Goal: Task Accomplishment & Management: Complete application form

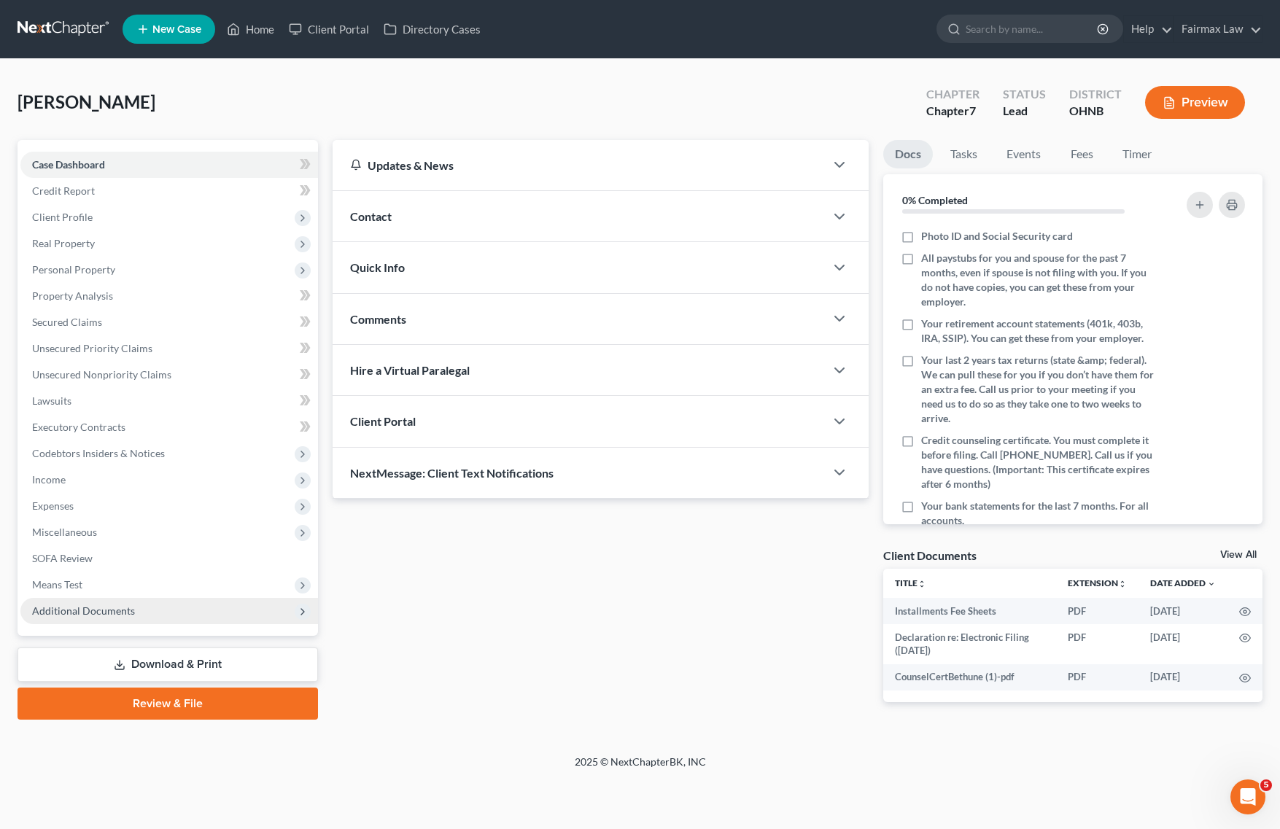
click at [111, 605] on span "Additional Documents" at bounding box center [83, 611] width 103 height 12
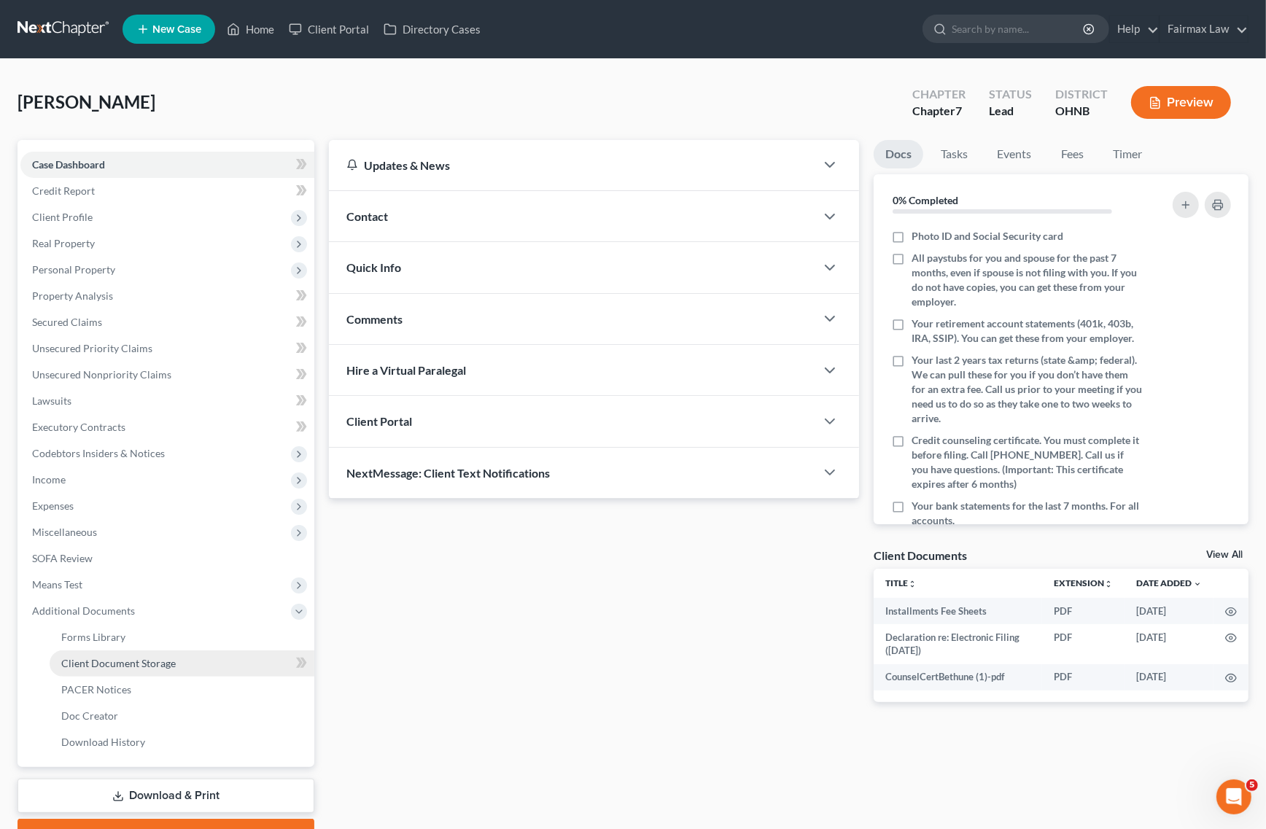
drag, startPoint x: 118, startPoint y: 657, endPoint x: 123, endPoint y: 651, distance: 7.9
click at [118, 657] on span "Client Document Storage" at bounding box center [118, 663] width 115 height 12
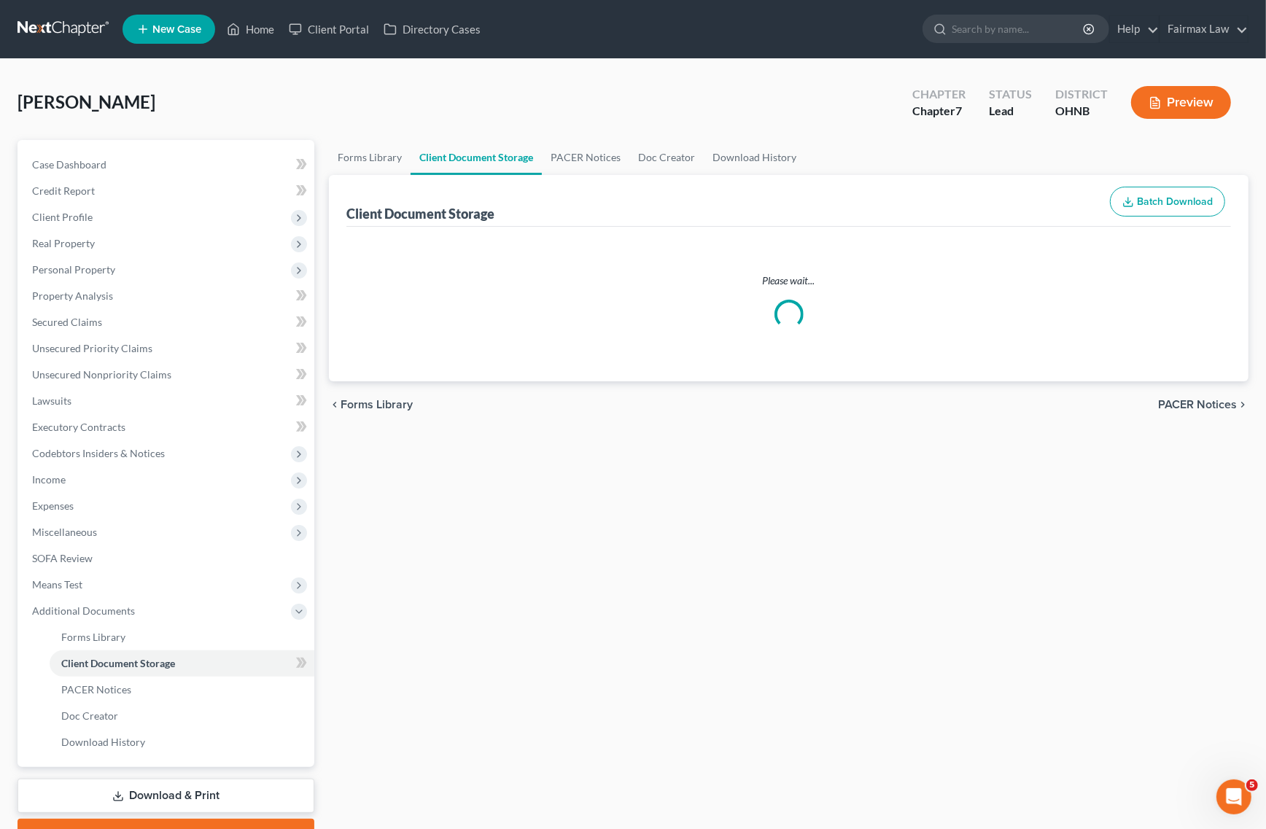
select select "5"
select select "24"
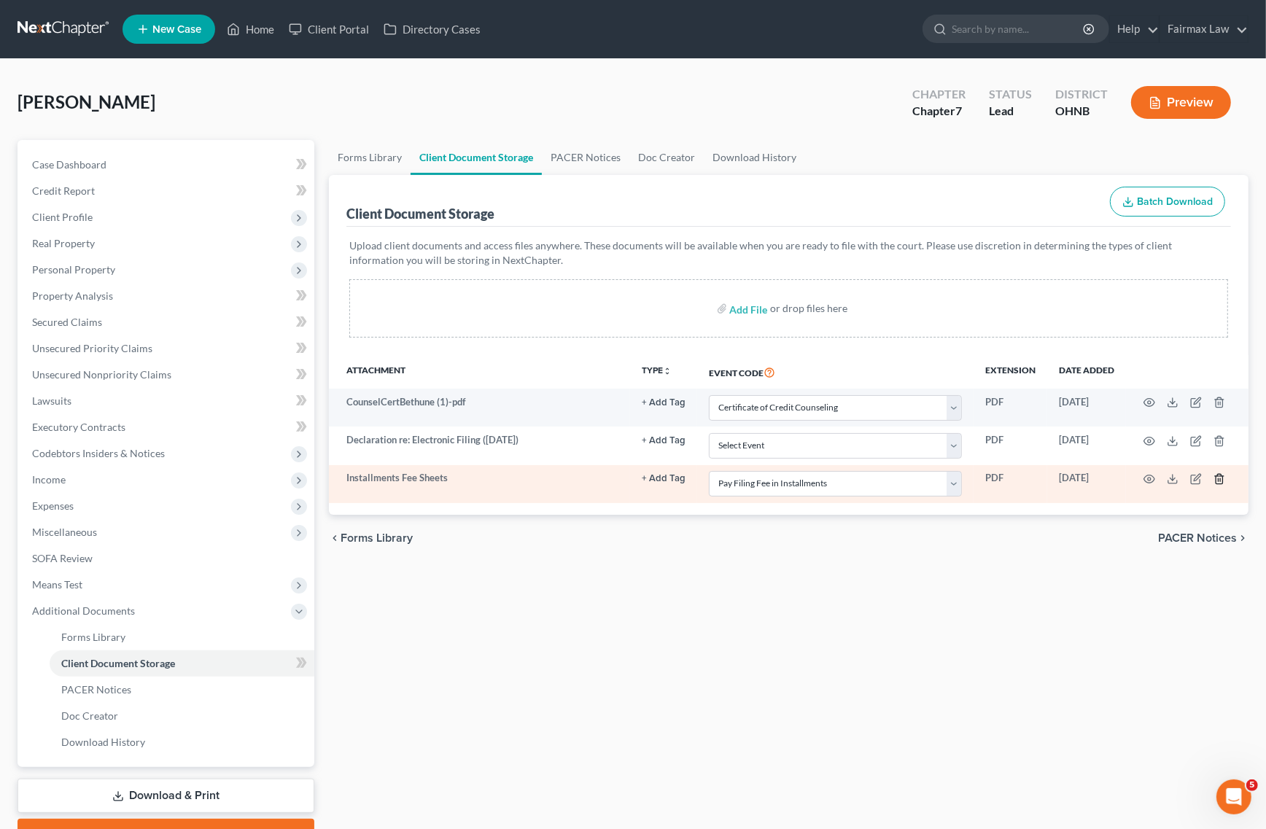
click at [1217, 482] on icon "button" at bounding box center [1220, 479] width 12 height 12
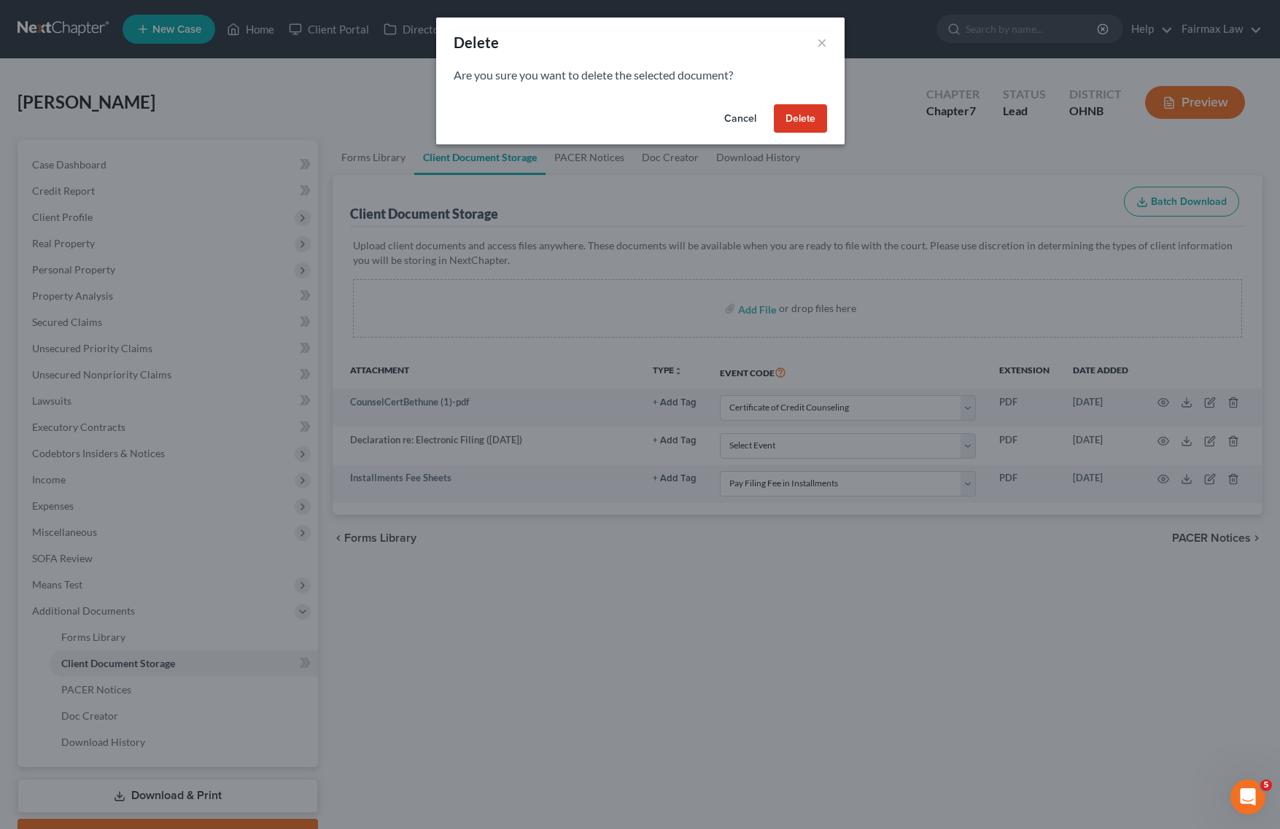
click at [808, 106] on button "Delete" at bounding box center [800, 118] width 53 height 29
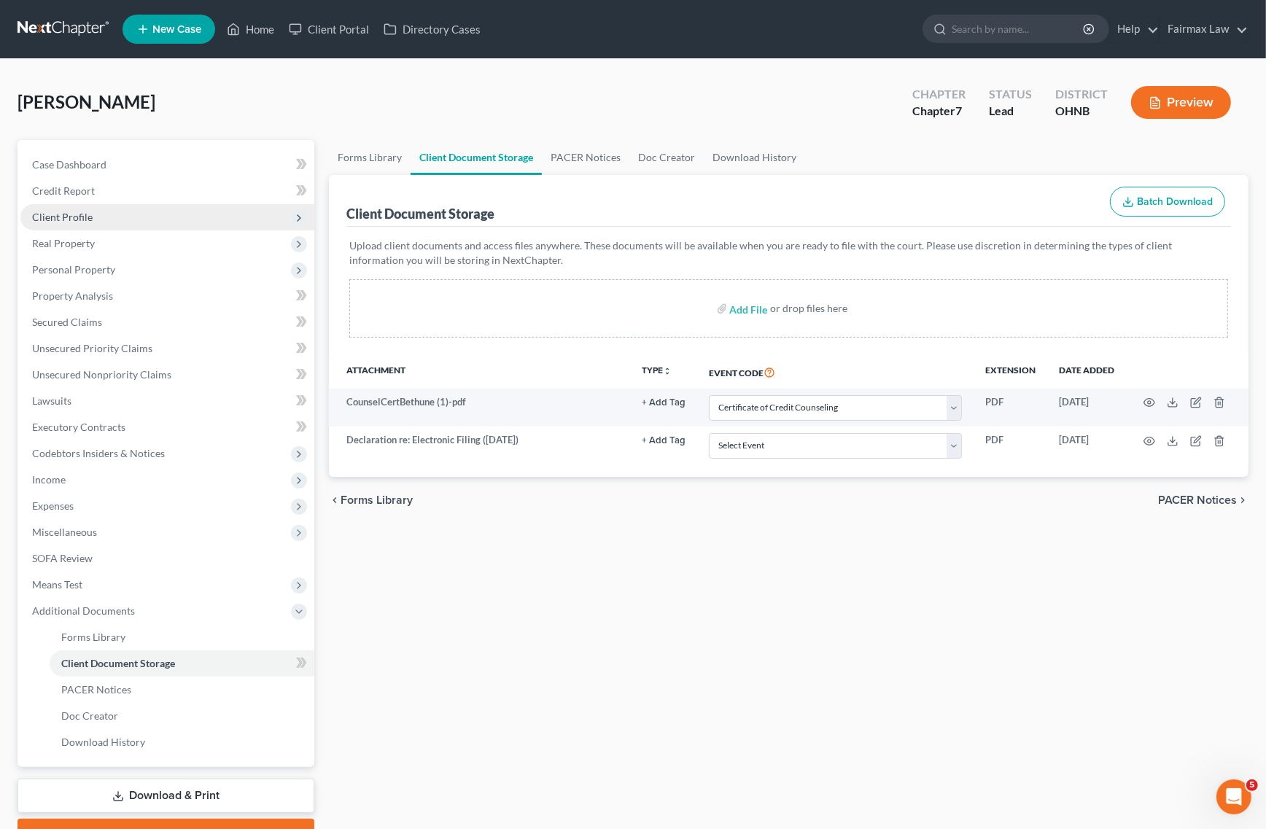
click at [115, 215] on span "Client Profile" at bounding box center [167, 217] width 294 height 26
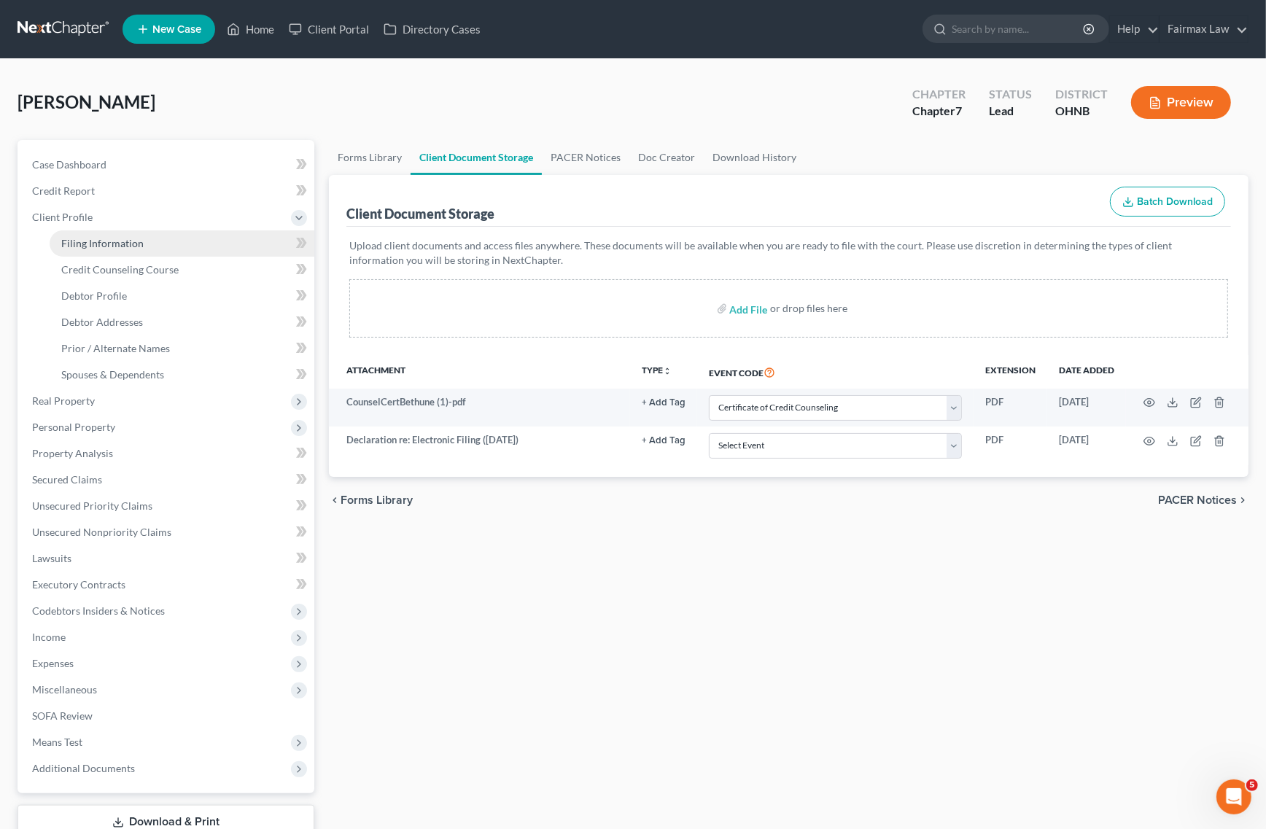
click at [113, 241] on span "Filing Information" at bounding box center [102, 243] width 82 height 12
select select "1"
select select "0"
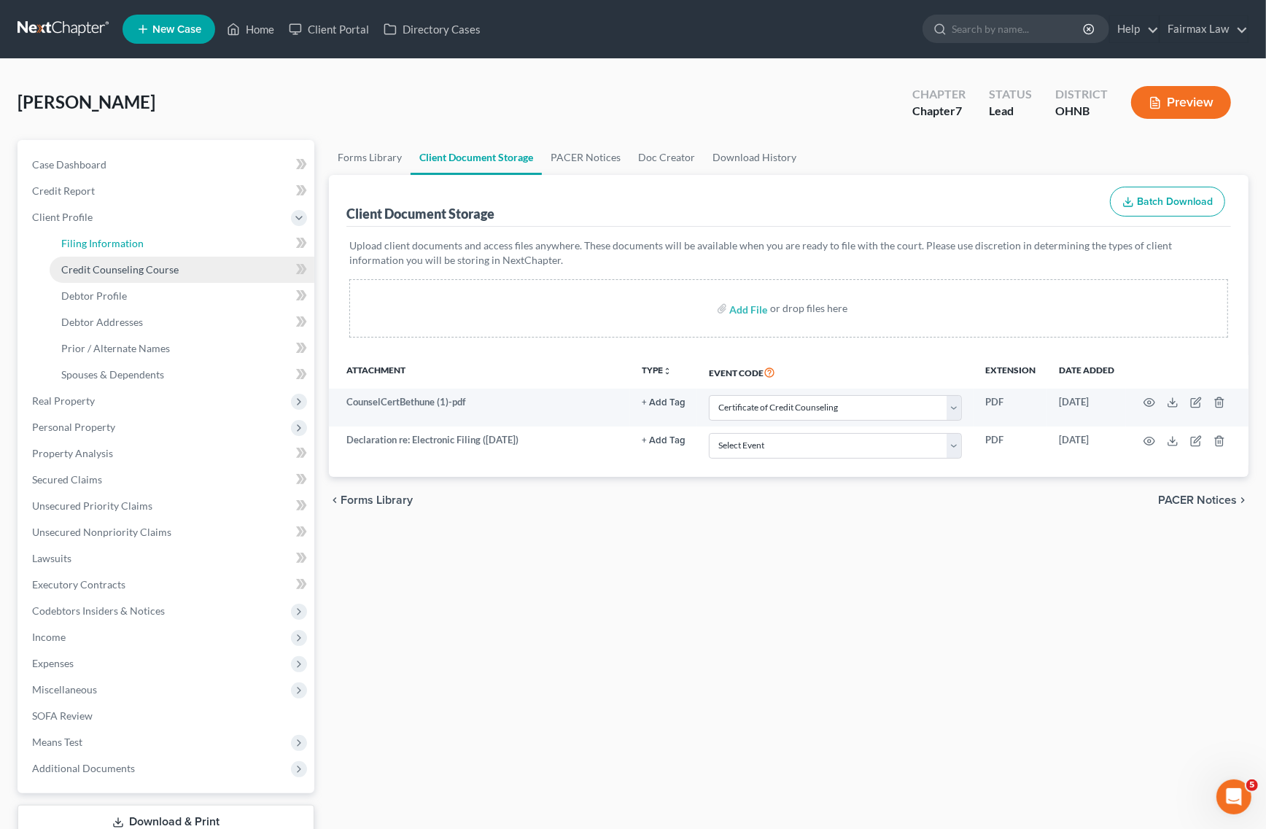
select select "36"
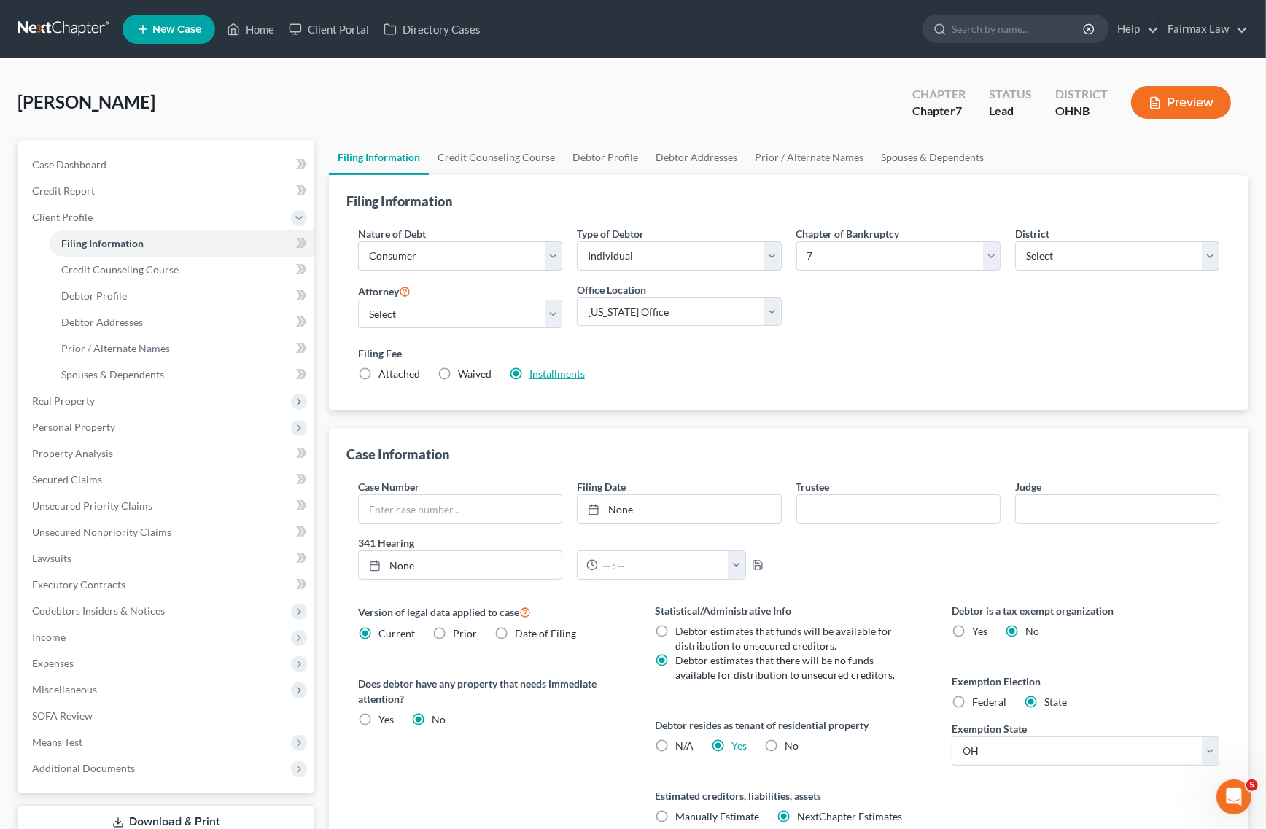
click at [558, 376] on link "Installments" at bounding box center [557, 374] width 55 height 12
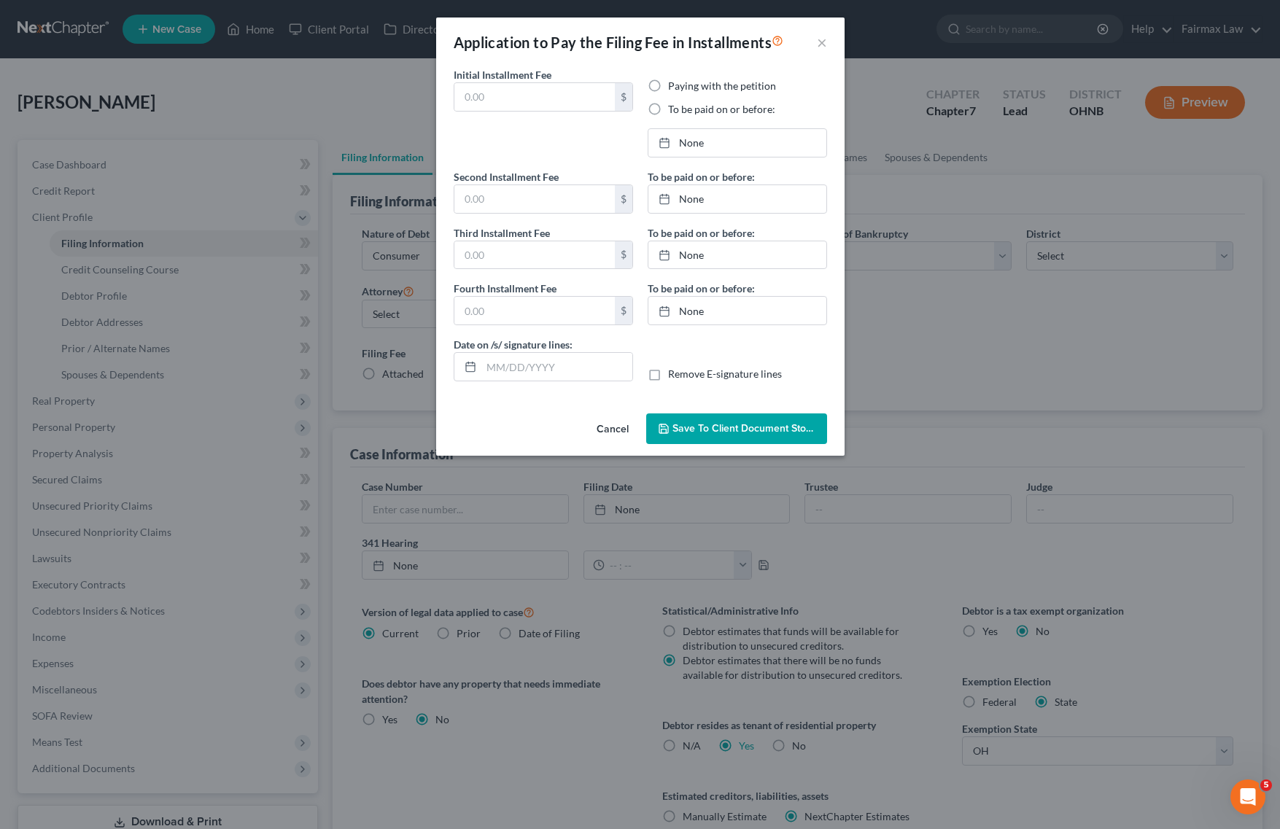
type input "84.50"
radio input "true"
type input "11/10/2025"
type input "84.50"
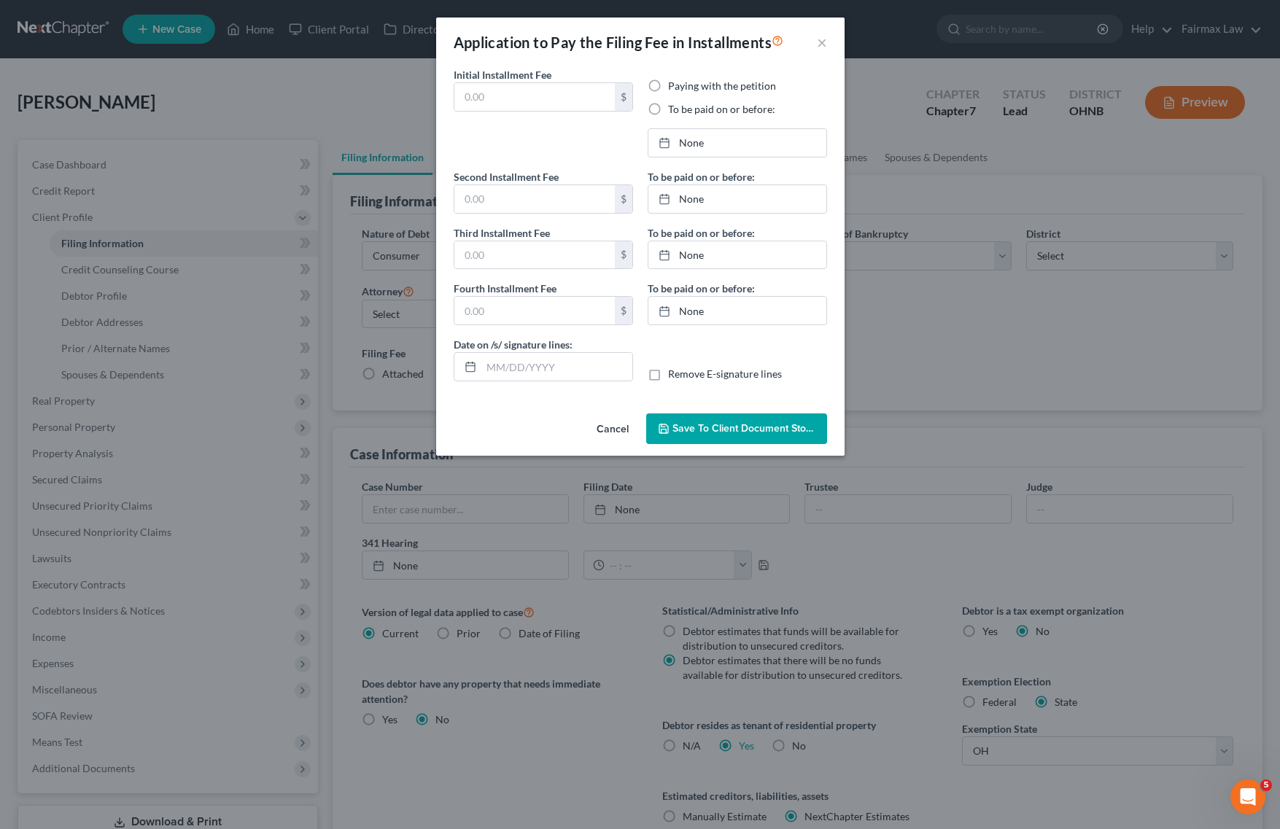
type input "84.50"
type input "[DATE]"
click at [702, 148] on link "11/10/2025" at bounding box center [737, 143] width 178 height 28
click at [708, 188] on link "12/10/2025" at bounding box center [737, 199] width 178 height 28
click at [698, 239] on label "To be paid on or before:" at bounding box center [701, 232] width 107 height 15
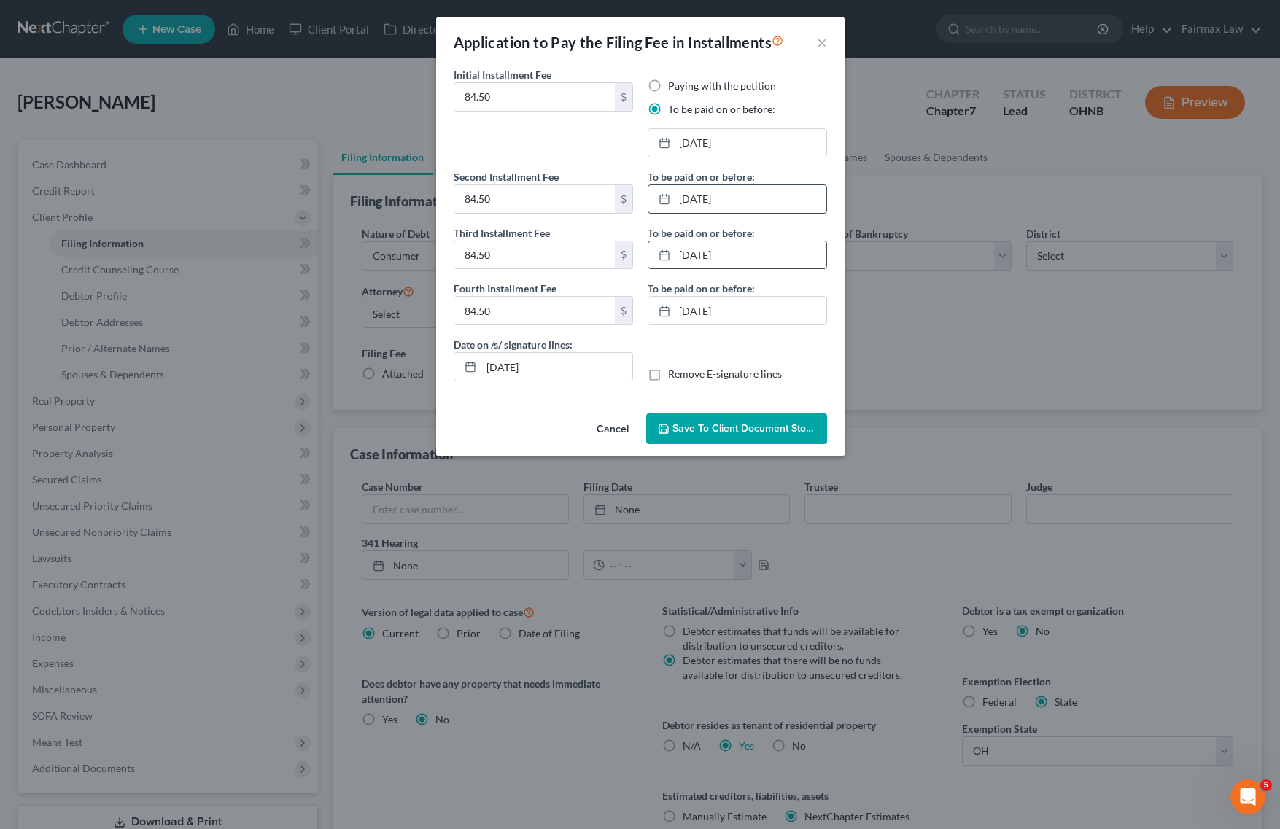
click at [700, 255] on link "1/9/2026" at bounding box center [737, 255] width 178 height 28
click at [724, 322] on link "2/6/2026" at bounding box center [737, 311] width 178 height 28
drag, startPoint x: 554, startPoint y: 372, endPoint x: 365, endPoint y: 372, distance: 188.9
click at [365, 372] on div "Application to Pay the Filing Fee in Installments × Initial Installment Fee 84.…" at bounding box center [640, 414] width 1280 height 829
click at [735, 427] on span "Save to Client Document Storage" at bounding box center [750, 428] width 155 height 12
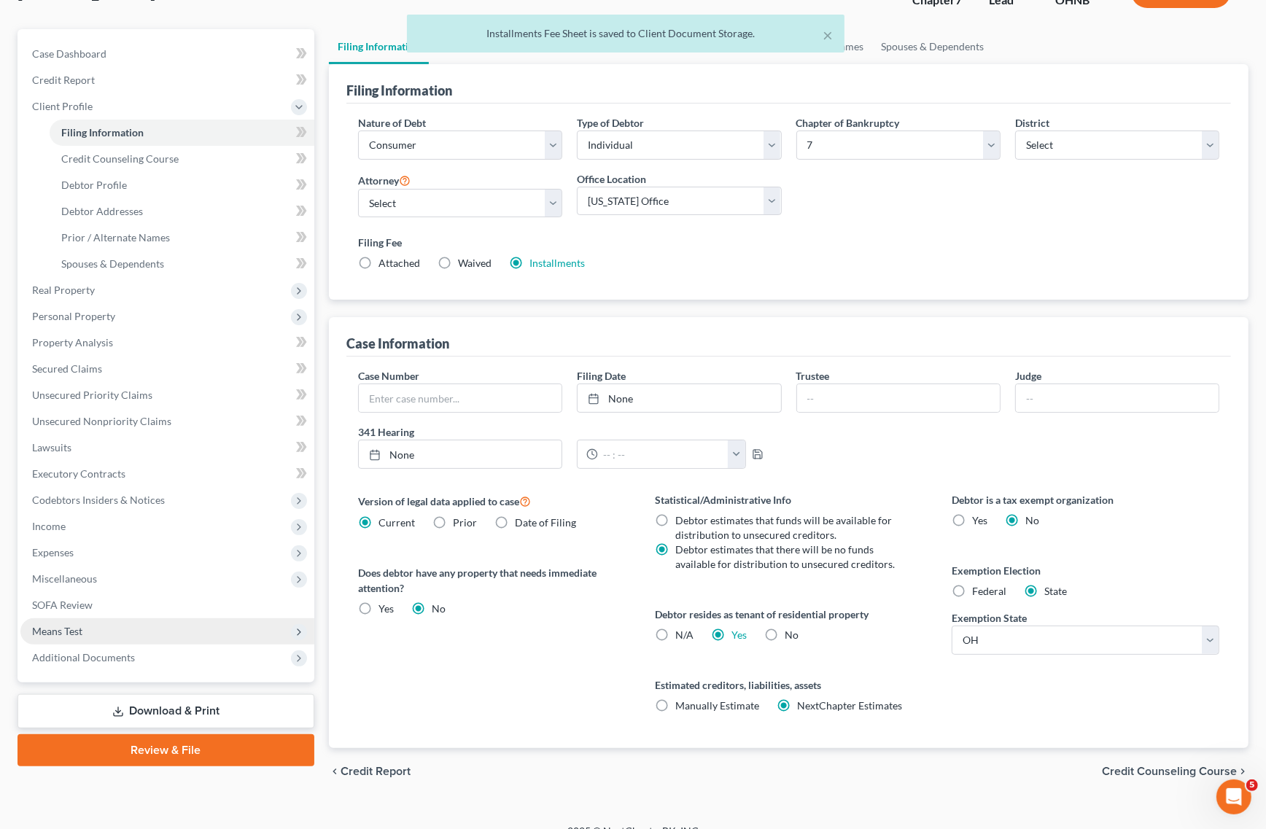
scroll to position [132, 0]
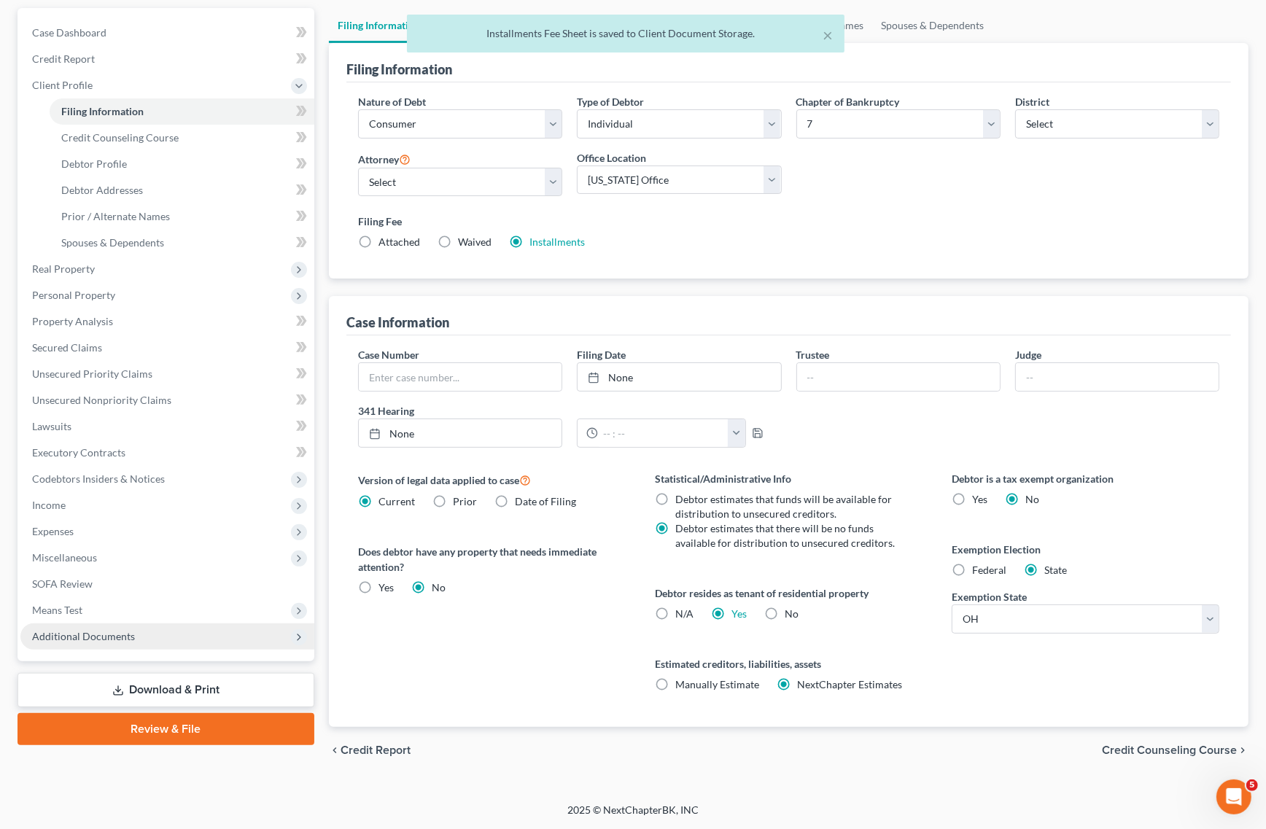
click at [155, 640] on span "Additional Documents" at bounding box center [167, 637] width 294 height 26
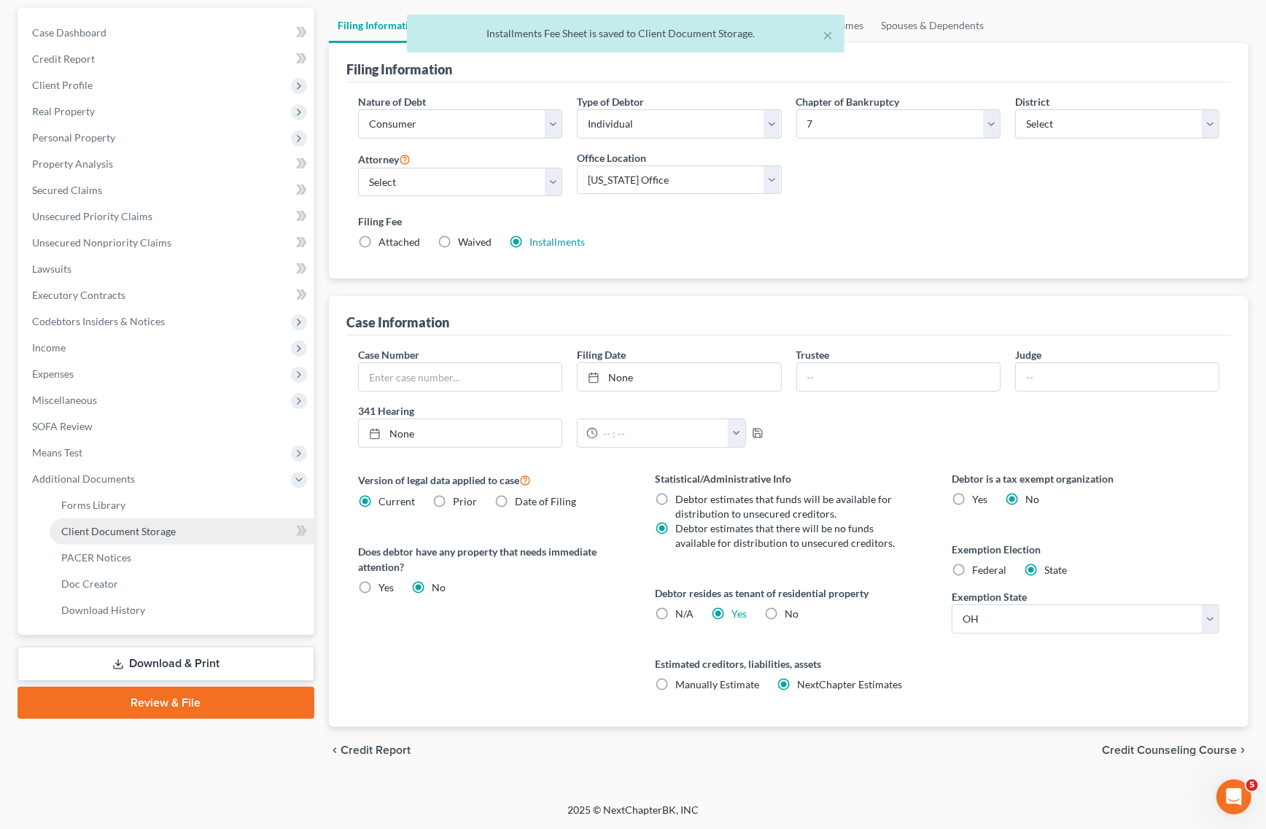
click at [205, 540] on link "Client Document Storage" at bounding box center [182, 532] width 265 height 26
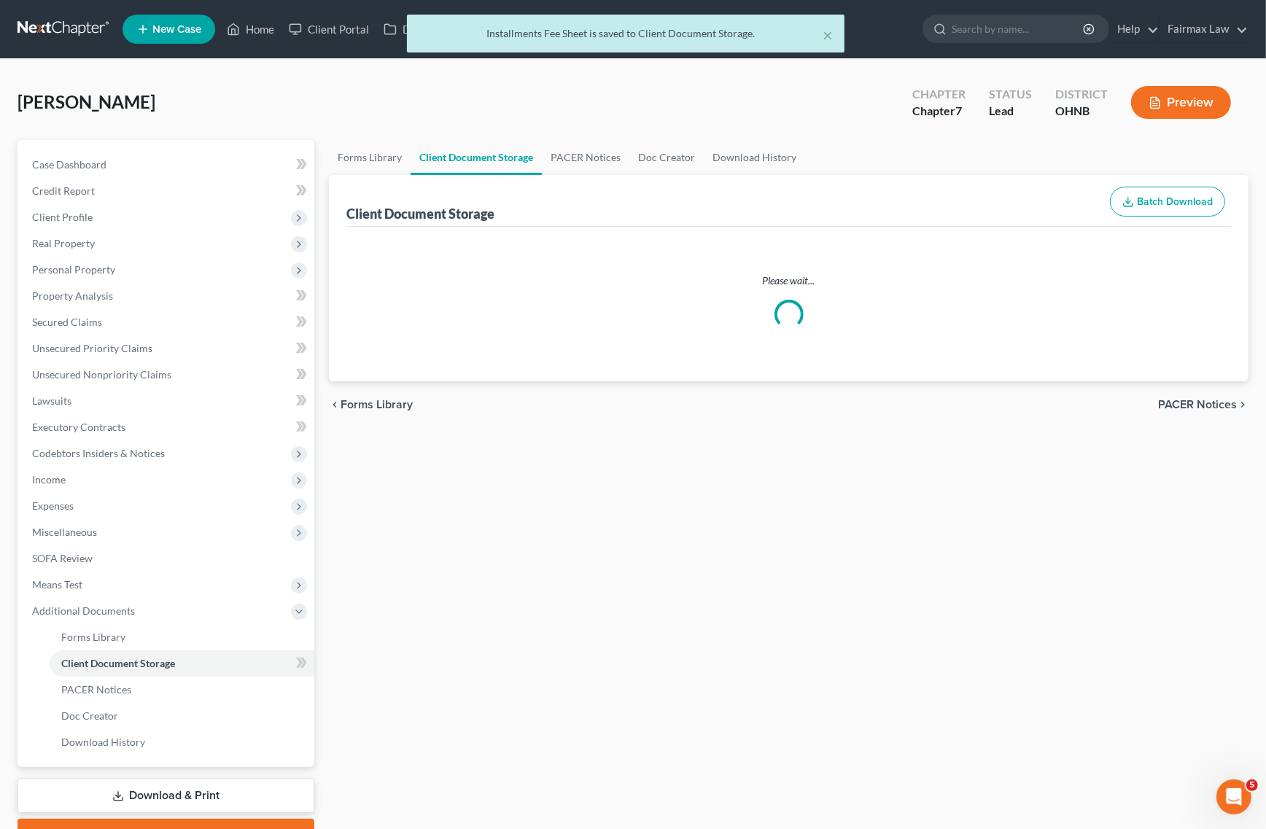
select select "5"
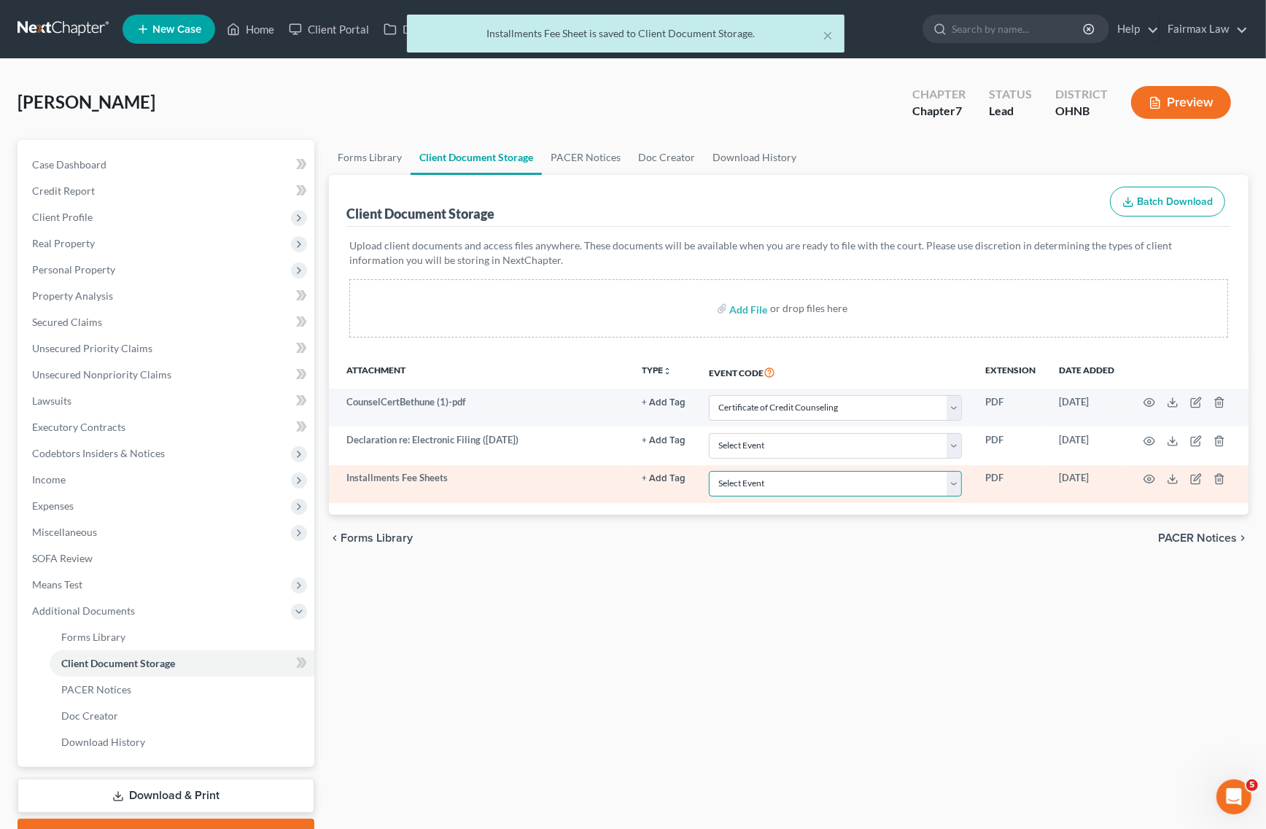
click at [808, 489] on select "Select Event 20 Largest Unsecured Creditors Amended List of Creditors (Fee) Ame…" at bounding box center [835, 484] width 253 height 26
select select "24"
click at [709, 471] on select "Select Event 20 Largest Unsecured Creditors Amended List of Creditors (Fee) Ame…" at bounding box center [835, 484] width 253 height 26
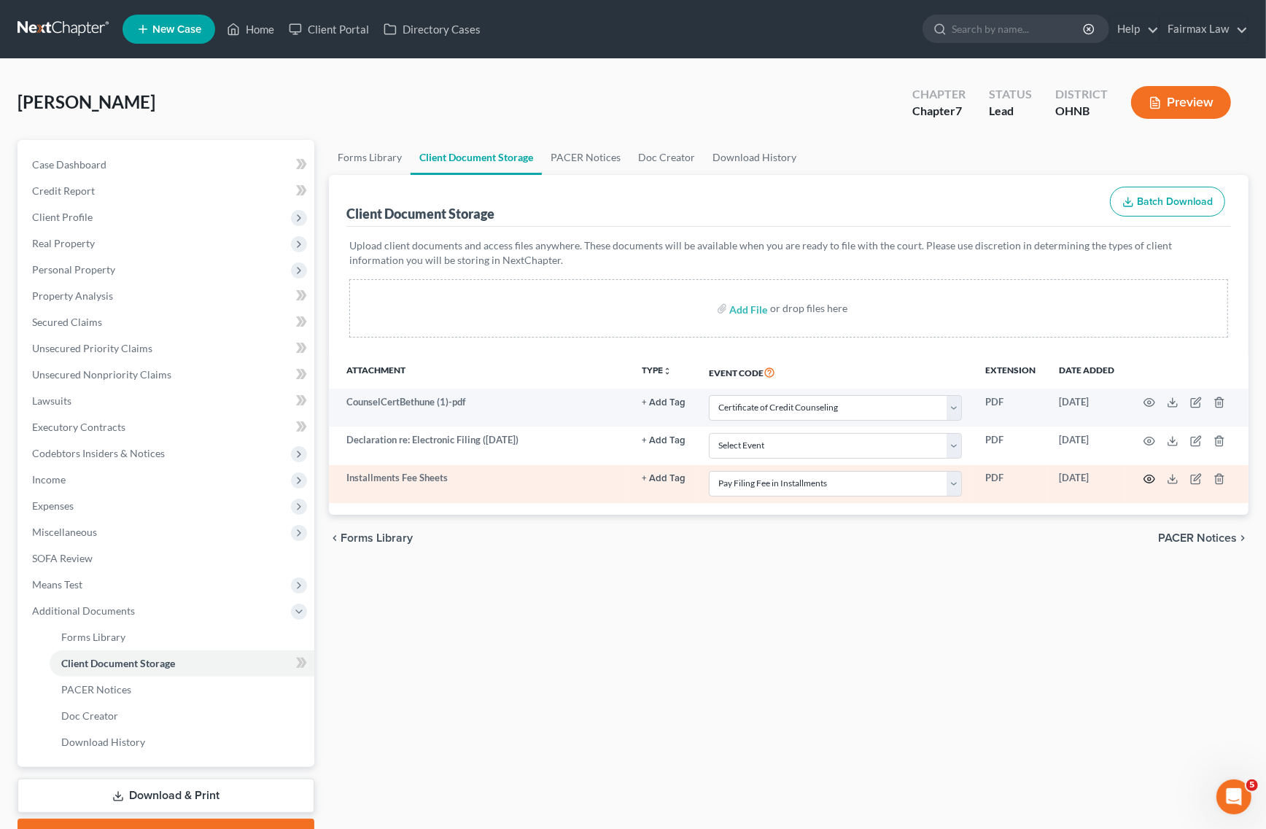
click at [1150, 480] on circle "button" at bounding box center [1149, 479] width 3 height 3
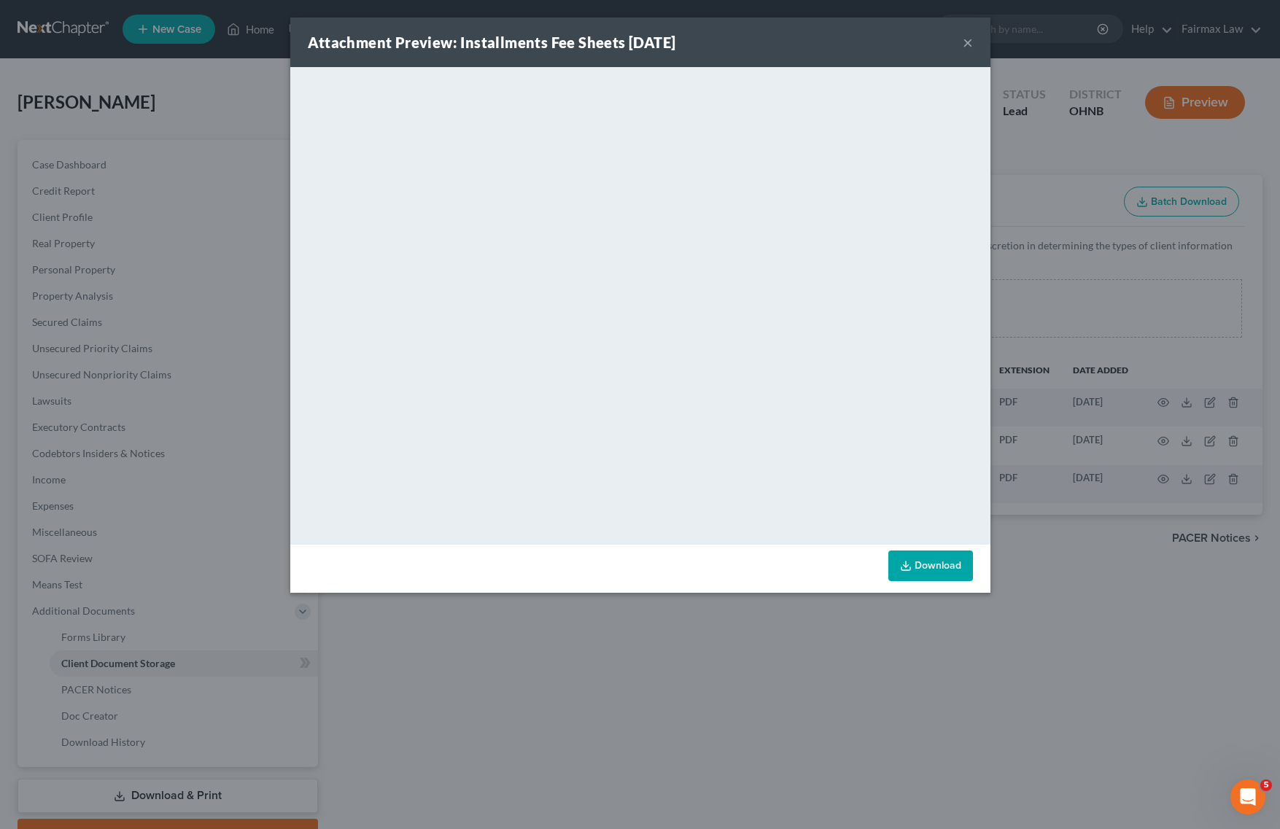
click at [914, 626] on div "Attachment Preview: Installments Fee Sheets 10/14/2025 × <object ng-attr-data='…" at bounding box center [640, 414] width 1280 height 829
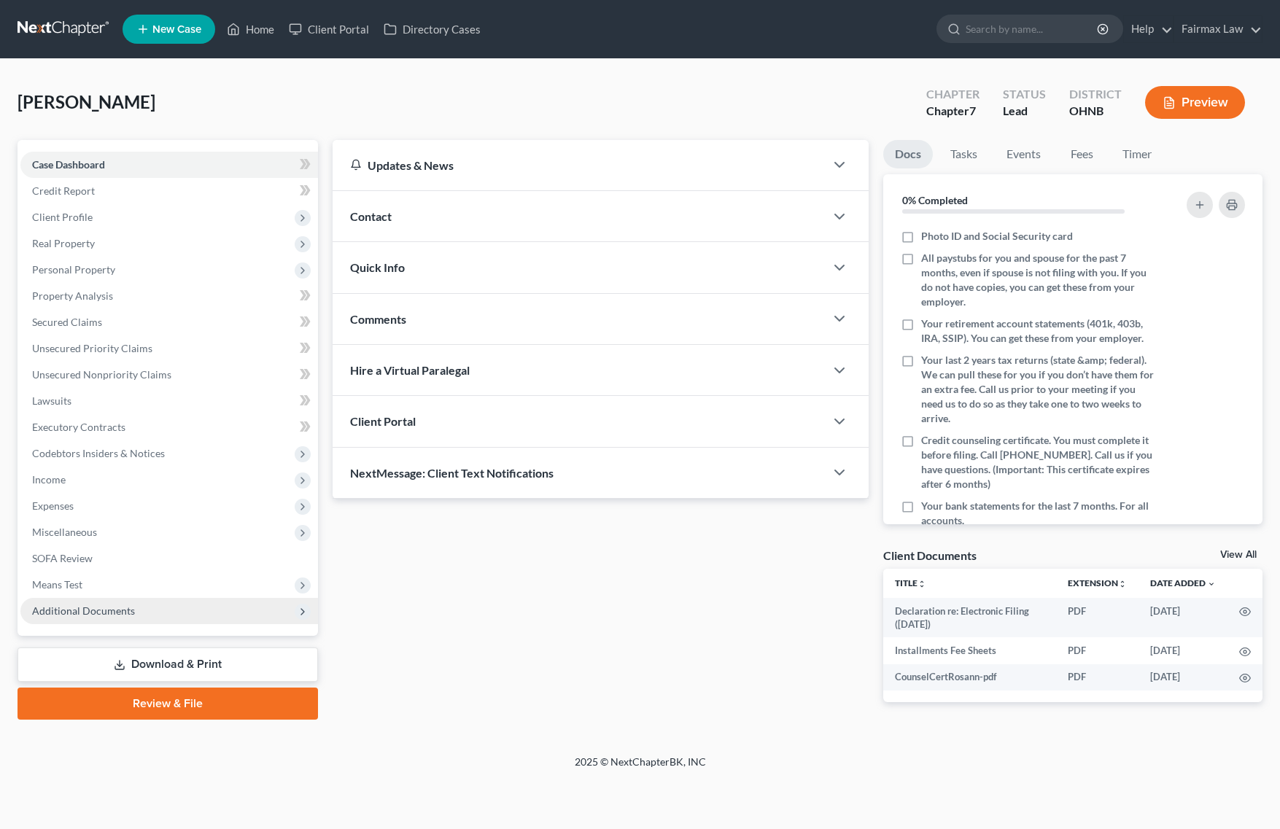
drag, startPoint x: 129, startPoint y: 621, endPoint x: 147, endPoint y: 613, distance: 19.9
click at [129, 621] on span "Additional Documents" at bounding box center [169, 611] width 298 height 26
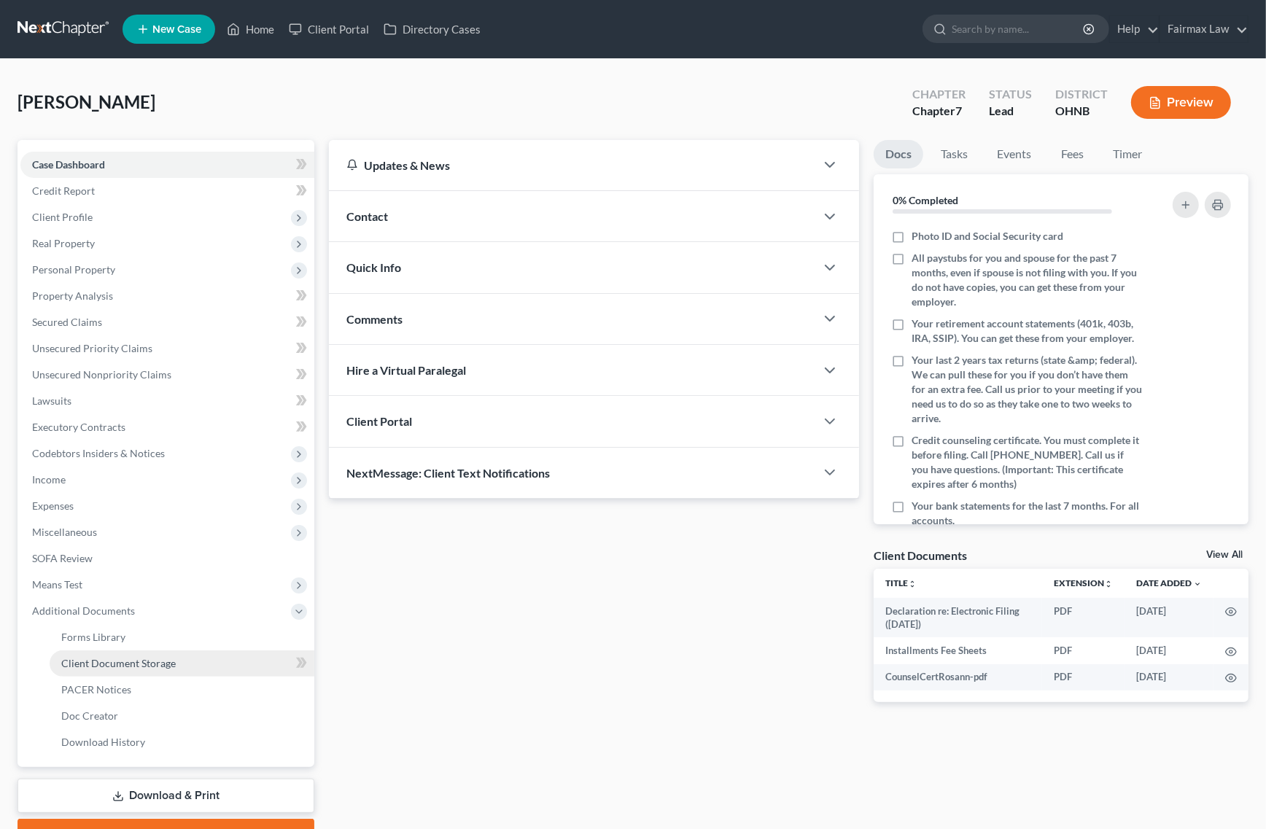
click at [155, 675] on link "Client Document Storage" at bounding box center [182, 664] width 265 height 26
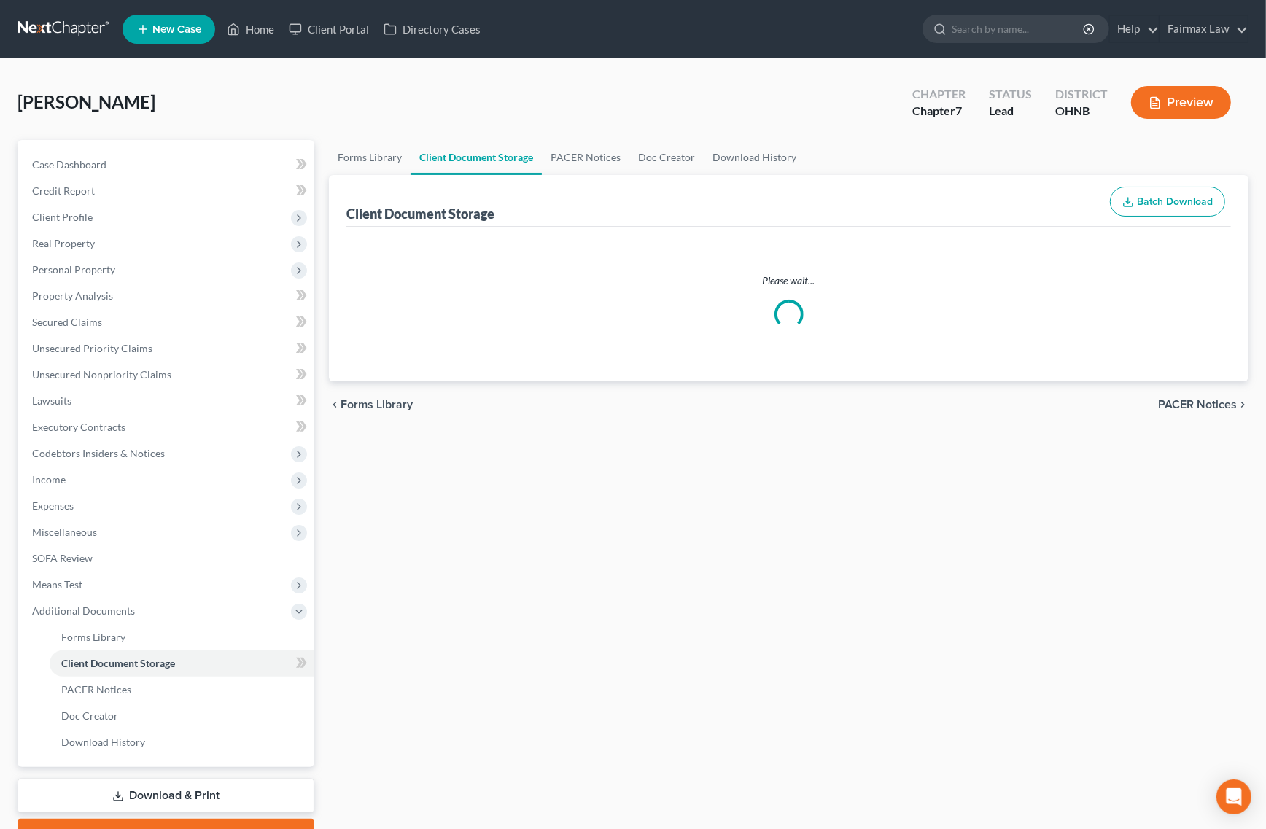
select select "5"
select select "24"
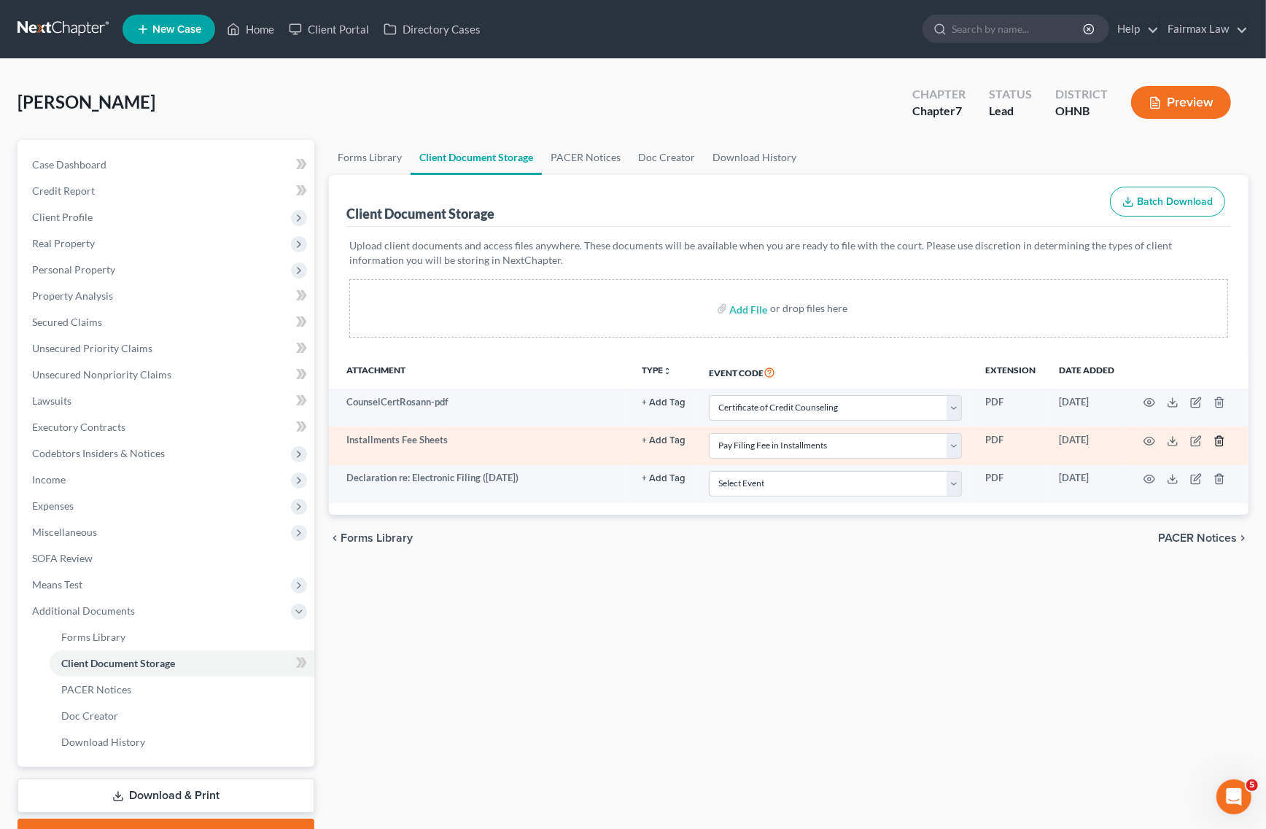
click at [1225, 435] on icon "button" at bounding box center [1220, 441] width 12 height 12
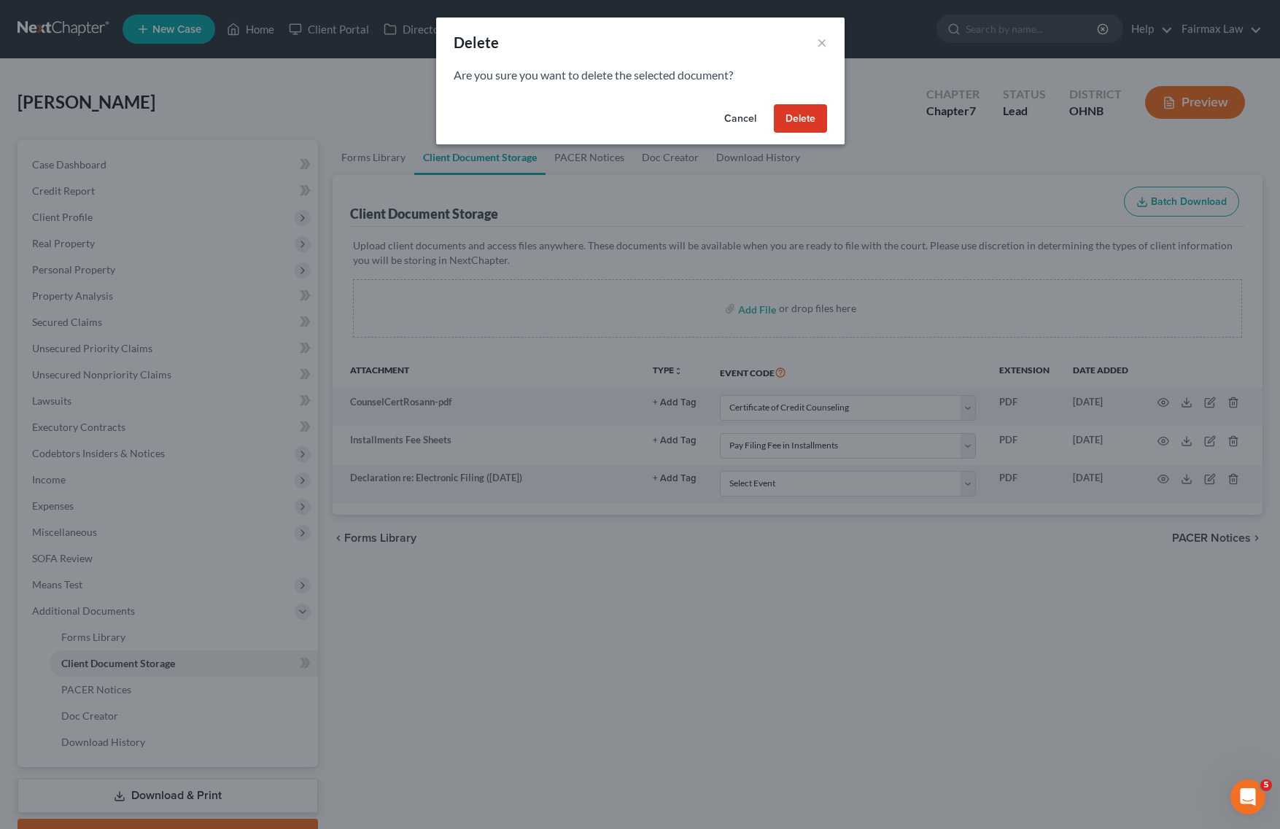
click at [791, 139] on div "Cancel Delete" at bounding box center [640, 121] width 408 height 47
click at [810, 121] on button "Delete" at bounding box center [800, 118] width 53 height 29
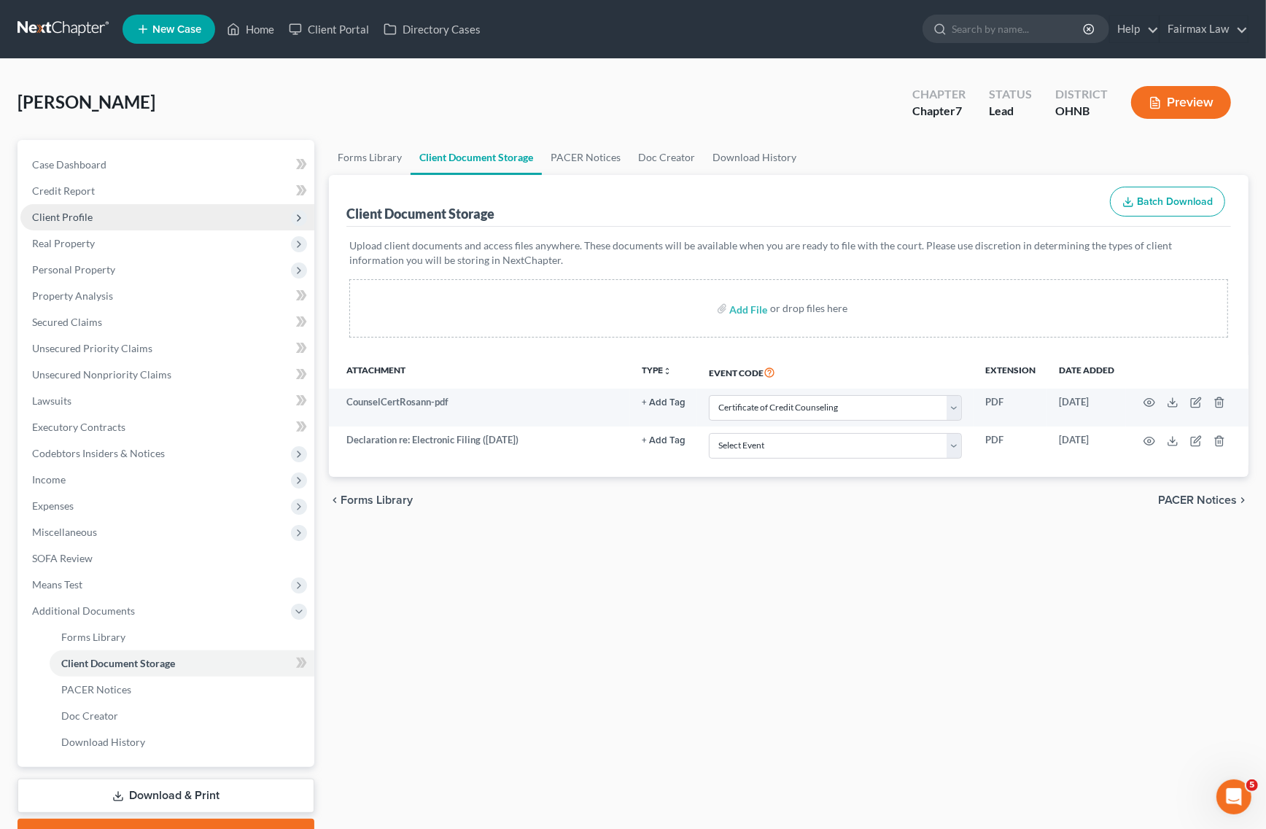
click at [107, 217] on span "Client Profile" at bounding box center [167, 217] width 294 height 26
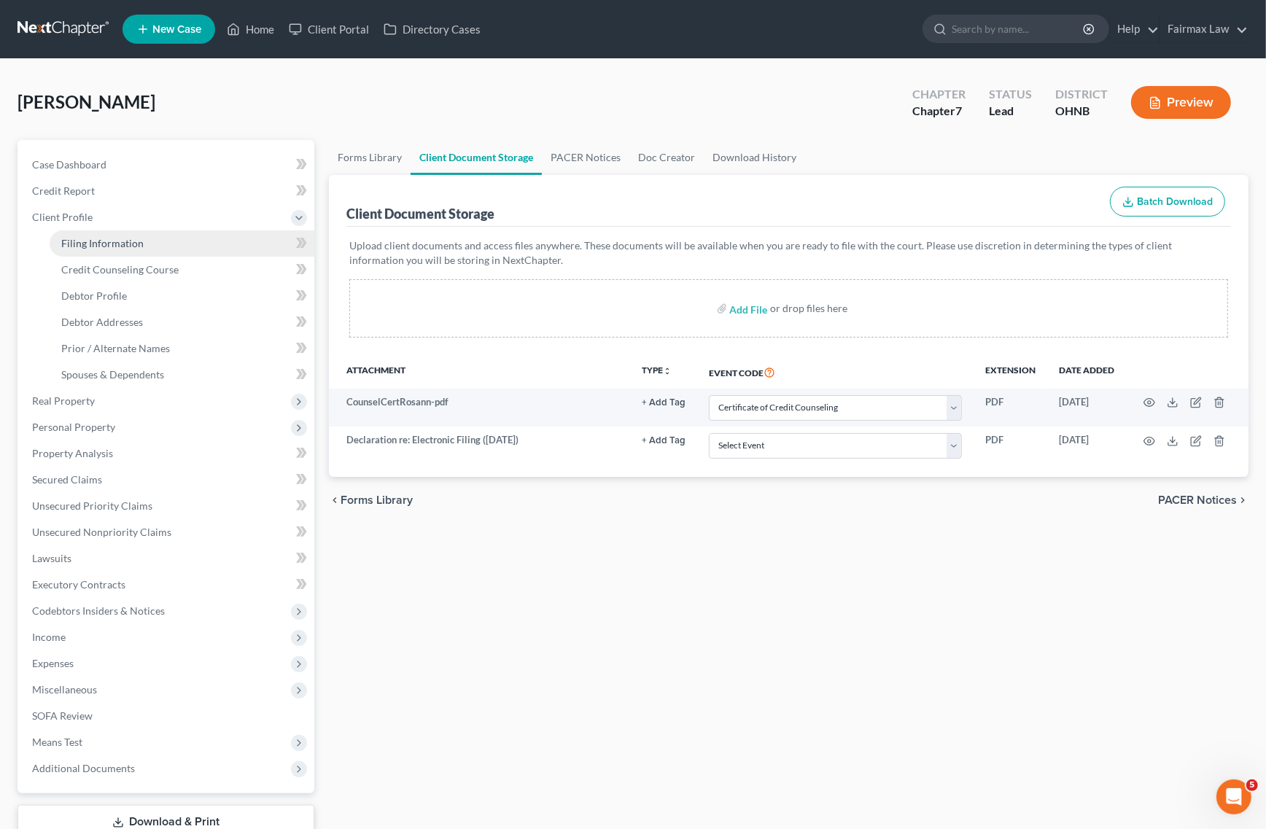
click at [103, 232] on link "Filing Information" at bounding box center [182, 244] width 265 height 26
select select "1"
select select "0"
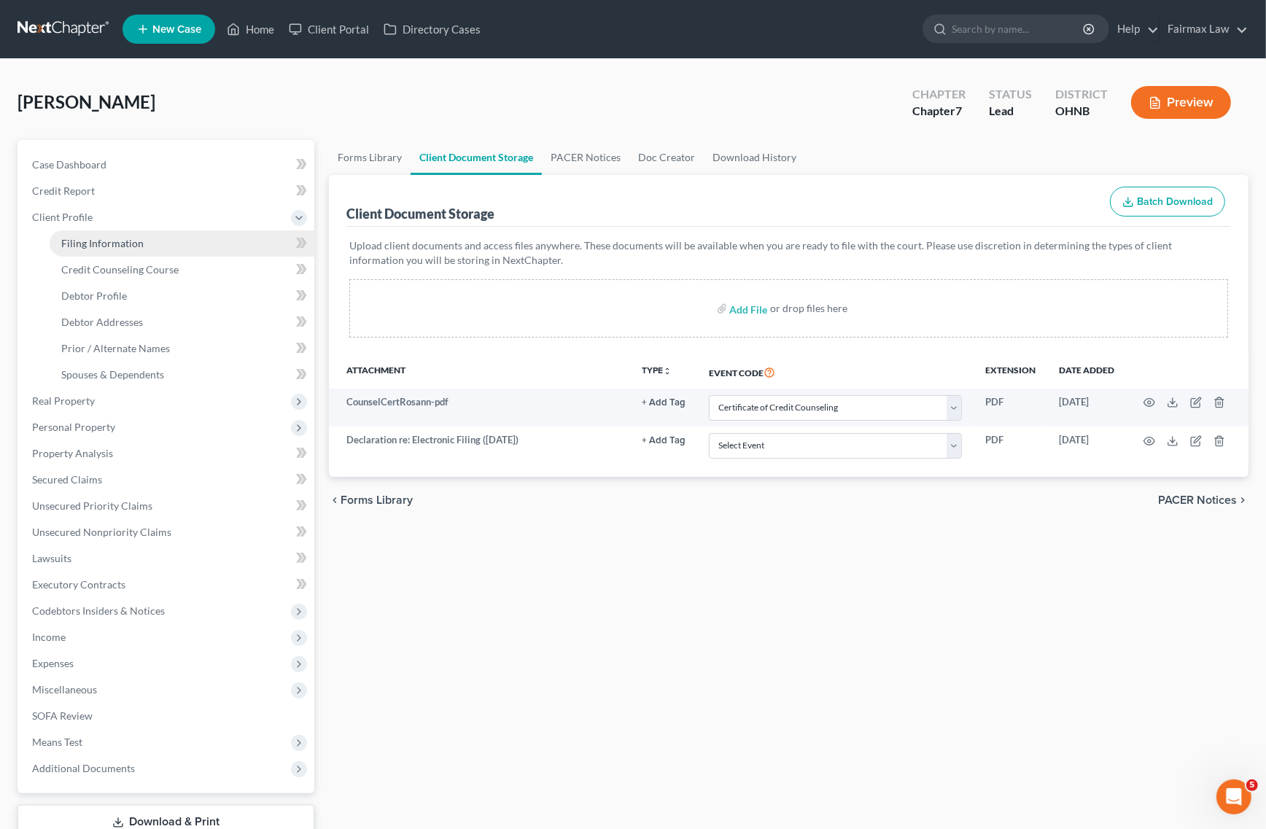
select select "36"
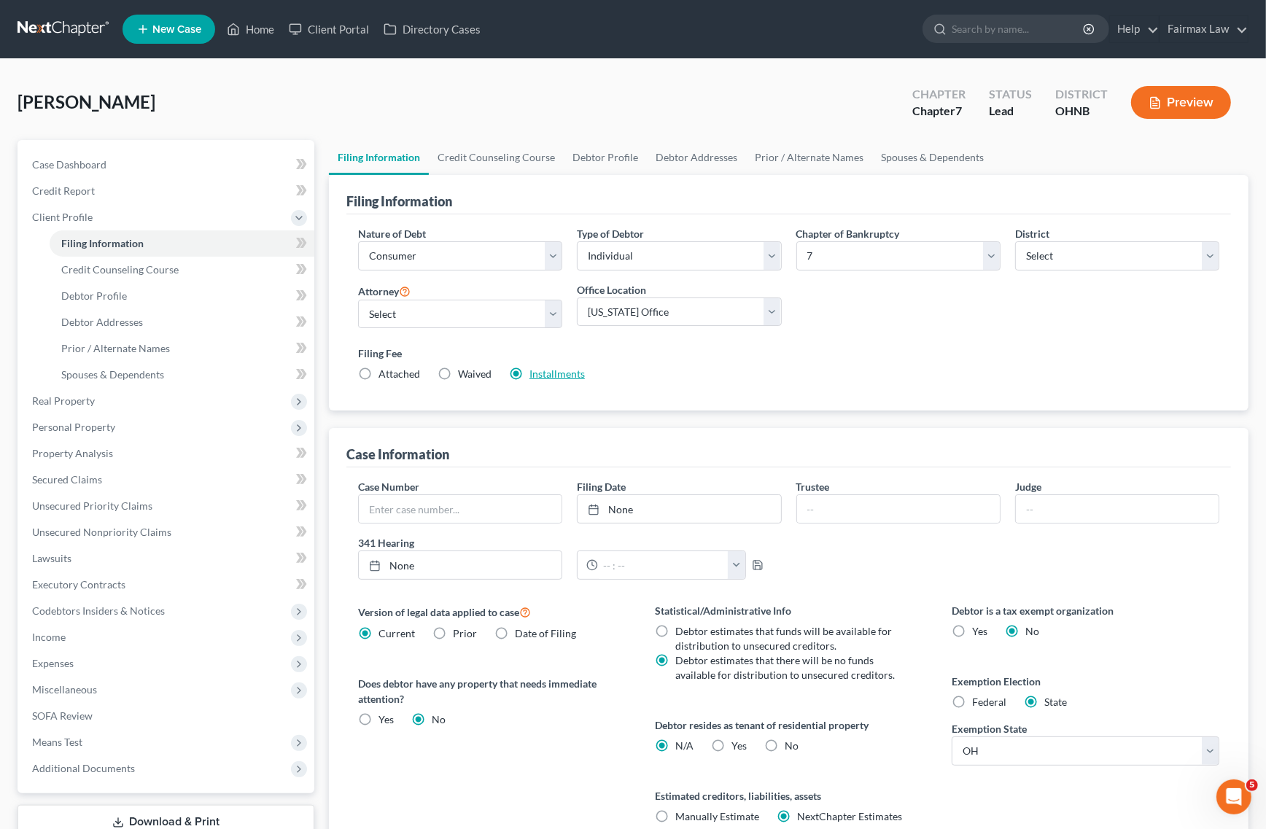
click at [542, 372] on link "Installments" at bounding box center [557, 374] width 55 height 12
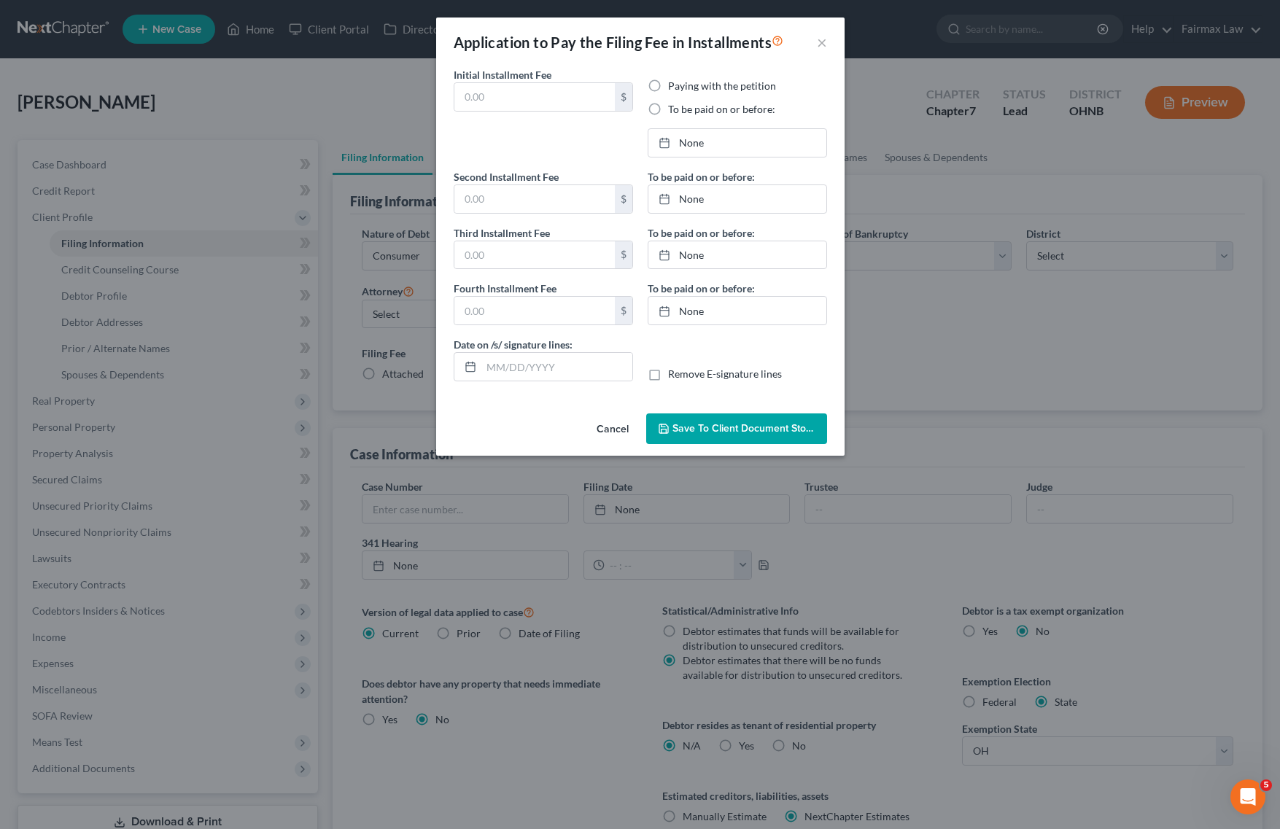
type input "84.50"
radio input "true"
type input "84.50"
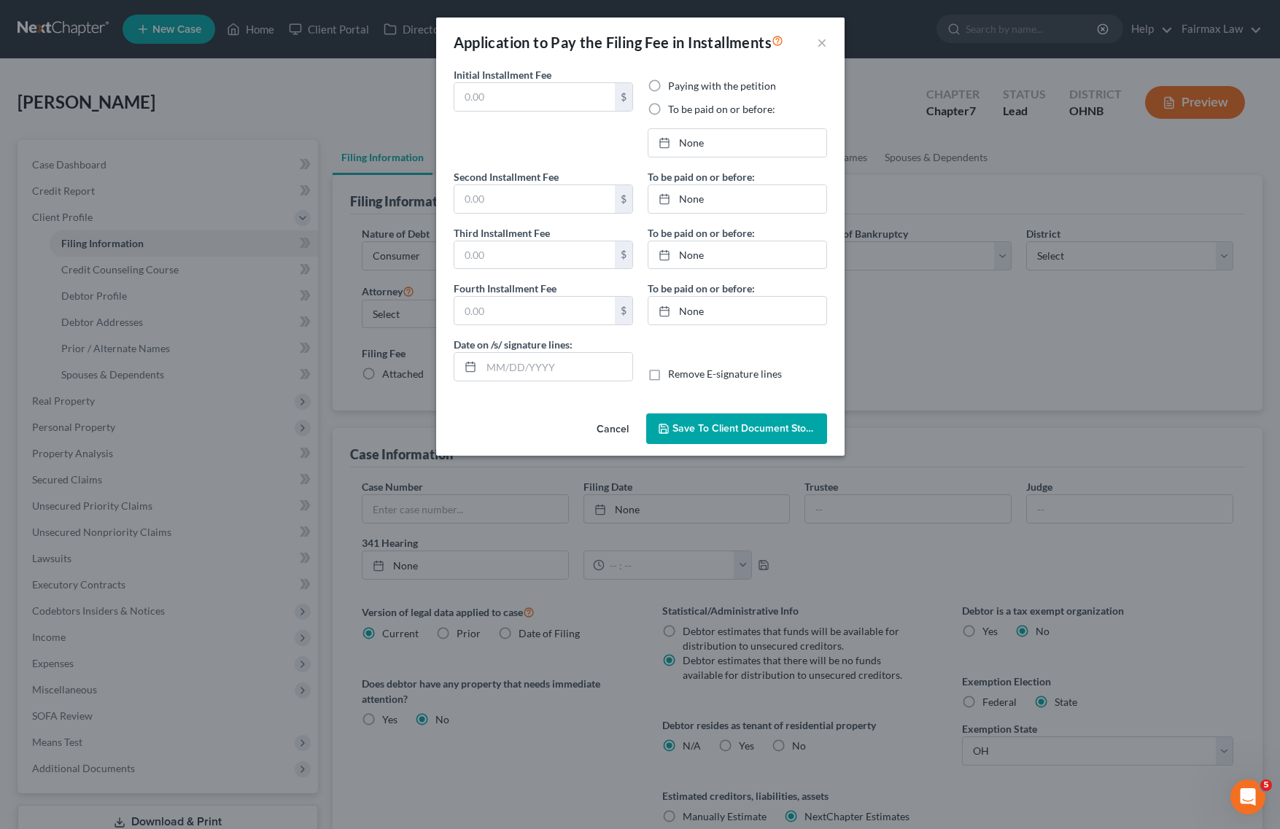
type input "[DATE]"
click at [697, 146] on link "11/13/2025" at bounding box center [737, 143] width 178 height 28
click at [729, 206] on link "12/12/2025" at bounding box center [737, 199] width 178 height 28
click at [719, 252] on link "1/13/2026" at bounding box center [737, 255] width 178 height 28
click at [727, 316] on link "2/11/2026" at bounding box center [737, 311] width 178 height 28
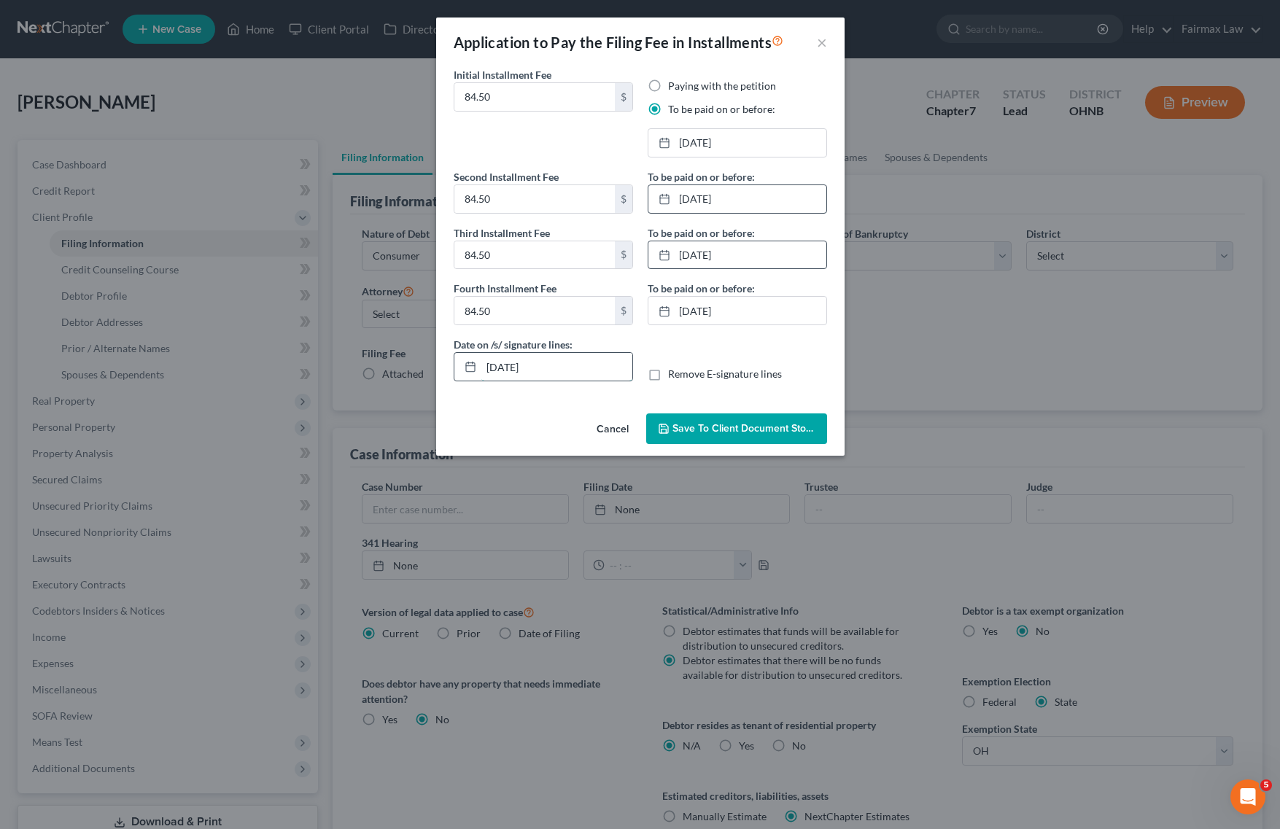
drag, startPoint x: 602, startPoint y: 365, endPoint x: 467, endPoint y: 365, distance: 134.9
click at [470, 365] on div "[DATE]" at bounding box center [543, 366] width 179 height 29
click at [752, 435] on span "Save to Client Document Storage" at bounding box center [750, 428] width 155 height 12
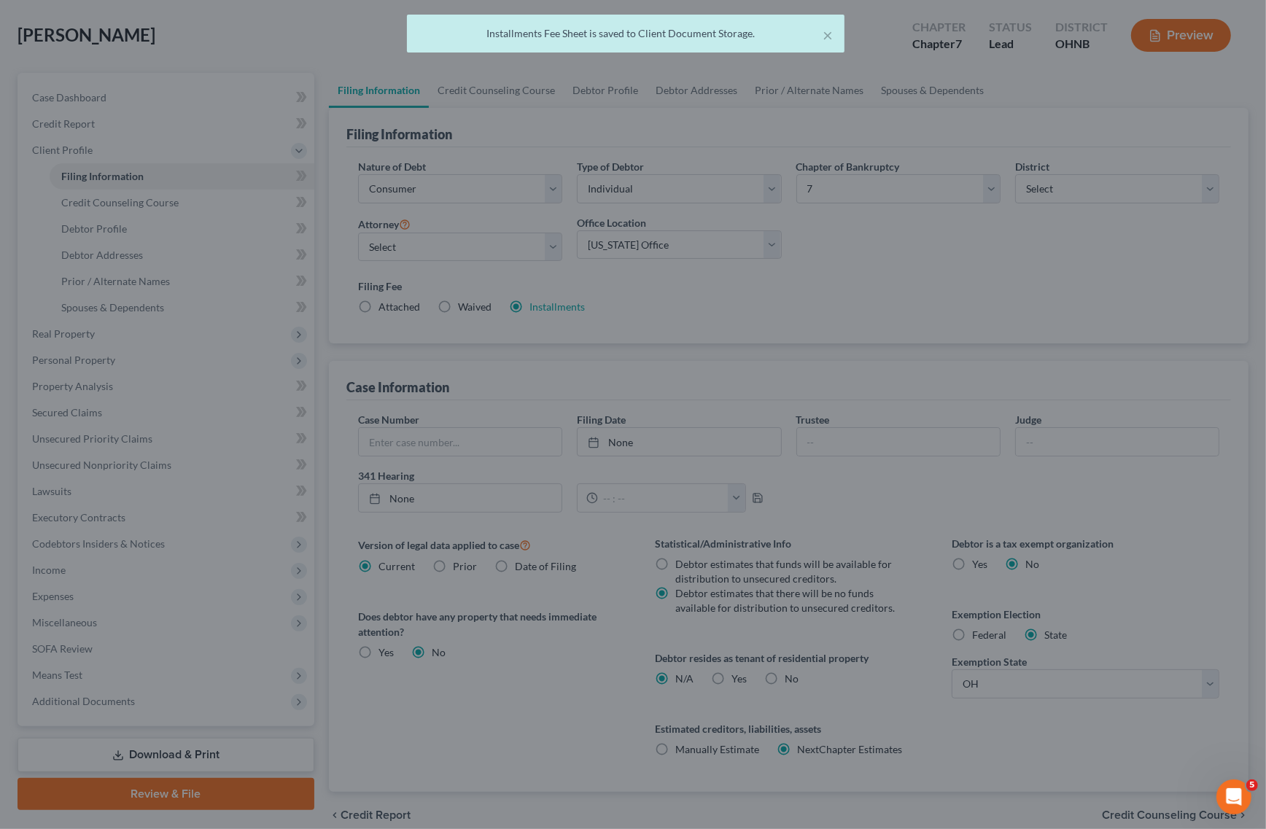
scroll to position [132, 0]
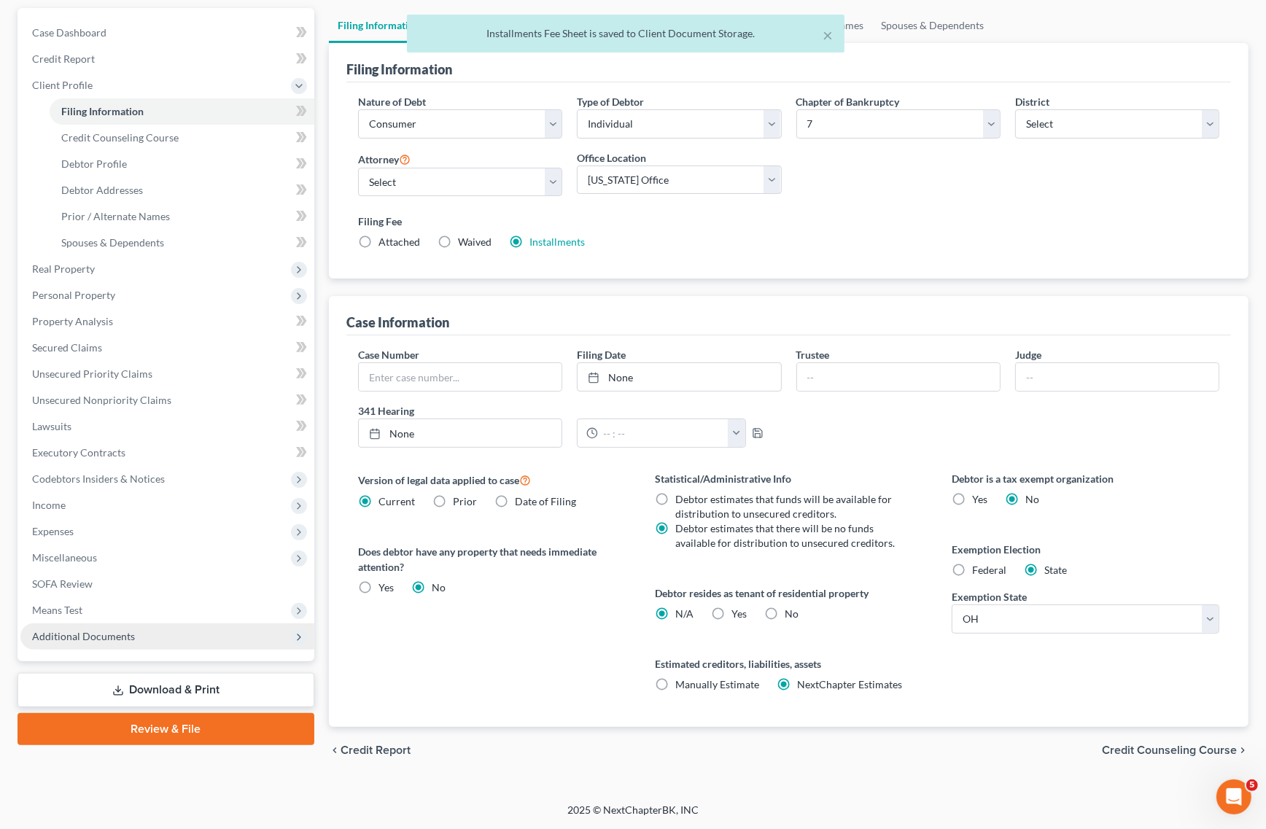
click at [142, 625] on span "Additional Documents" at bounding box center [167, 637] width 294 height 26
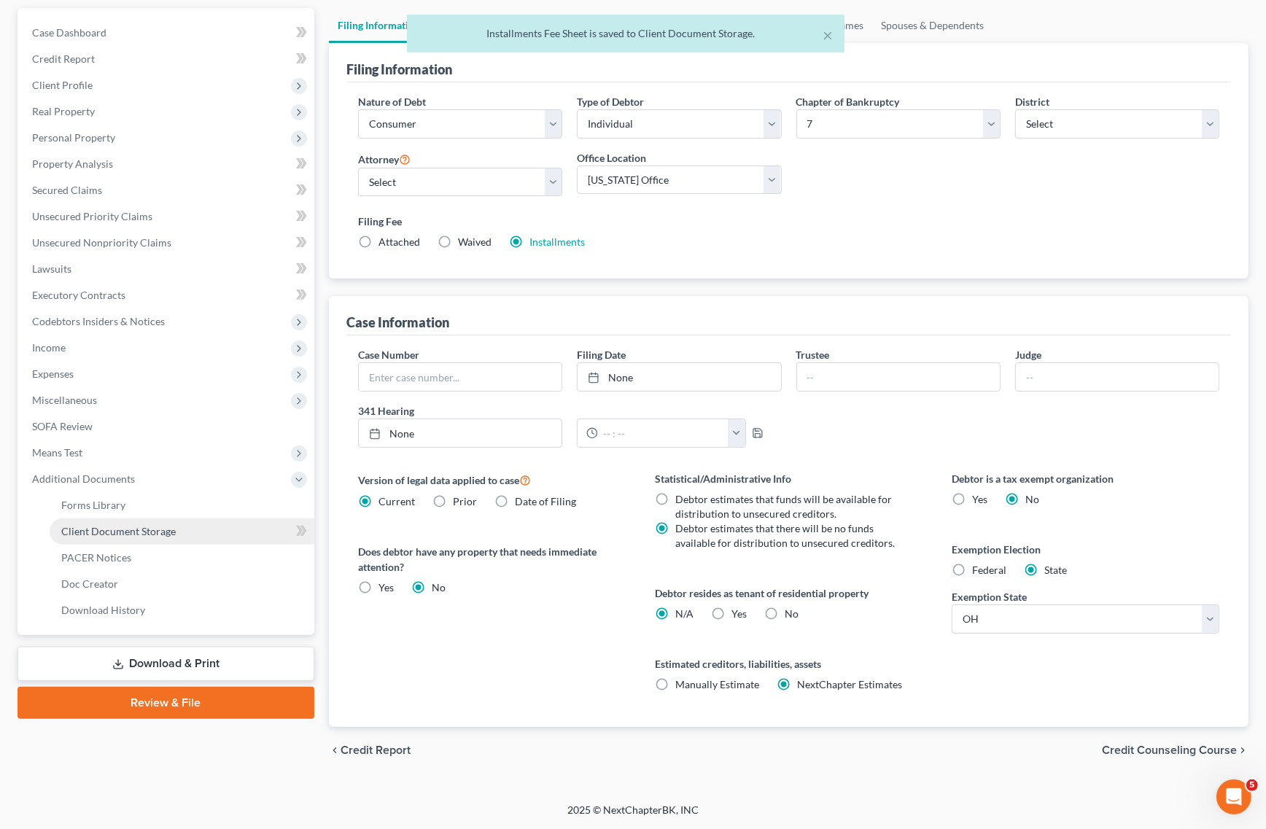
click at [187, 524] on link "Client Document Storage" at bounding box center [182, 532] width 265 height 26
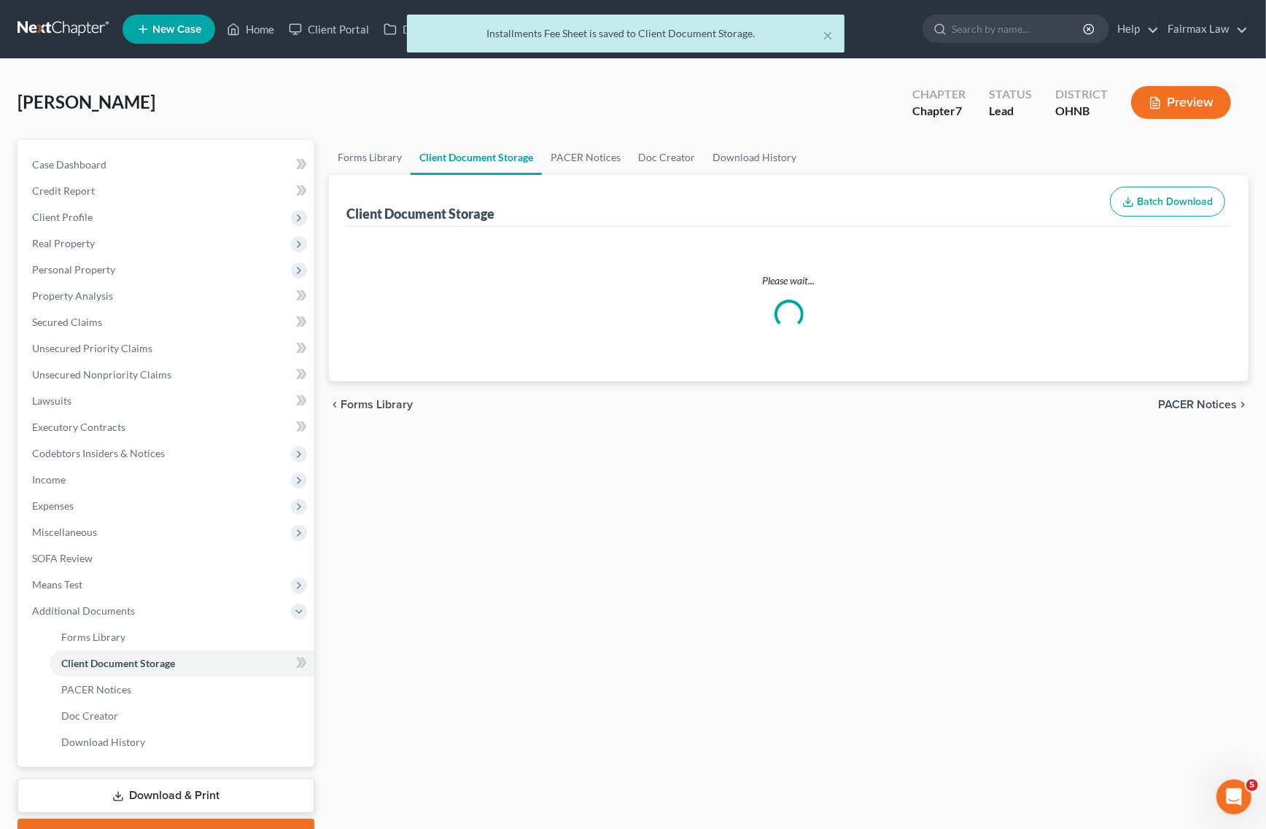
select select "5"
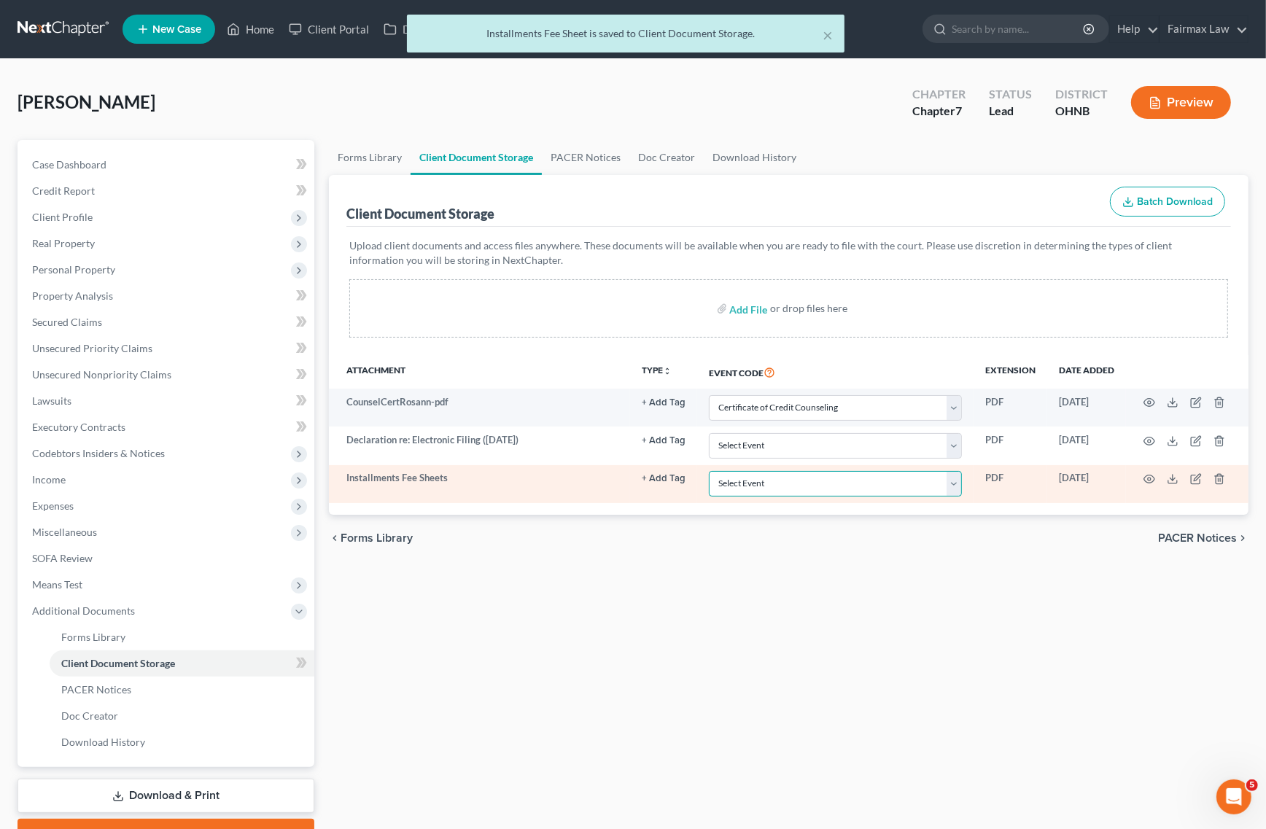
click at [818, 476] on select "Select Event 20 Largest Unsecured Creditors Amended List of Creditors (Fee) Ame…" at bounding box center [835, 484] width 253 height 26
select select "24"
click at [709, 471] on select "Select Event 20 Largest Unsecured Creditors Amended List of Creditors (Fee) Ame…" at bounding box center [835, 484] width 253 height 26
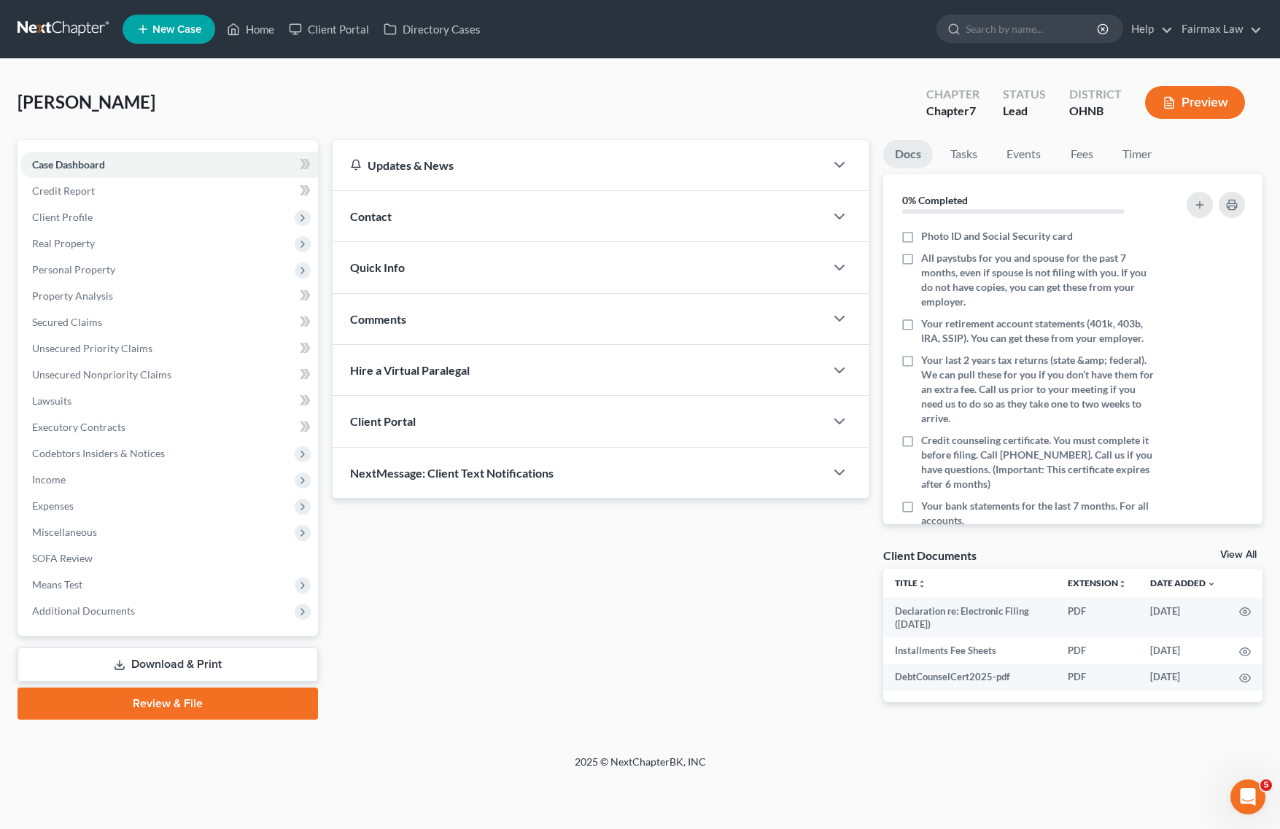
click at [136, 625] on div "Case Dashboard Payments Invoices Payments Payments Credit Report Client Profile…" at bounding box center [168, 388] width 301 height 496
click at [147, 620] on span "Additional Documents" at bounding box center [169, 611] width 298 height 26
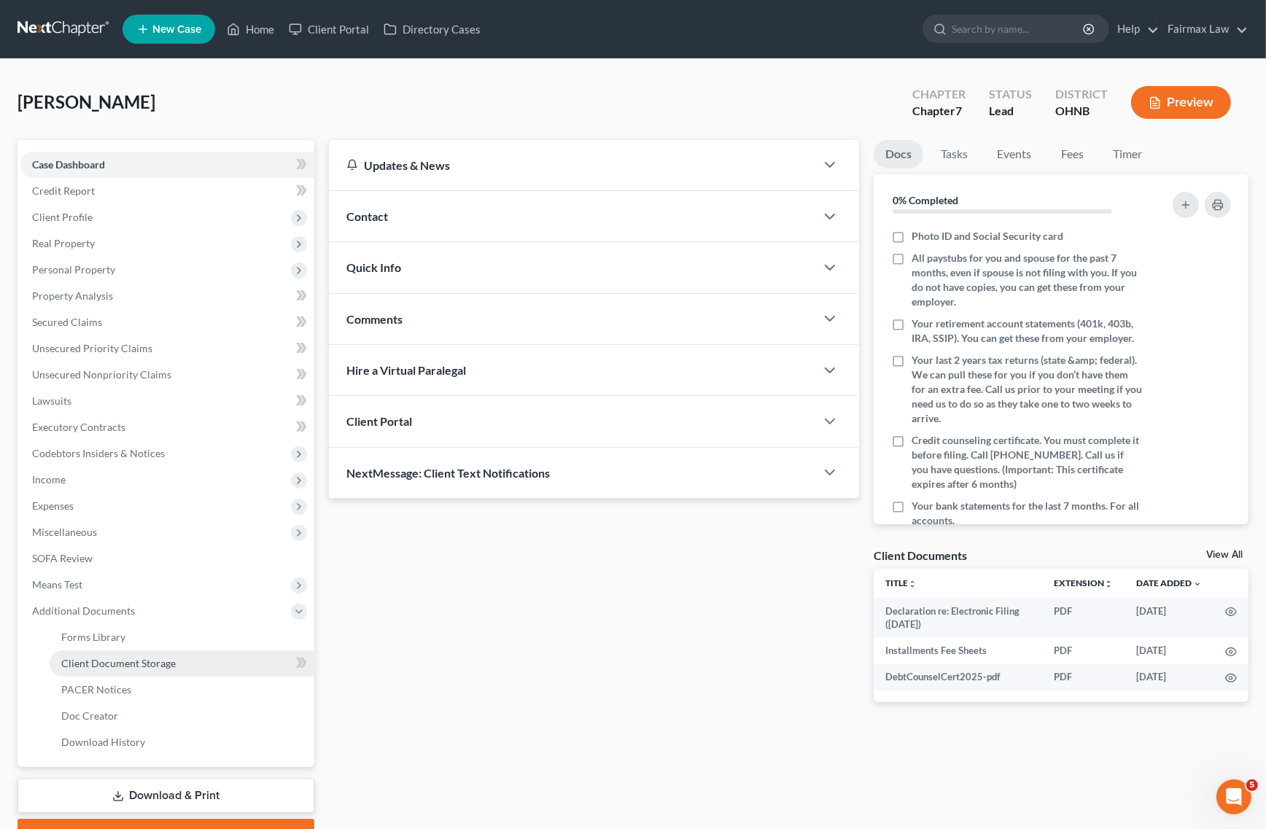
click at [166, 667] on span "Client Document Storage" at bounding box center [118, 663] width 115 height 12
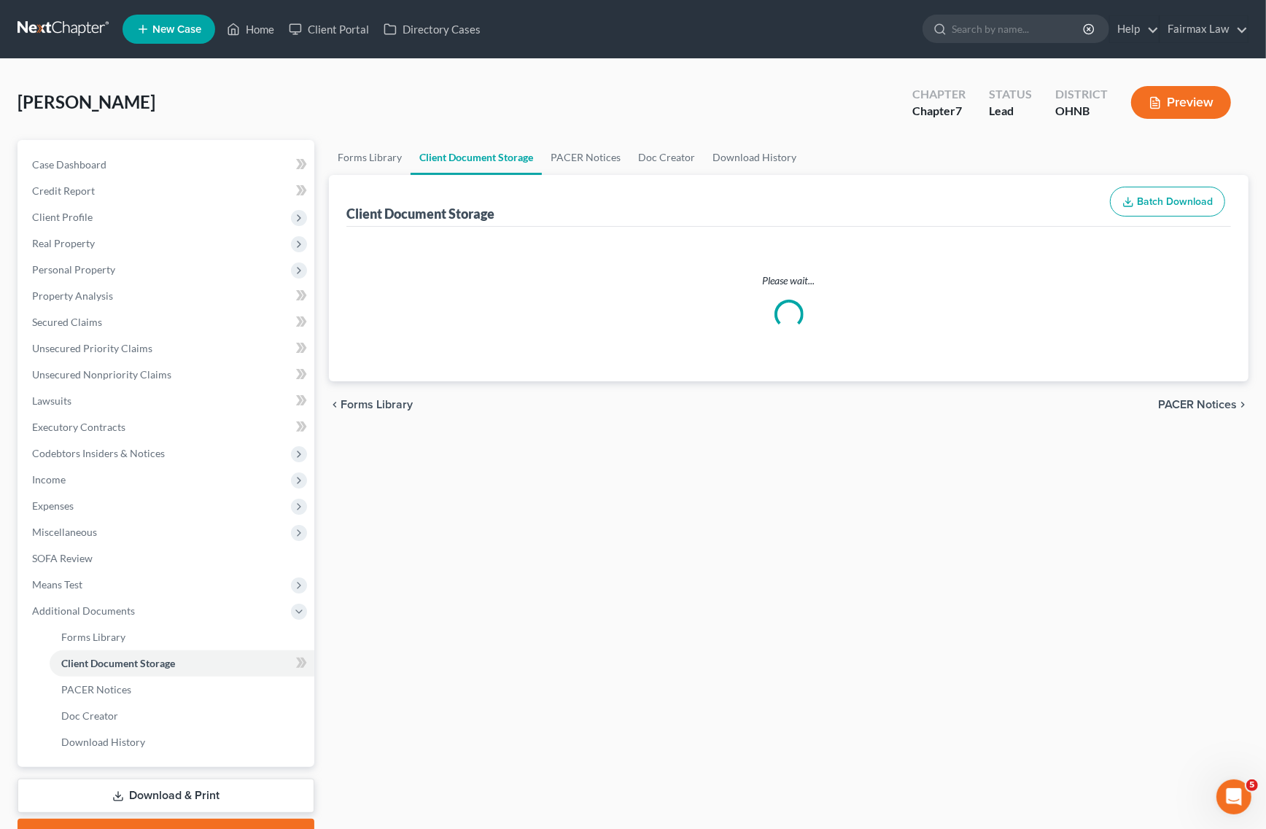
select select "5"
select select "24"
select select "16"
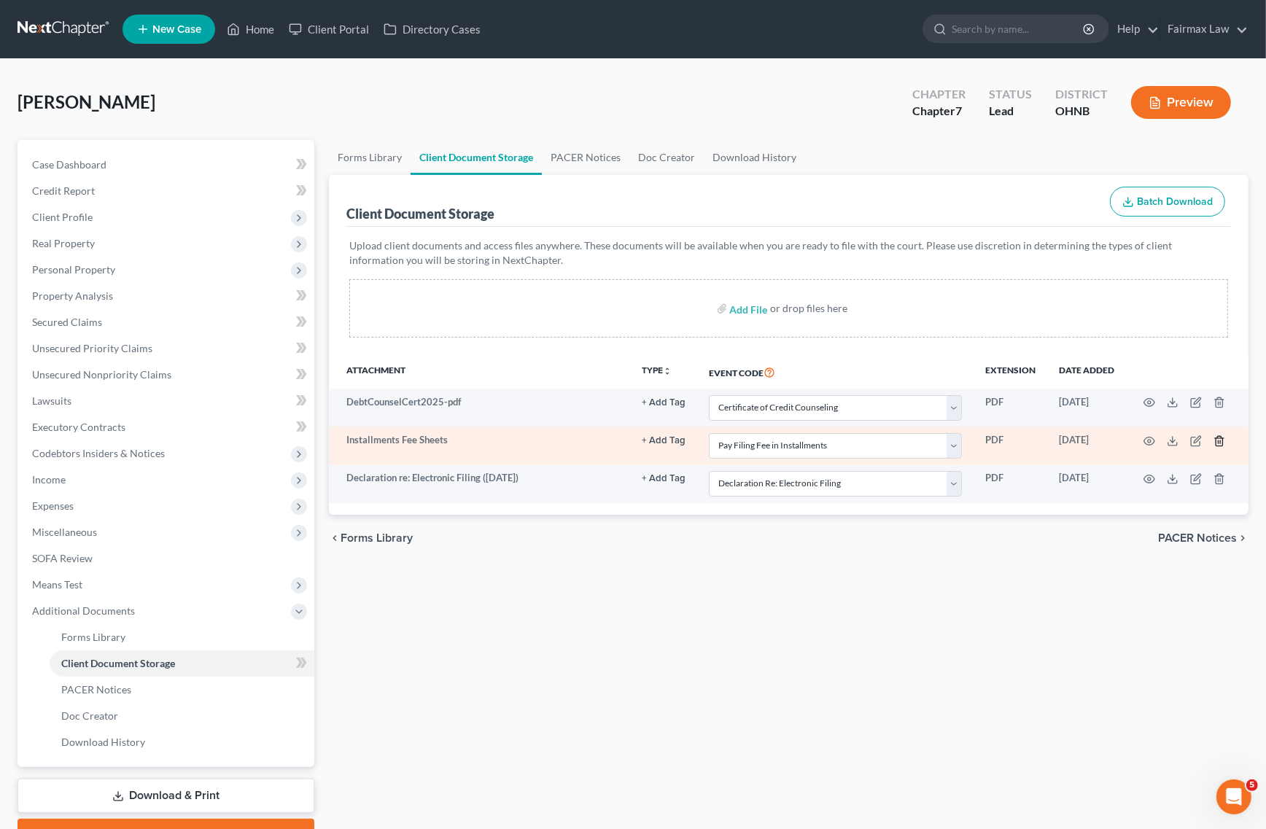
click at [1222, 441] on icon "button" at bounding box center [1220, 441] width 12 height 12
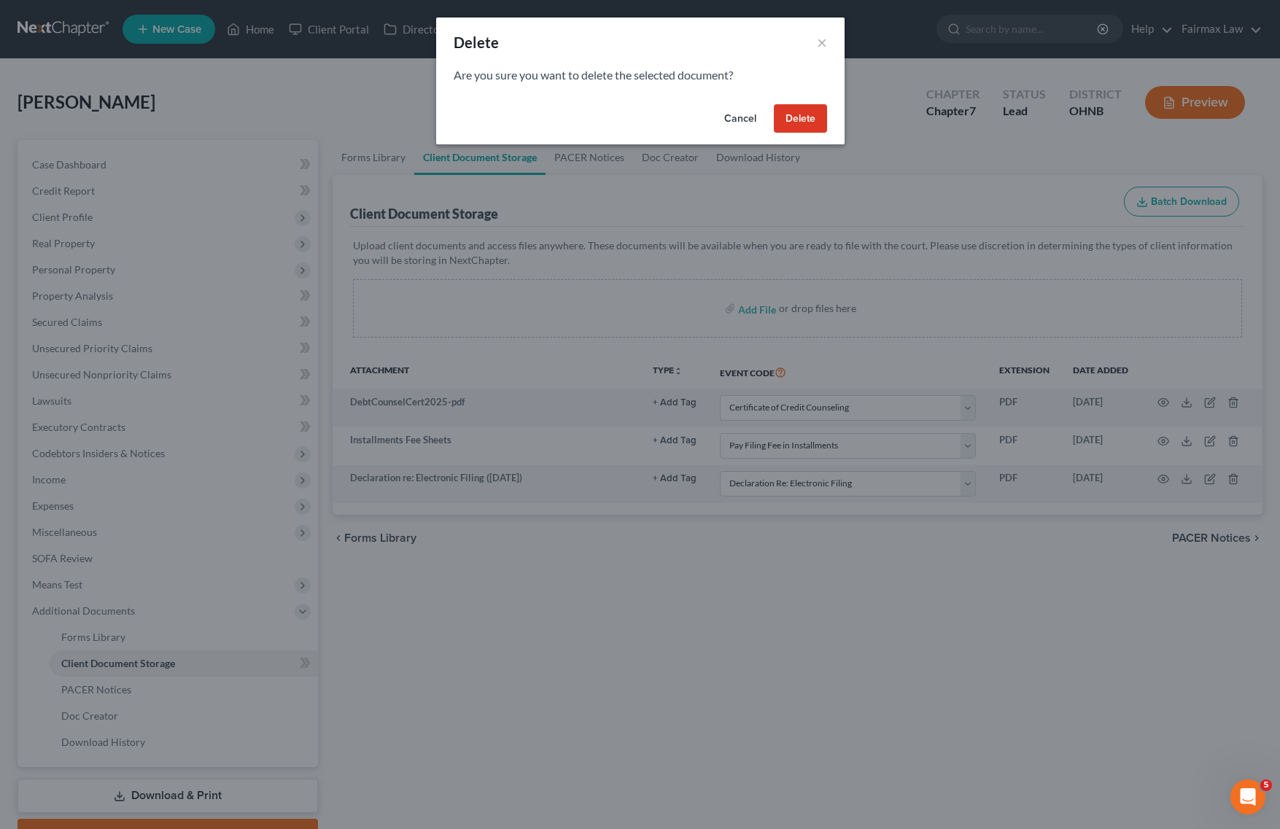
click at [814, 108] on button "Delete" at bounding box center [800, 118] width 53 height 29
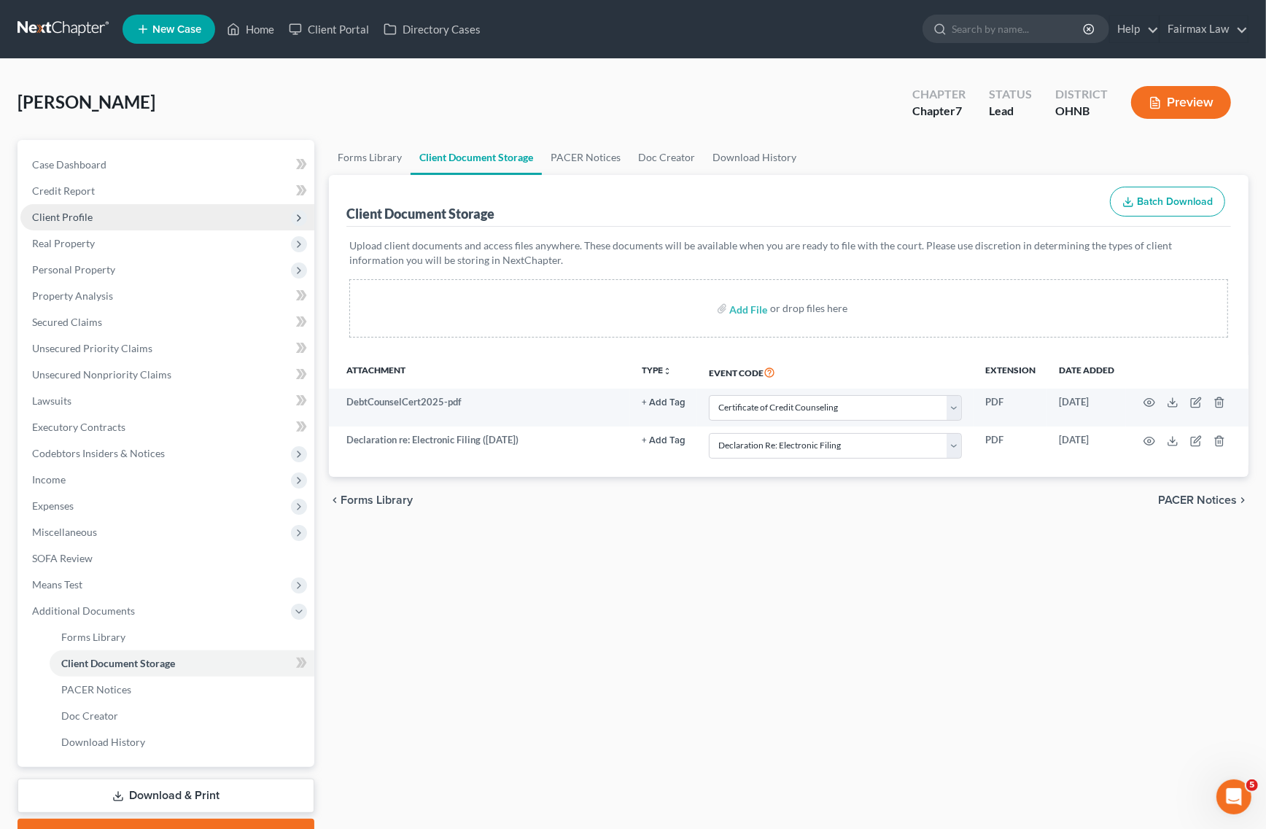
click at [155, 227] on span "Client Profile" at bounding box center [167, 217] width 294 height 26
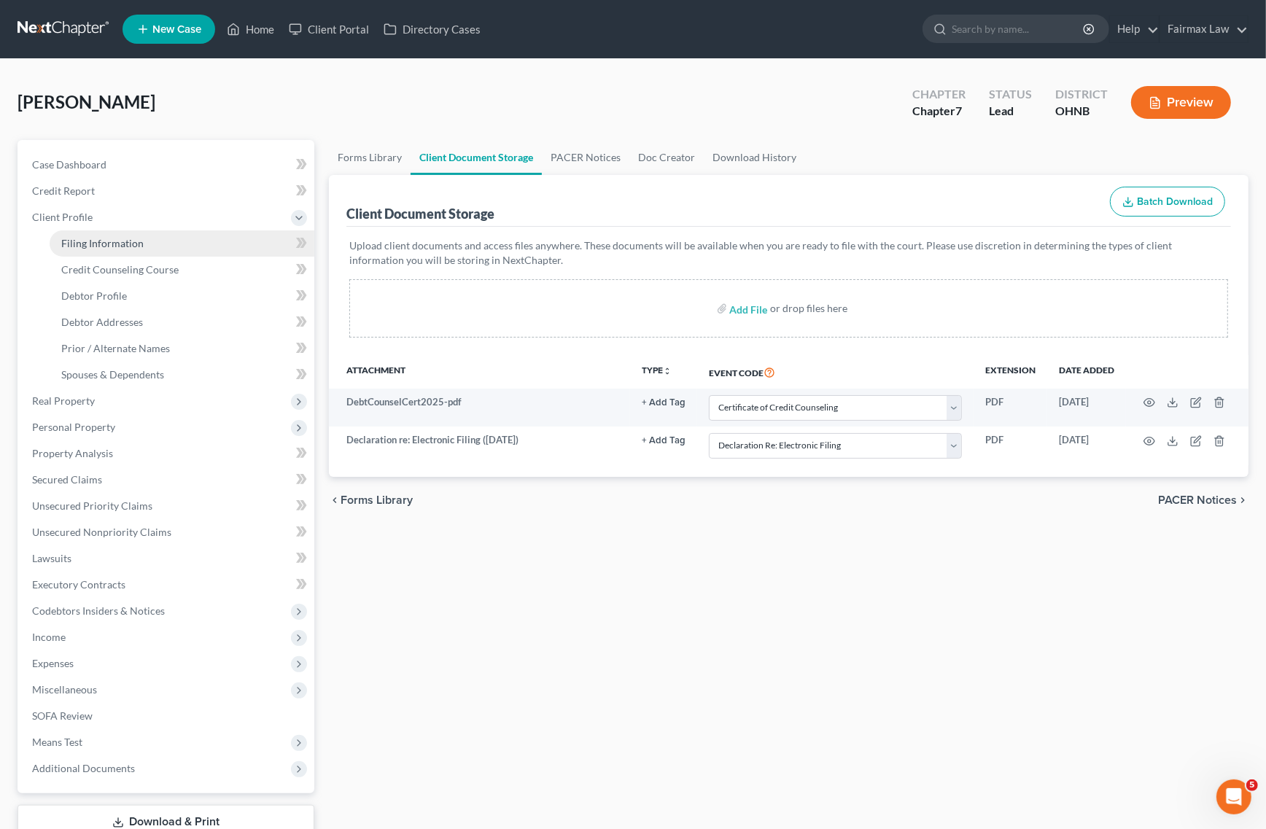
click at [117, 253] on link "Filing Information" at bounding box center [182, 244] width 265 height 26
select select "1"
select select "0"
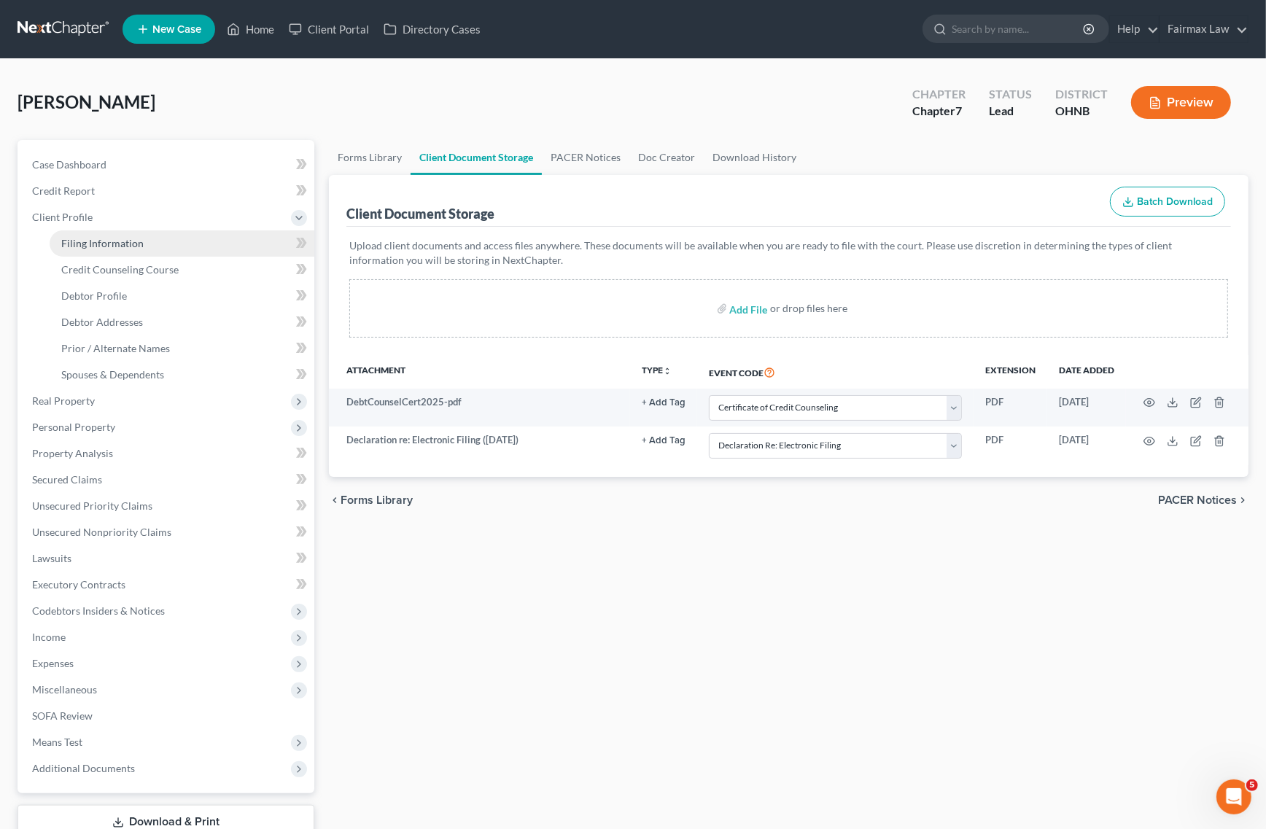
select select "36"
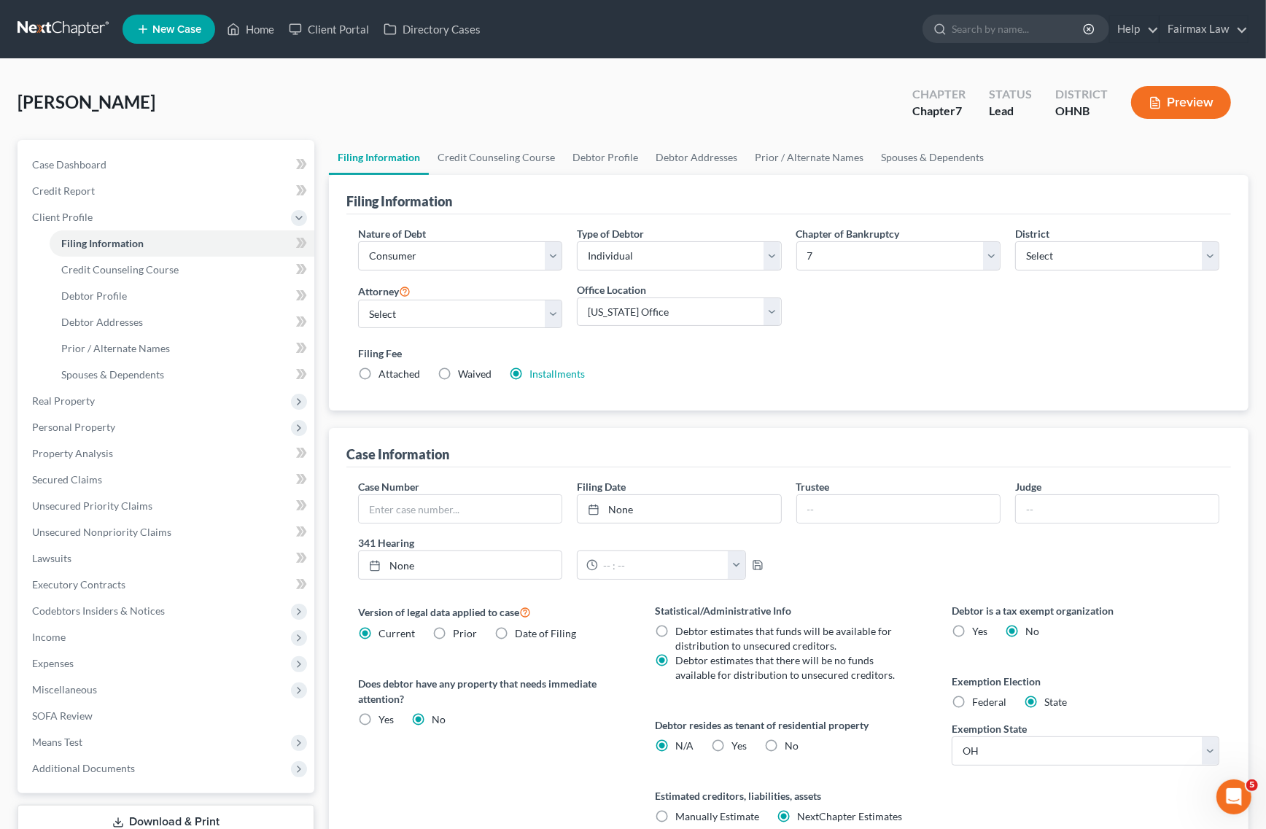
click at [544, 381] on div "Filing Fee Attached Waived Waived Installments Installments" at bounding box center [789, 366] width 876 height 53
click at [559, 379] on link "Installments" at bounding box center [557, 374] width 55 height 12
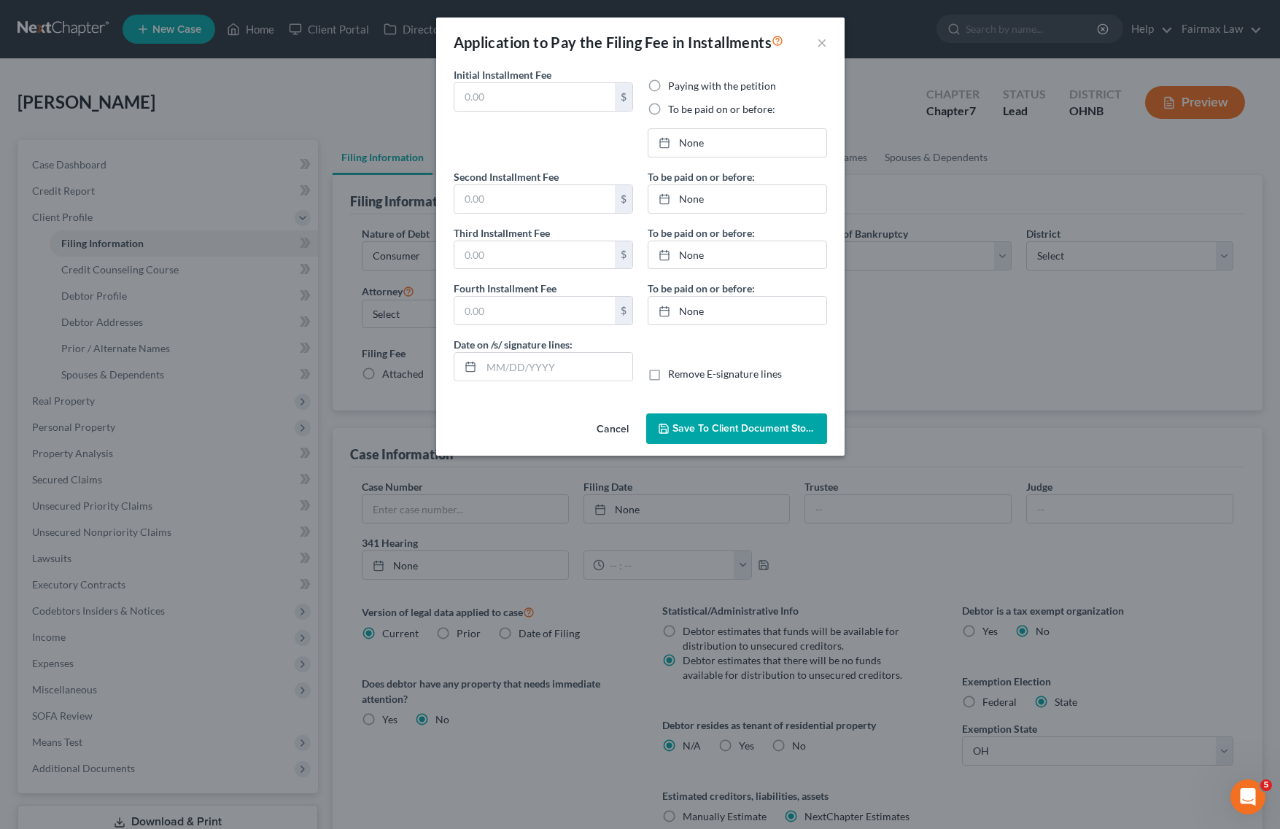
type input "84.50"
radio input "true"
type input "84.50"
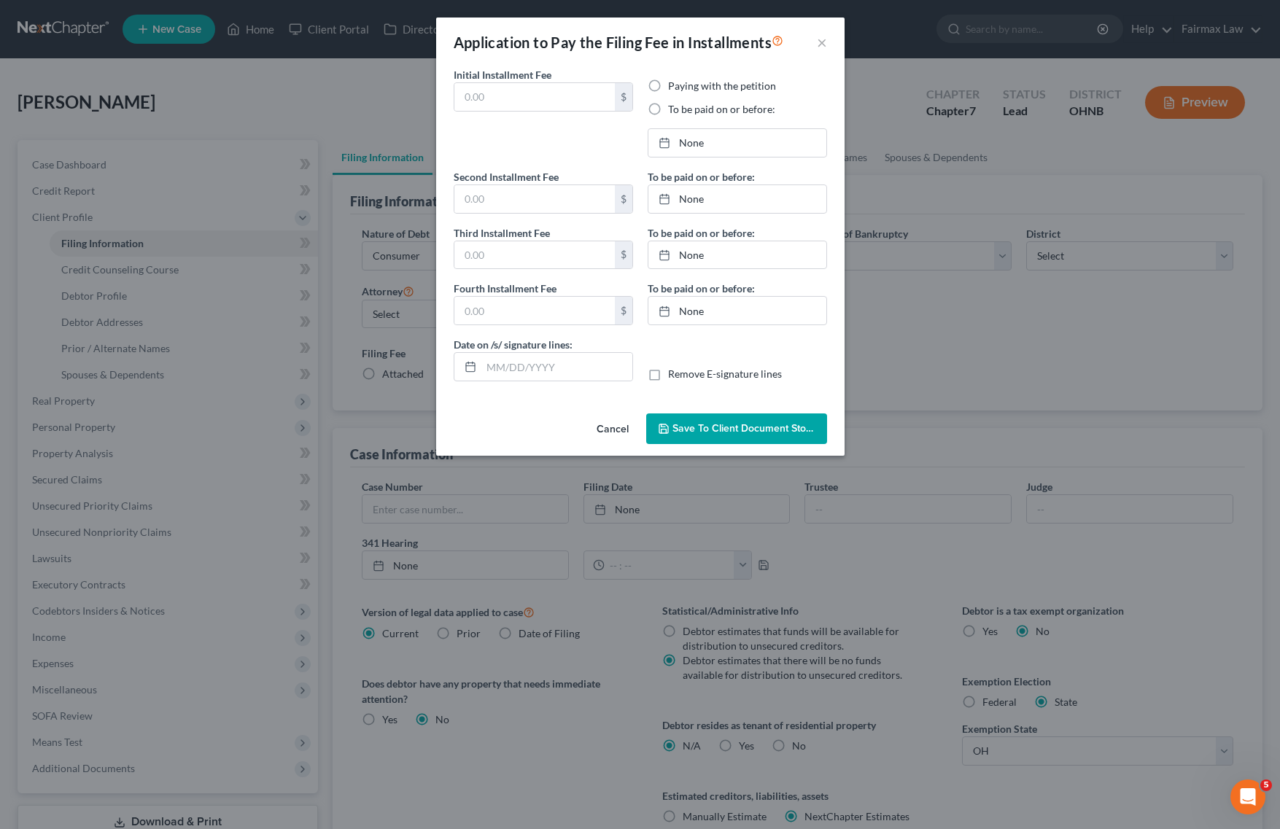
type input "12/12/2025"
type input "[DATE]"
click at [684, 161] on div "Paying with the petition To be paid on or before: 11/13/2025 close Date 11/13/2…" at bounding box center [737, 124] width 194 height 90
click at [687, 147] on link "11/13/2025" at bounding box center [737, 143] width 178 height 28
drag, startPoint x: 780, startPoint y: 309, endPoint x: 777, endPoint y: 301, distance: 8.8
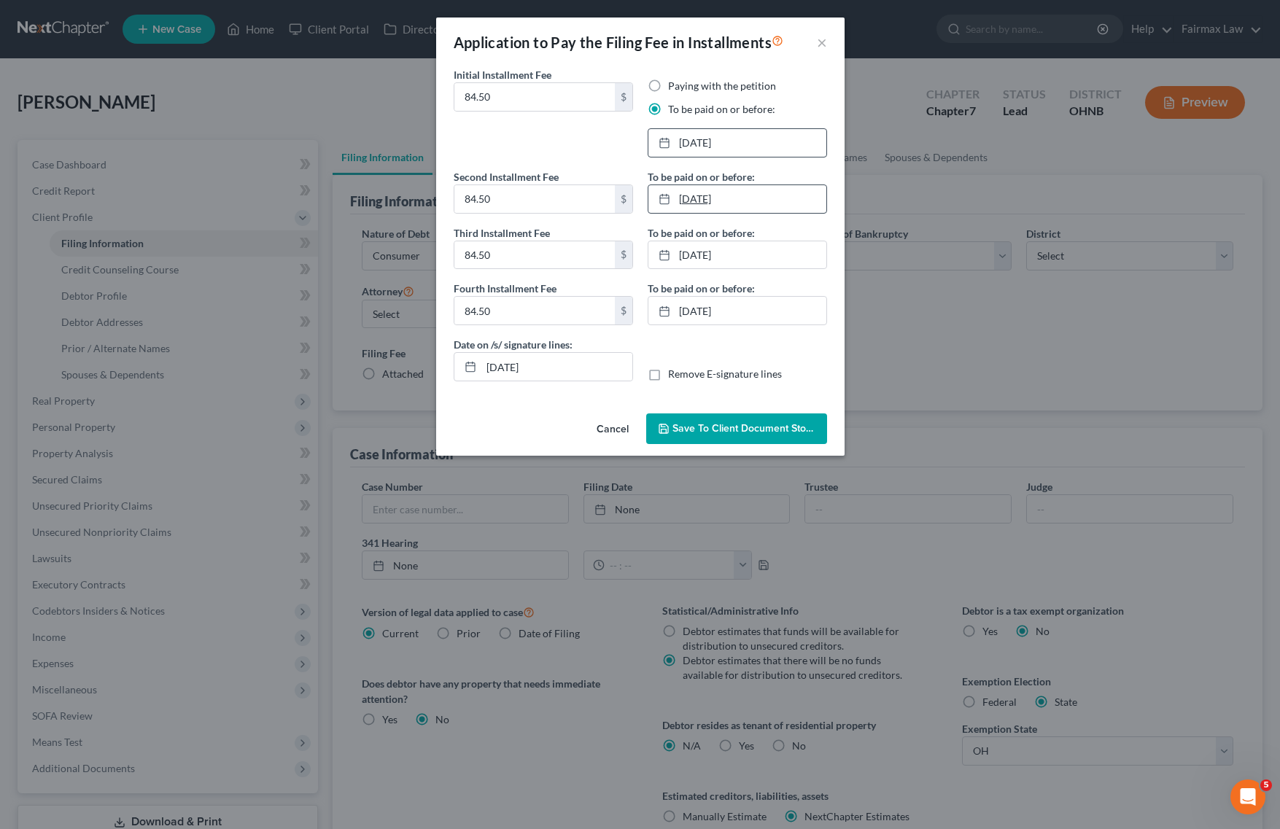
click at [719, 194] on link "12/12/2025" at bounding box center [737, 199] width 178 height 28
click at [705, 260] on link "1/13/2026" at bounding box center [737, 255] width 178 height 28
click at [724, 316] on link "[DATE]" at bounding box center [737, 311] width 178 height 28
drag, startPoint x: 615, startPoint y: 366, endPoint x: 176, endPoint y: 356, distance: 439.2
click at [198, 360] on div "Application to Pay the Filing Fee in Installments × Initial Installment Fee 84.…" at bounding box center [640, 414] width 1280 height 829
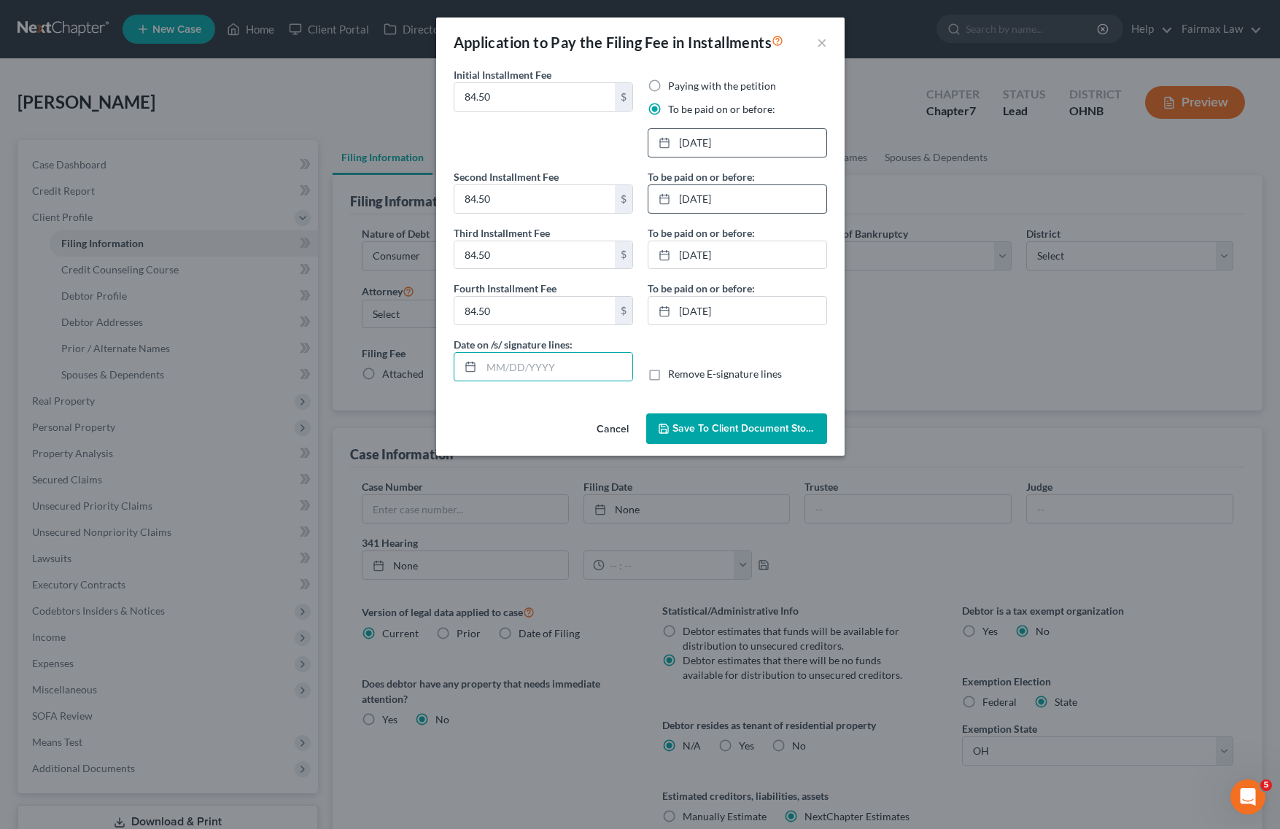
click at [673, 423] on button "Save to Client Document Storage" at bounding box center [736, 429] width 181 height 31
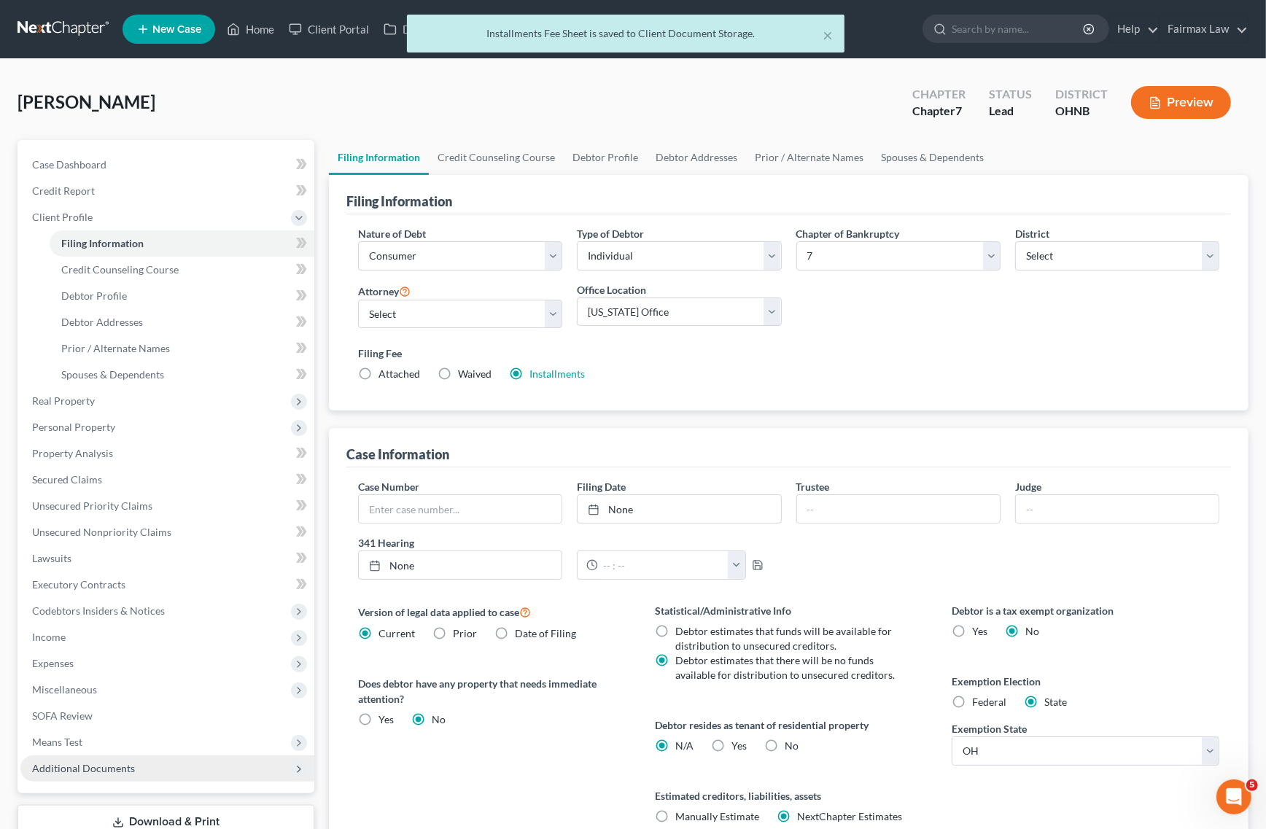
click at [96, 762] on span "Additional Documents" at bounding box center [83, 768] width 103 height 12
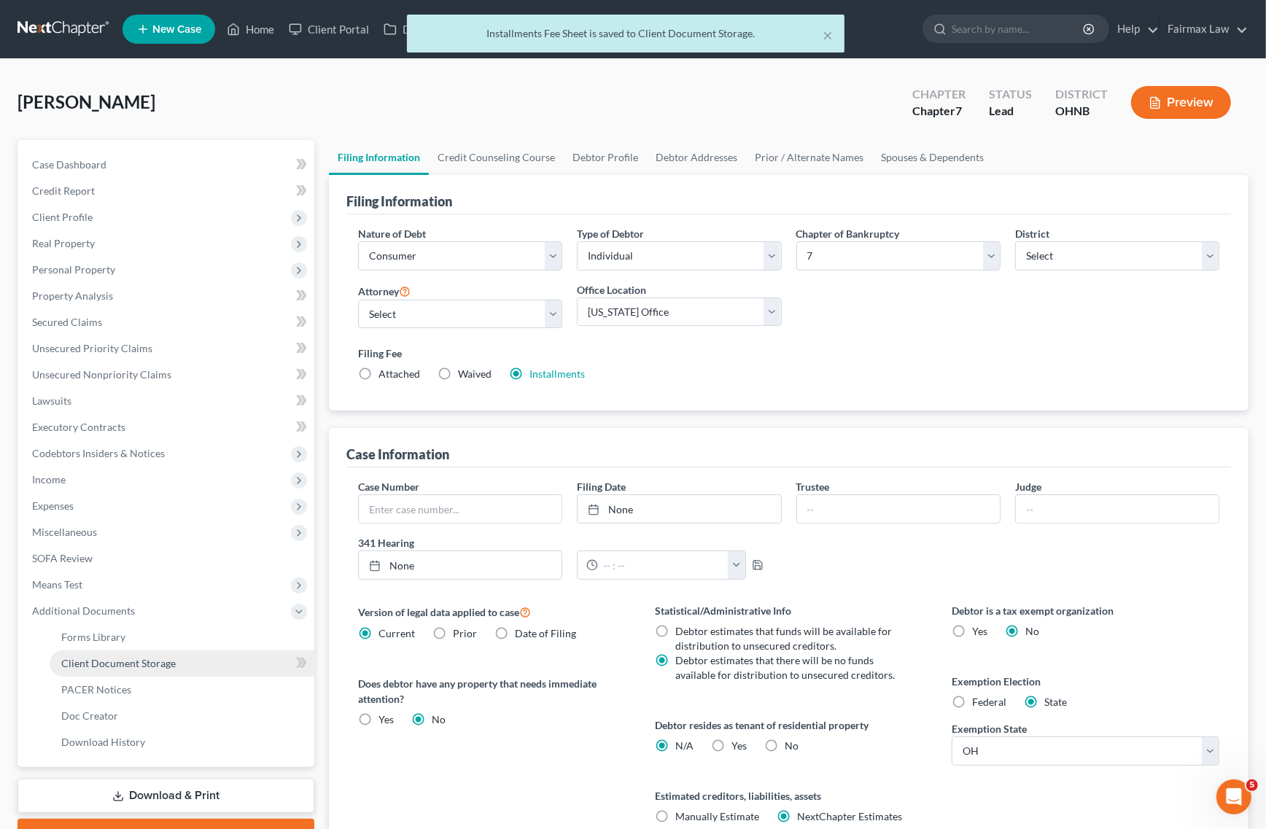
click at [179, 659] on link "Client Document Storage" at bounding box center [182, 664] width 265 height 26
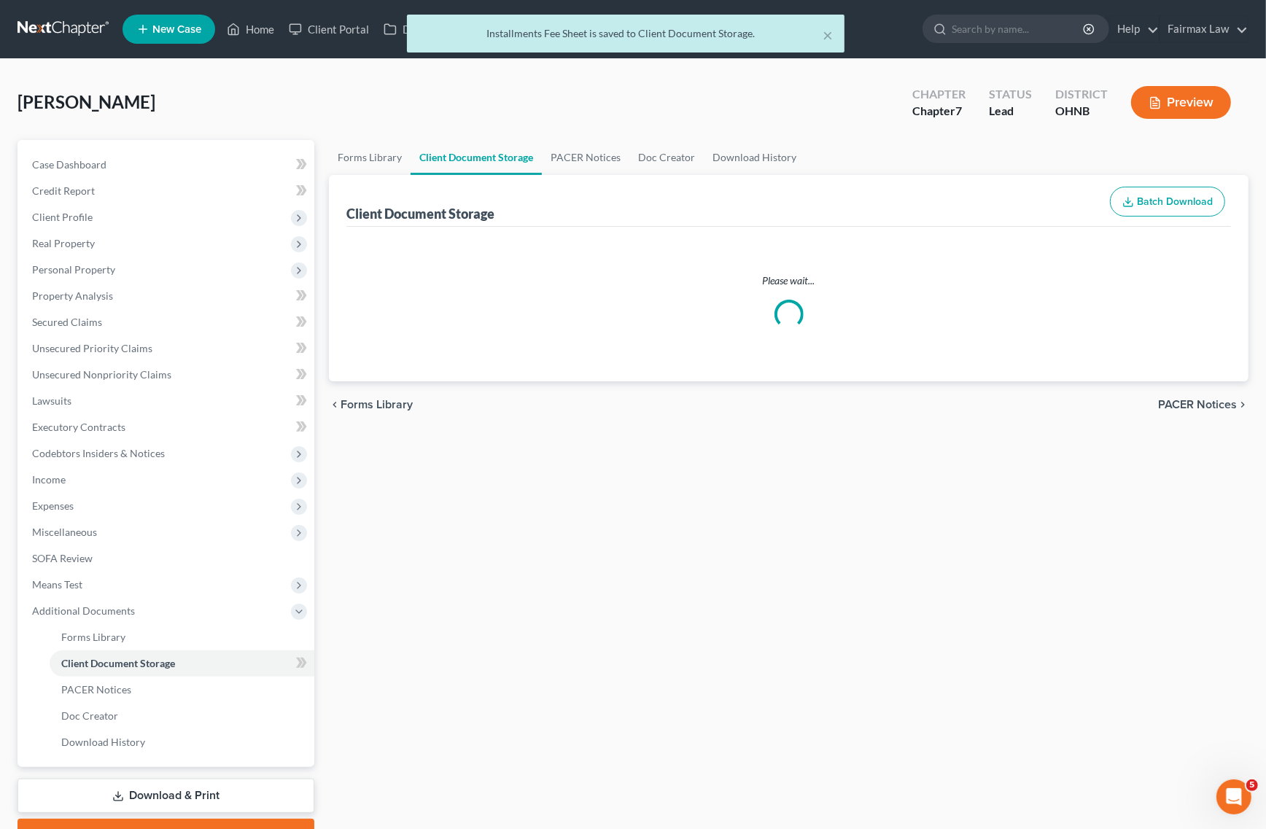
select select "5"
select select "16"
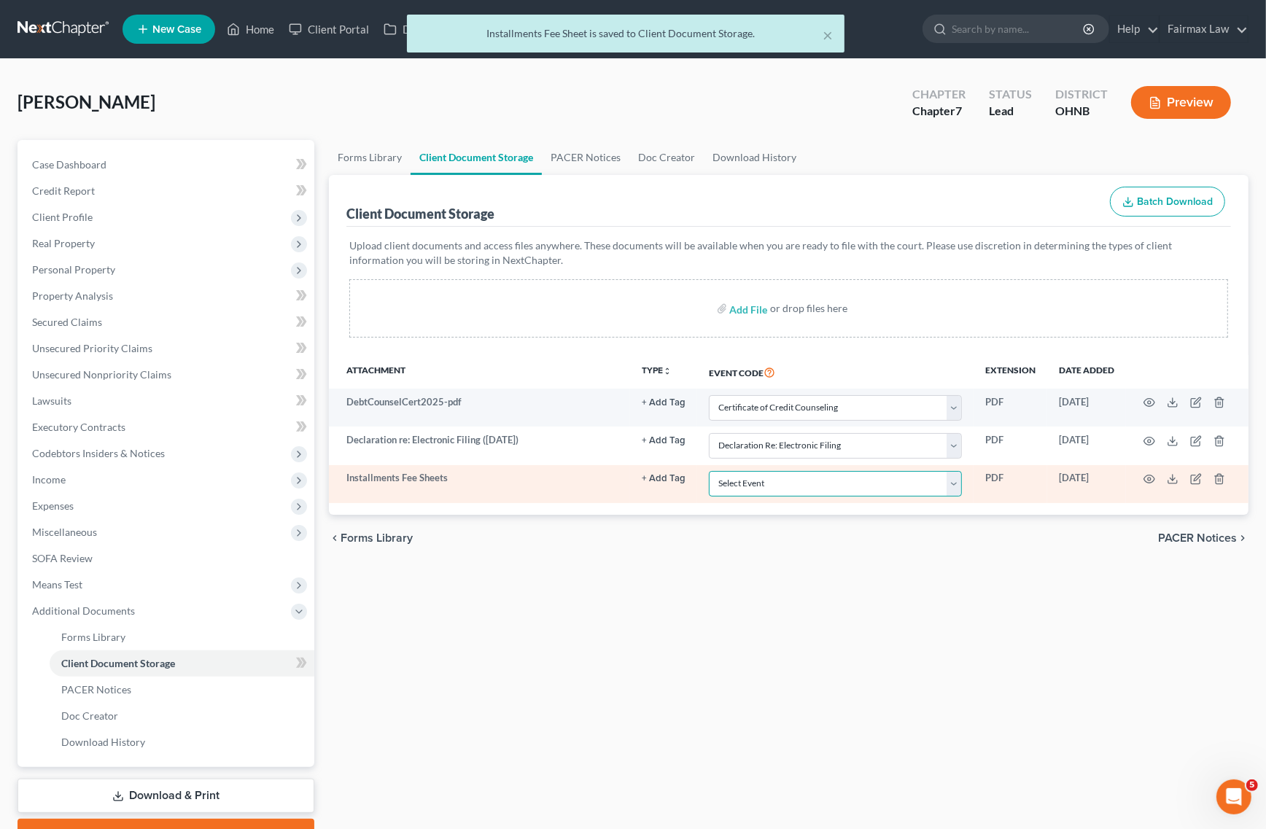
click at [797, 471] on select "Select Event 20 Largest Unsecured Creditors Amended List of Creditors (Fee) Ame…" at bounding box center [835, 484] width 253 height 26
select select "24"
click at [709, 471] on select "Select Event 20 Largest Unsecured Creditors Amended List of Creditors (Fee) Ame…" at bounding box center [835, 484] width 253 height 26
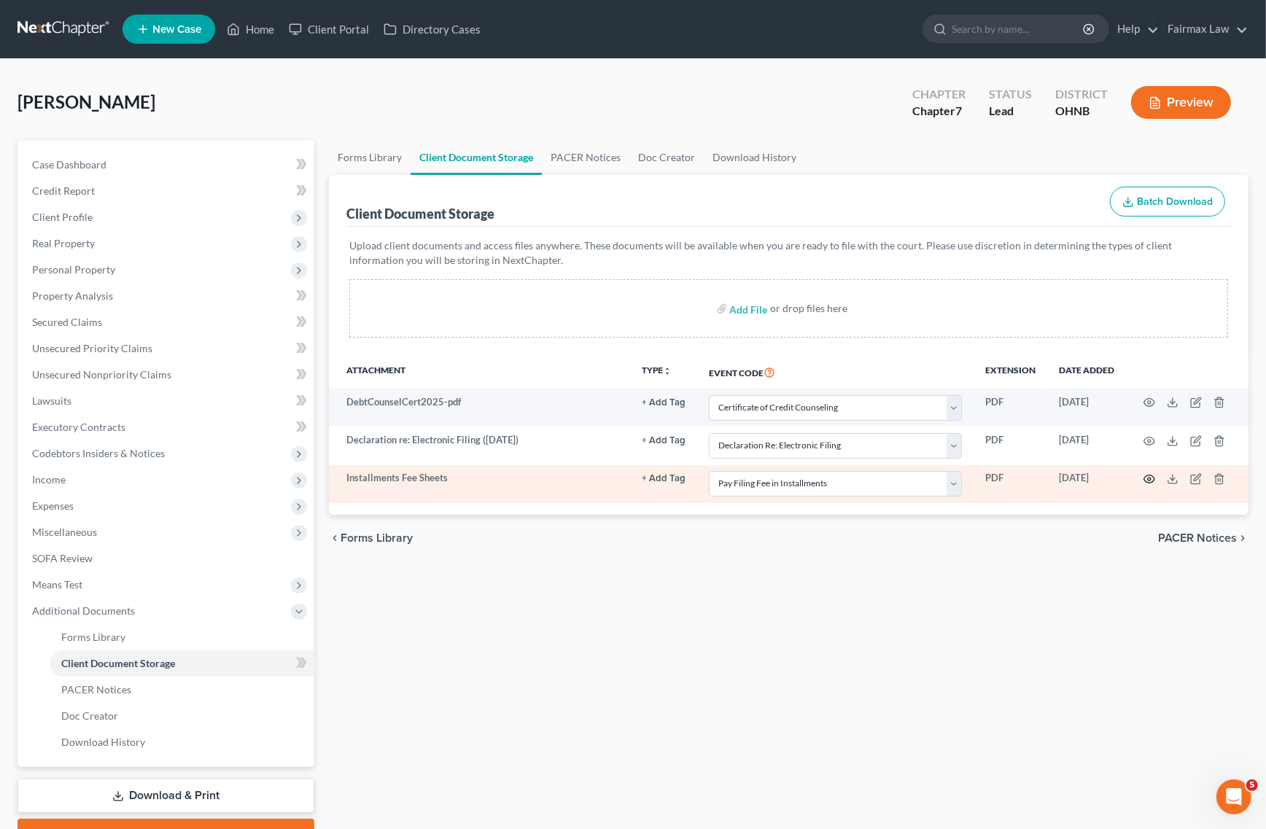
click at [1147, 476] on icon "button" at bounding box center [1149, 480] width 11 height 8
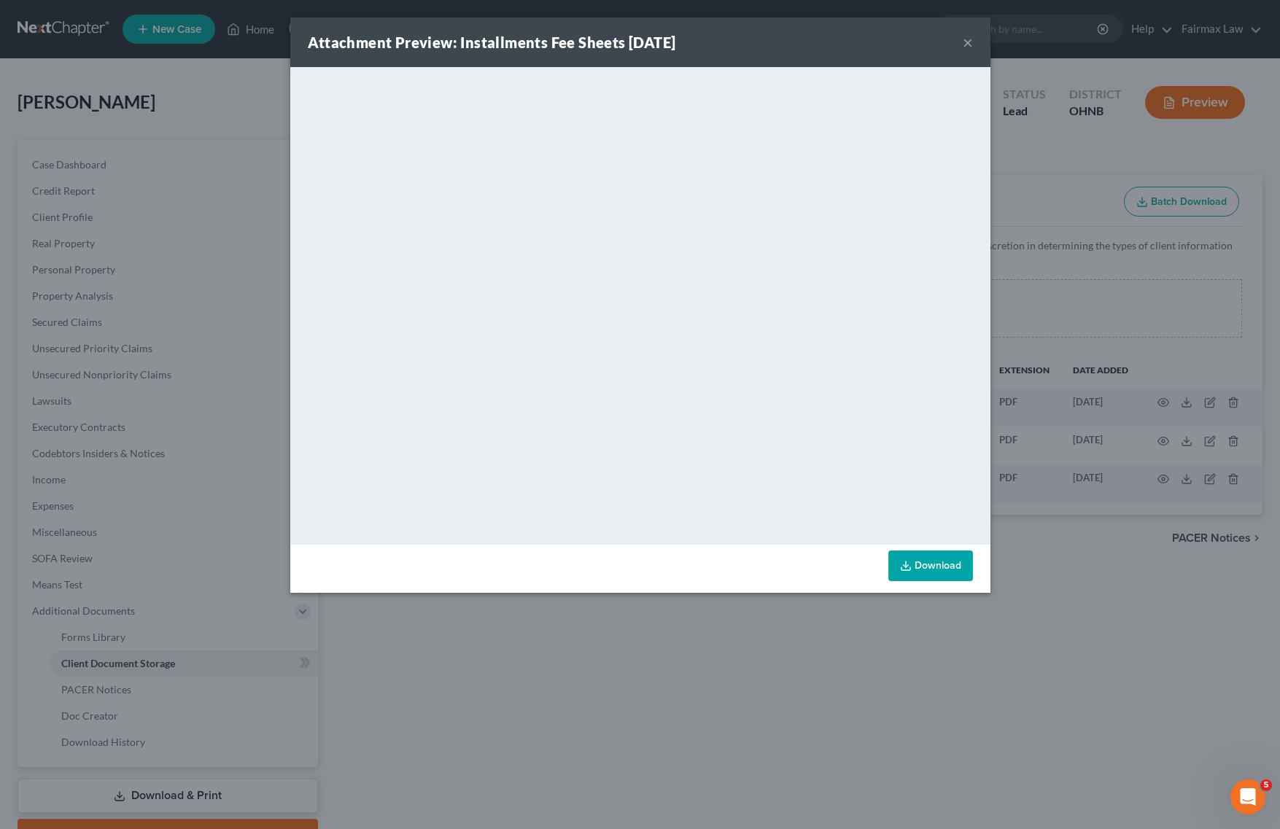
click at [768, 687] on div "Attachment Preview: Installments Fee Sheets 10/14/2025 × <object ng-attr-data='…" at bounding box center [640, 414] width 1280 height 829
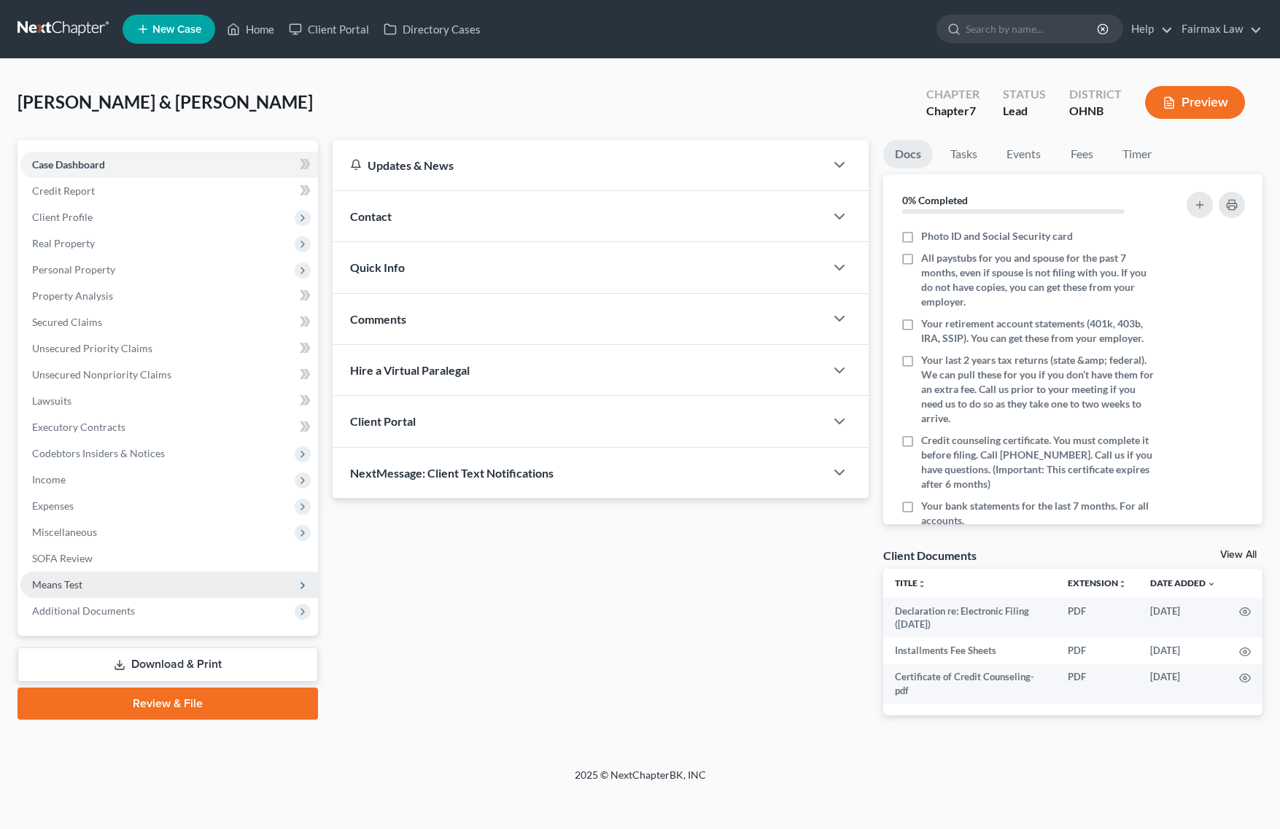
click at [131, 595] on span "Means Test" at bounding box center [169, 585] width 298 height 26
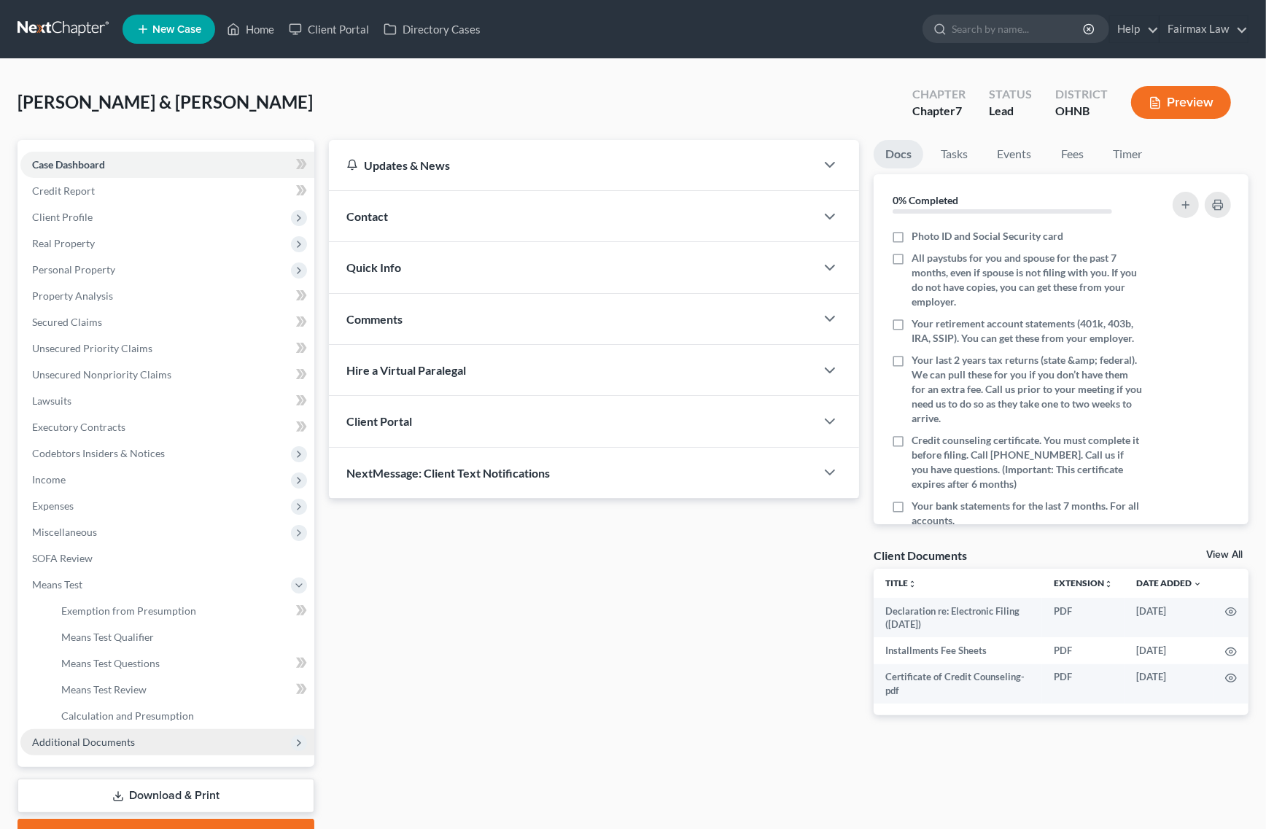
click at [121, 740] on span "Additional Documents" at bounding box center [83, 742] width 103 height 12
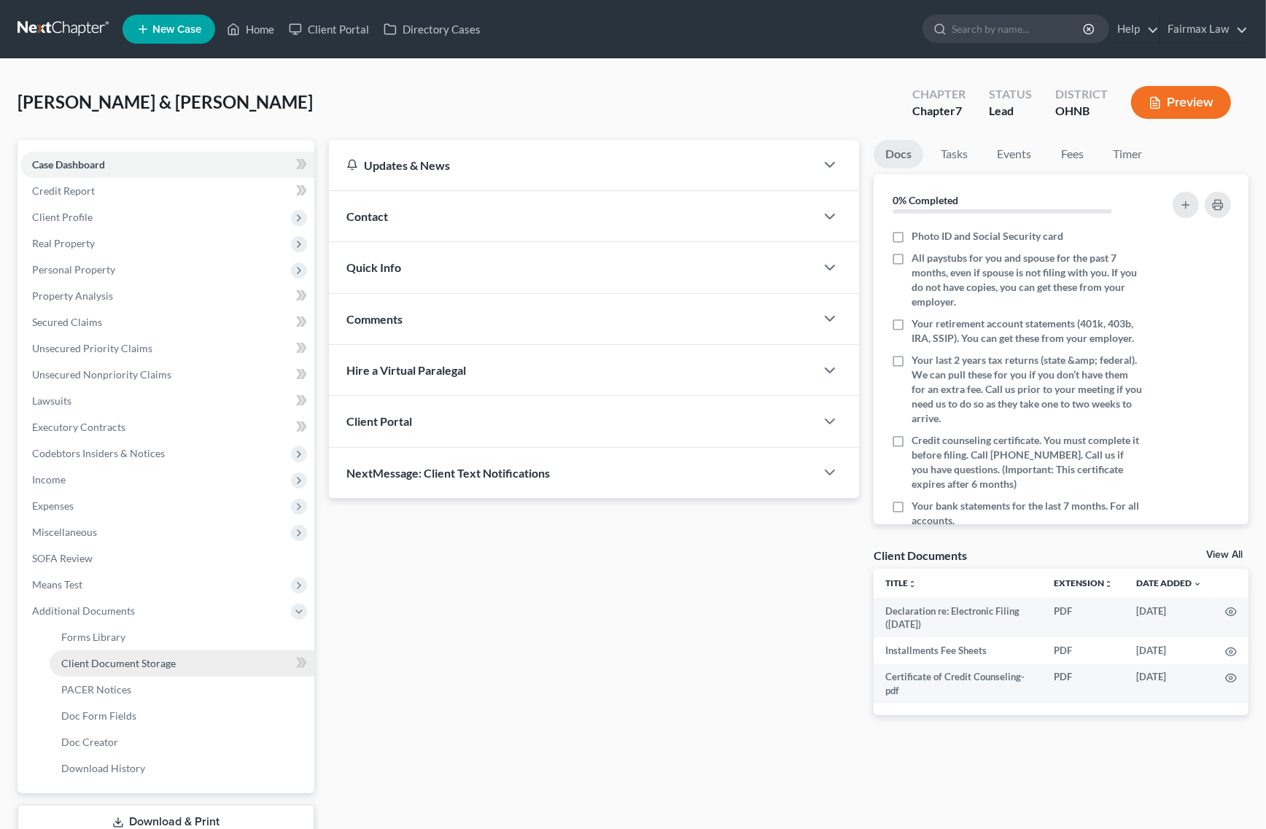
click at [165, 672] on link "Client Document Storage" at bounding box center [182, 664] width 265 height 26
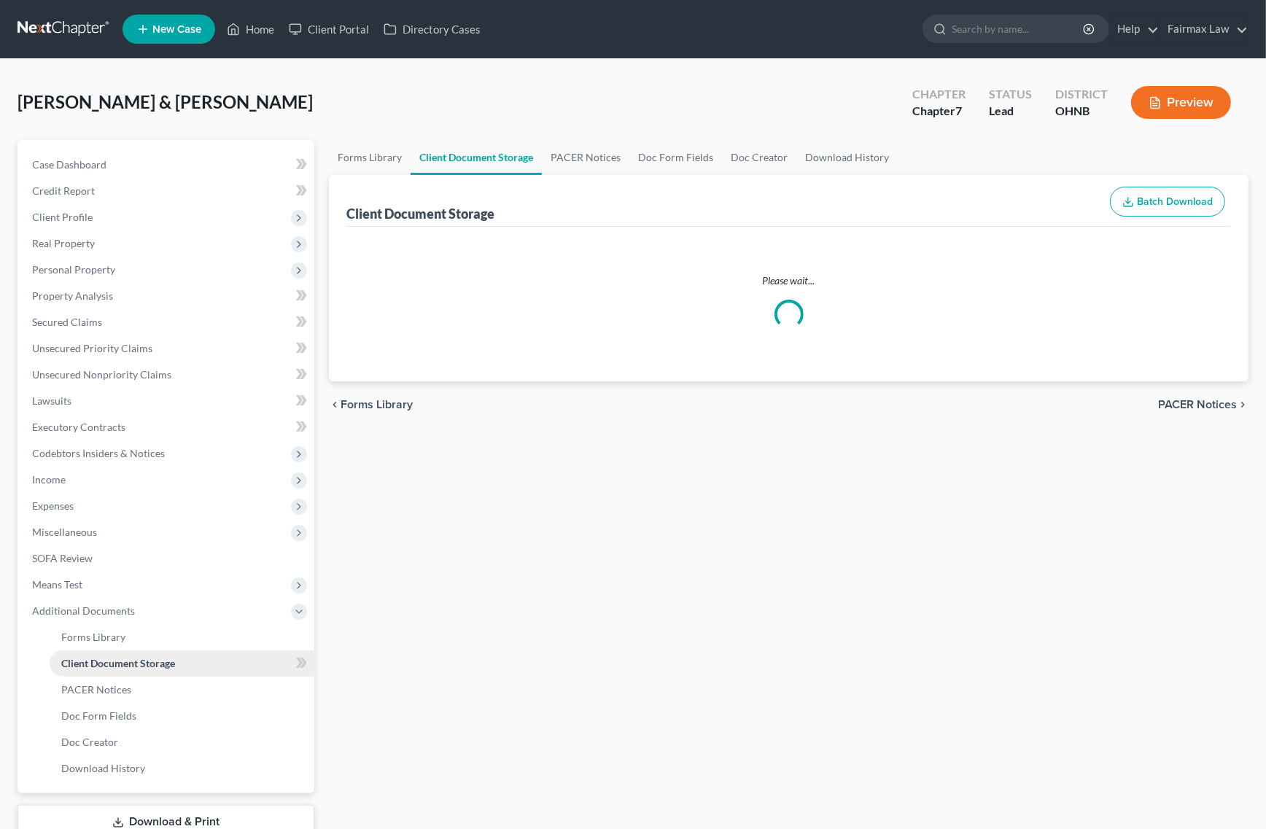
select select "5"
select select "24"
select select "16"
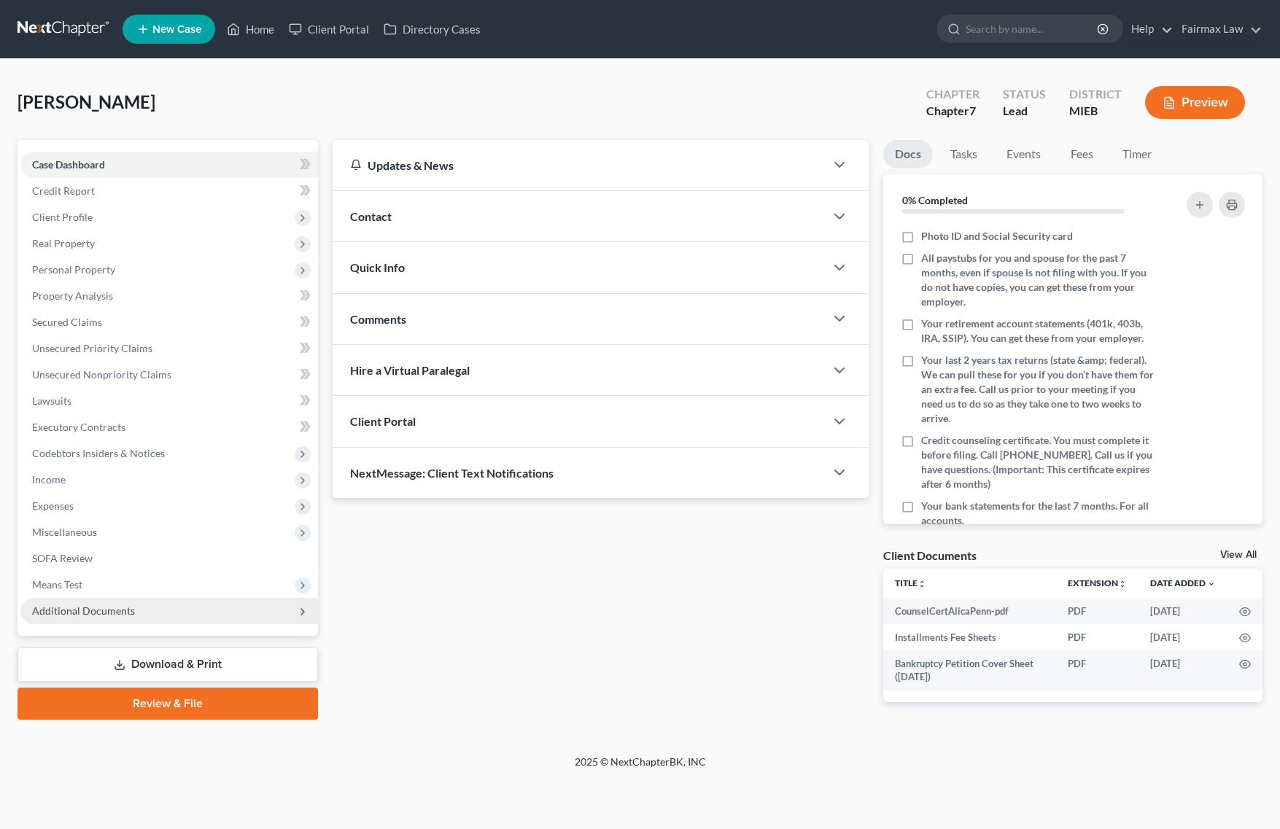
click at [135, 606] on span "Additional Documents" at bounding box center [169, 611] width 298 height 26
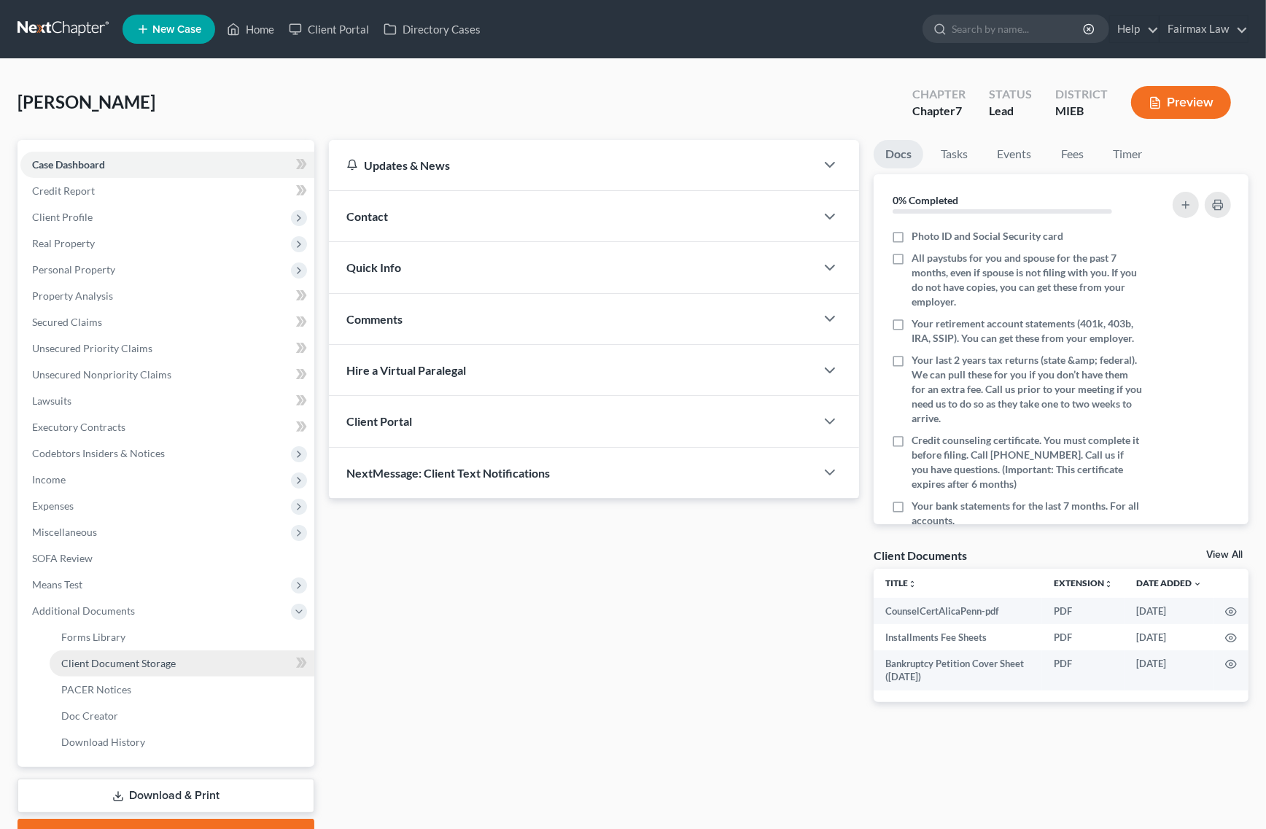
click at [154, 666] on span "Client Document Storage" at bounding box center [118, 663] width 115 height 12
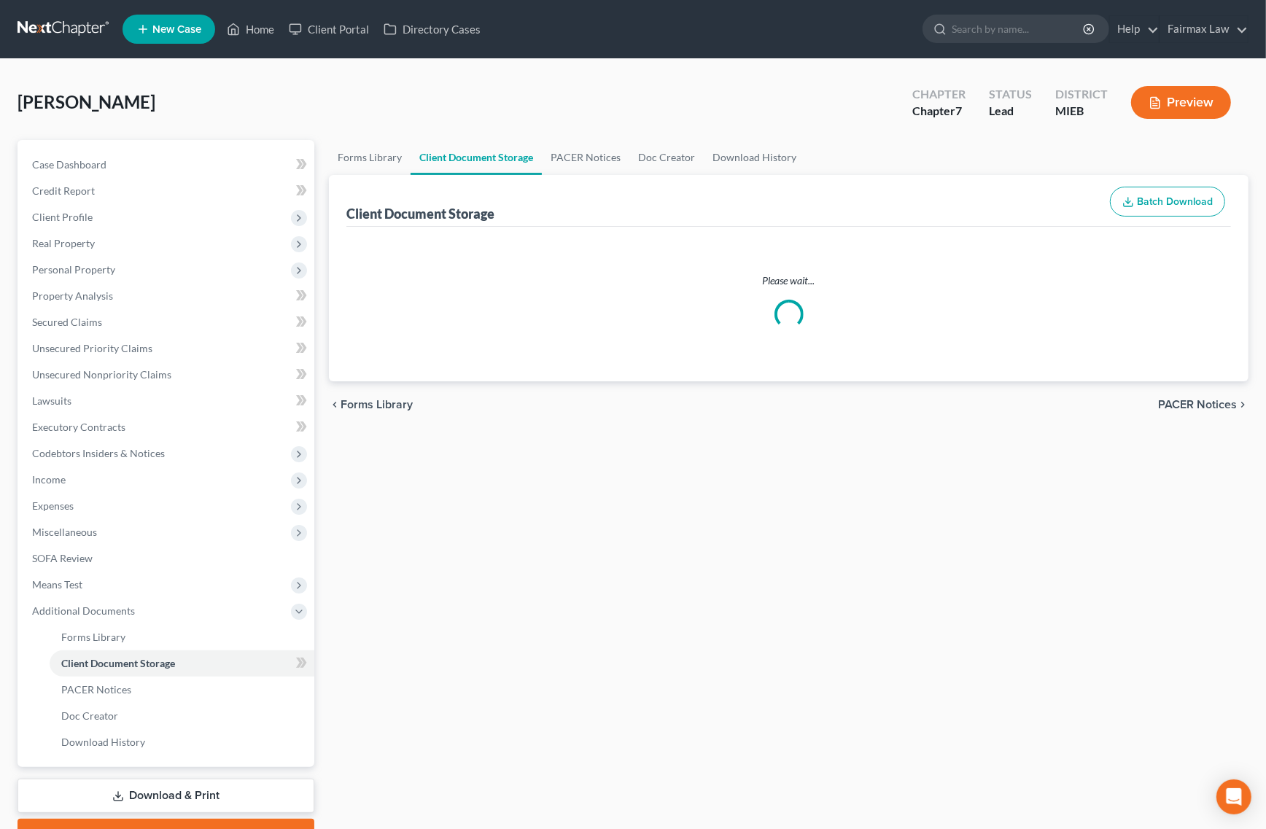
select select "6"
select select "32"
select select "7"
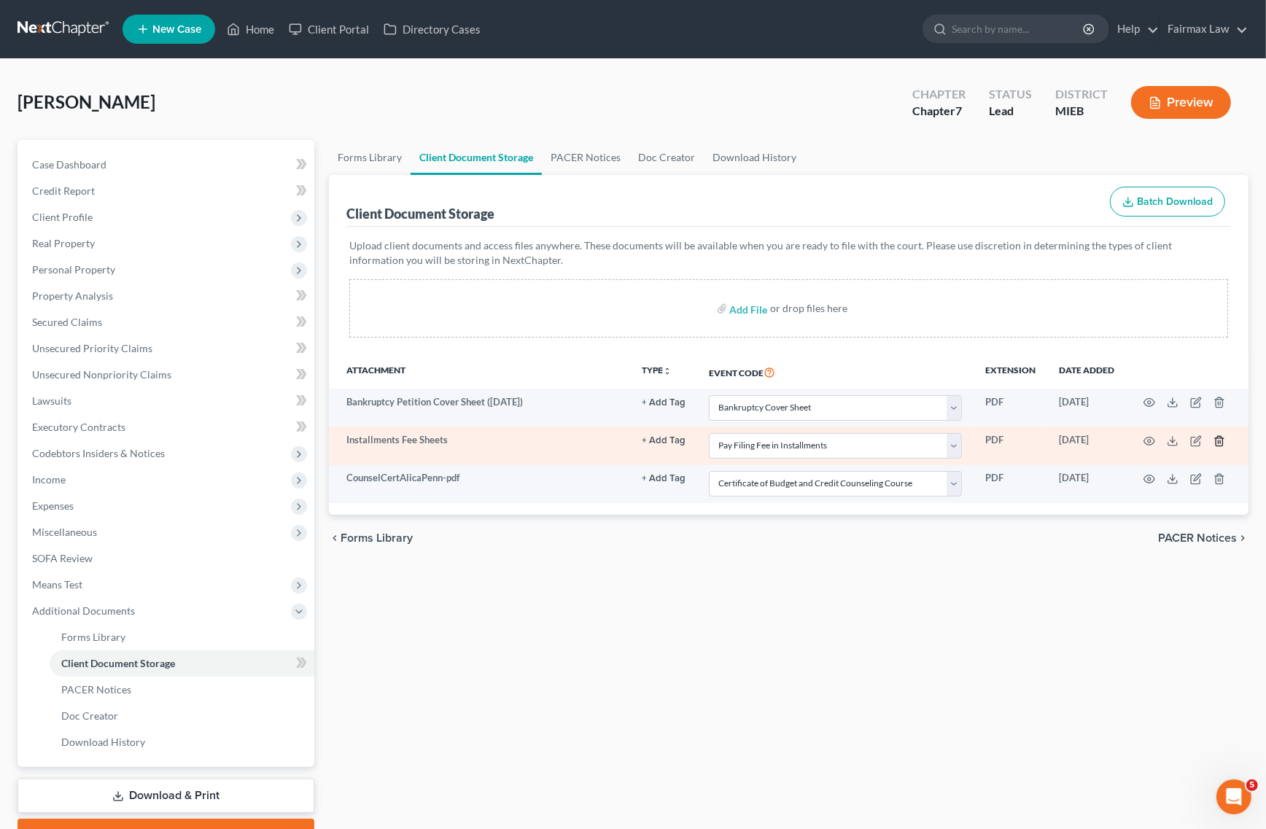
click at [1217, 443] on icon "button" at bounding box center [1220, 441] width 12 height 12
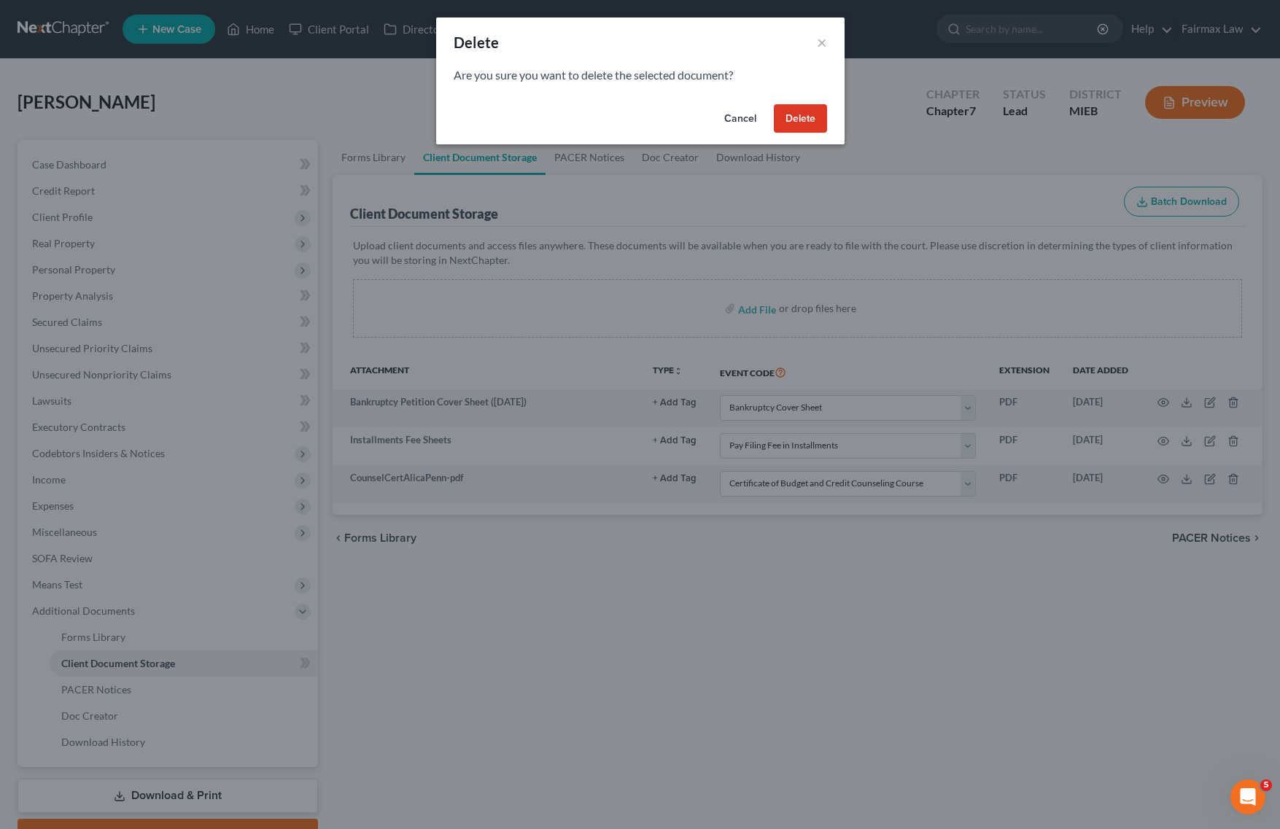
click at [797, 125] on button "Delete" at bounding box center [800, 118] width 53 height 29
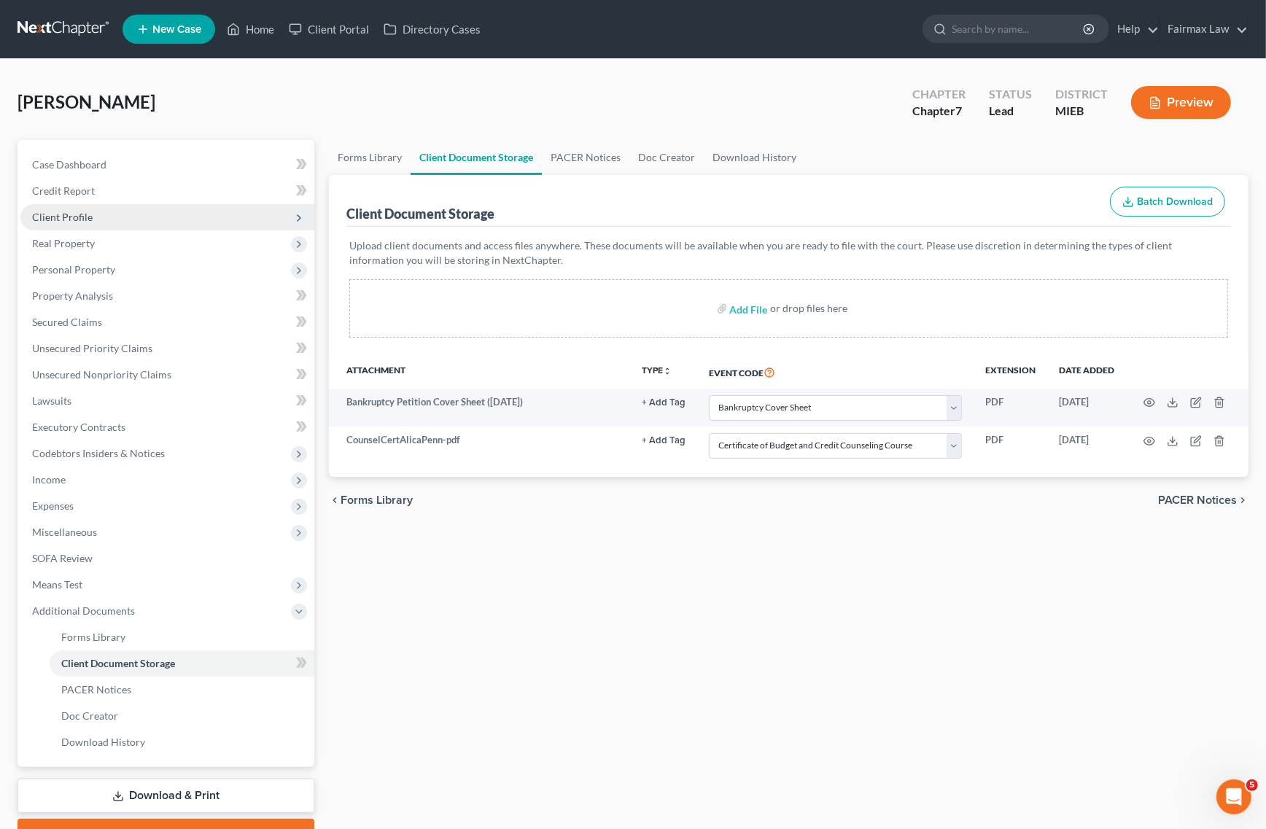
click at [120, 222] on span "Client Profile" at bounding box center [167, 217] width 294 height 26
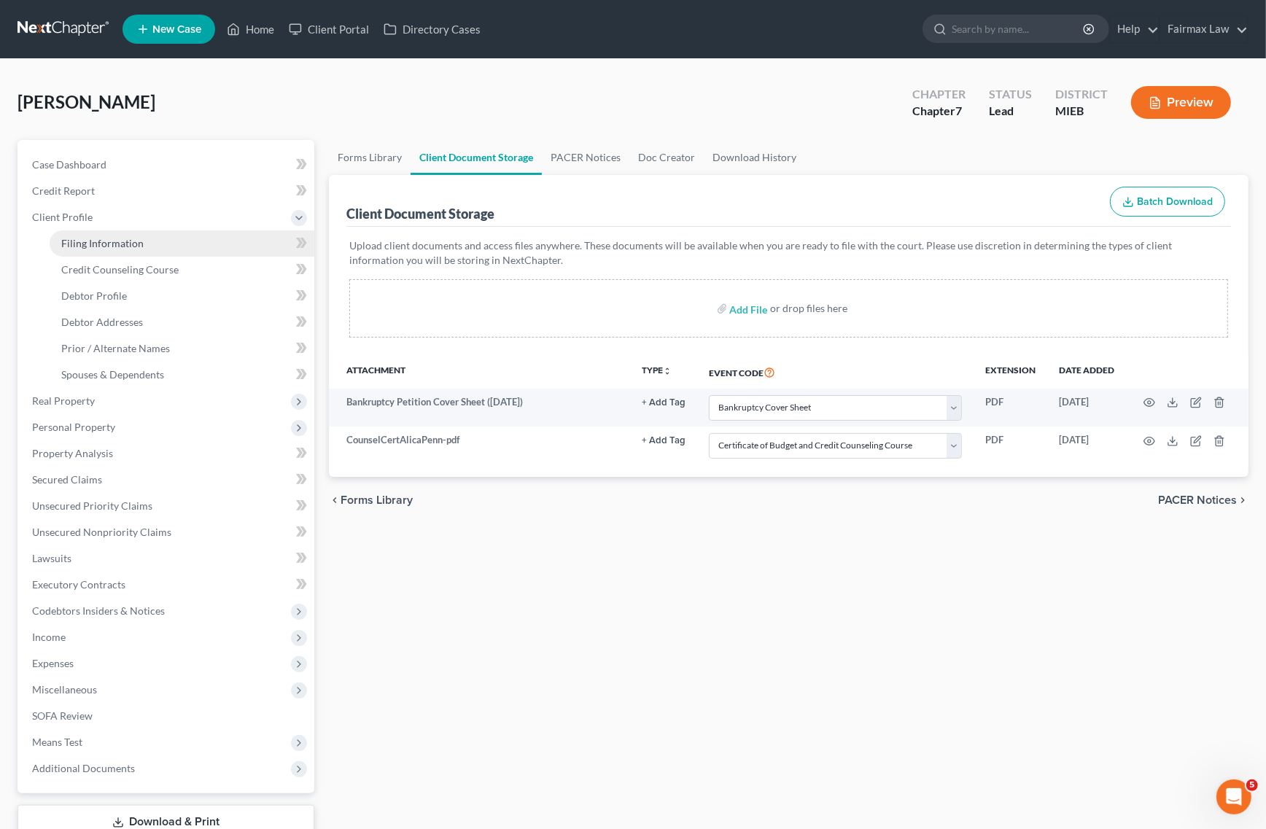
click at [115, 245] on span "Filing Information" at bounding box center [102, 243] width 82 height 12
select select "1"
select select "0"
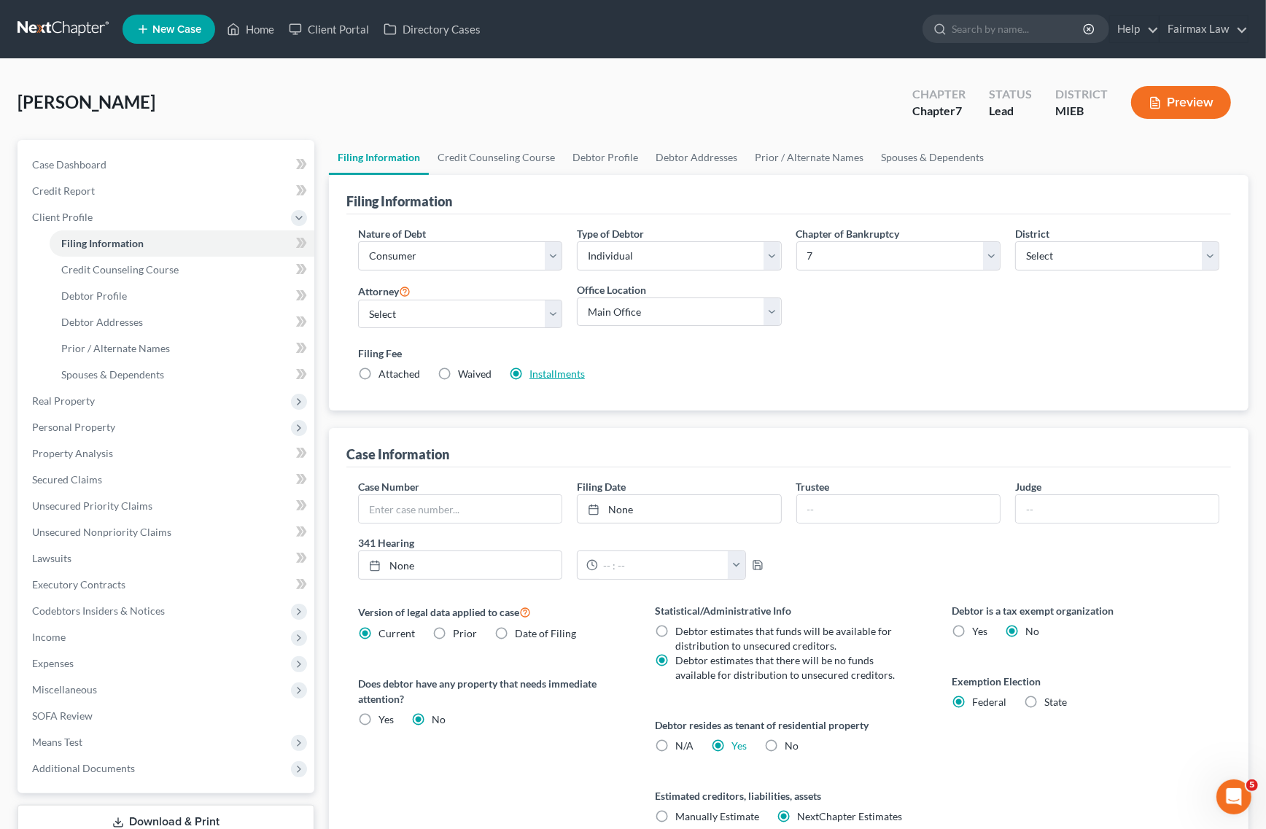
click at [555, 378] on link "Installments" at bounding box center [557, 374] width 55 height 12
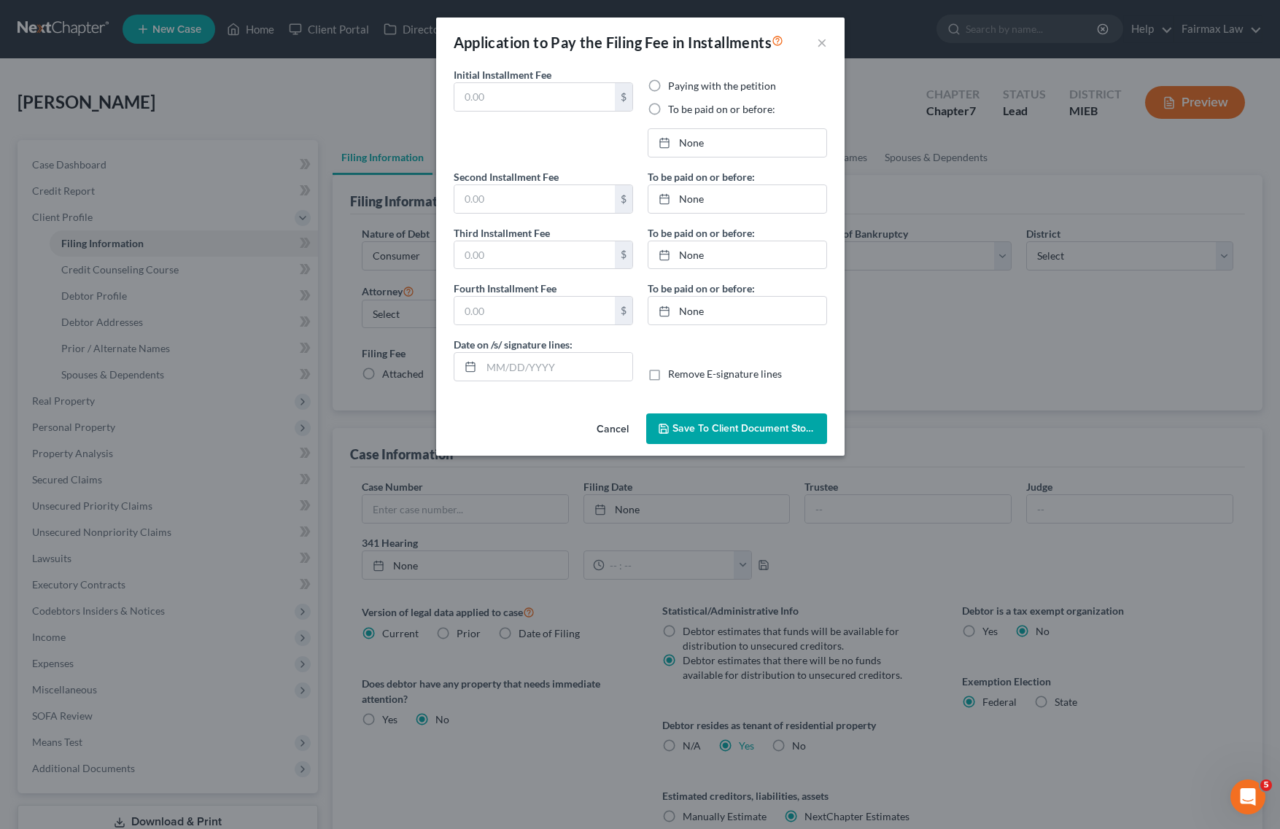
type input "84.50"
radio input "true"
type input "84.50"
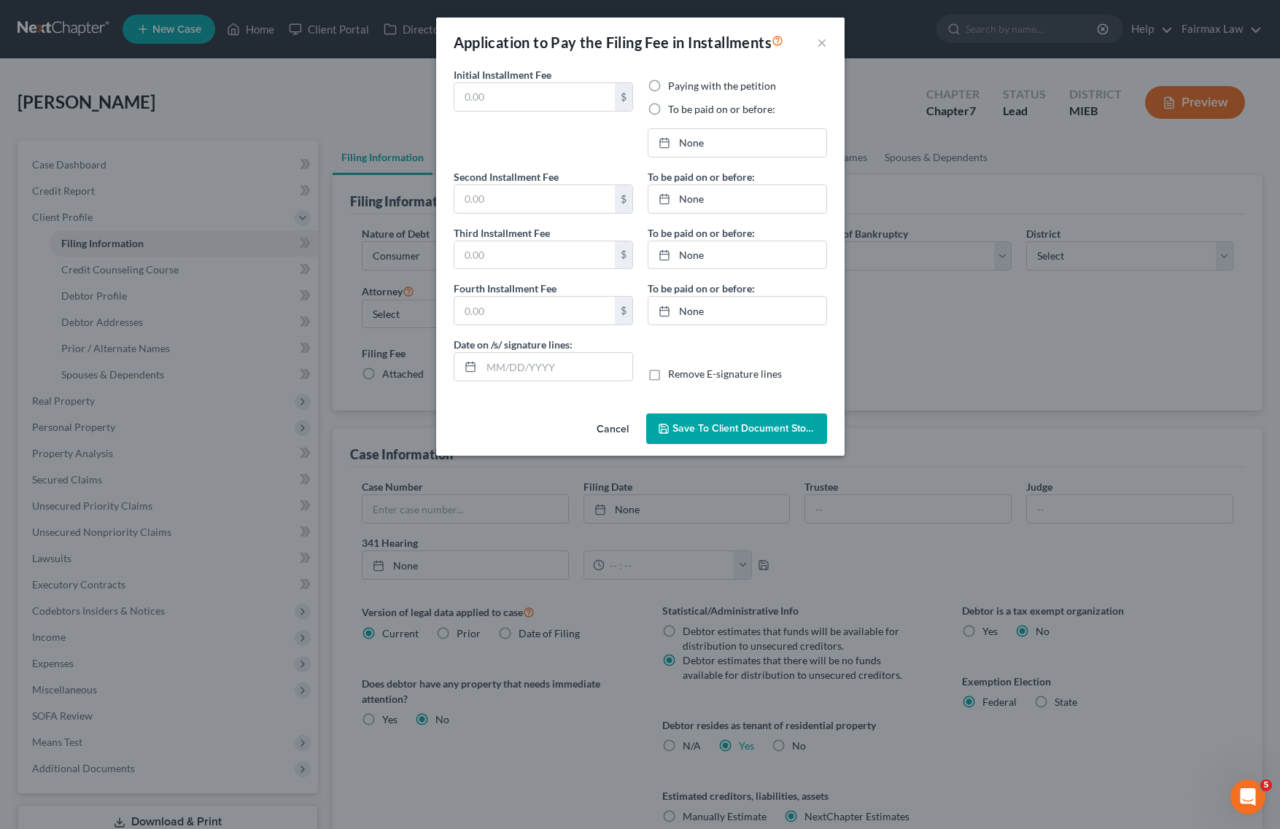
type input "[DATE]"
click at [733, 144] on link "[DATE]" at bounding box center [737, 143] width 178 height 28
click at [733, 194] on link "[DATE]" at bounding box center [737, 199] width 178 height 28
click at [713, 252] on link "[DATE]" at bounding box center [737, 255] width 178 height 28
click at [740, 319] on link "[DATE]" at bounding box center [737, 311] width 178 height 28
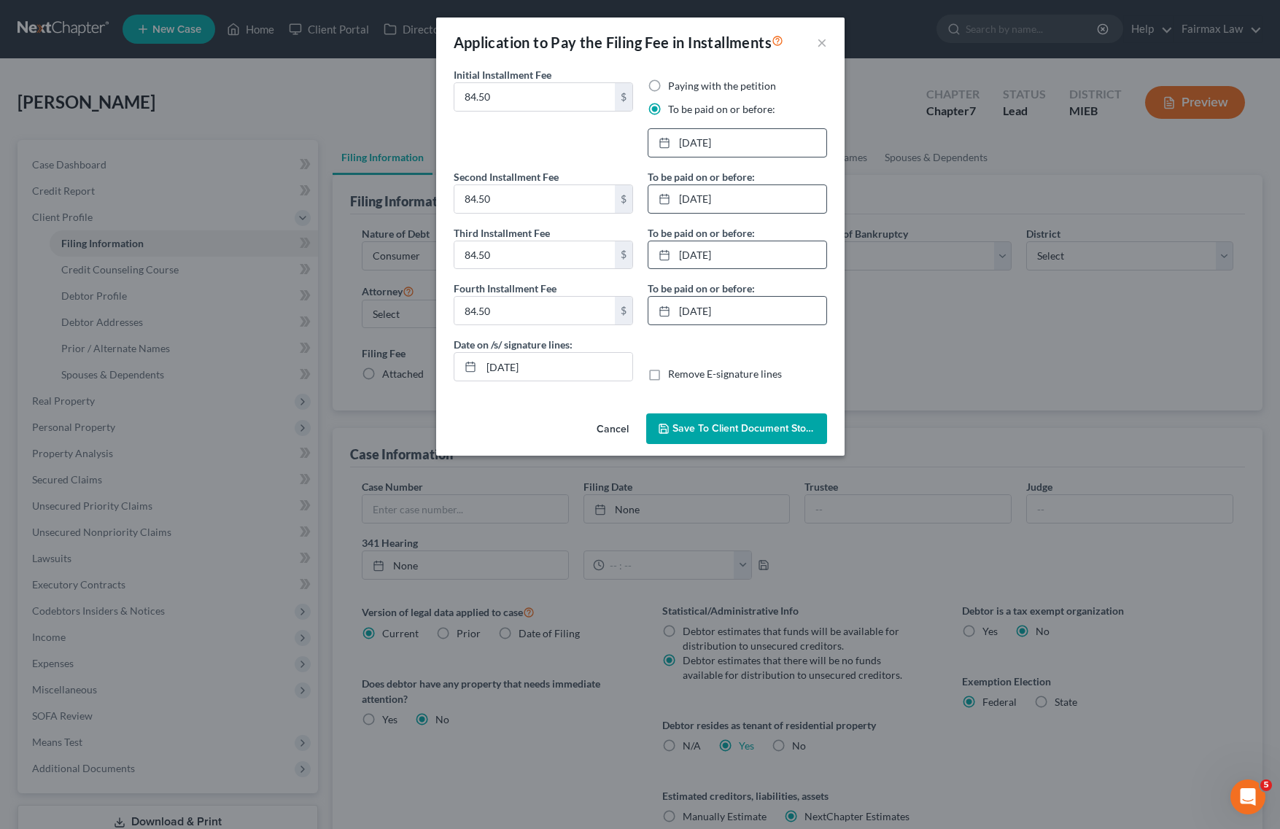
click at [735, 431] on span "Save to Client Document Storage" at bounding box center [750, 428] width 155 height 12
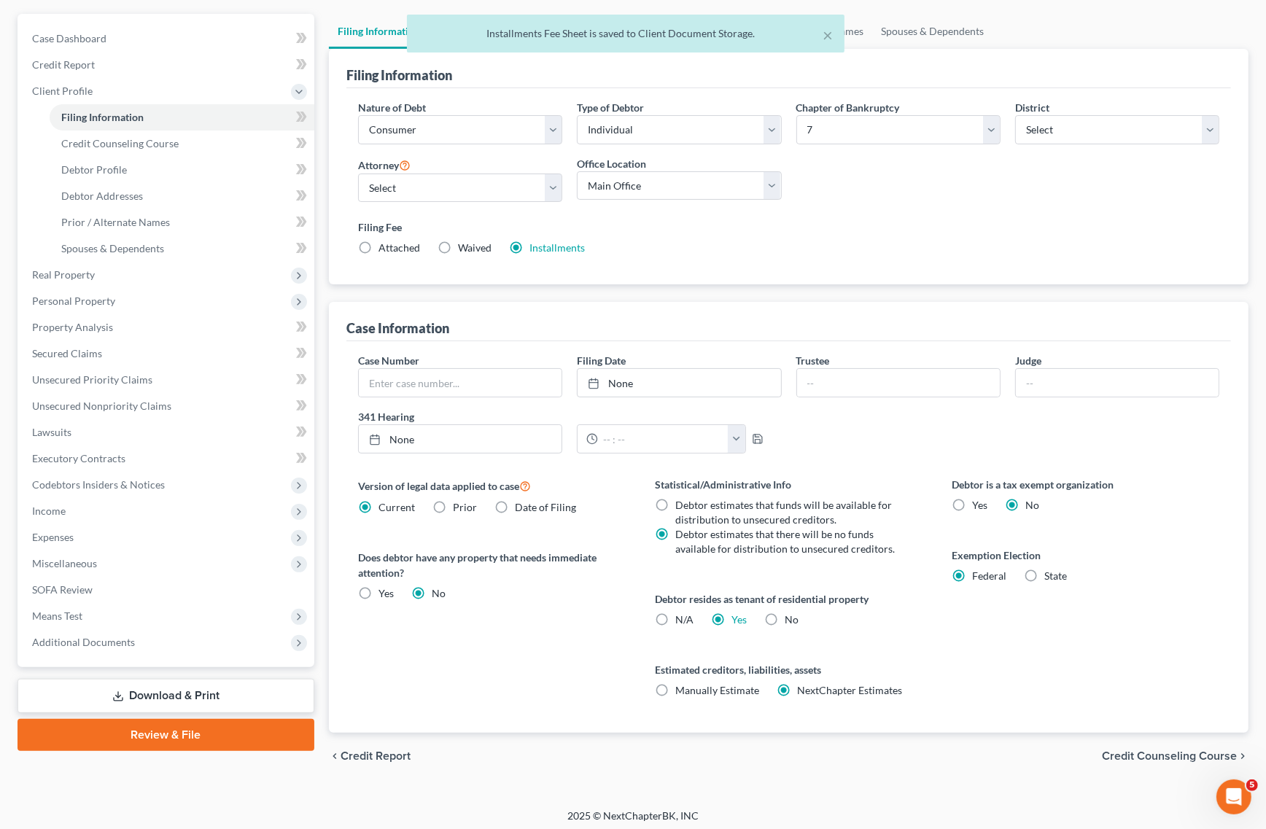
scroll to position [132, 0]
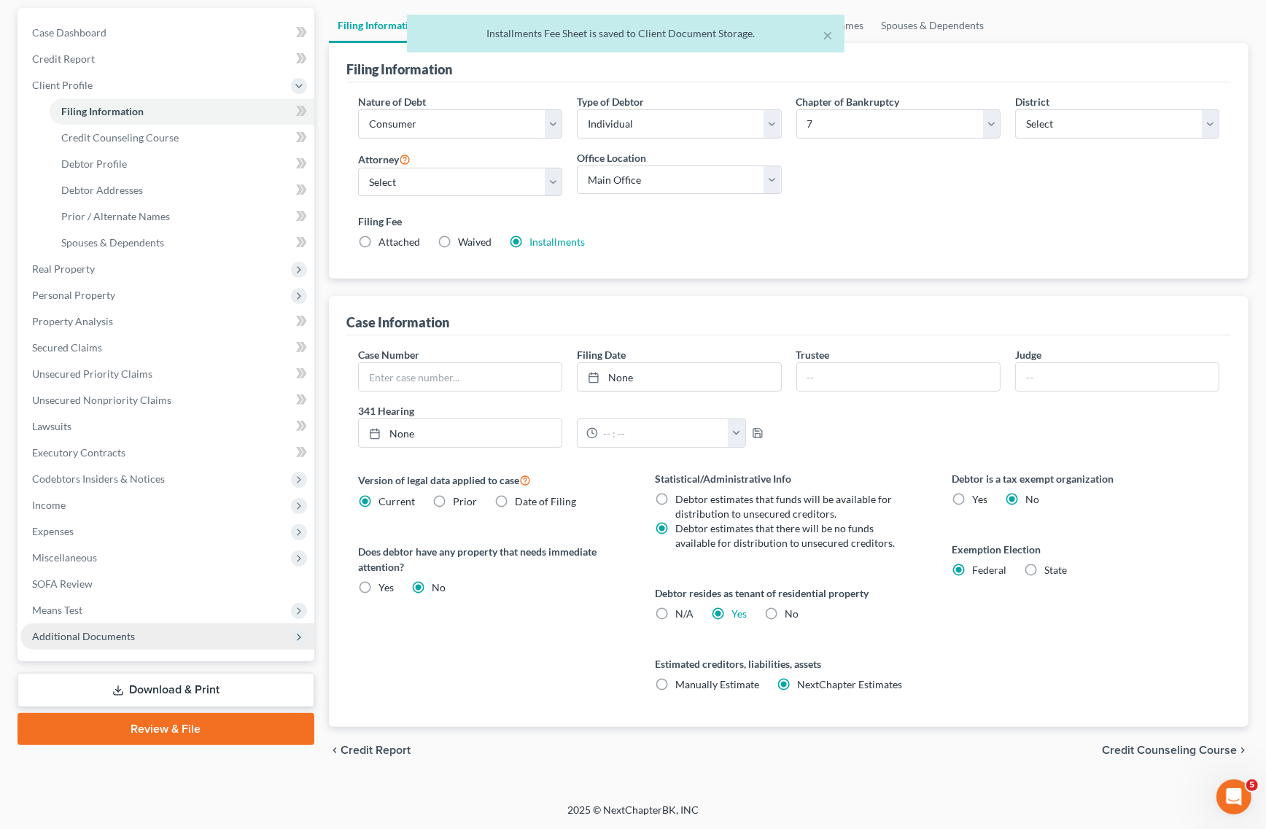
click at [148, 642] on span "Additional Documents" at bounding box center [167, 637] width 294 height 26
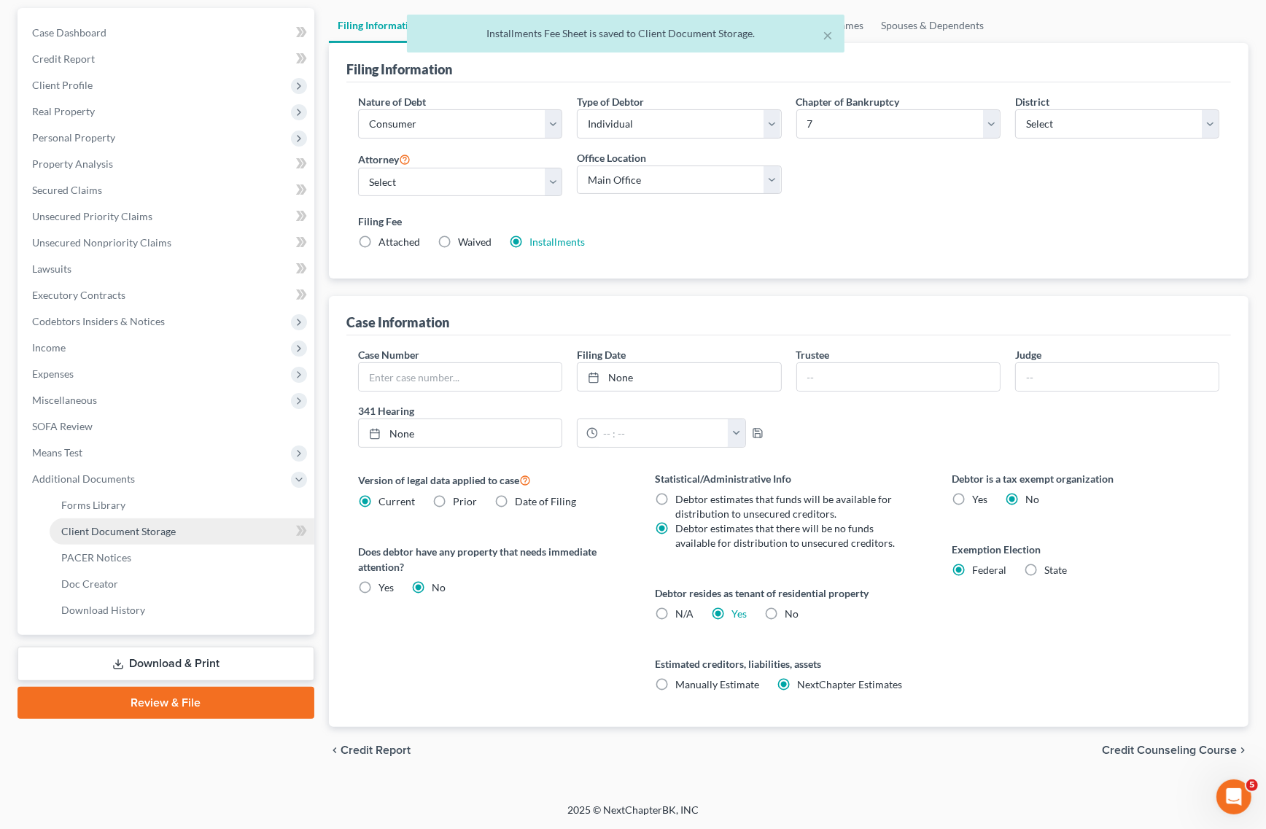
click at [179, 534] on link "Client Document Storage" at bounding box center [182, 532] width 265 height 26
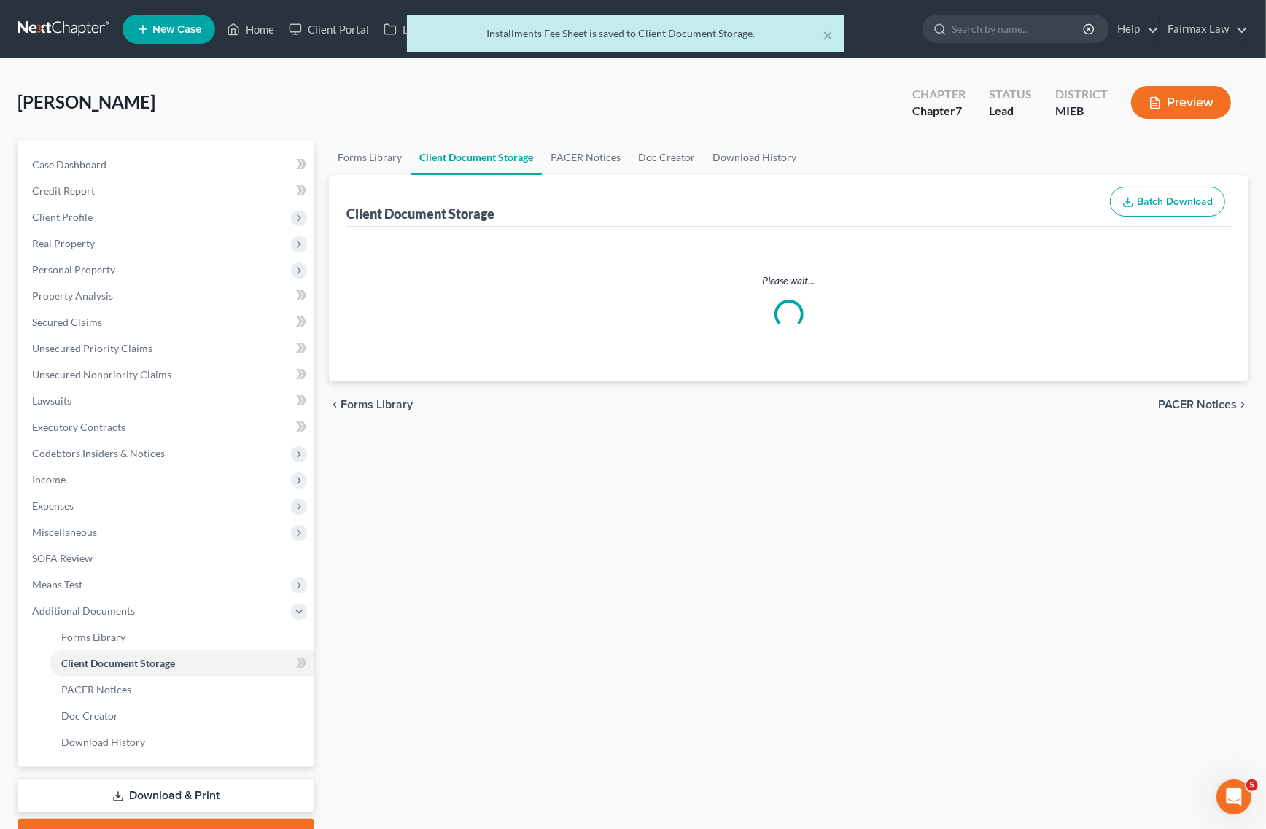
select select "6"
select select "7"
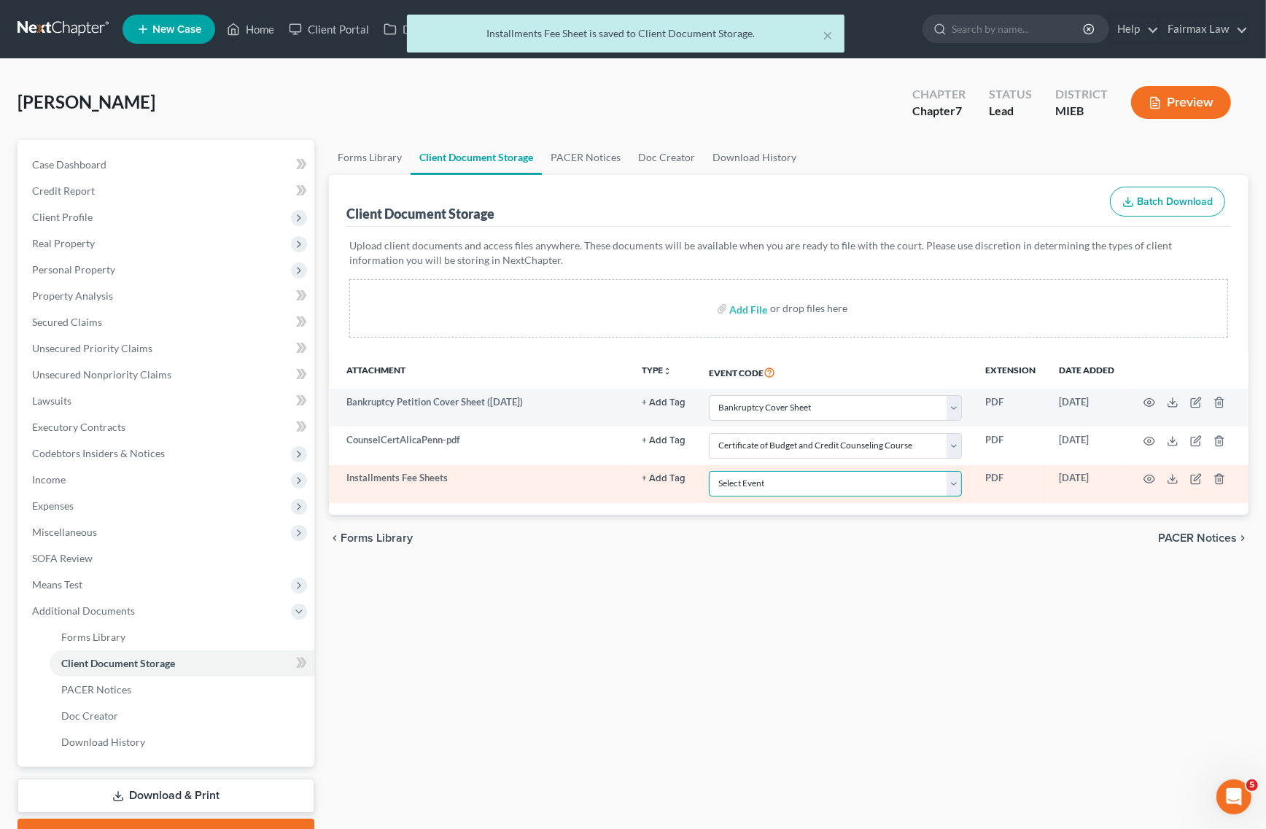
click at [786, 485] on select "Select Event 20 Largest Unsecured Creditors Amended Chapter 11 Plan Amended Cha…" at bounding box center [835, 484] width 253 height 26
select select "32"
click at [709, 471] on select "Select Event 20 Largest Unsecured Creditors Amended Chapter 11 Plan Amended Cha…" at bounding box center [835, 484] width 253 height 26
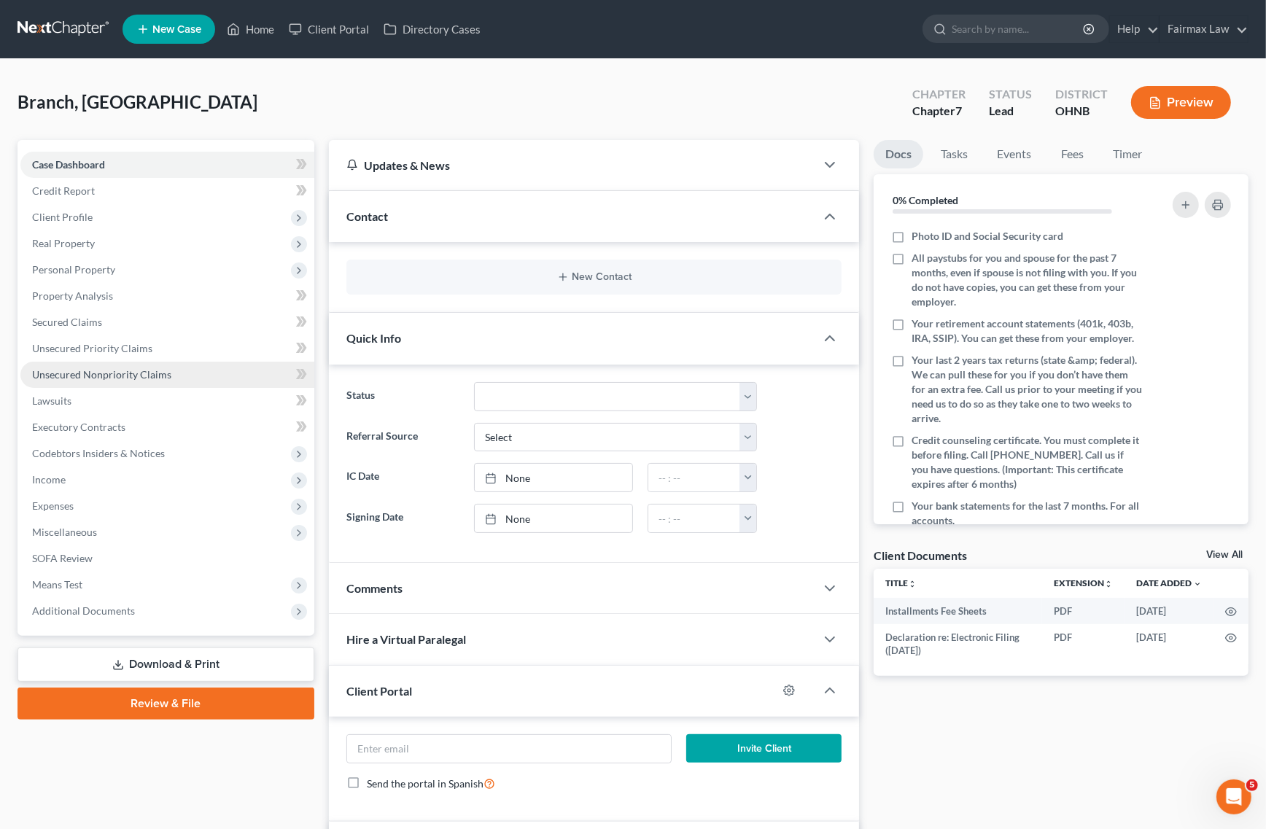
click at [164, 380] on link "Unsecured Nonpriority Claims" at bounding box center [167, 375] width 294 height 26
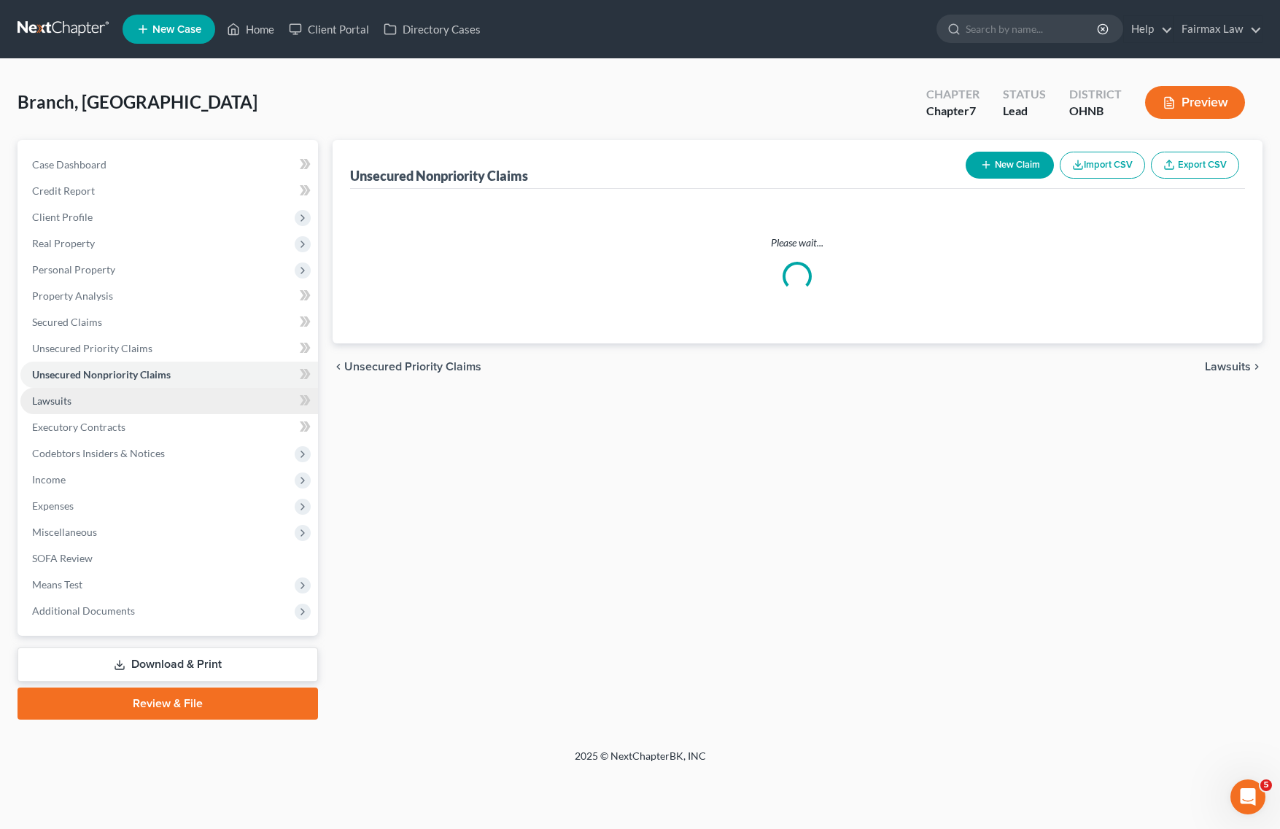
click at [122, 406] on link "Lawsuits" at bounding box center [169, 401] width 298 height 26
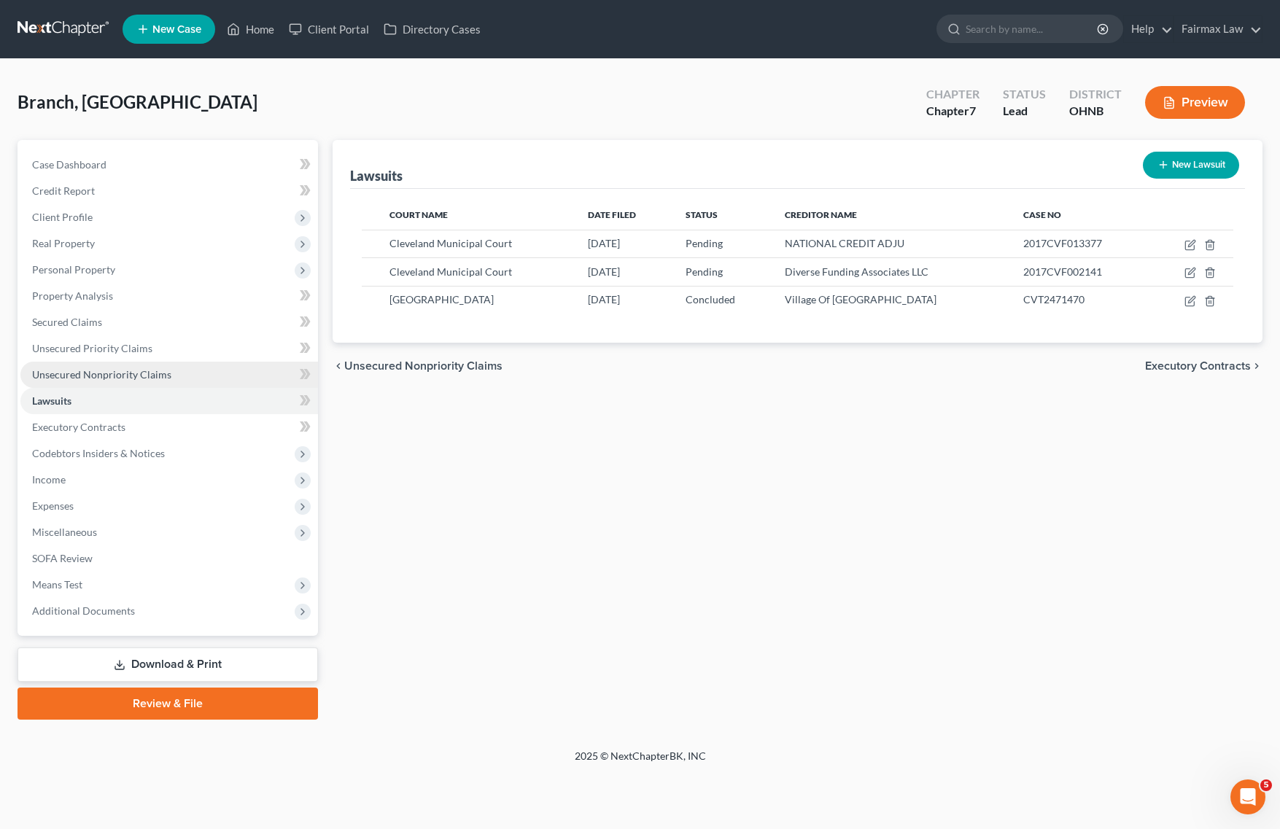
click at [161, 377] on span "Unsecured Nonpriority Claims" at bounding box center [101, 374] width 139 height 12
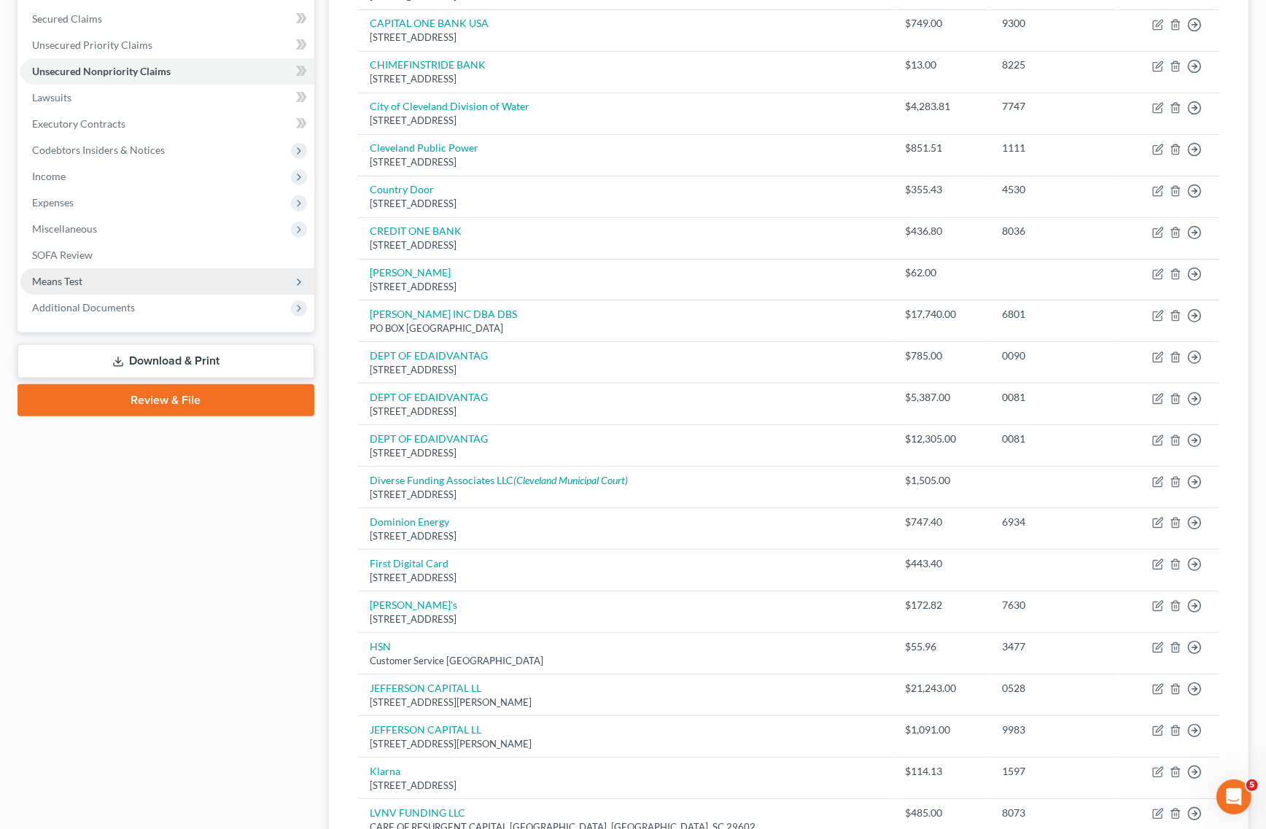
scroll to position [182, 0]
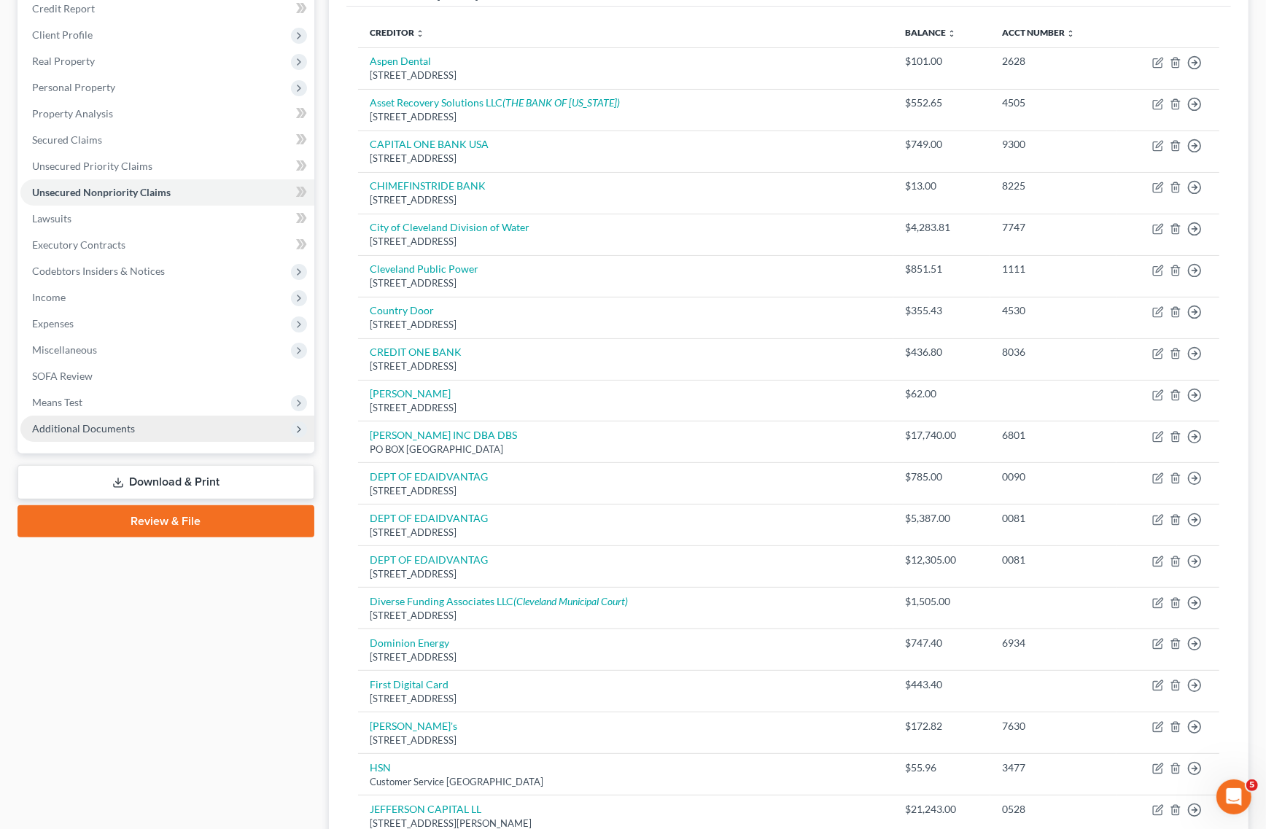
click at [159, 435] on span "Additional Documents" at bounding box center [167, 429] width 294 height 26
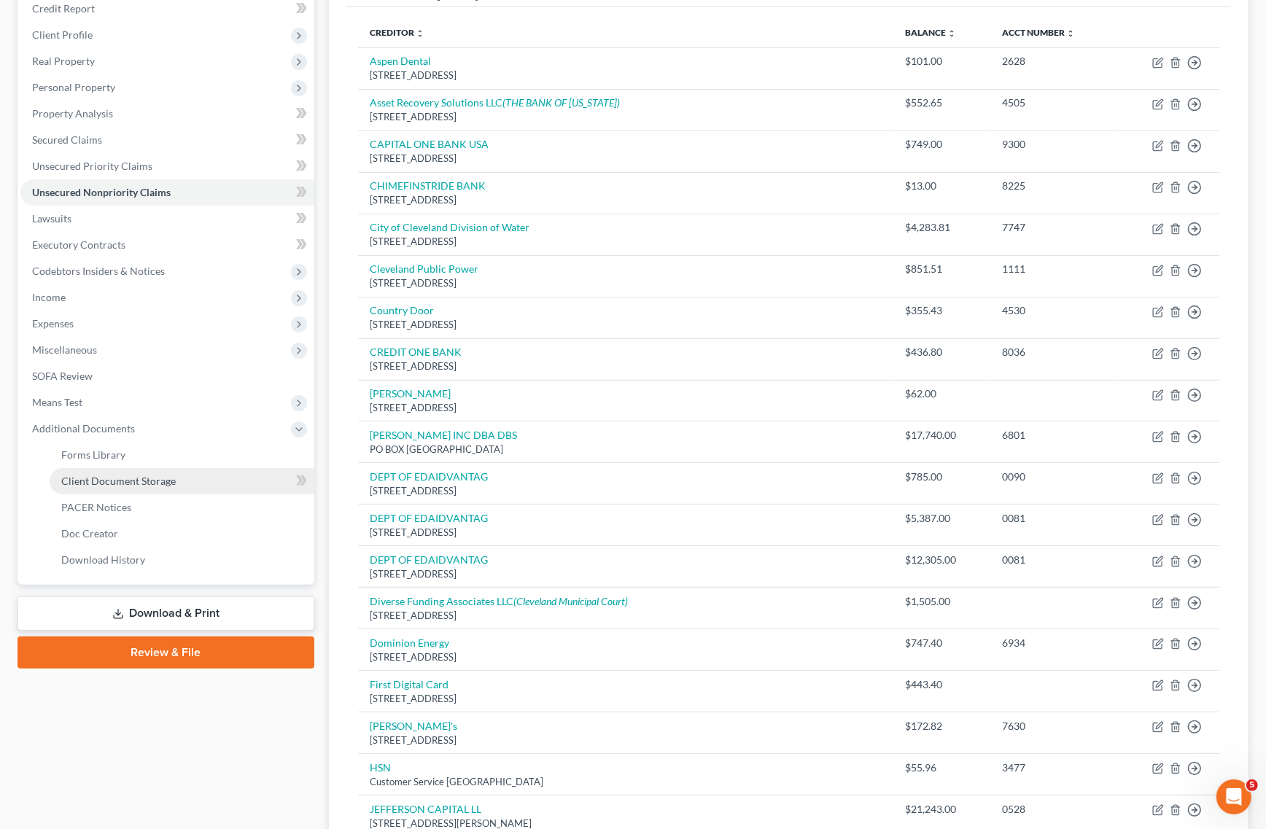
click at [190, 487] on link "Client Document Storage" at bounding box center [182, 481] width 265 height 26
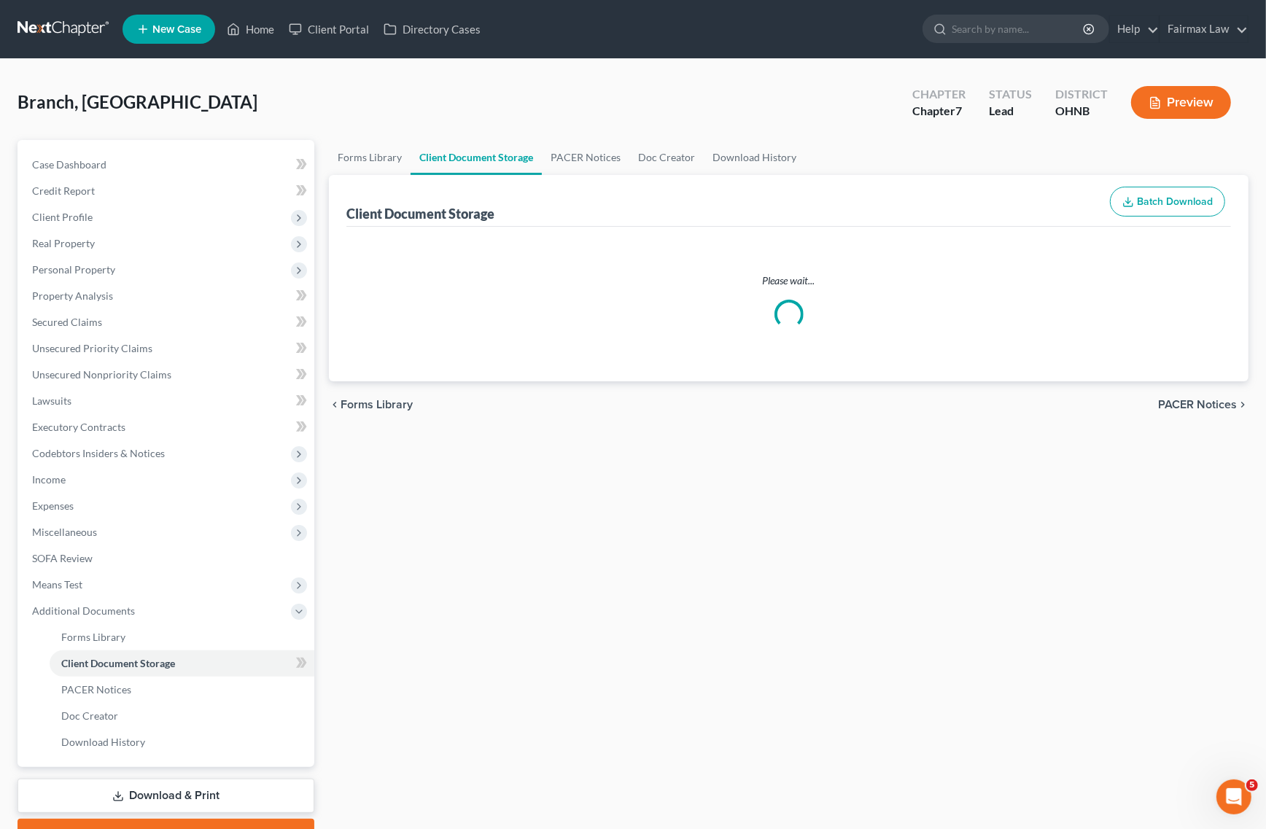
select select "16"
select select "24"
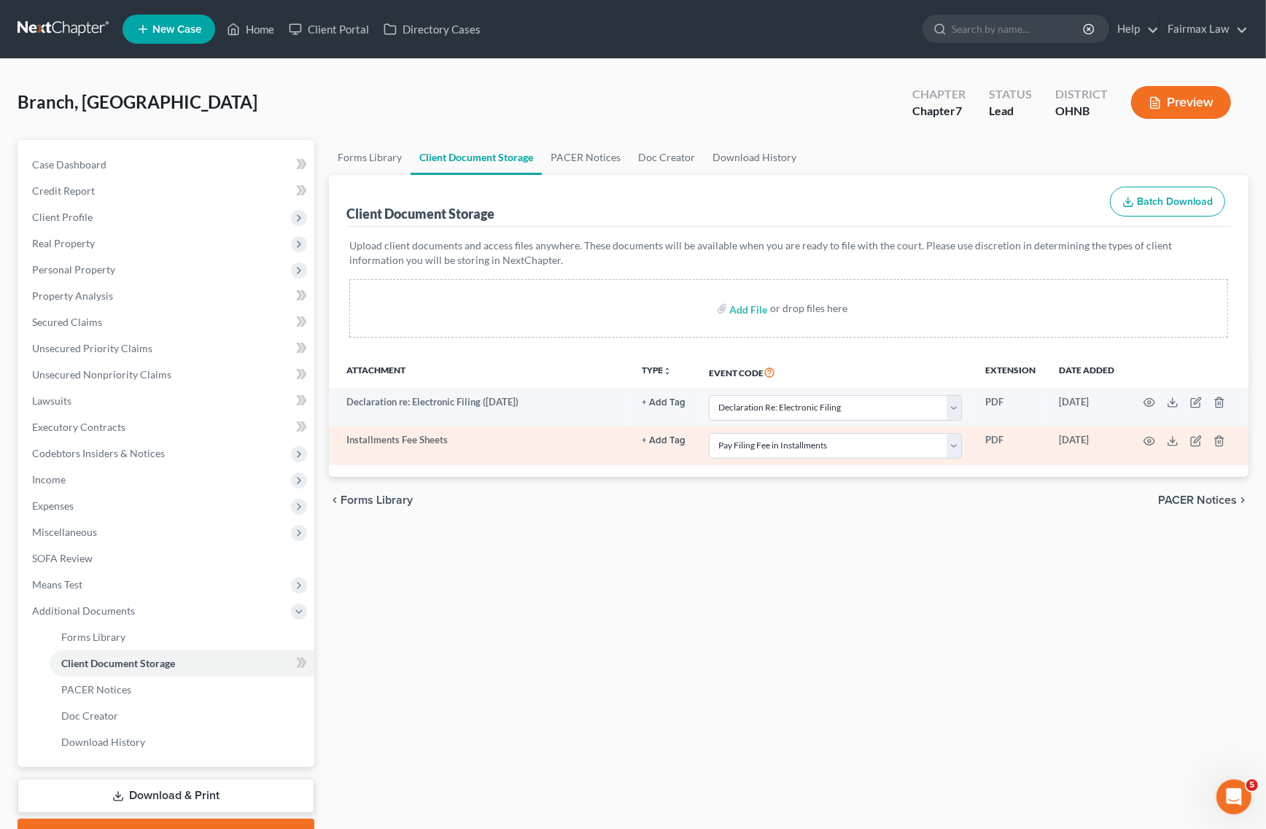
click at [1216, 434] on td at bounding box center [1187, 446] width 123 height 38
click at [1218, 450] on td at bounding box center [1187, 446] width 123 height 38
click at [1212, 429] on td at bounding box center [1187, 446] width 123 height 38
click at [1217, 442] on icon "button" at bounding box center [1220, 441] width 12 height 12
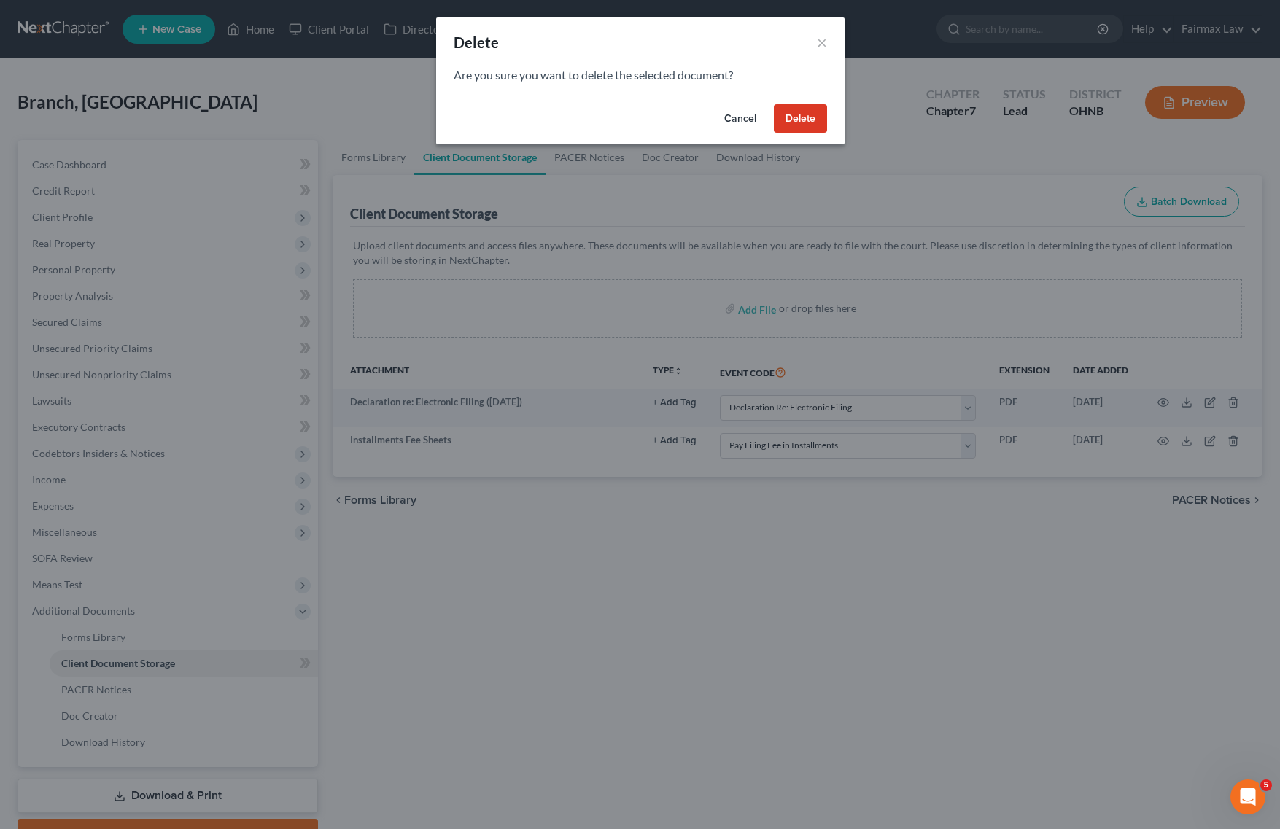
click at [738, 107] on button "Cancel" at bounding box center [740, 118] width 55 height 29
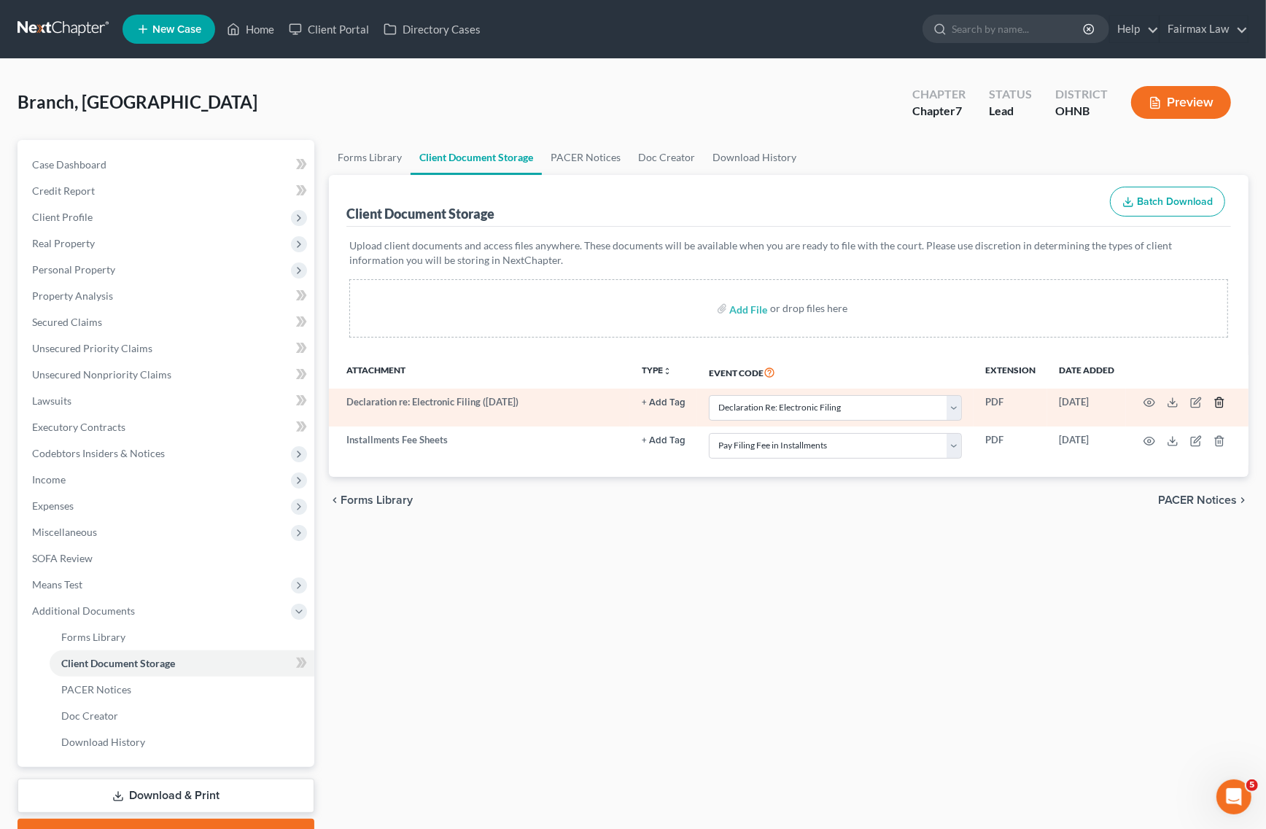
click at [1217, 400] on polyline "button" at bounding box center [1219, 400] width 9 height 0
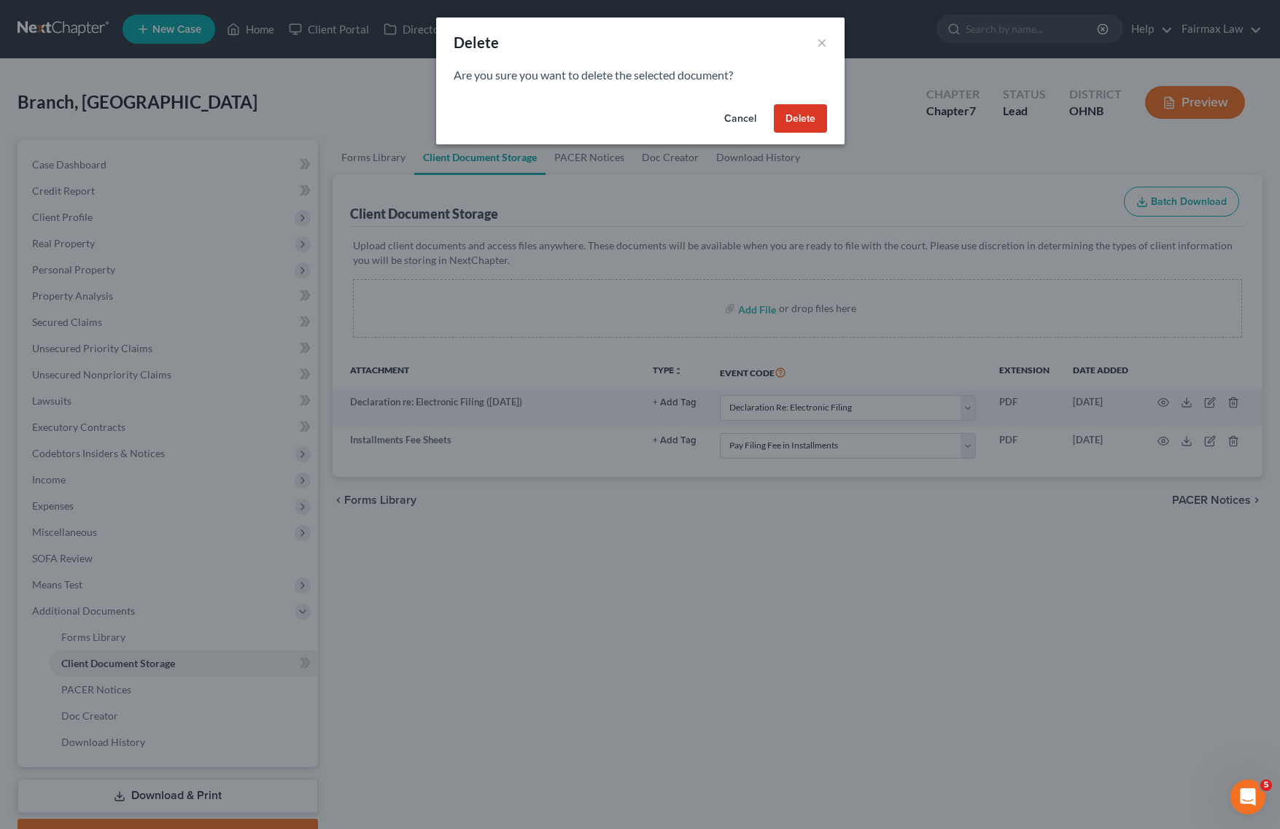
click at [803, 115] on button "Delete" at bounding box center [800, 118] width 53 height 29
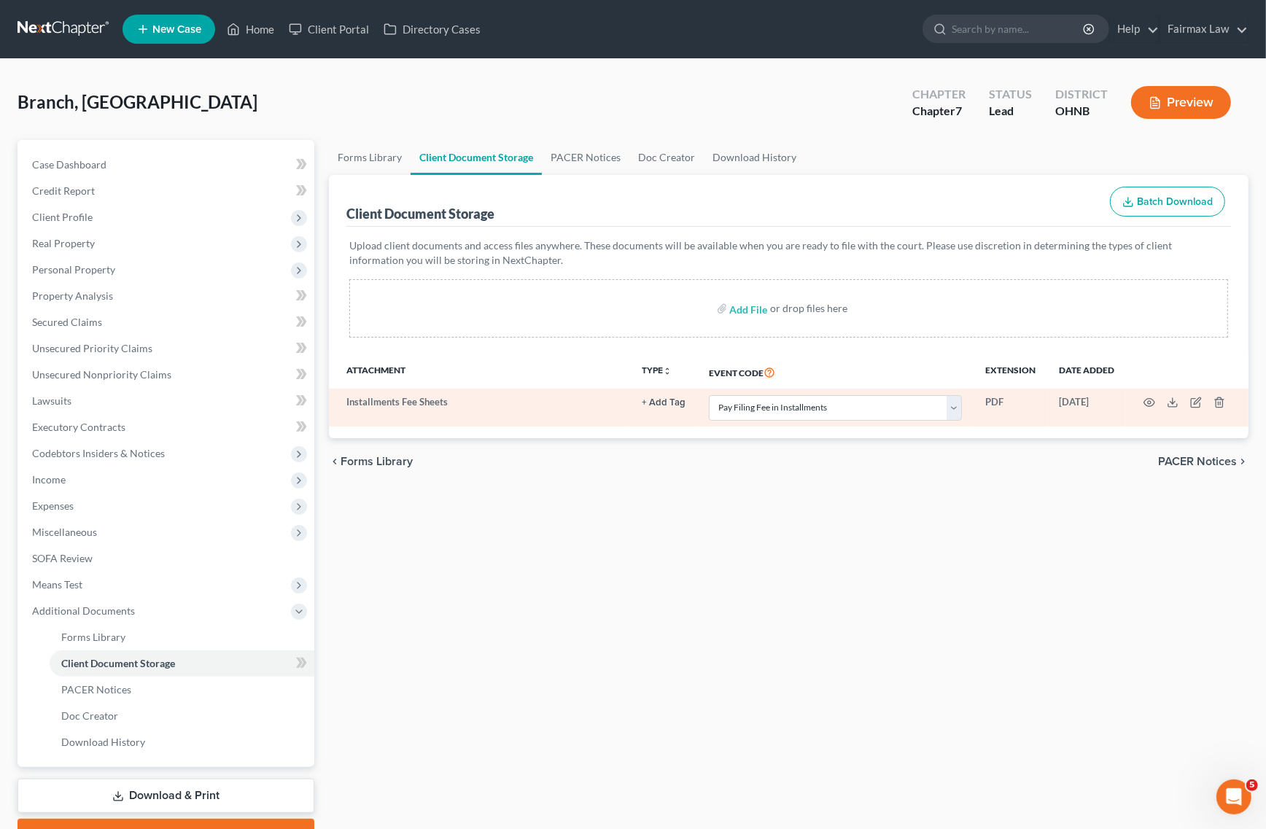
click at [1217, 408] on td at bounding box center [1187, 408] width 123 height 38
click at [1219, 400] on polyline "button" at bounding box center [1219, 400] width 9 height 0
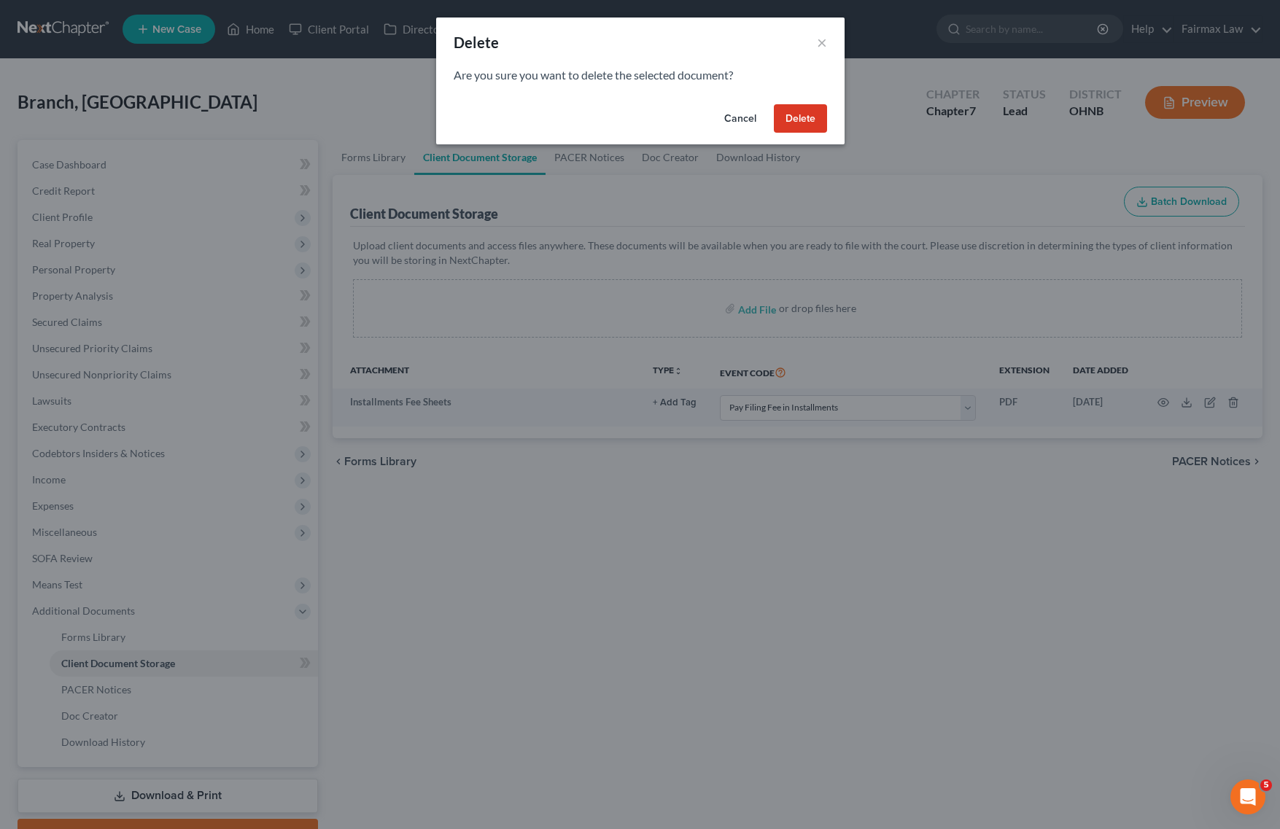
click at [804, 115] on button "Delete" at bounding box center [800, 118] width 53 height 29
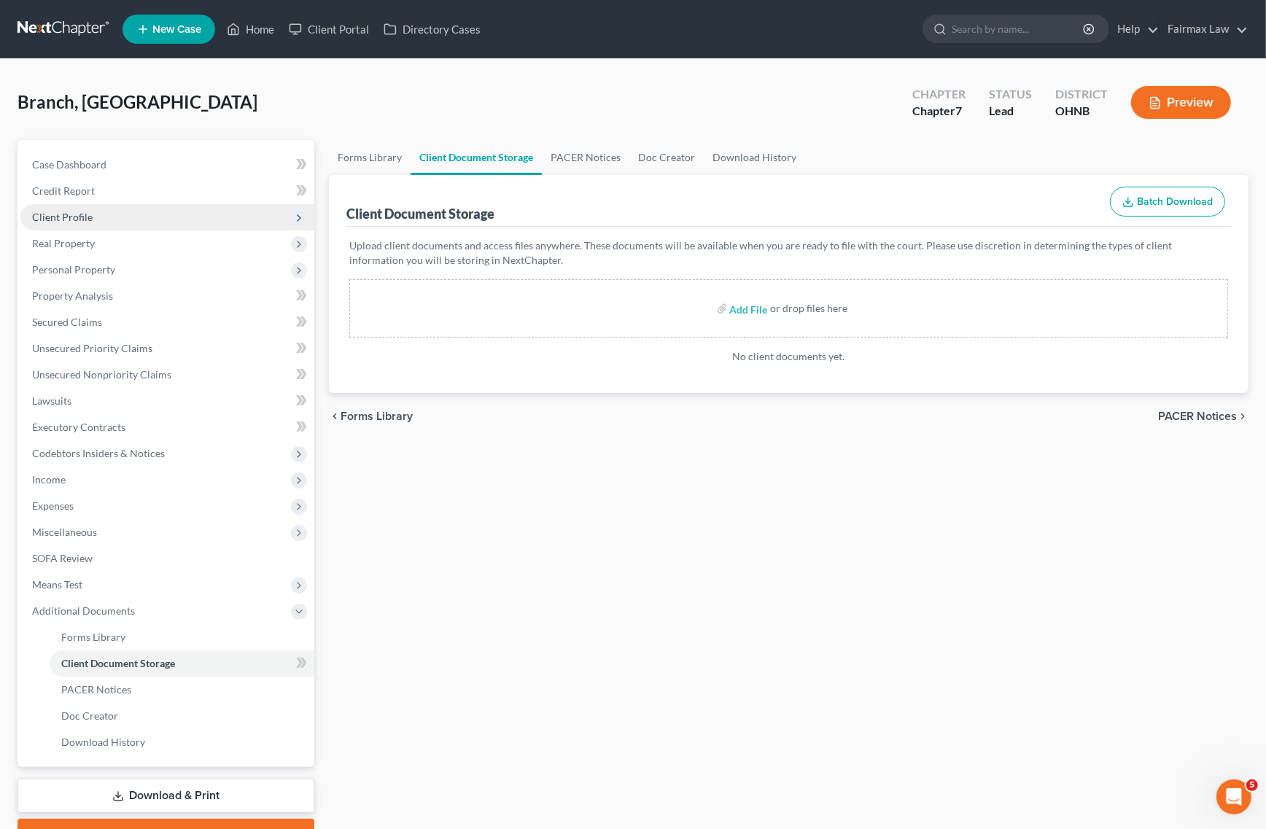
click at [137, 210] on span "Client Profile" at bounding box center [167, 217] width 294 height 26
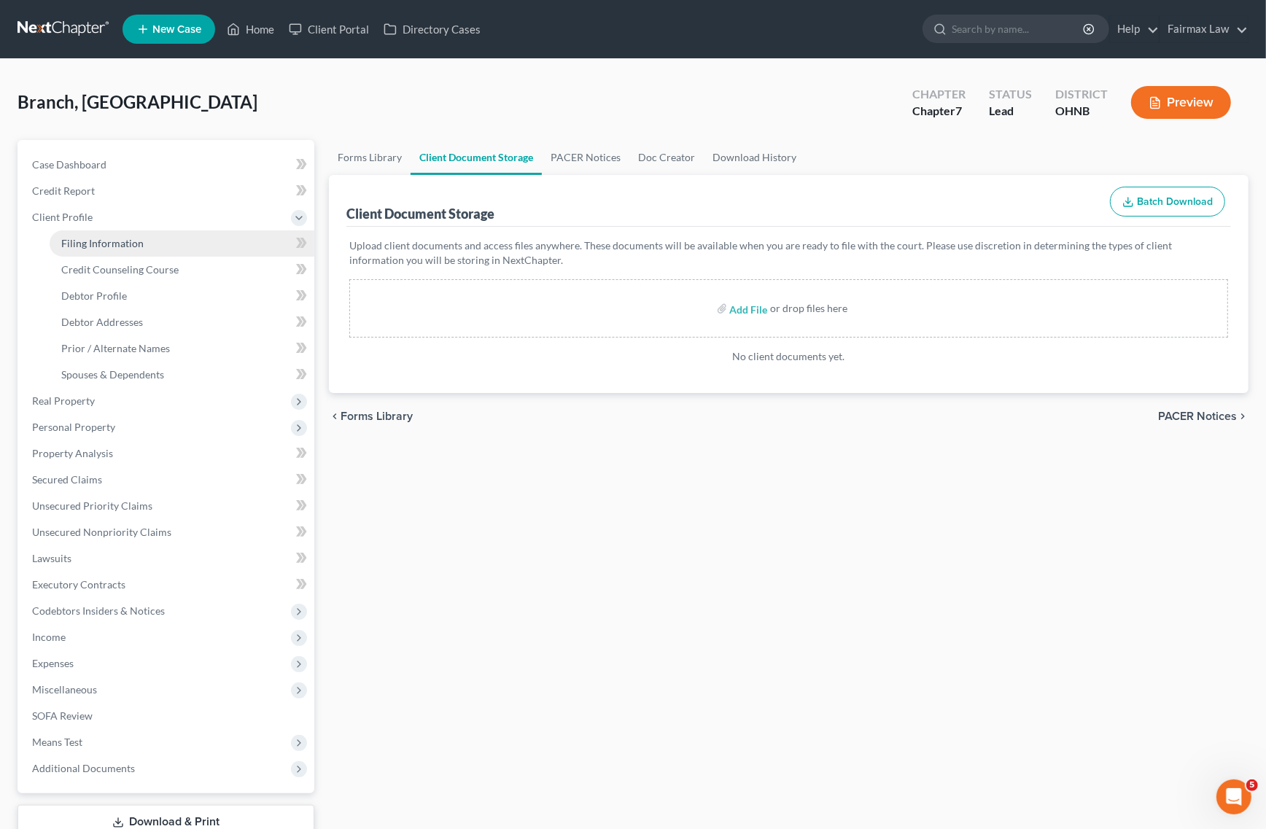
click at [139, 234] on link "Filing Information" at bounding box center [182, 244] width 265 height 26
select select "1"
select select "0"
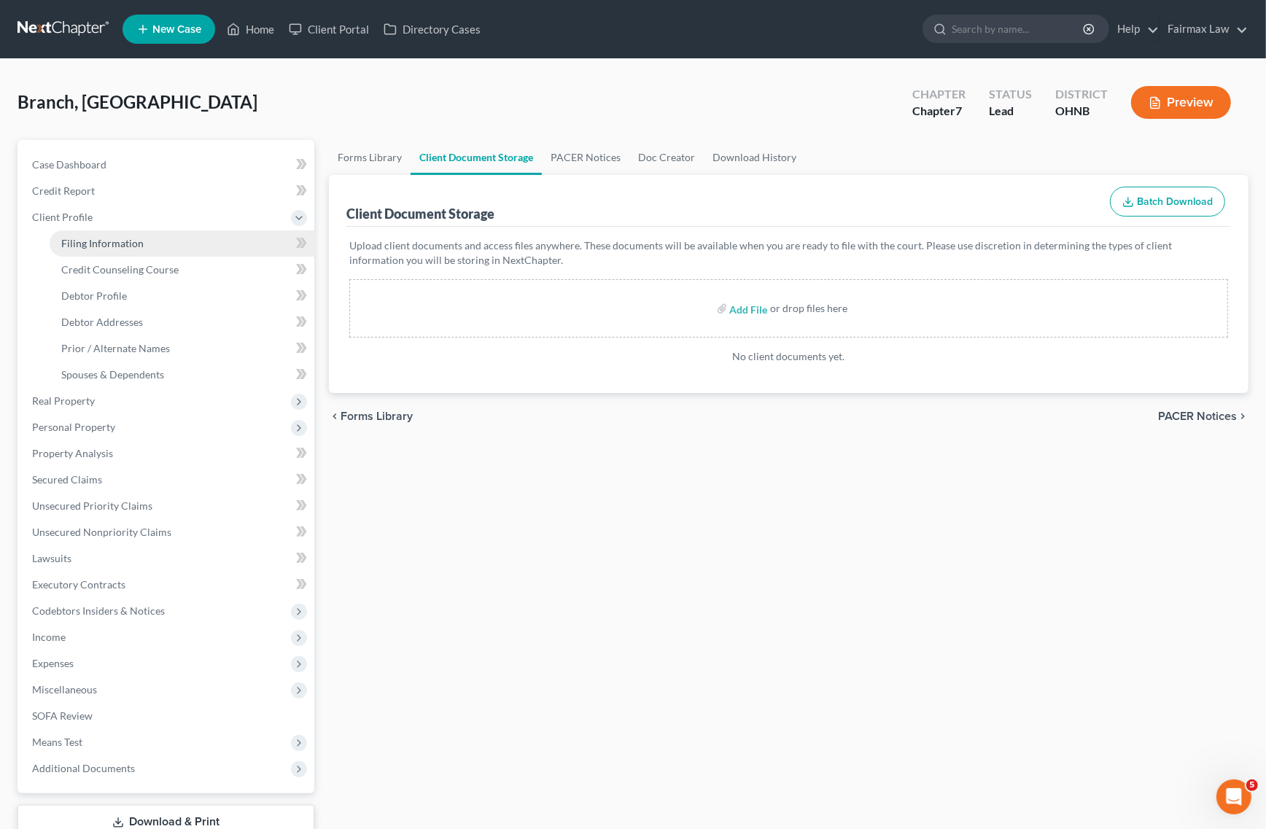
select select "36"
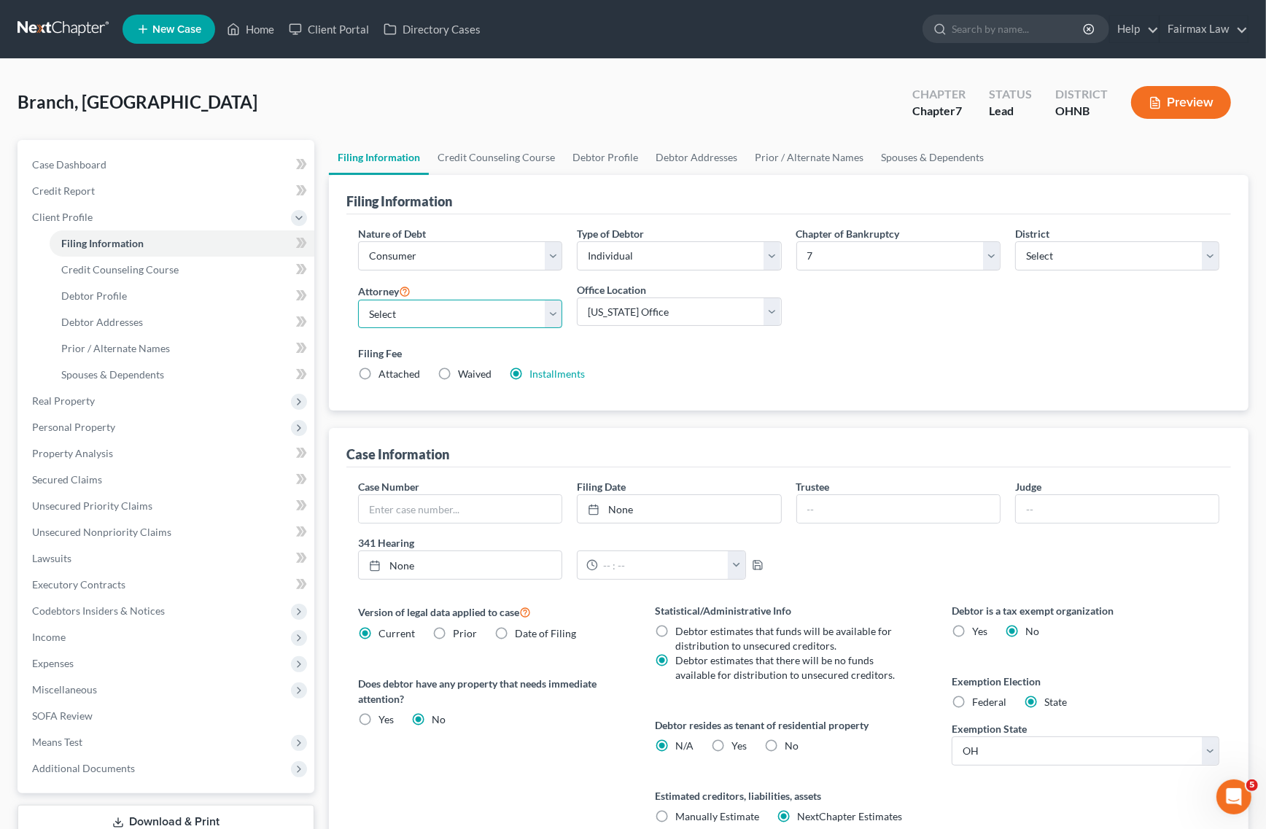
click at [446, 300] on select "Select [PERSON_NAME] [PERSON_NAME] [PERSON_NAME] [PERSON_NAME] [PERSON_NAME] [P…" at bounding box center [460, 314] width 204 height 29
click at [491, 307] on select "Select [PERSON_NAME] [PERSON_NAME] [PERSON_NAME] [PERSON_NAME] [PERSON_NAME] [P…" at bounding box center [460, 314] width 204 height 29
select select "11"
click at [358, 300] on select "Select [PERSON_NAME] [PERSON_NAME] [PERSON_NAME] [PERSON_NAME] [PERSON_NAME] [P…" at bounding box center [460, 314] width 204 height 29
click at [841, 255] on select "Select 7 11 12 13" at bounding box center [899, 255] width 204 height 29
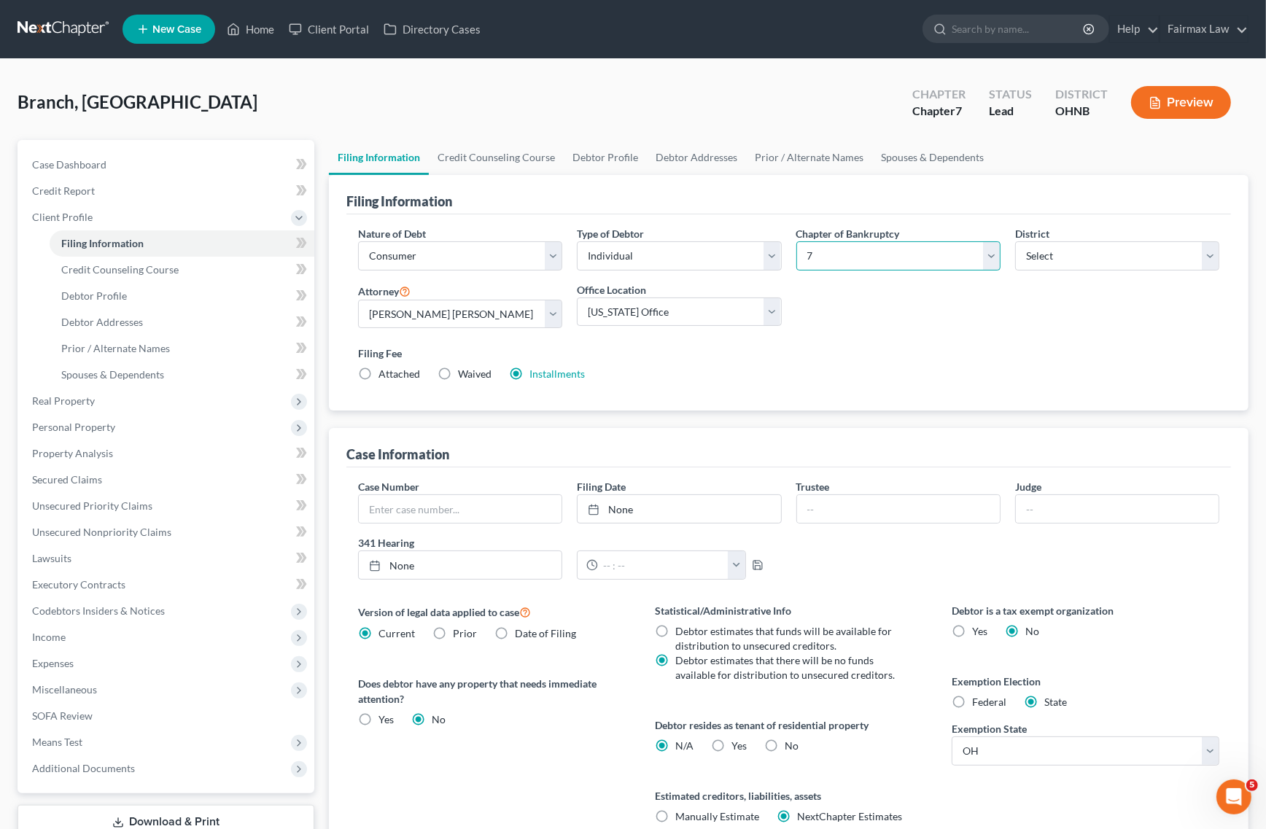
select select "3"
click at [797, 241] on select "Select 7 11 12 13" at bounding box center [899, 255] width 204 height 29
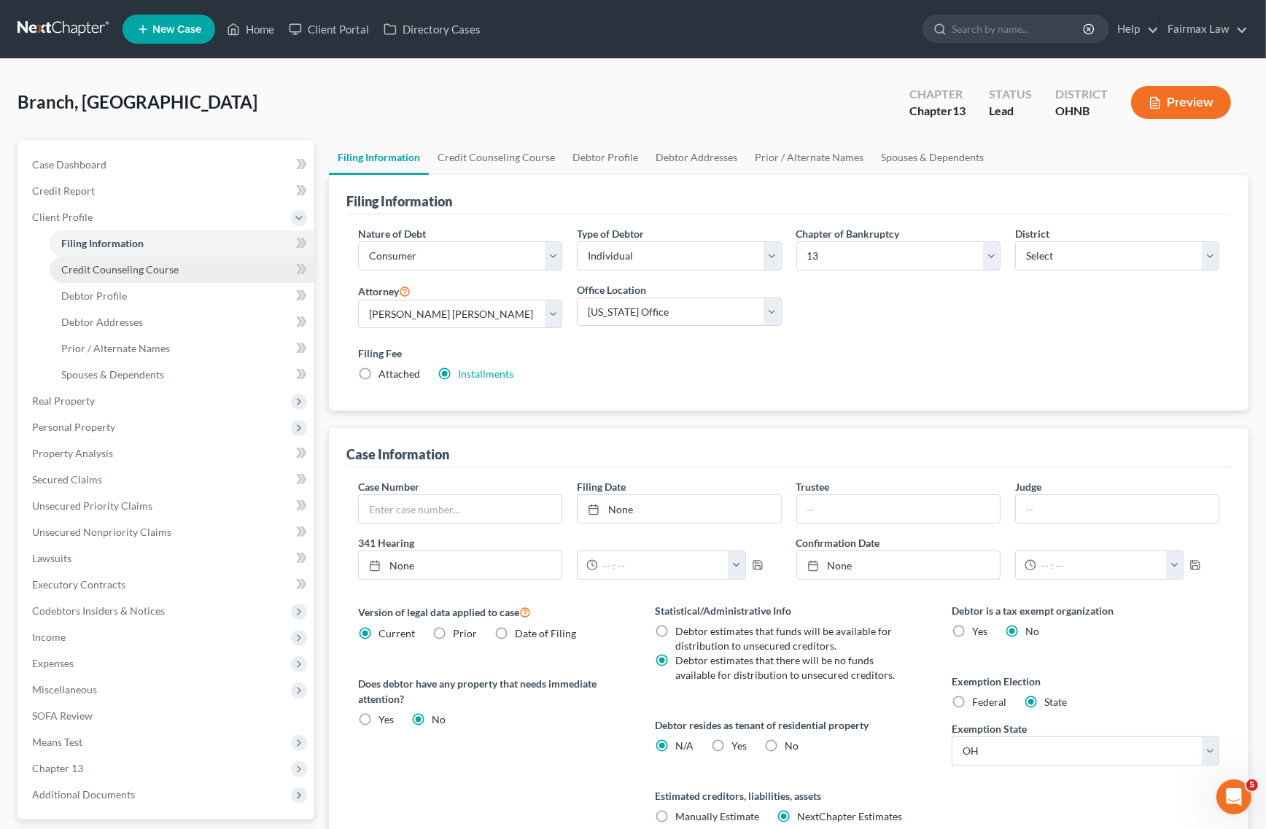
click at [151, 260] on link "Credit Counseling Course" at bounding box center [182, 270] width 265 height 26
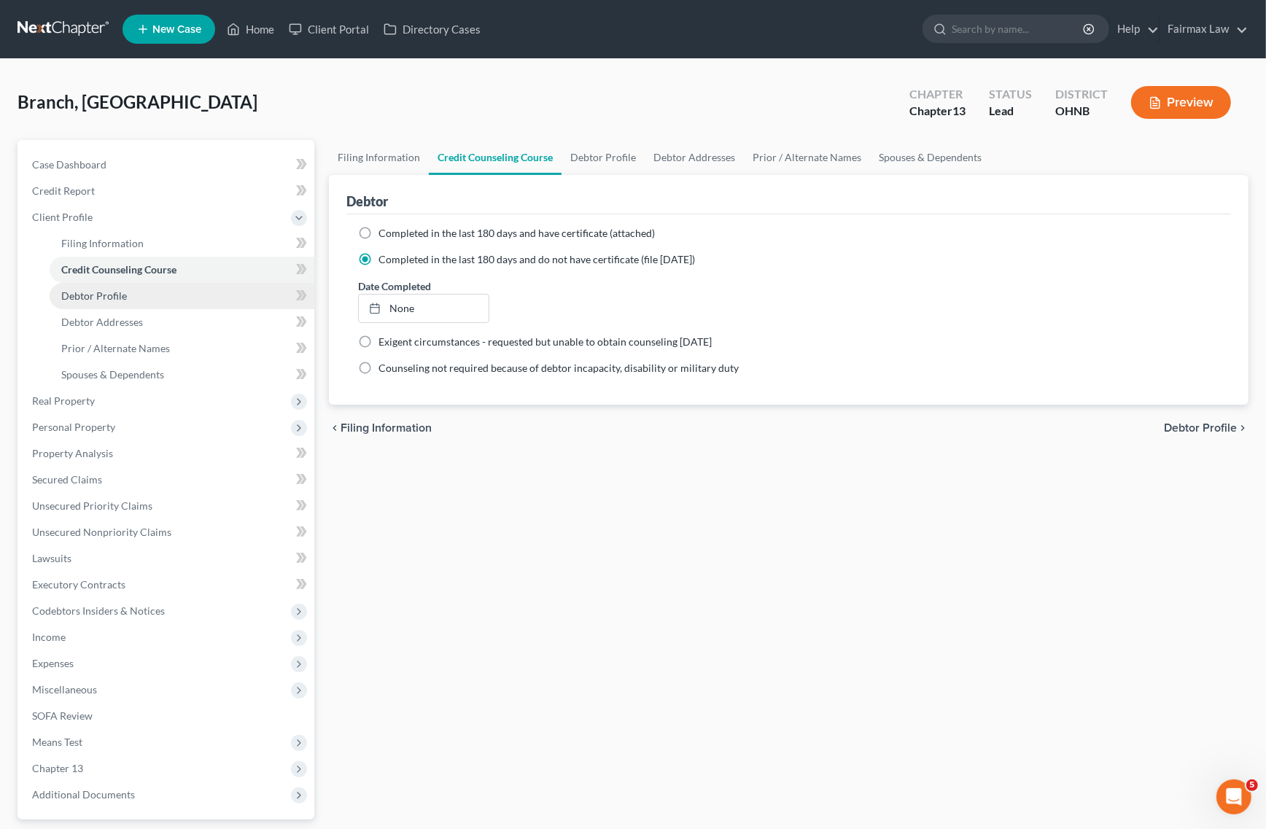
click at [117, 292] on span "Debtor Profile" at bounding box center [94, 296] width 66 height 12
select select "0"
select select "2"
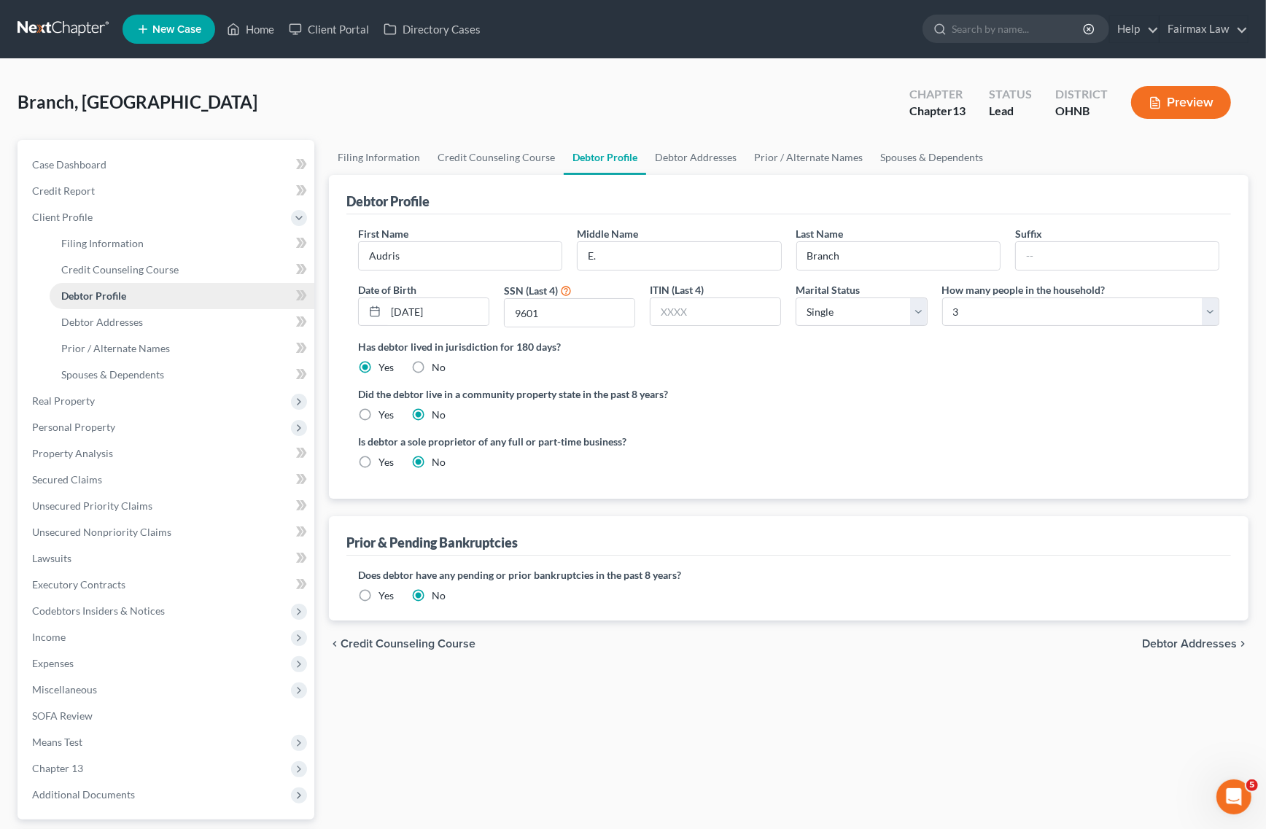
radio input "true"
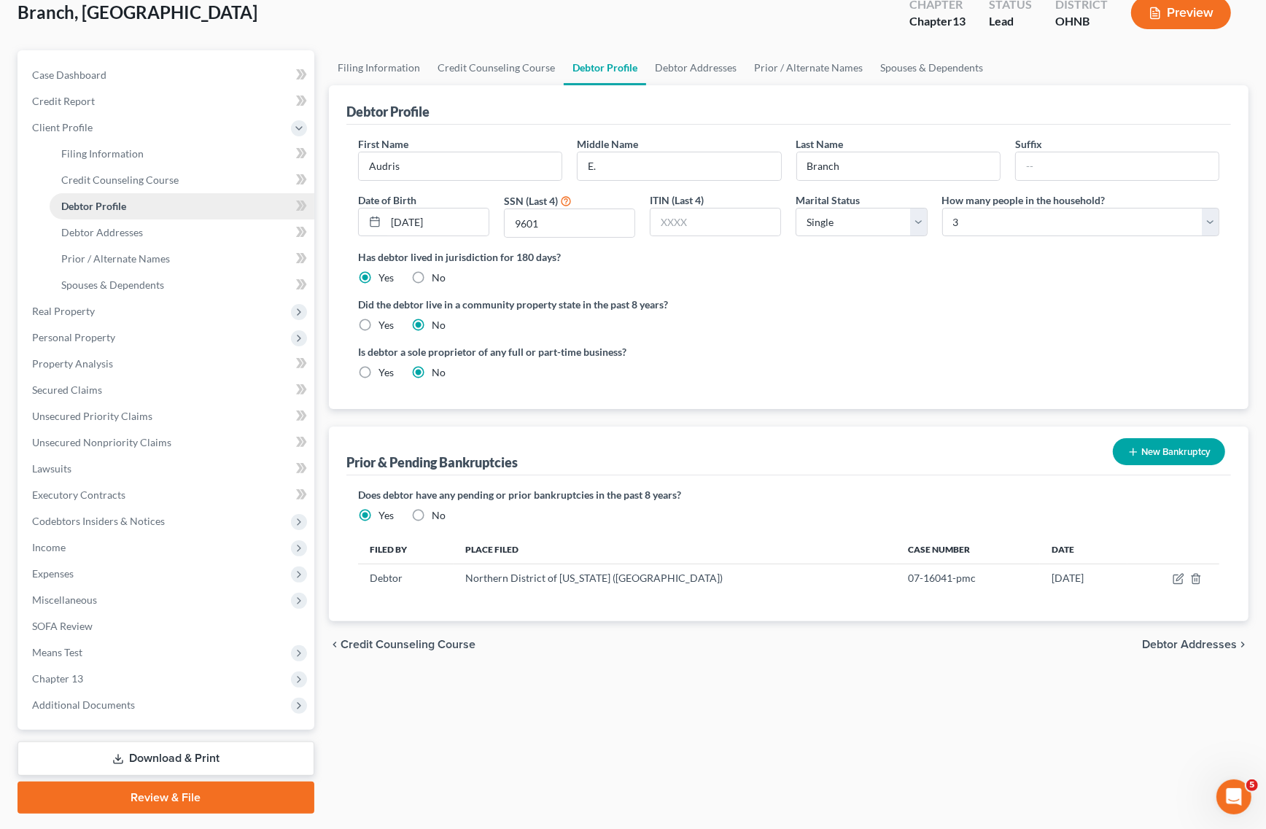
scroll to position [91, 0]
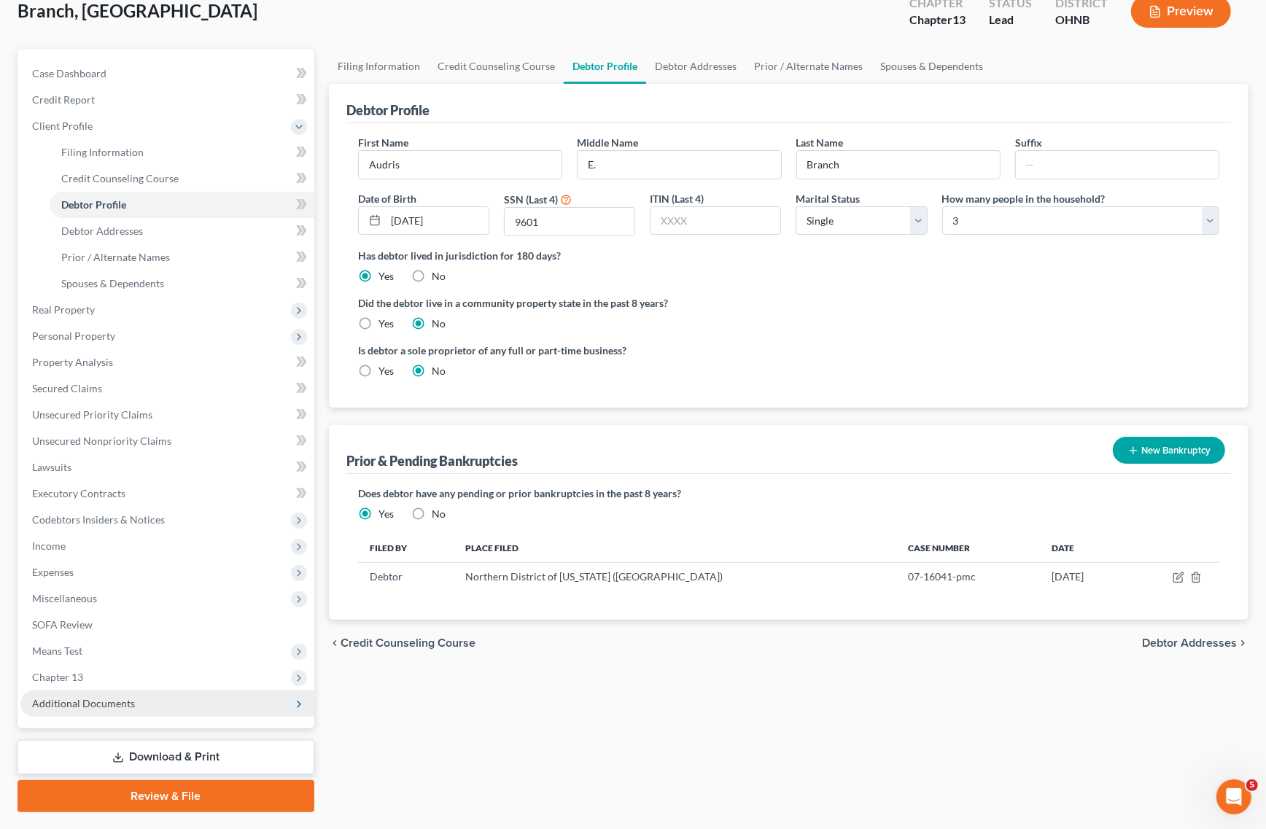
click at [113, 702] on span "Additional Documents" at bounding box center [83, 703] width 103 height 12
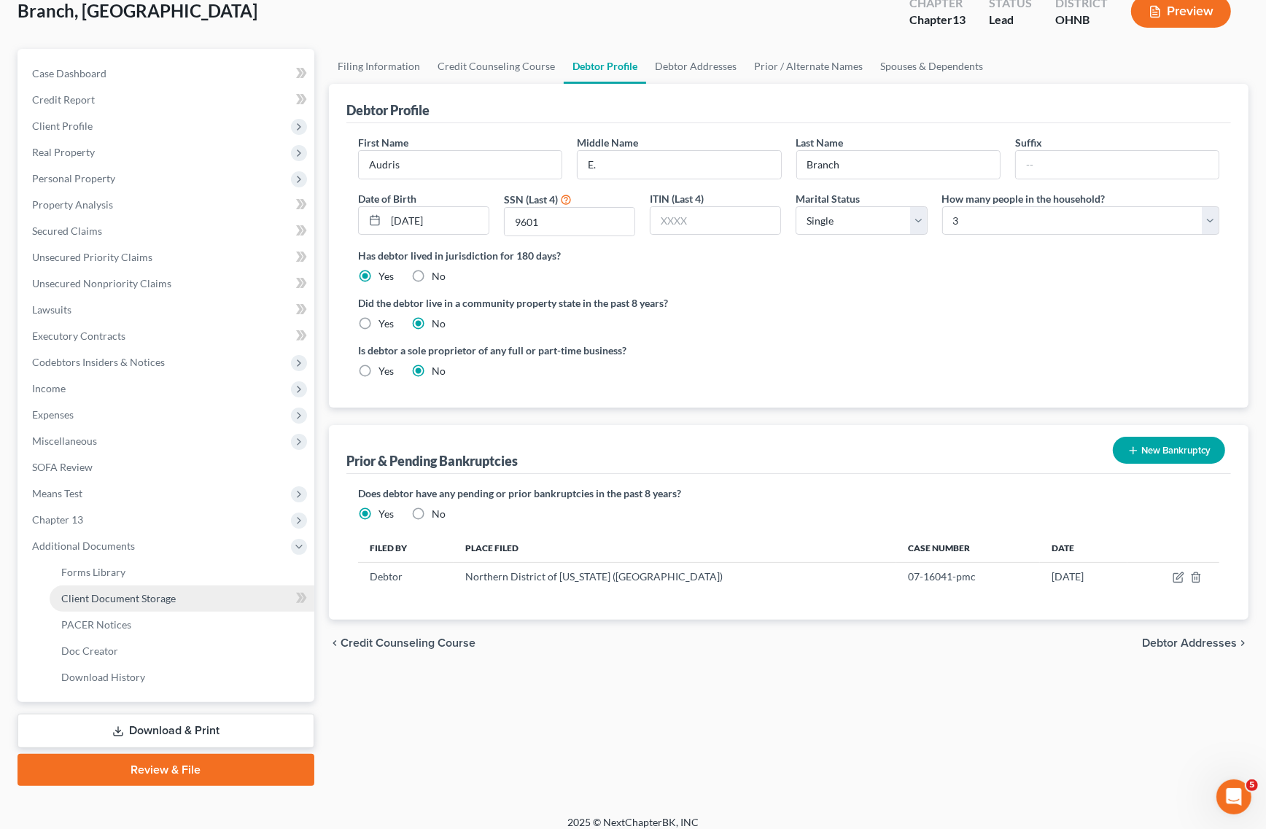
click at [186, 595] on link "Client Document Storage" at bounding box center [182, 599] width 265 height 26
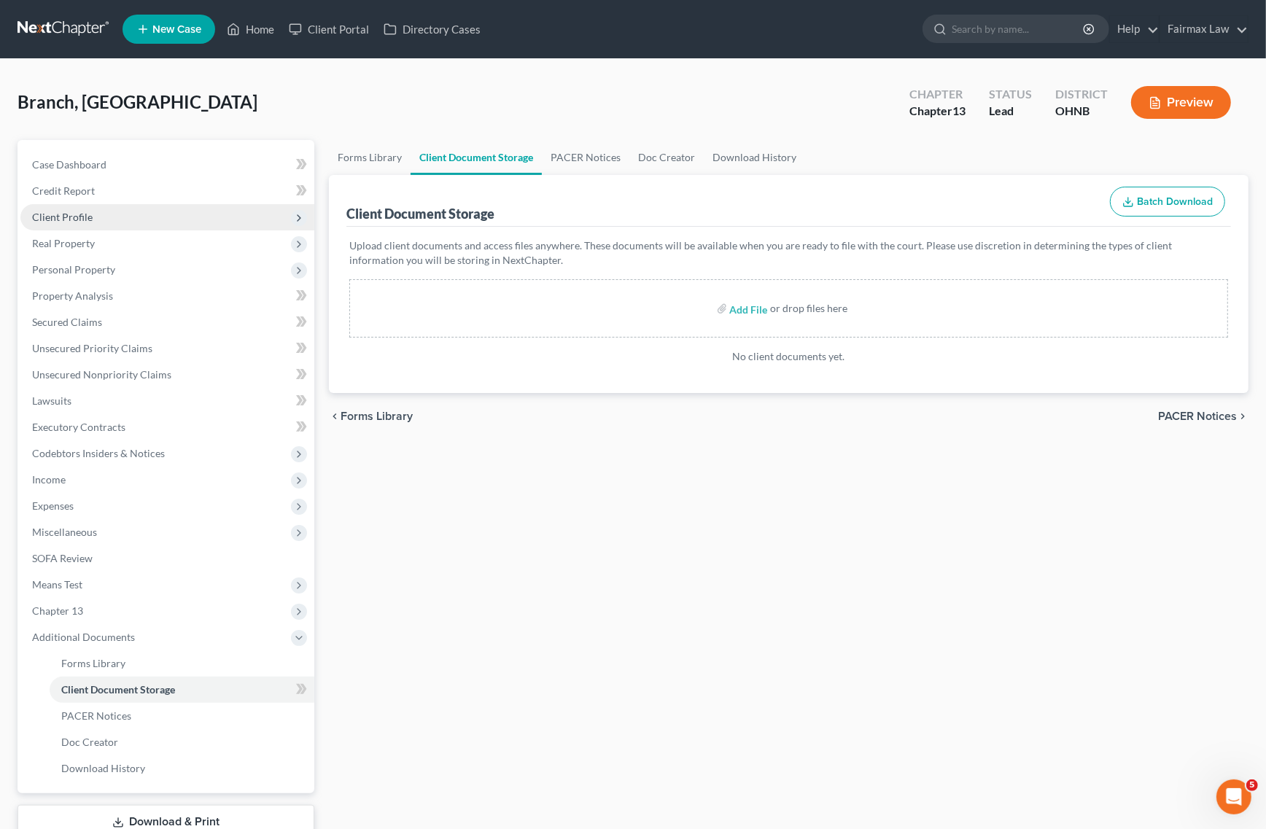
click at [101, 212] on span "Client Profile" at bounding box center [167, 217] width 294 height 26
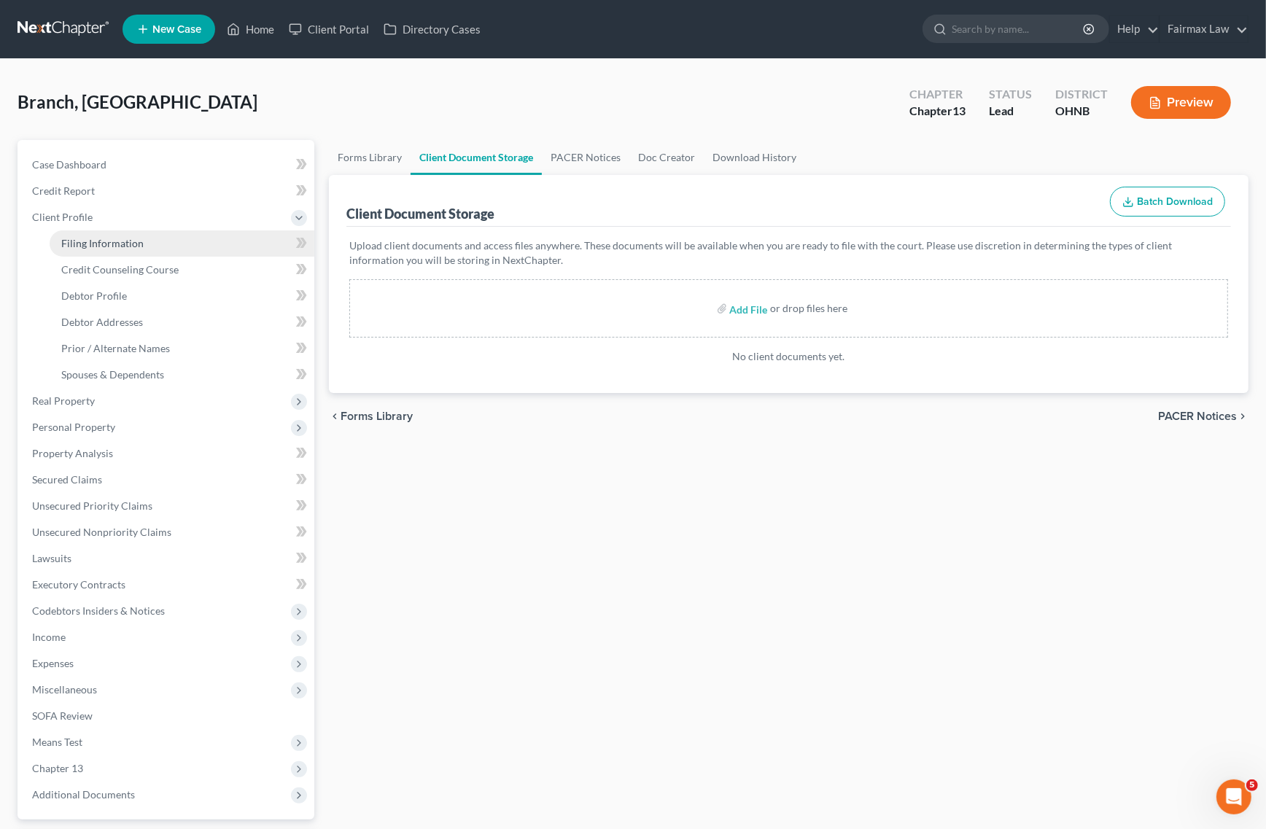
click at [99, 235] on link "Filing Information" at bounding box center [182, 244] width 265 height 26
select select "1"
select select "0"
select select "3"
select select "61"
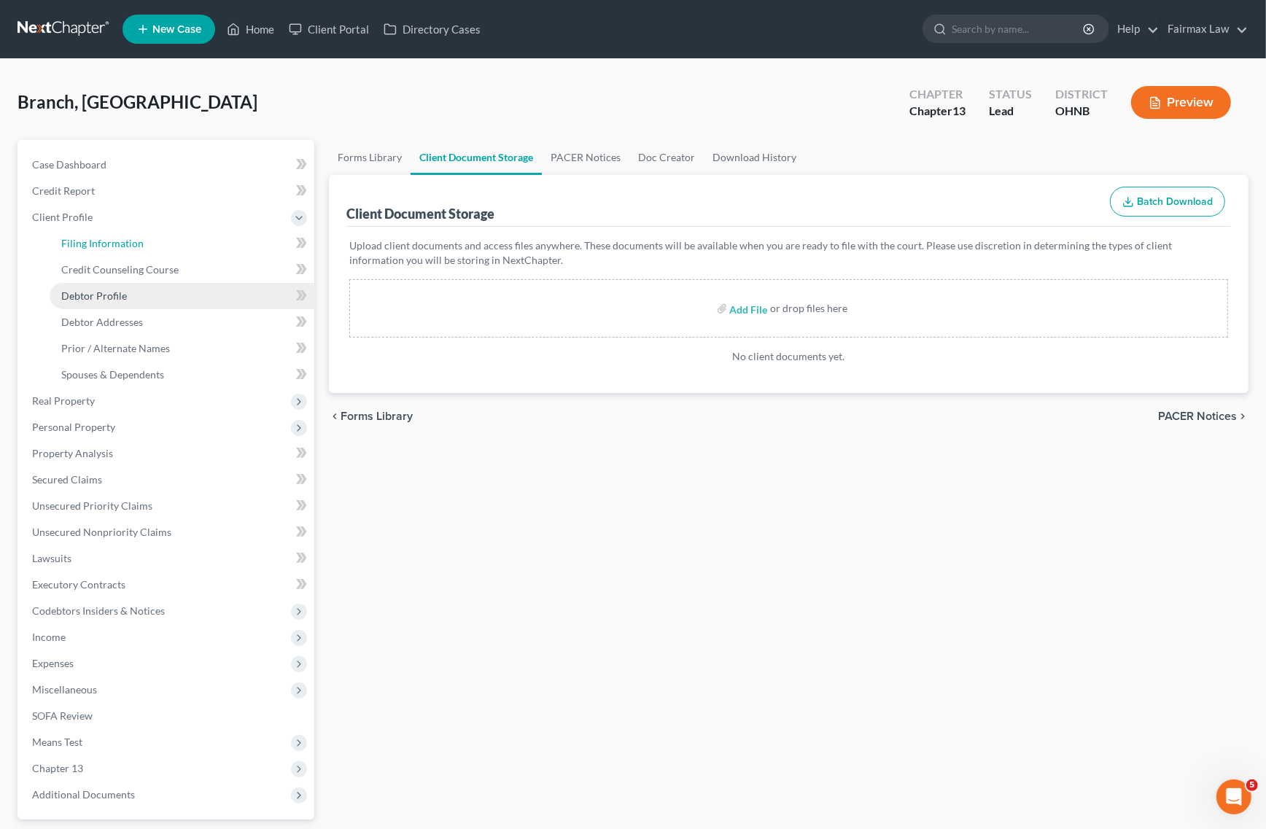
select select "11"
select select "0"
select select "36"
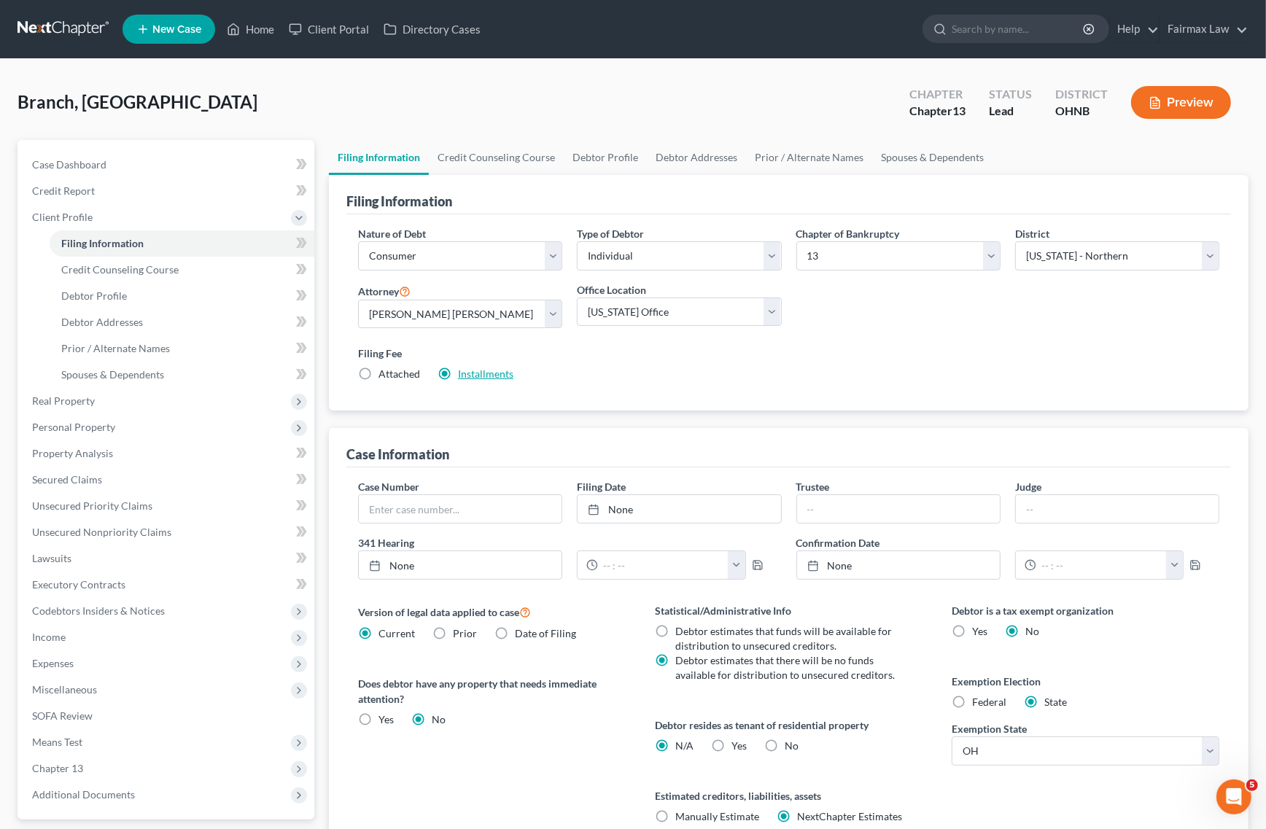
click at [479, 369] on link "Installments" at bounding box center [485, 374] width 55 height 12
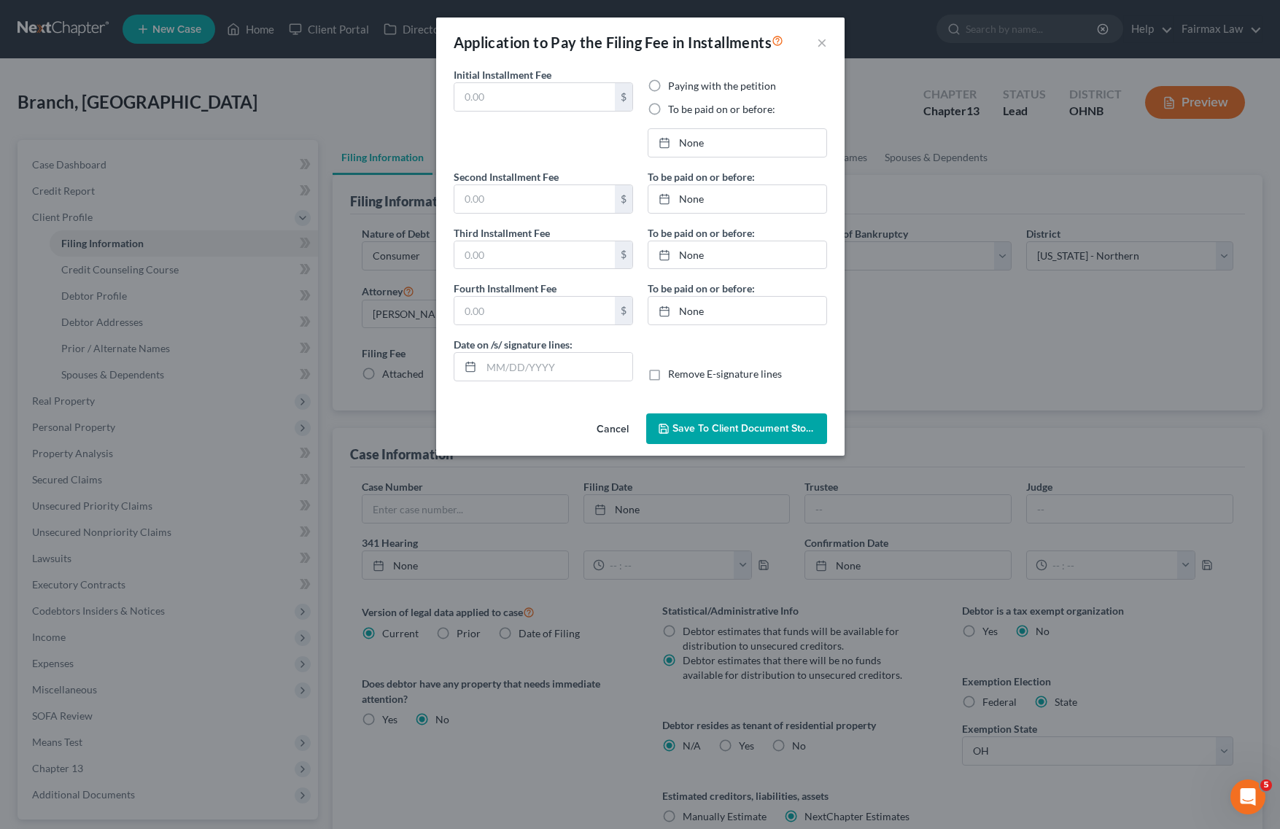
type input "84.50"
radio input "true"
type input "84.50"
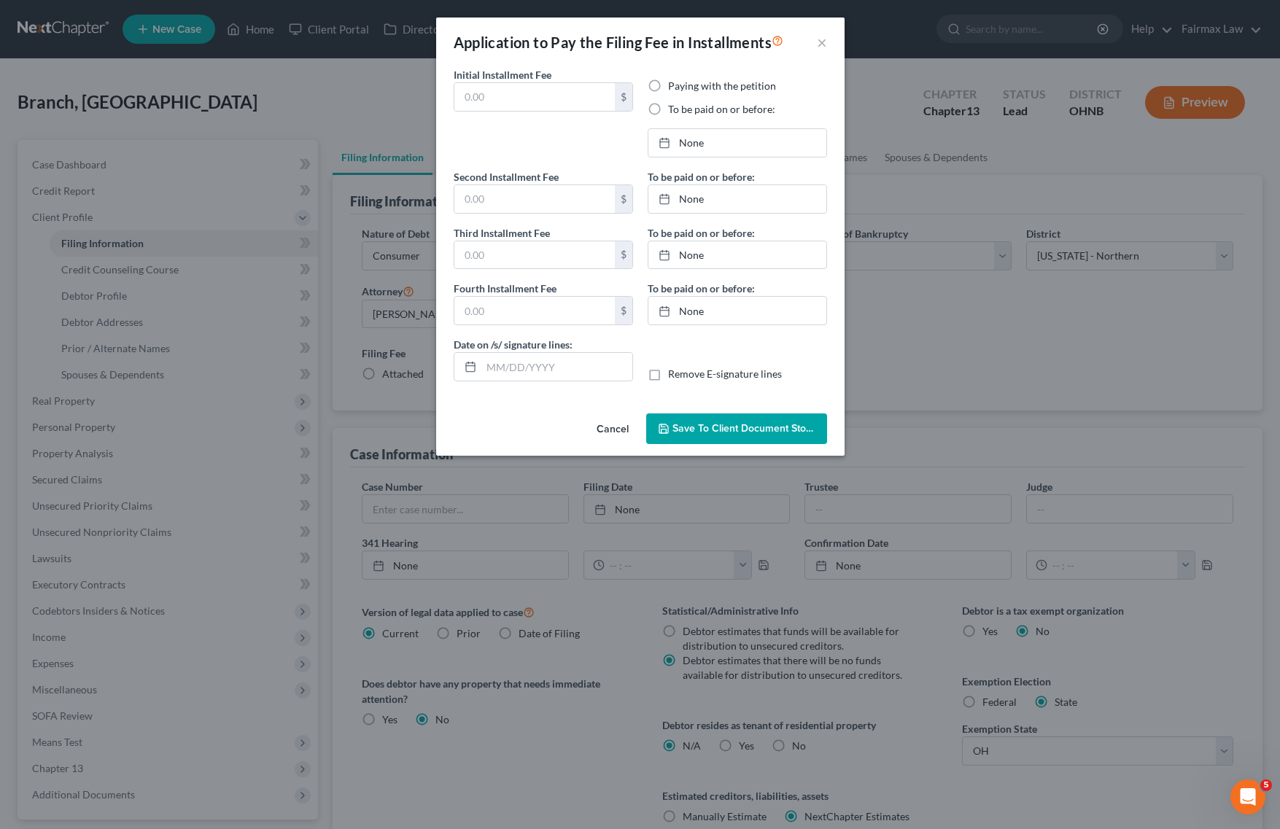
type input "[DATE]"
click at [563, 102] on input "84.50" at bounding box center [534, 97] width 160 height 28
drag, startPoint x: 545, startPoint y: 101, endPoint x: 180, endPoint y: 93, distance: 364.8
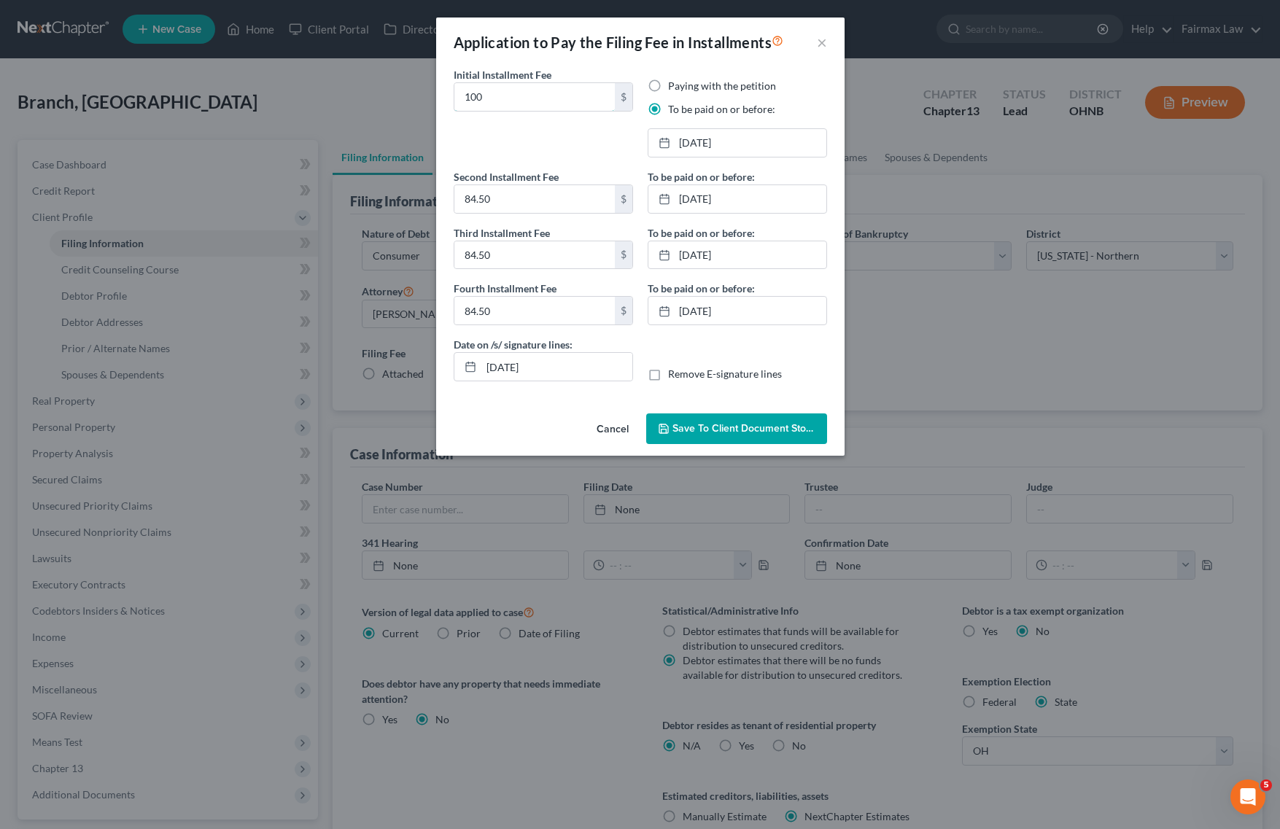
click at [187, 93] on div "Application to Pay the Filing Fee in Installments × Initial Installment Fee 100…" at bounding box center [640, 414] width 1280 height 829
type input "100"
click at [525, 195] on input "84.50" at bounding box center [534, 199] width 160 height 28
paste input "10"
type input "100"
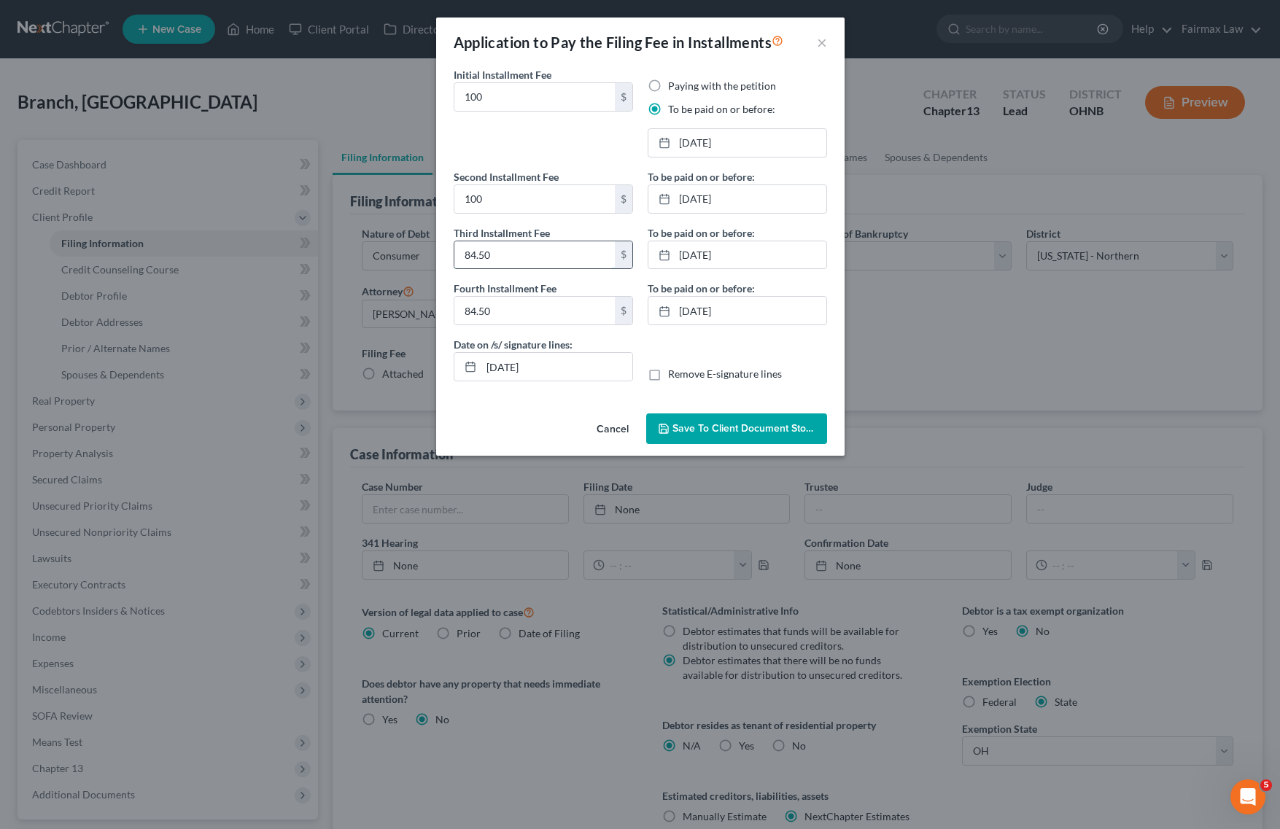
click at [529, 247] on input "84.50" at bounding box center [534, 255] width 160 height 28
type input "113"
click at [518, 298] on input "84.50" at bounding box center [534, 311] width 160 height 28
click at [731, 141] on link "[DATE]" at bounding box center [737, 143] width 178 height 28
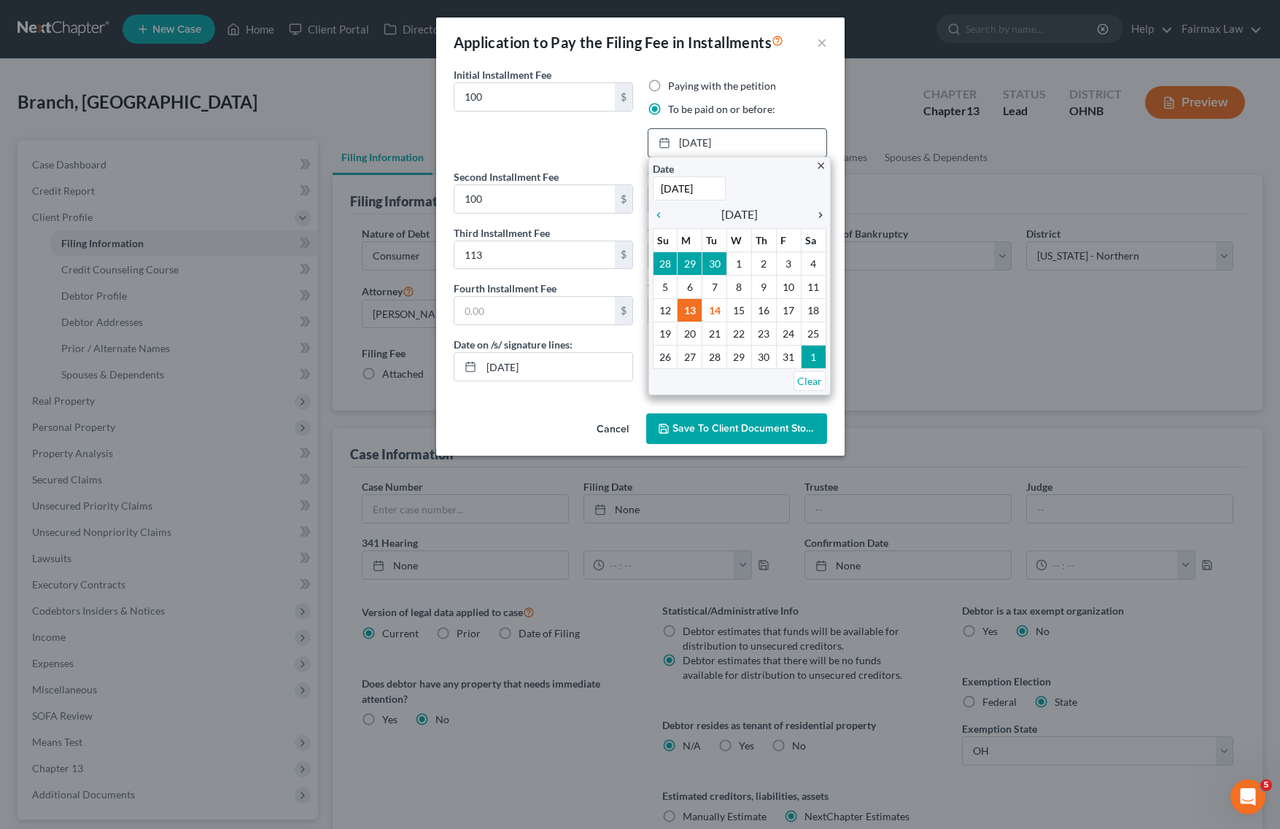
click at [821, 213] on icon "chevron_right" at bounding box center [816, 215] width 19 height 12
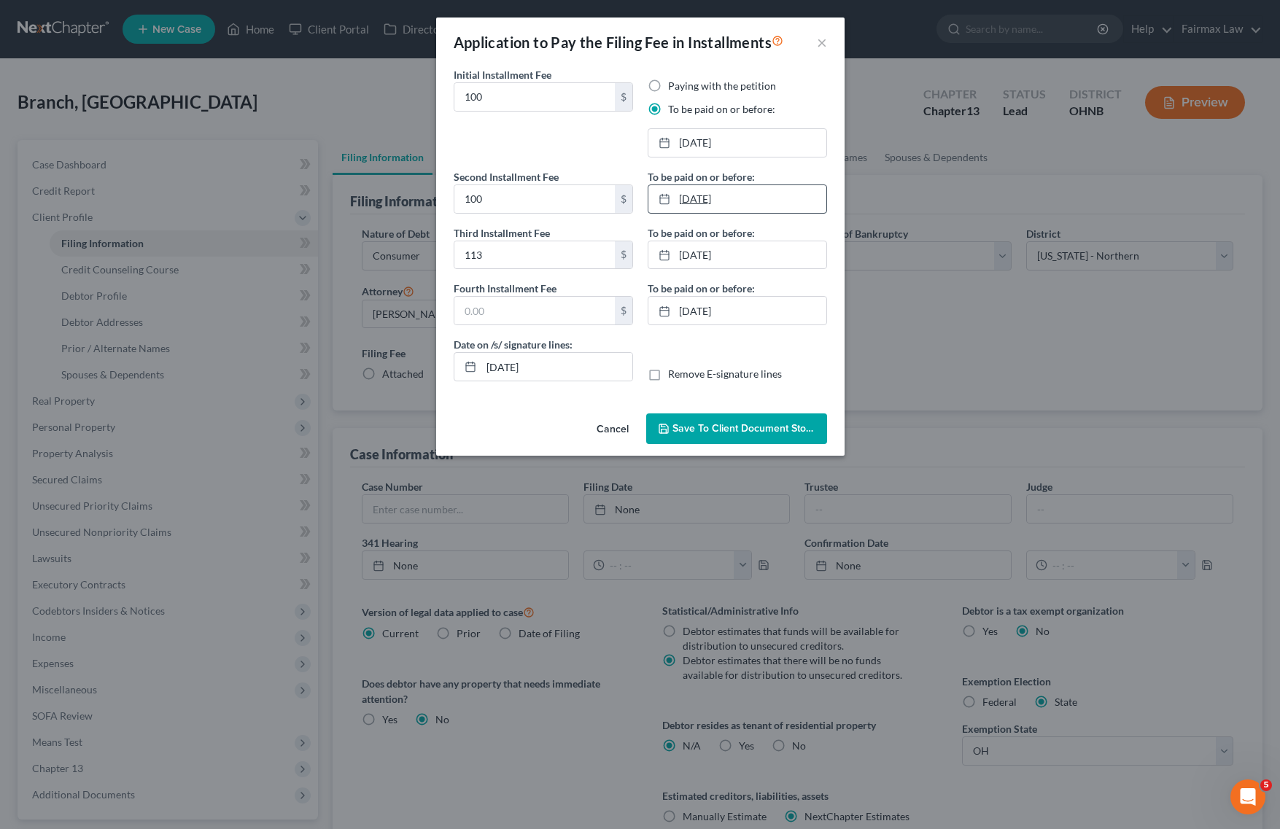
click at [744, 204] on link "[DATE]" at bounding box center [737, 199] width 178 height 28
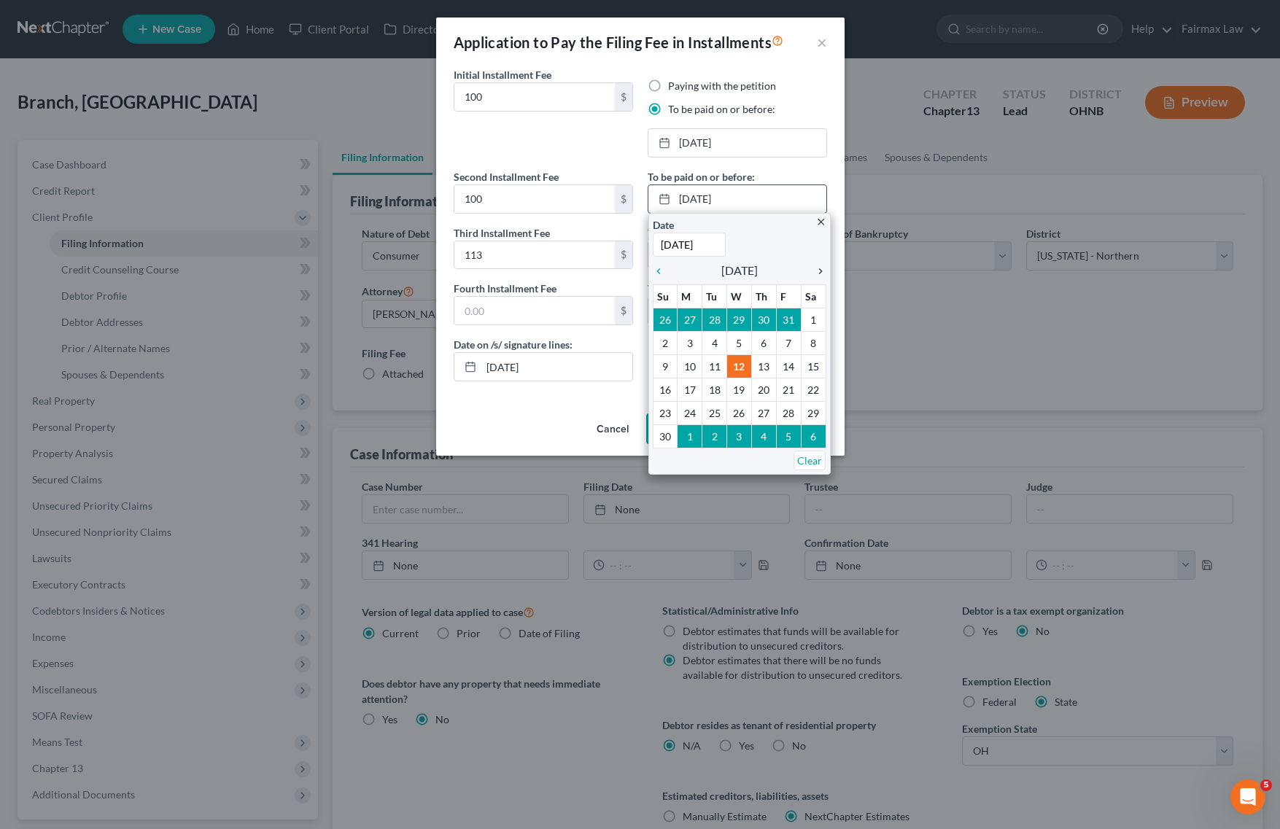
click at [818, 266] on icon "chevron_right" at bounding box center [816, 272] width 19 height 12
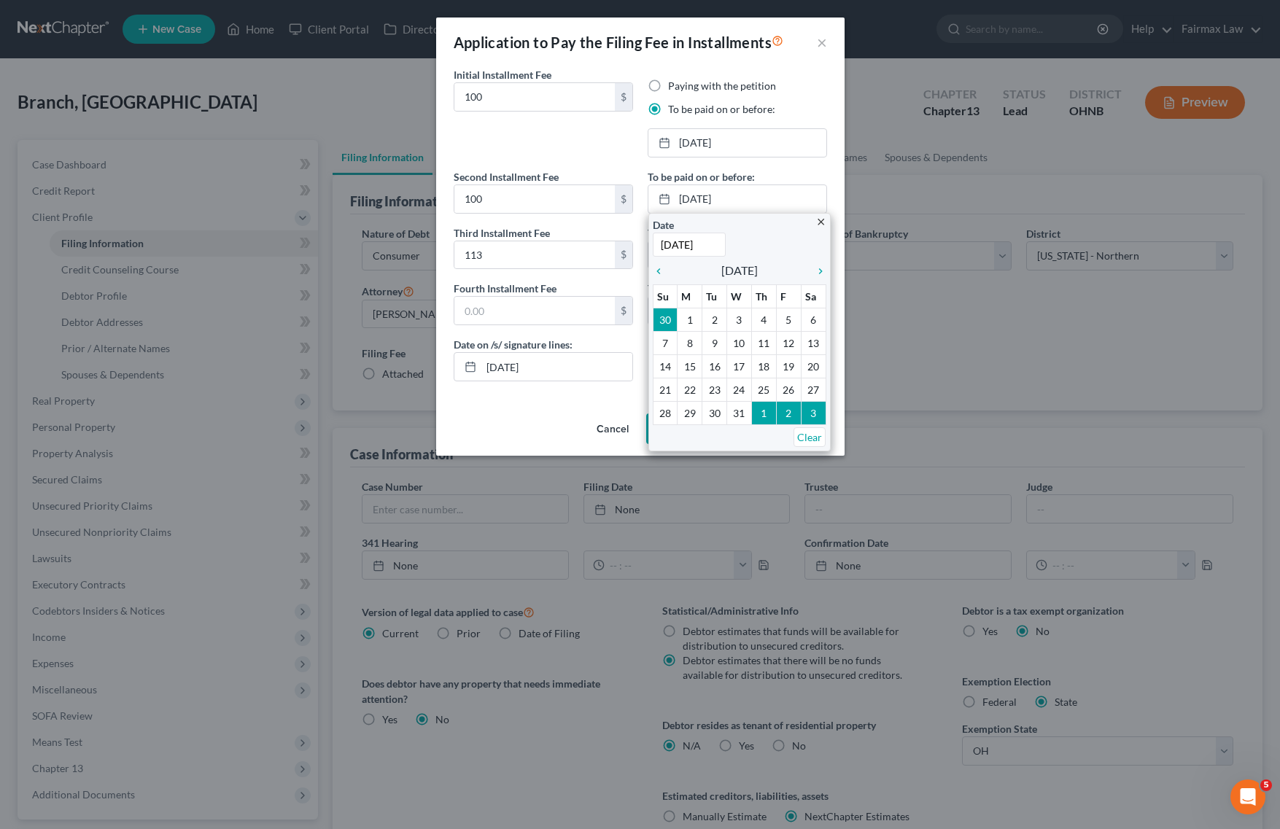
click at [775, 165] on div "Paying with the petition To be paid on or before: [DATE] close Date [DATE] Time…" at bounding box center [737, 124] width 194 height 90
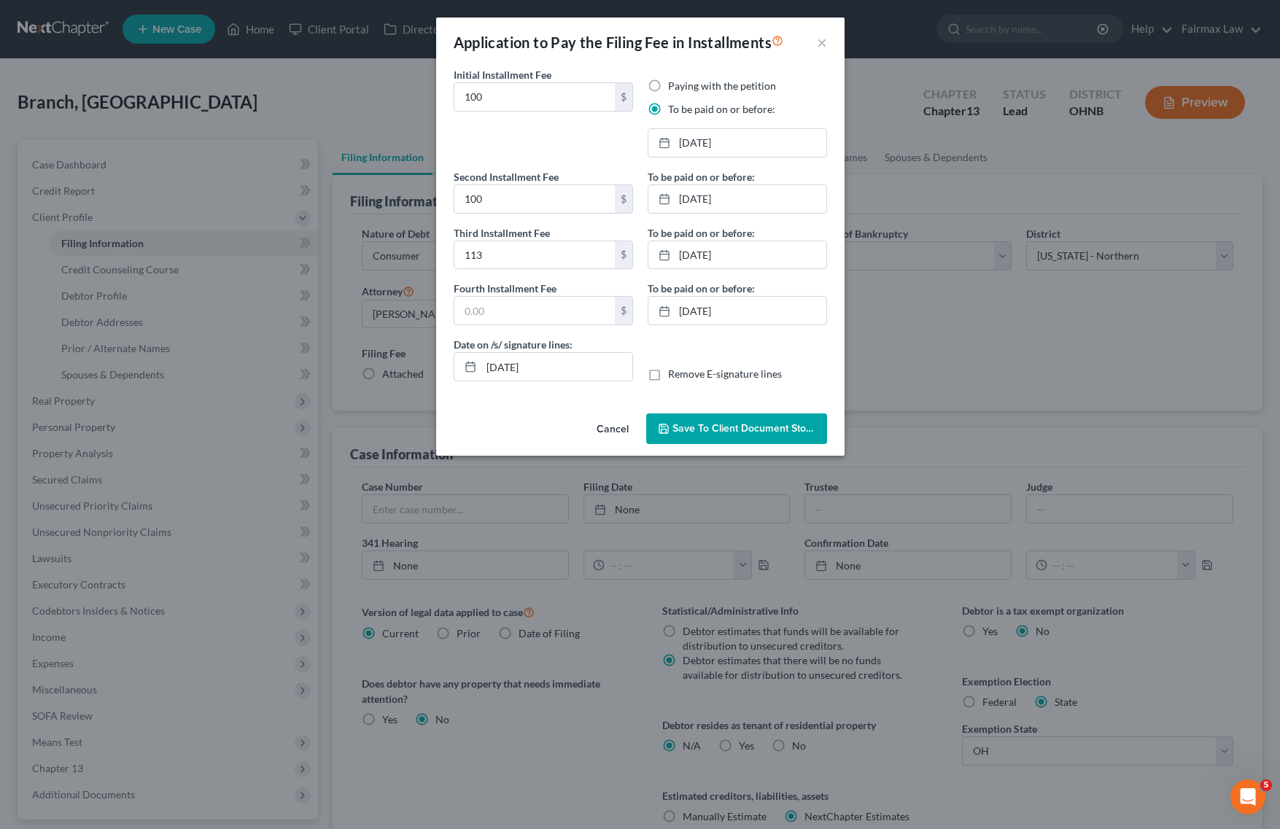
click at [775, 165] on div "Paying with the petition To be paid on or before: [DATE] close Date [DATE] Time…" at bounding box center [737, 124] width 194 height 90
click at [767, 198] on link "[DATE]" at bounding box center [737, 199] width 178 height 28
click at [701, 264] on link "[DATE]" at bounding box center [737, 255] width 178 height 28
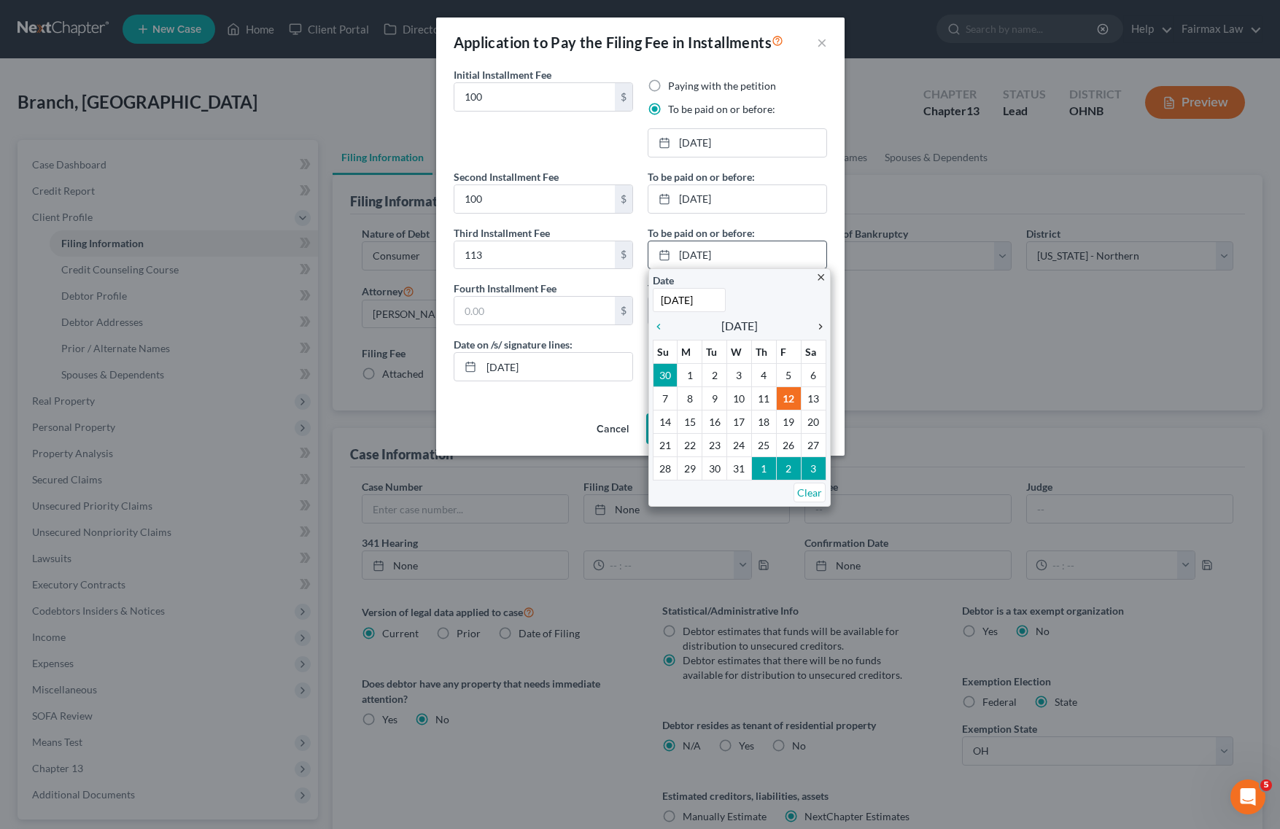
click at [815, 328] on icon "chevron_right" at bounding box center [816, 327] width 19 height 12
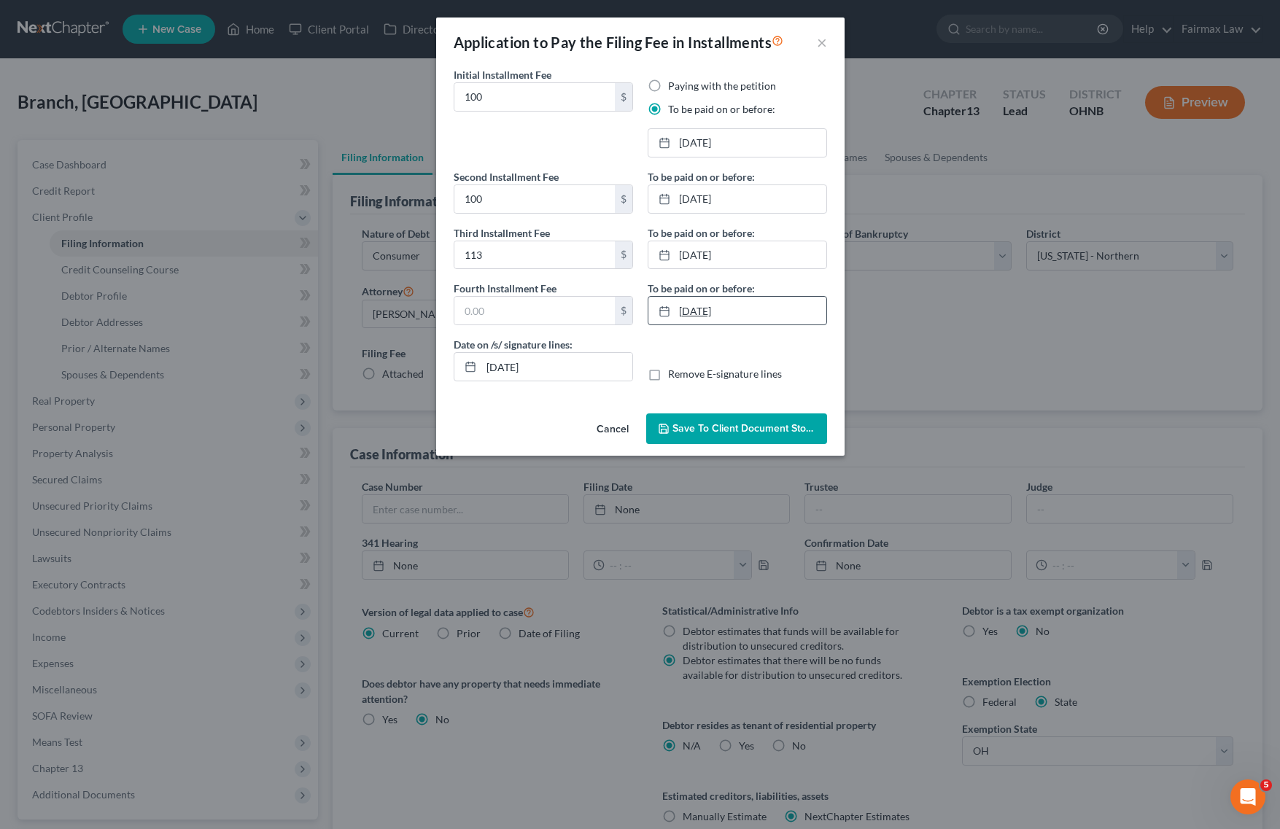
click at [752, 316] on link "[DATE]" at bounding box center [737, 311] width 178 height 28
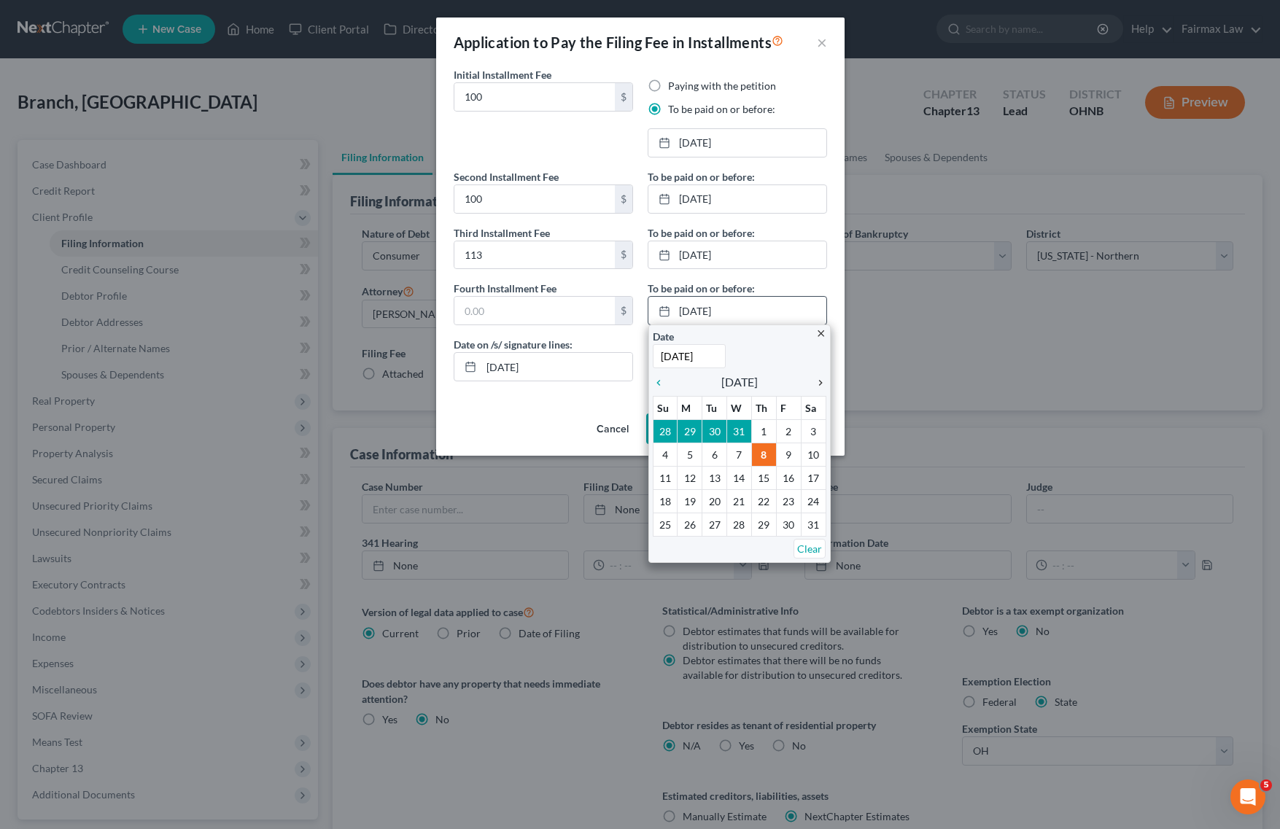
click at [817, 383] on icon "chevron_right" at bounding box center [816, 383] width 19 height 12
click at [665, 383] on icon "chevron_left" at bounding box center [662, 383] width 19 height 12
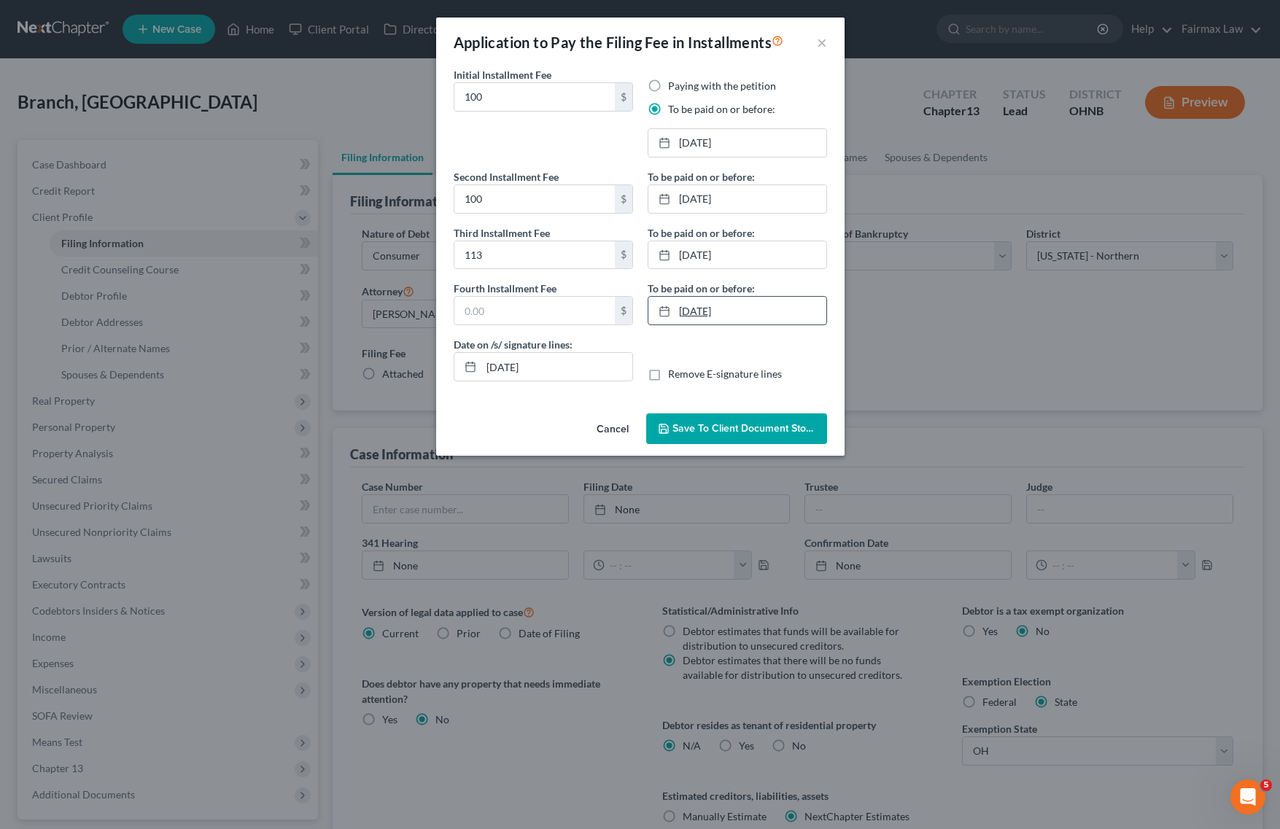
click at [724, 315] on link "[DATE]" at bounding box center [737, 311] width 178 height 28
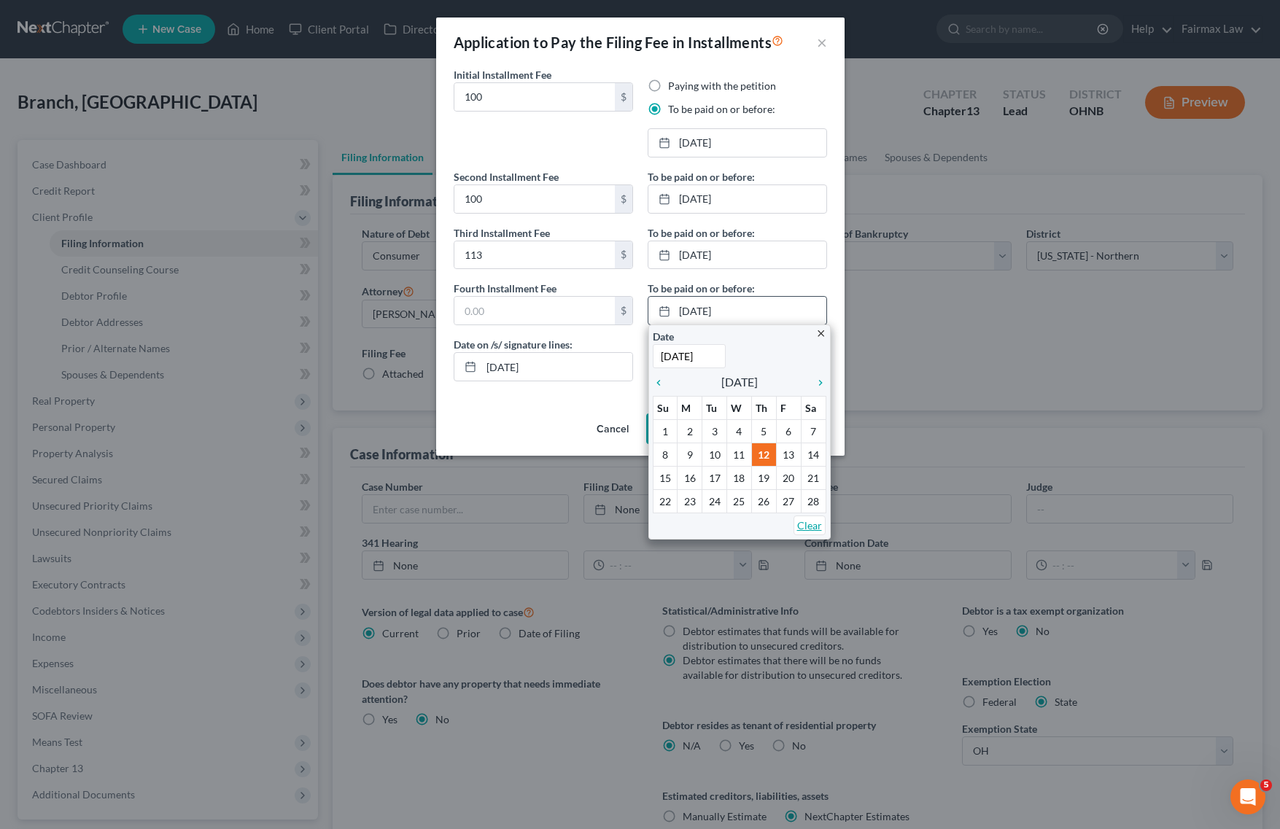
click at [806, 522] on link "Clear" at bounding box center [810, 526] width 32 height 20
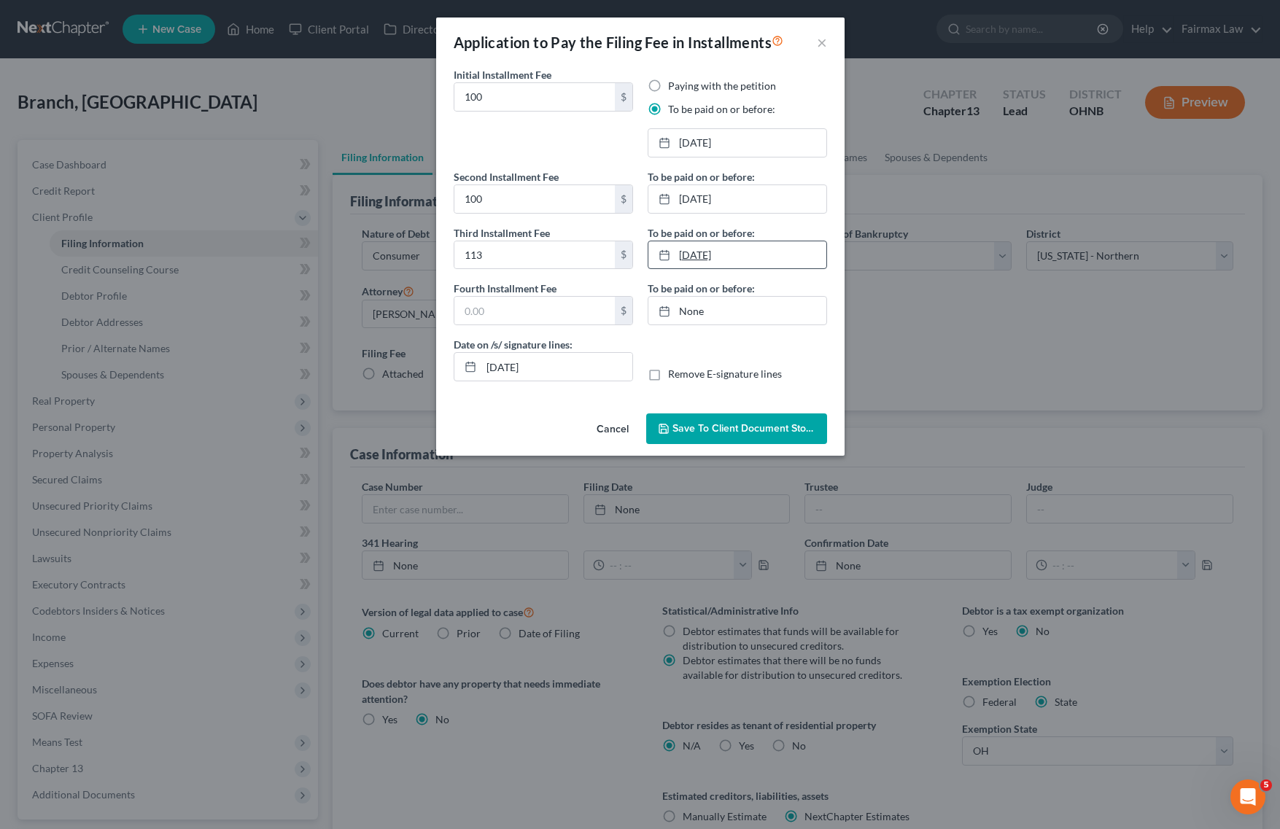
click at [742, 263] on link "[DATE]" at bounding box center [737, 255] width 178 height 28
click at [728, 431] on span "Save to Client Document Storage" at bounding box center [750, 428] width 155 height 12
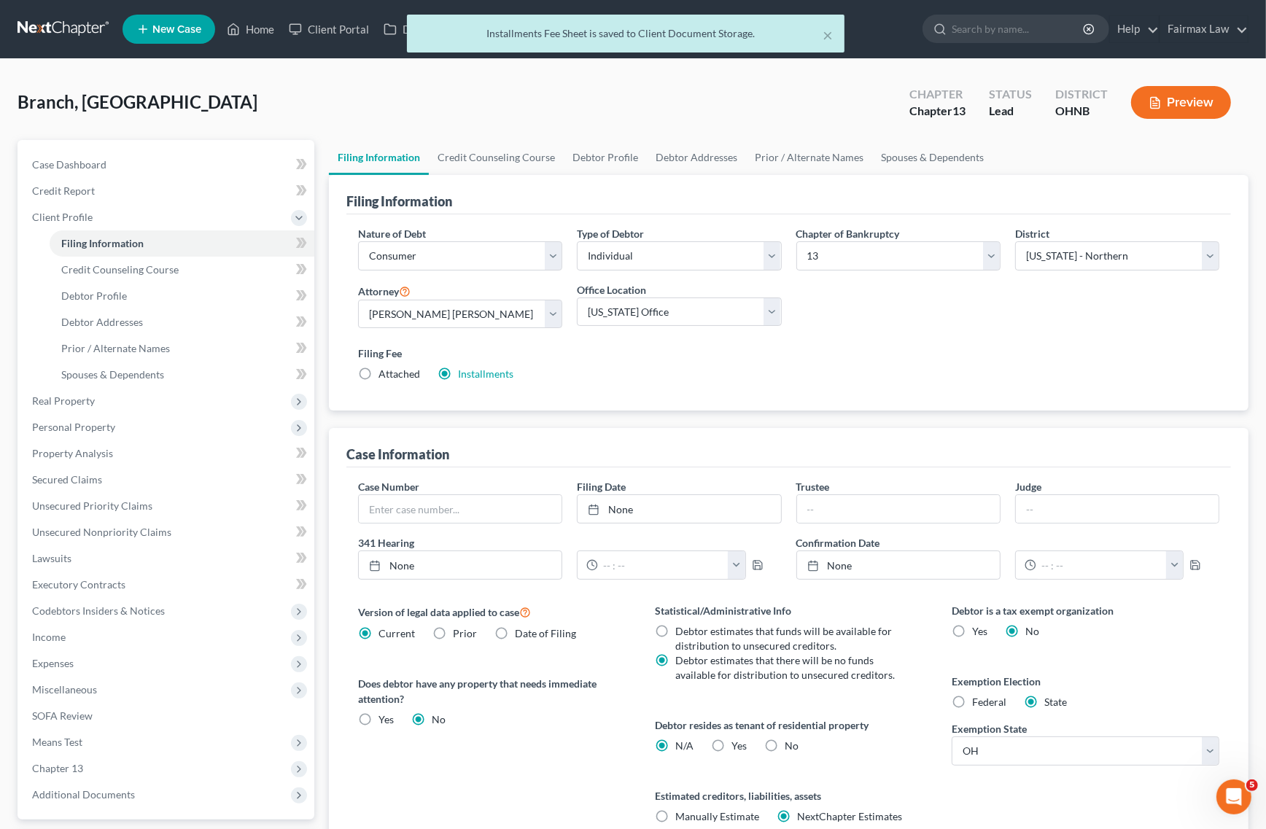
scroll to position [132, 0]
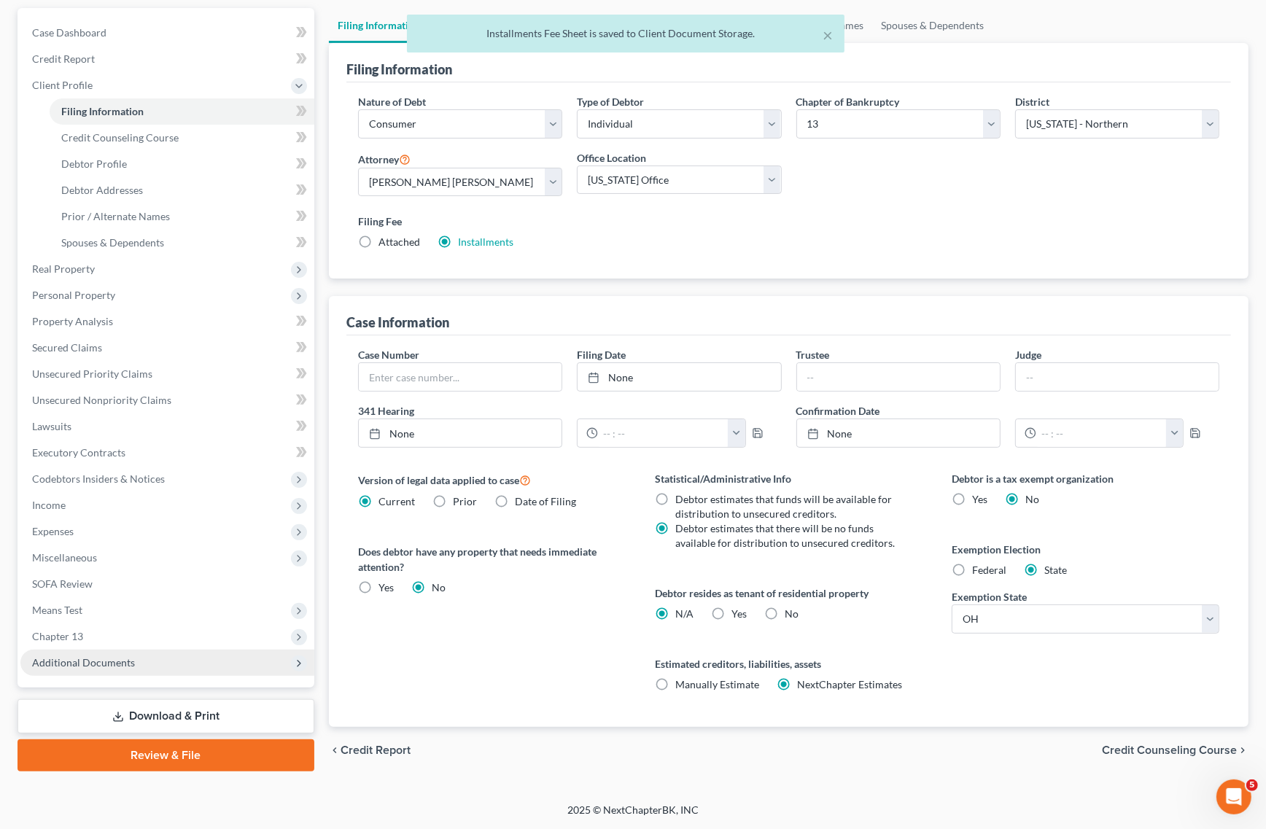
click at [96, 664] on span "Additional Documents" at bounding box center [83, 662] width 103 height 12
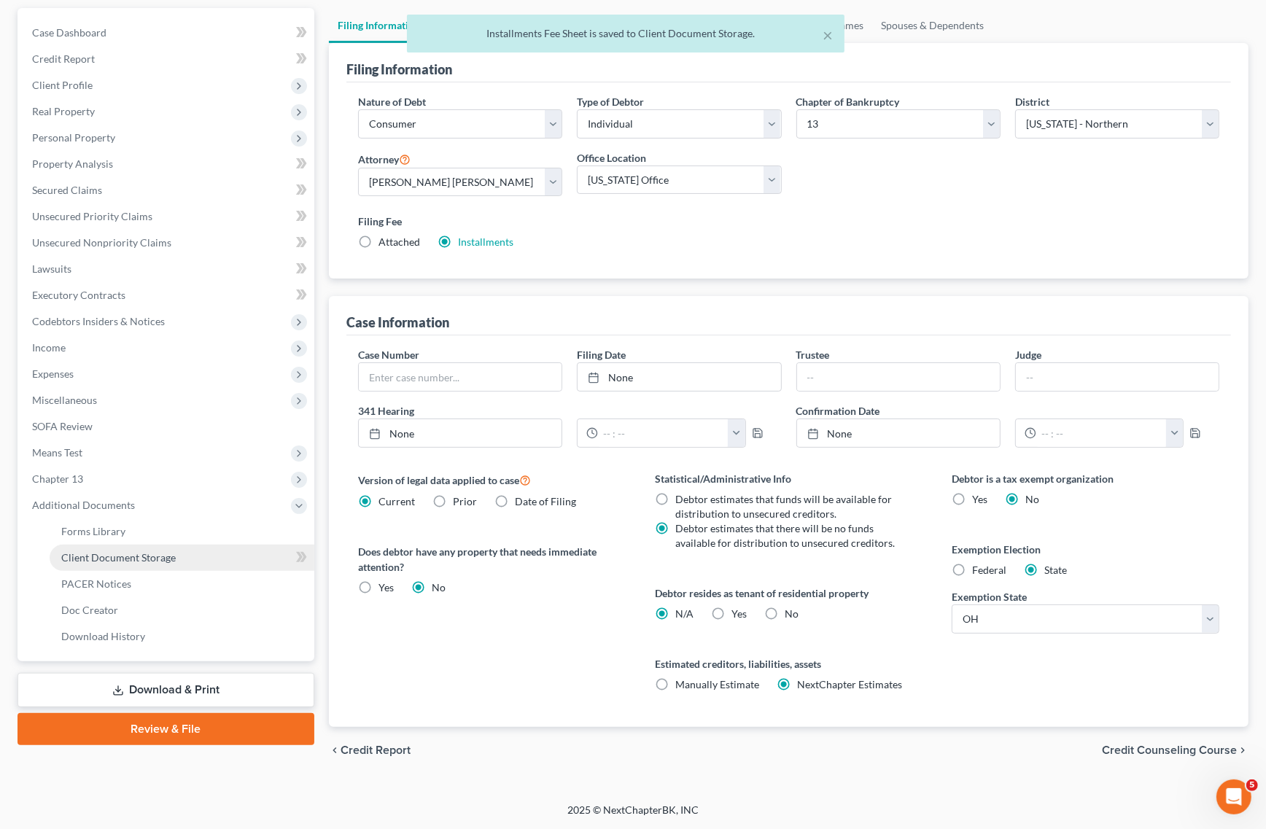
click at [184, 563] on link "Client Document Storage" at bounding box center [182, 558] width 265 height 26
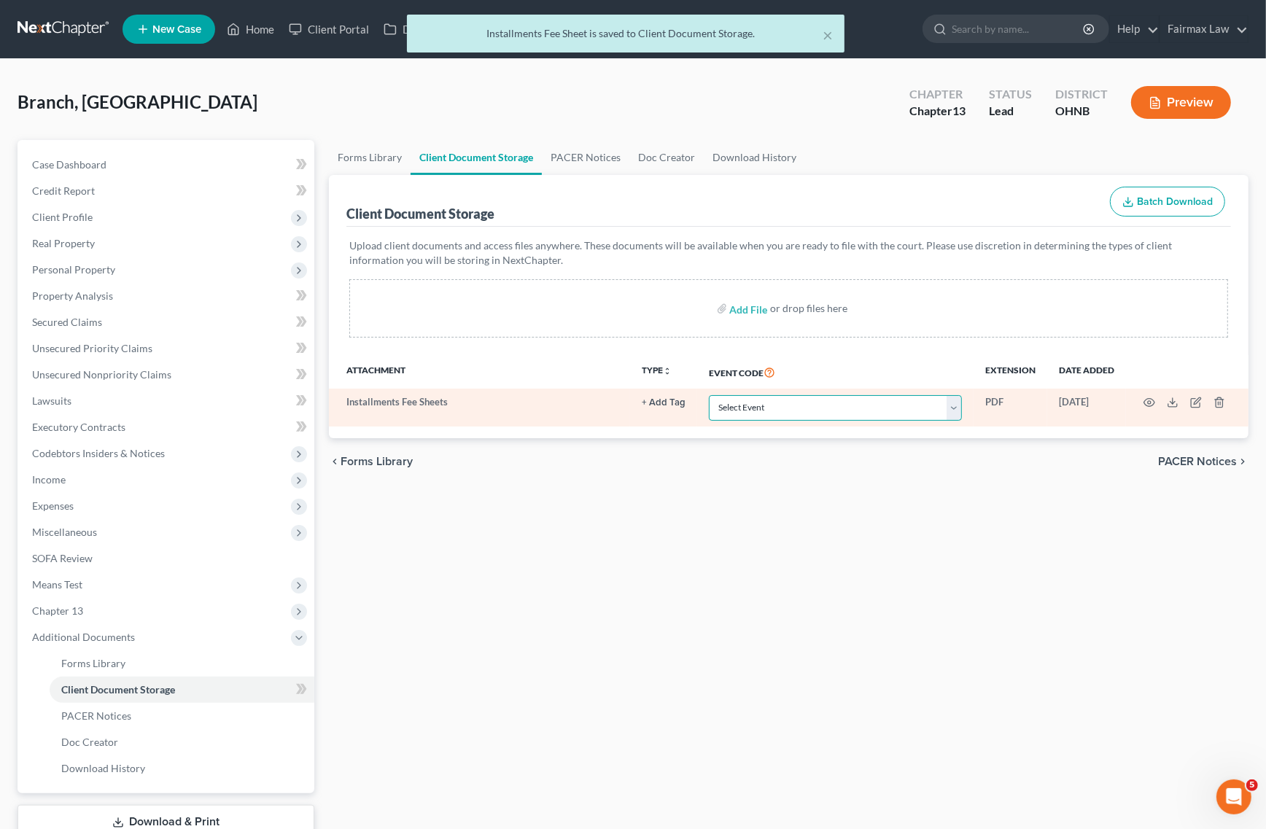
click at [816, 413] on select "Select Event 20 Largest Unsecured Creditors Amended List of Creditors (Fee) Ame…" at bounding box center [835, 408] width 253 height 26
select select "24"
click at [709, 395] on select "Select Event 20 Largest Unsecured Creditors Amended List of Creditors (Fee) Ame…" at bounding box center [835, 408] width 253 height 26
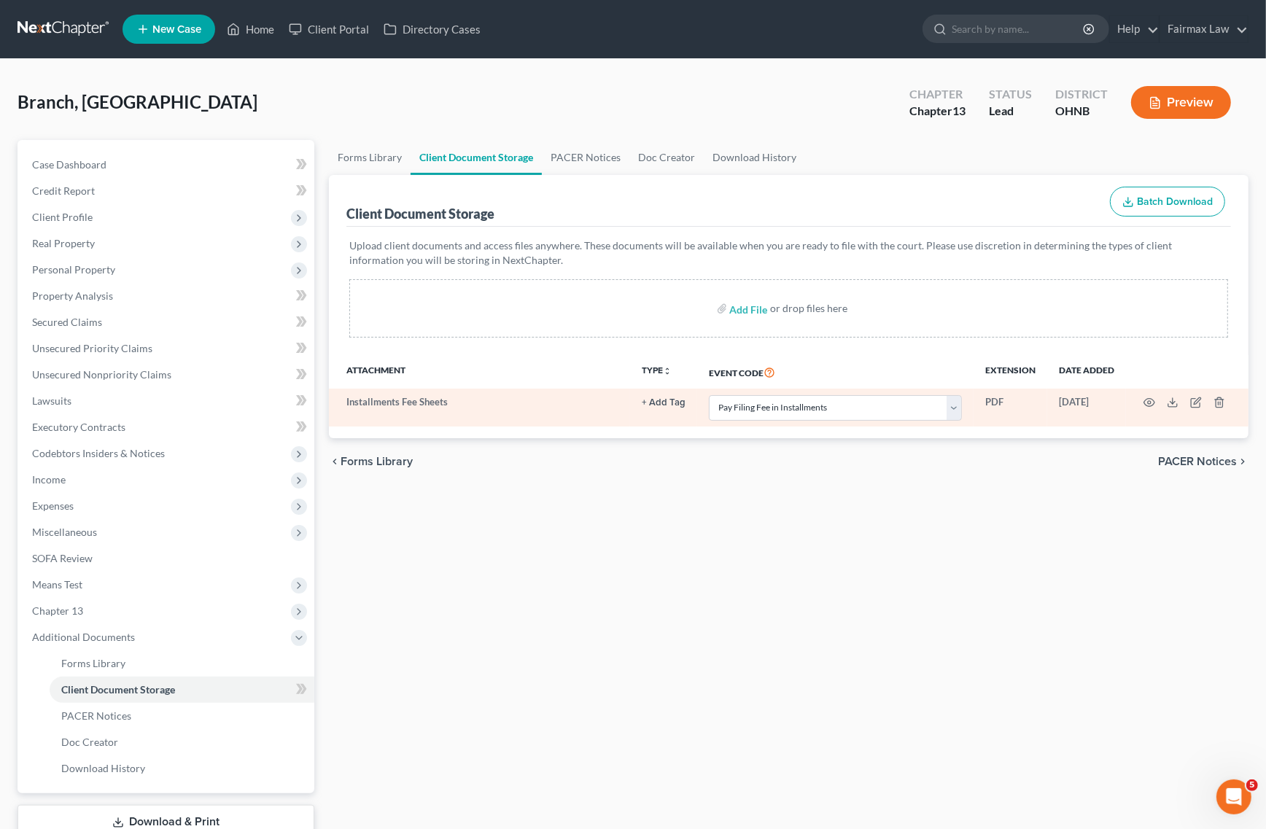
click at [1150, 413] on td at bounding box center [1187, 408] width 123 height 38
click at [1151, 406] on icon "button" at bounding box center [1149, 403] width 11 height 8
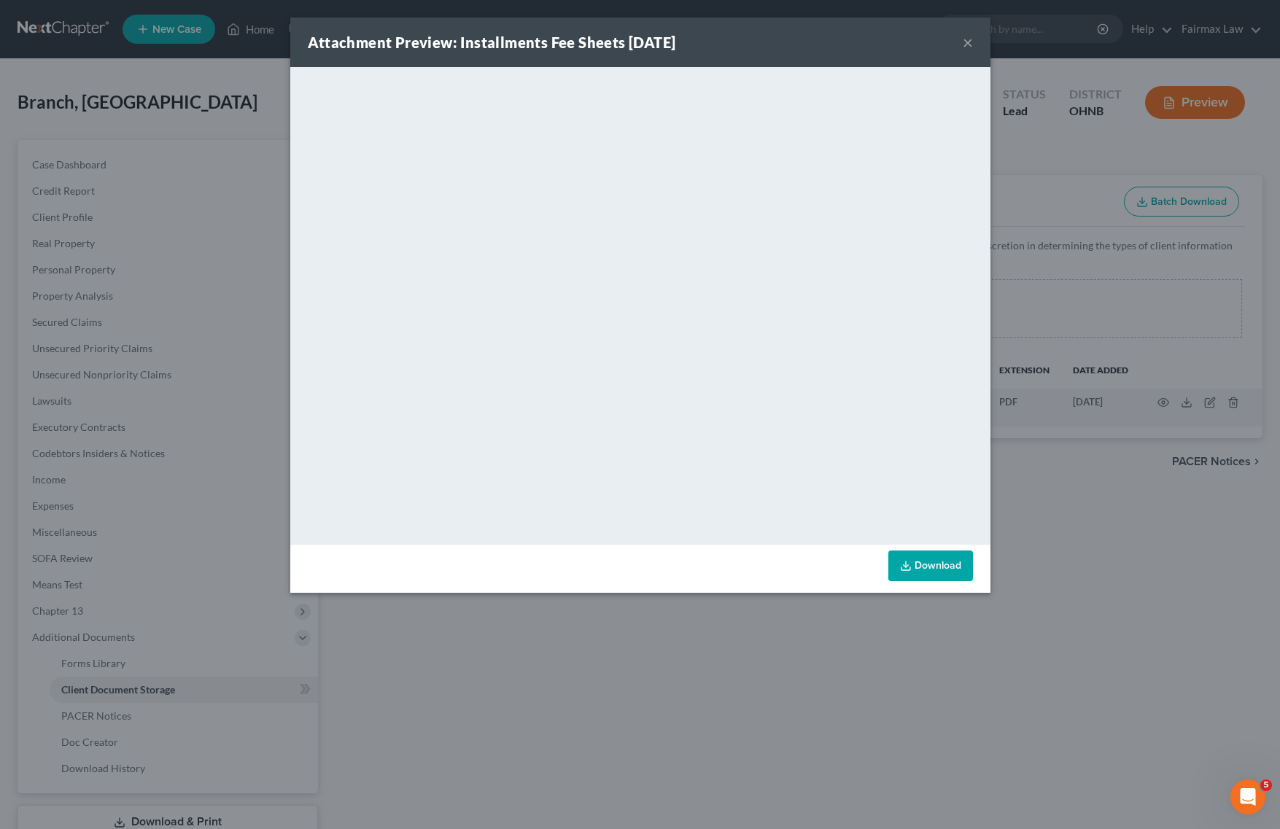
click at [786, 649] on div "Attachment Preview: Installments Fee Sheets [DATE] × <object ng-attr-data='[URL…" at bounding box center [640, 414] width 1280 height 829
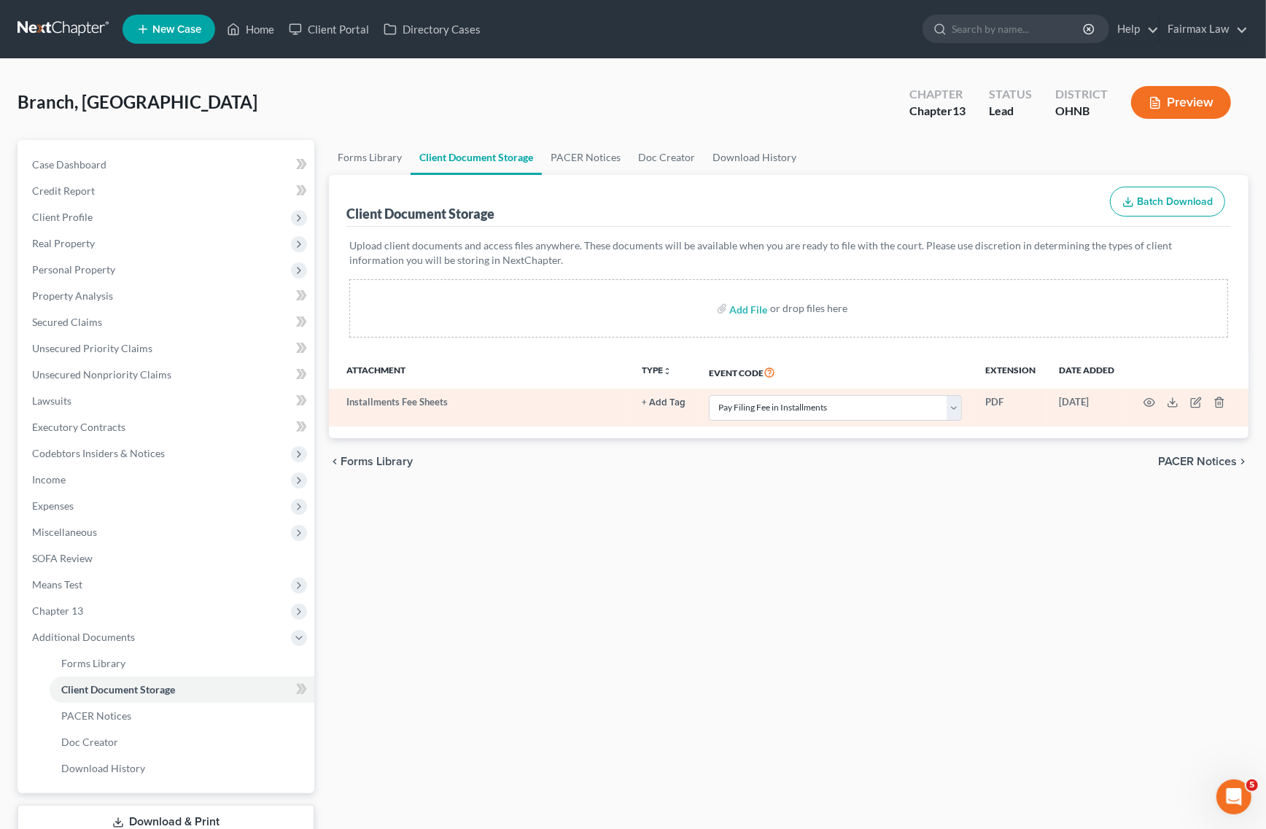
click at [1212, 398] on td at bounding box center [1187, 408] width 123 height 38
click at [1217, 400] on icon "button" at bounding box center [1220, 403] width 12 height 12
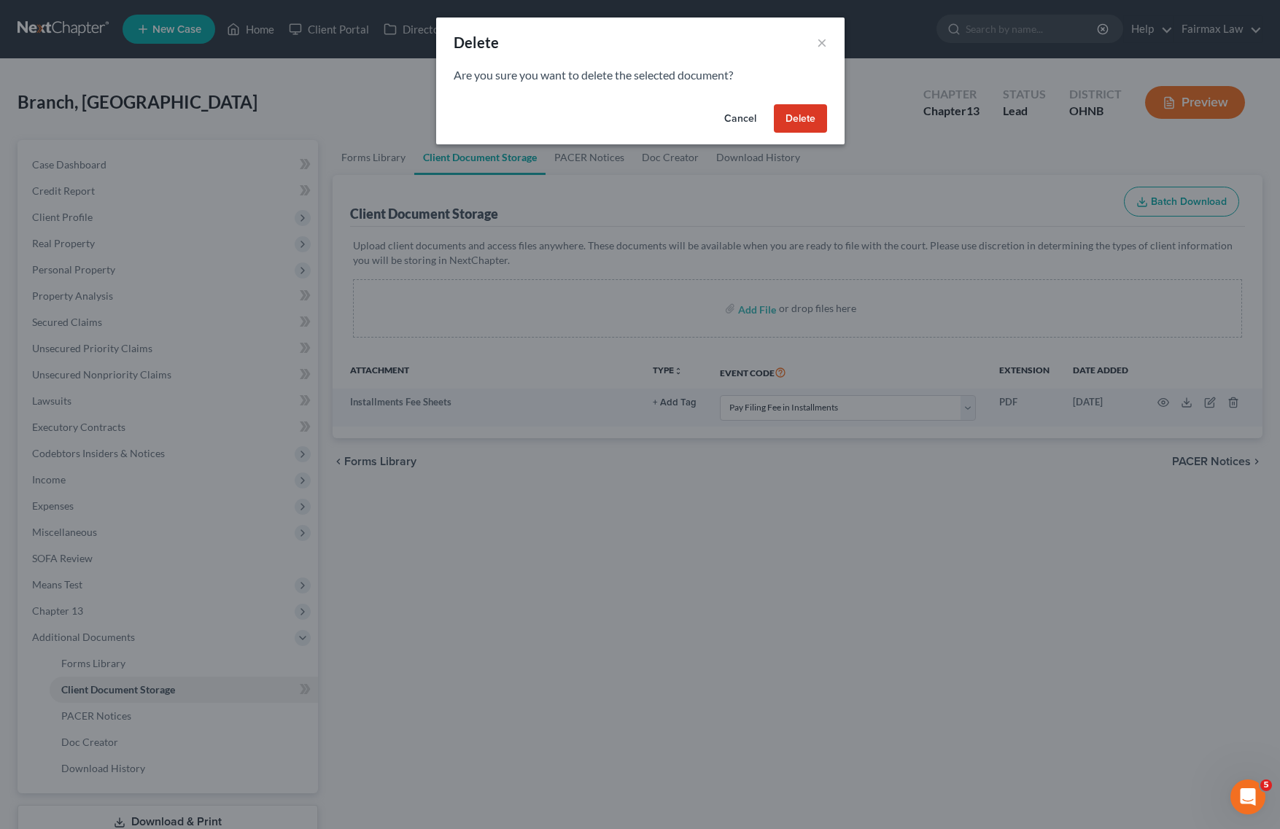
click at [805, 112] on button "Delete" at bounding box center [800, 118] width 53 height 29
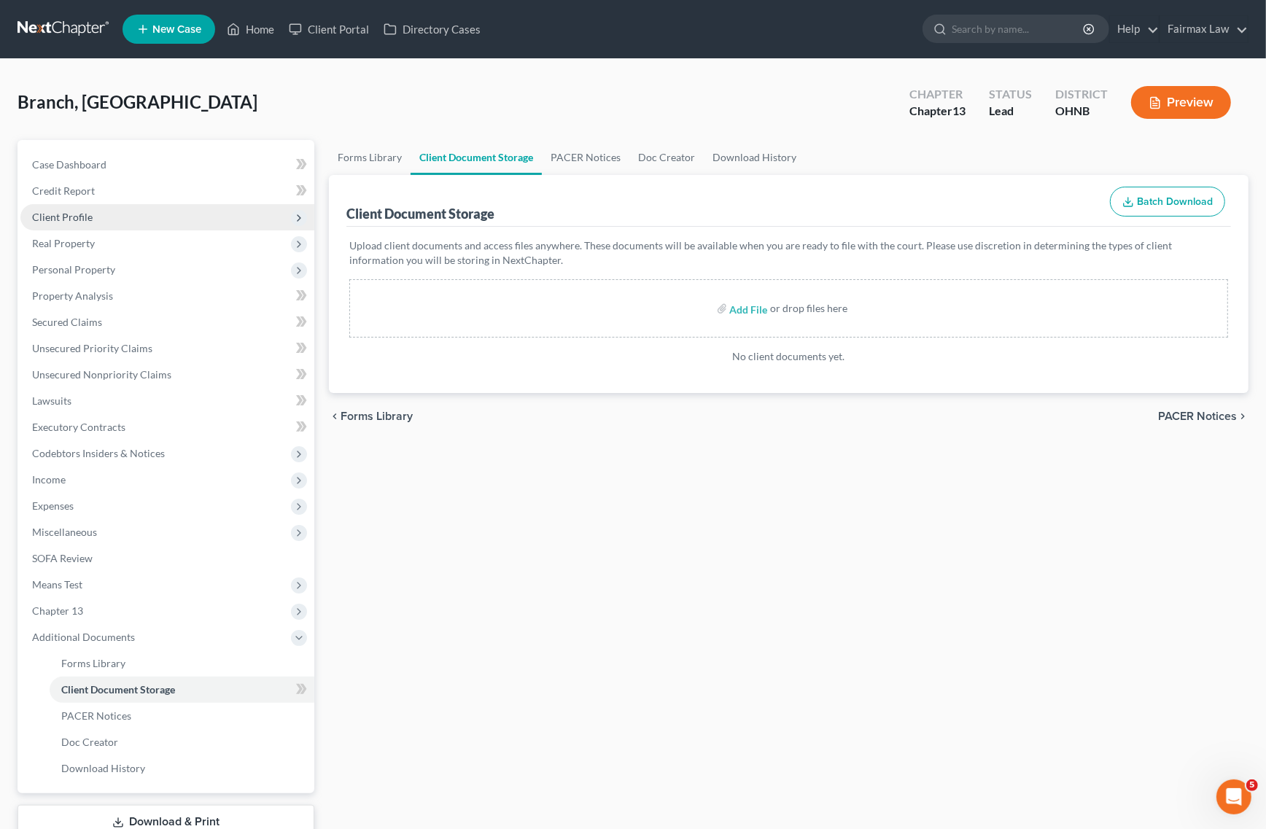
click at [96, 204] on span "Client Profile" at bounding box center [167, 217] width 294 height 26
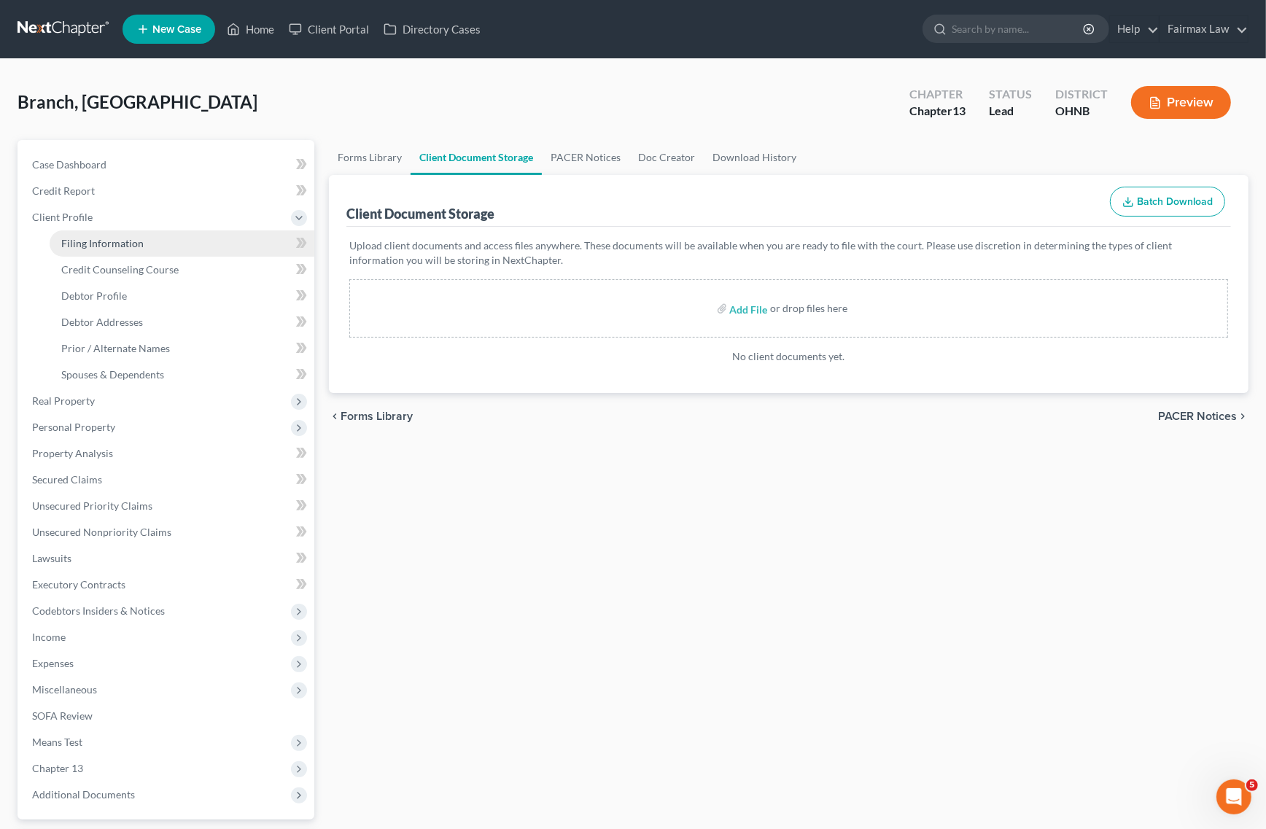
click at [96, 238] on span "Filing Information" at bounding box center [102, 243] width 82 height 12
select select "1"
select select "0"
select select "3"
select select "61"
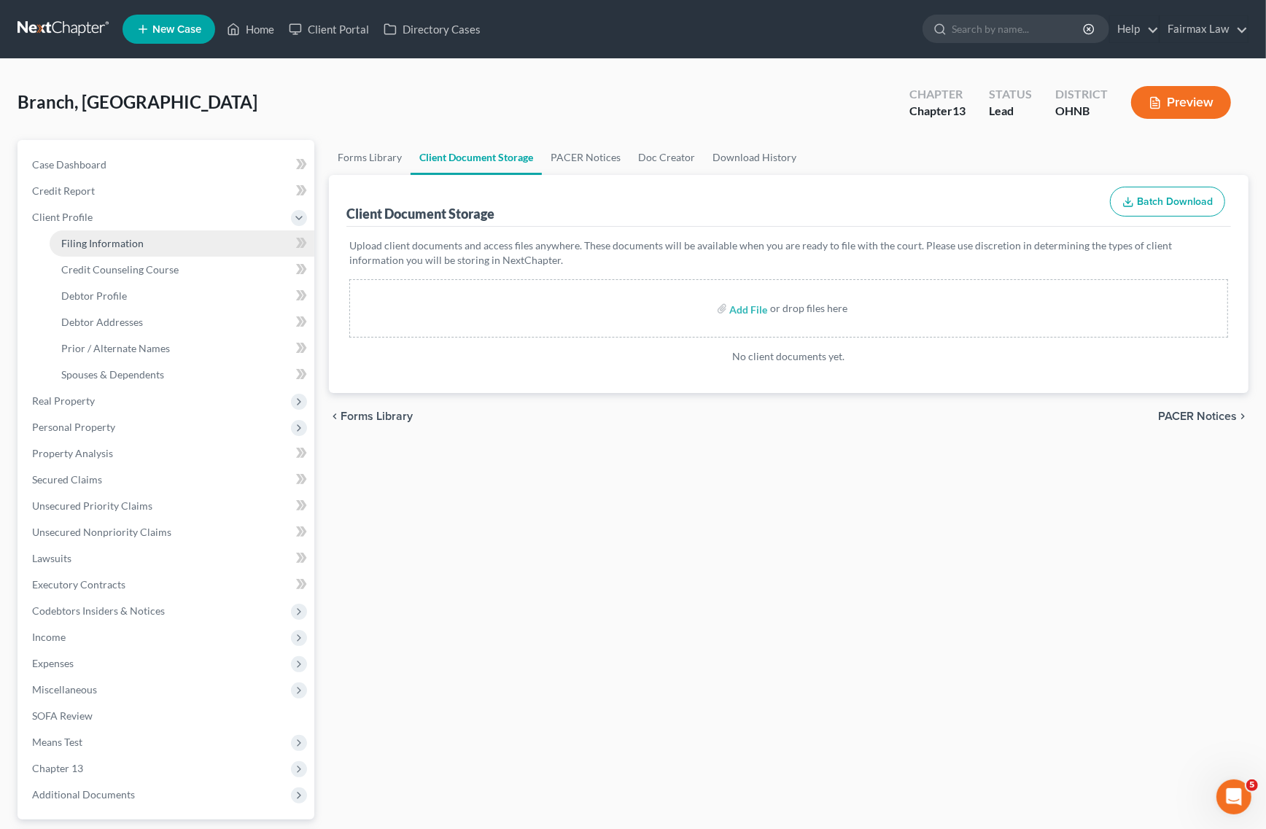
select select "11"
select select "0"
select select "36"
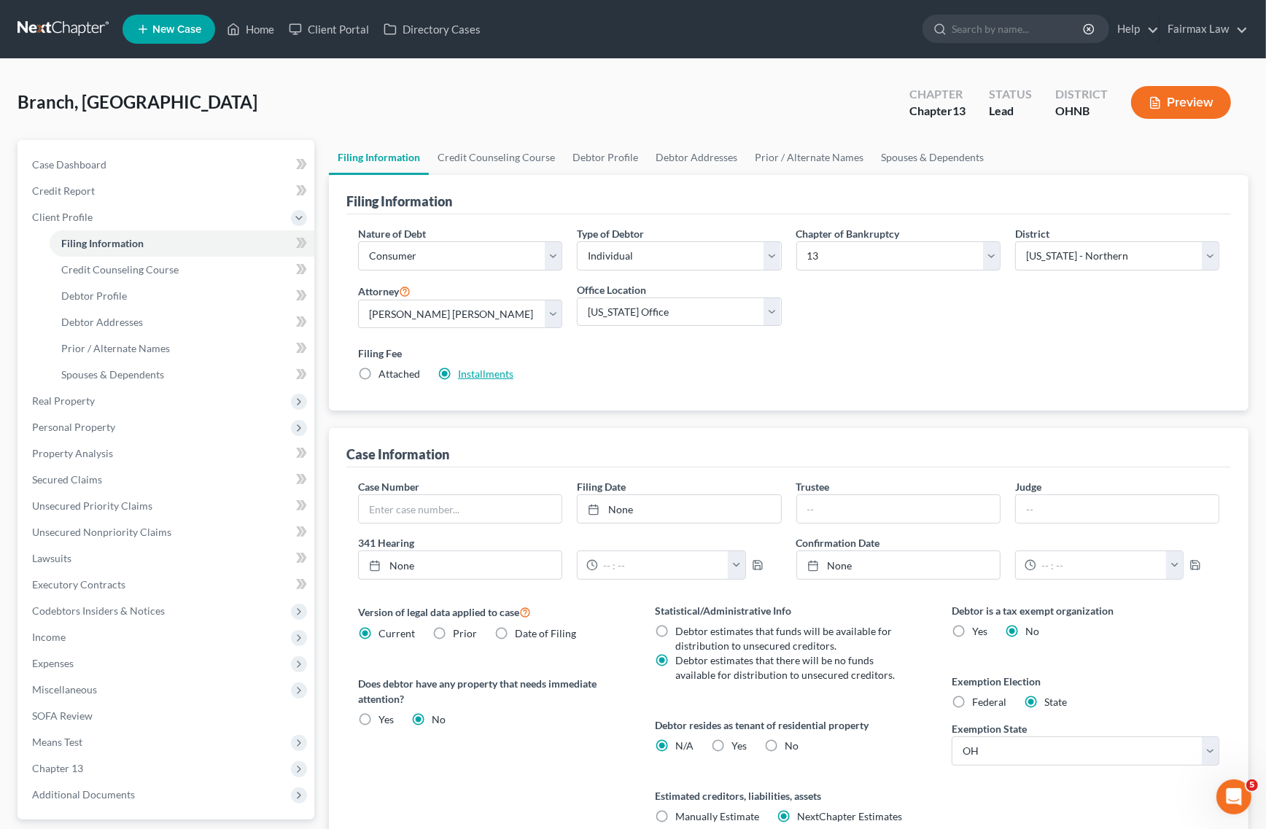
click at [487, 373] on link "Installments" at bounding box center [485, 374] width 55 height 12
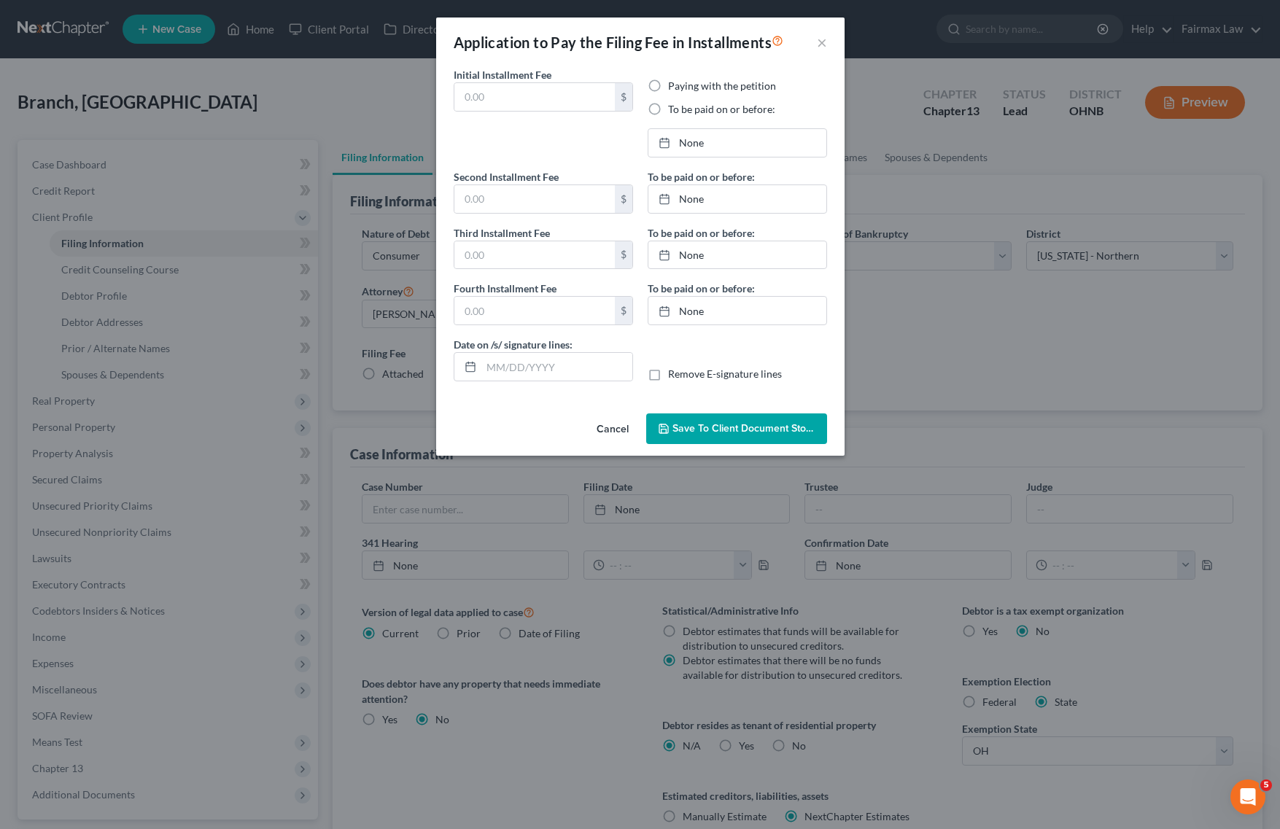
type input "100.00"
radio input "true"
type input "100.00"
type input "113.00"
type input "[DATE]"
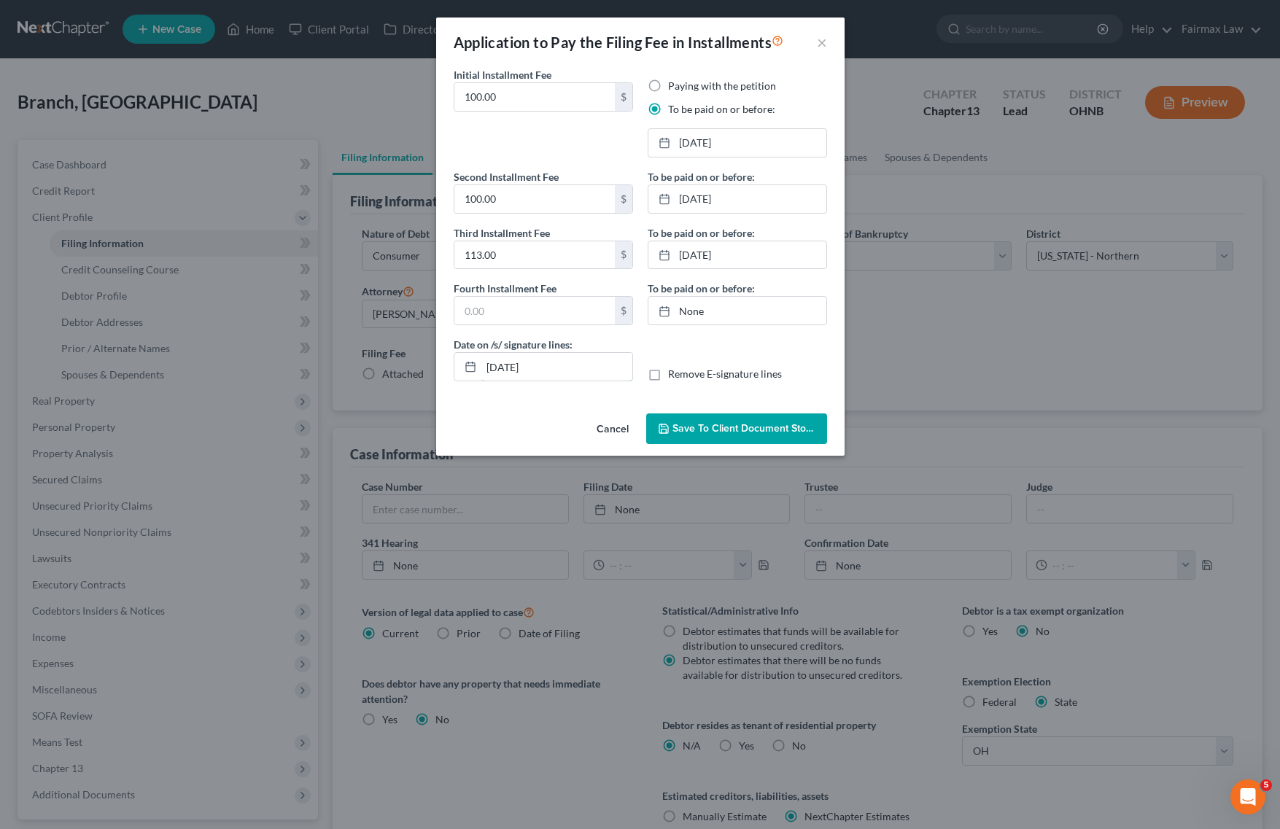
drag, startPoint x: 577, startPoint y: 365, endPoint x: 298, endPoint y: 372, distance: 279.5
click at [298, 372] on div "Application to Pay the Filing Fee in Installments × Initial Installment Fee 100…" at bounding box center [640, 414] width 1280 height 829
click at [745, 419] on button "Save to Client Document Storage" at bounding box center [736, 429] width 181 height 31
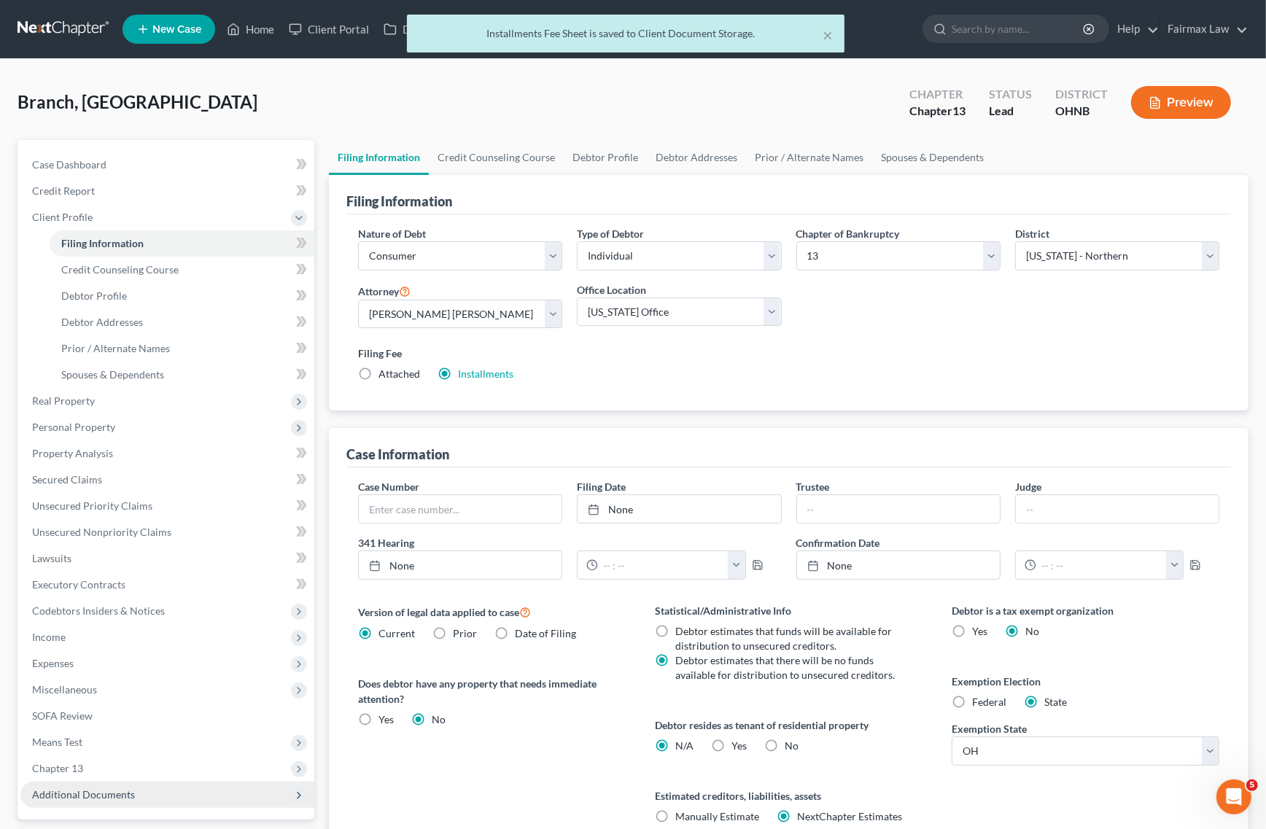
click at [136, 800] on span "Additional Documents" at bounding box center [167, 795] width 294 height 26
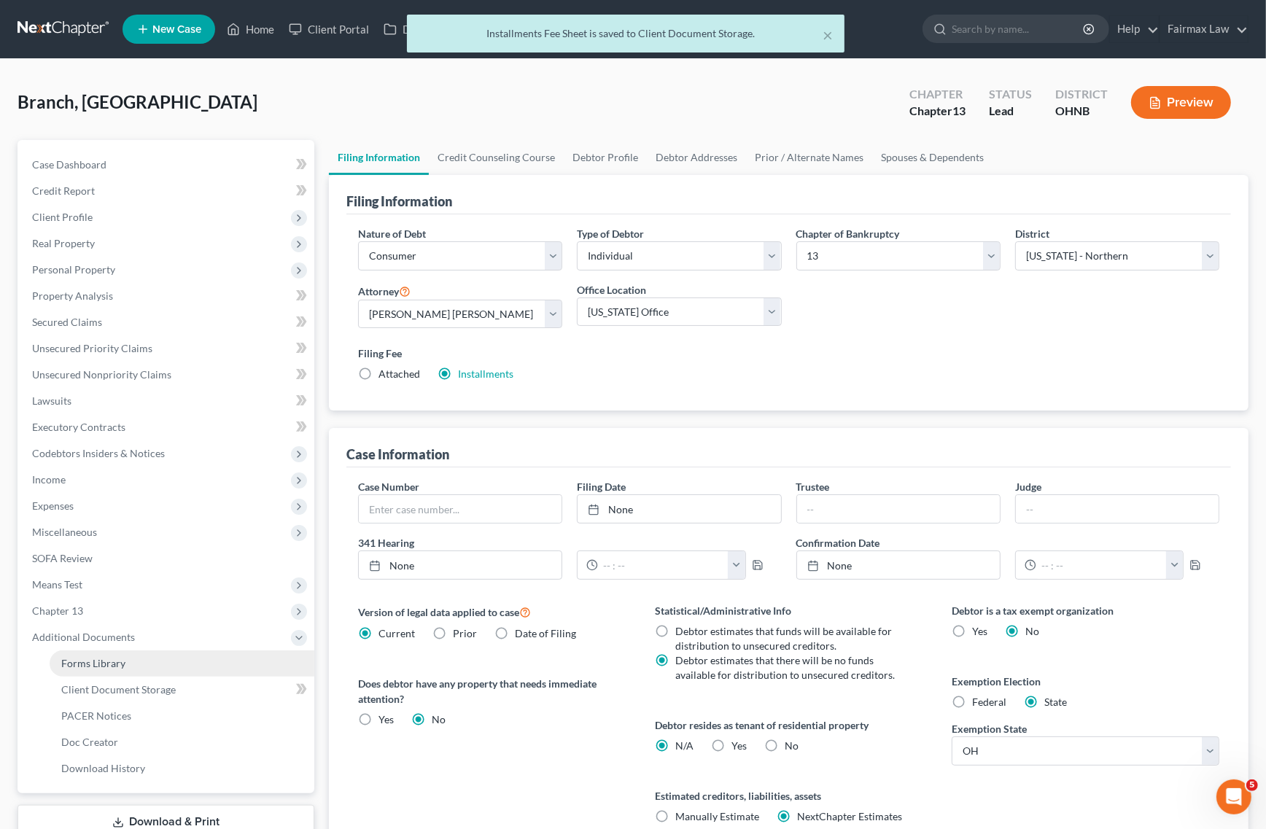
click at [183, 656] on link "Forms Library" at bounding box center [182, 664] width 265 height 26
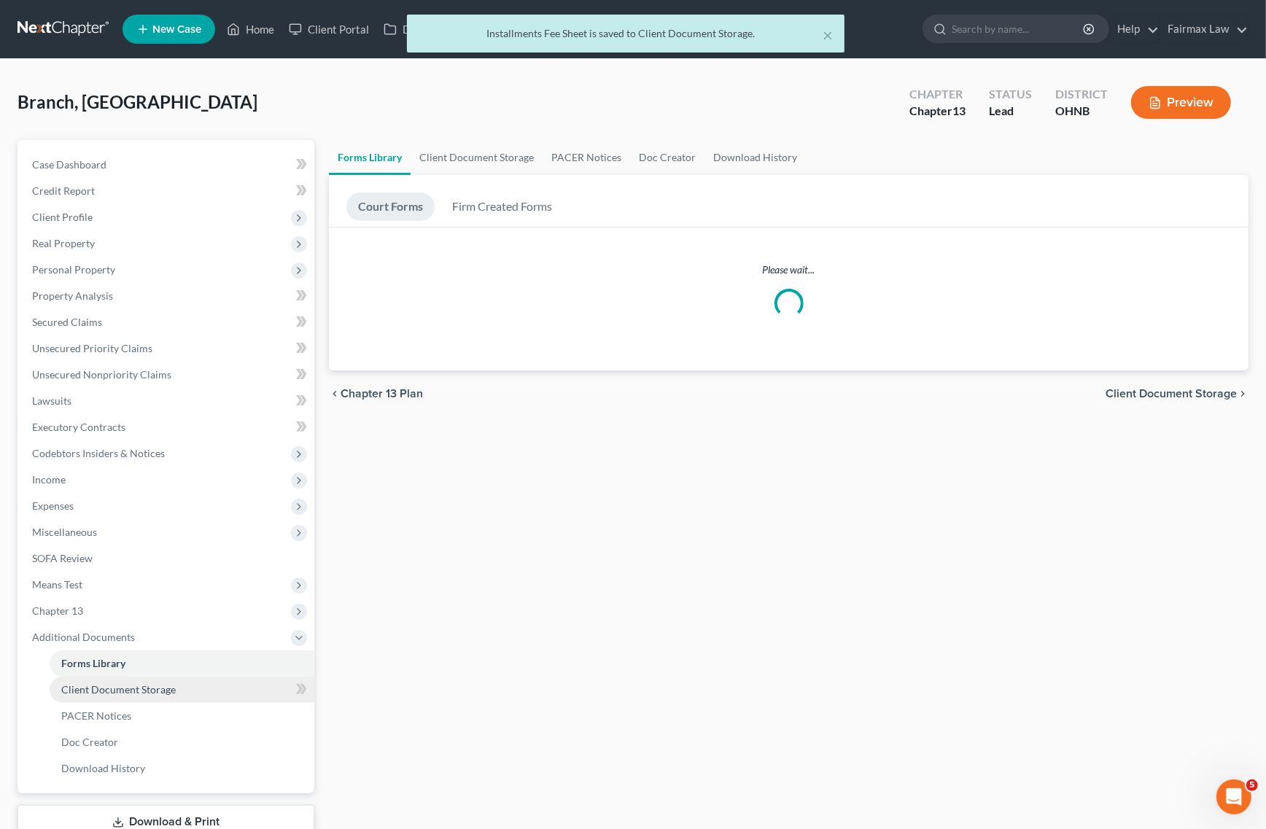
click at [188, 695] on link "Client Document Storage" at bounding box center [182, 690] width 265 height 26
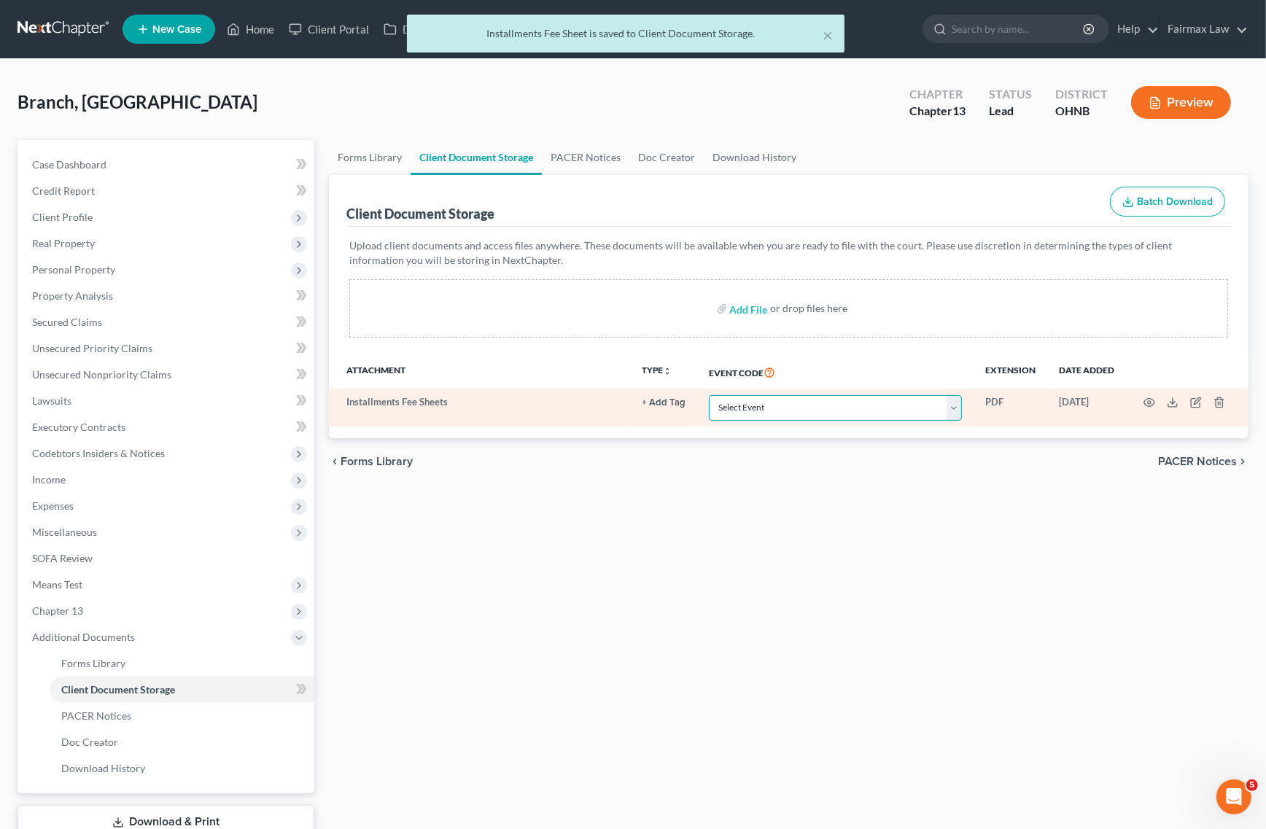
click at [823, 403] on select "Select Event 20 Largest Unsecured Creditors Amended List of Creditors (Fee) Ame…" at bounding box center [835, 408] width 253 height 26
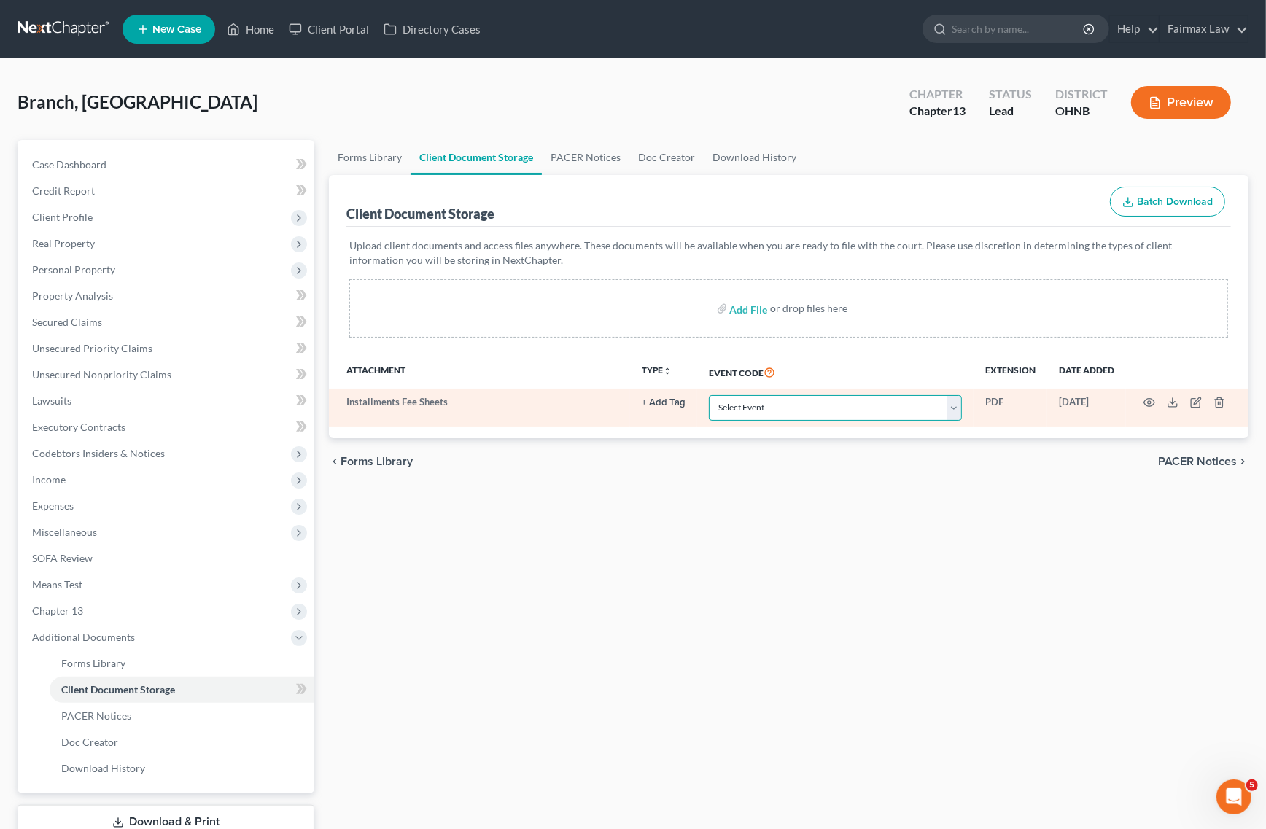
select select "24"
click at [709, 395] on select "Select Event 20 Largest Unsecured Creditors Amended List of Creditors (Fee) Ame…" at bounding box center [835, 408] width 253 height 26
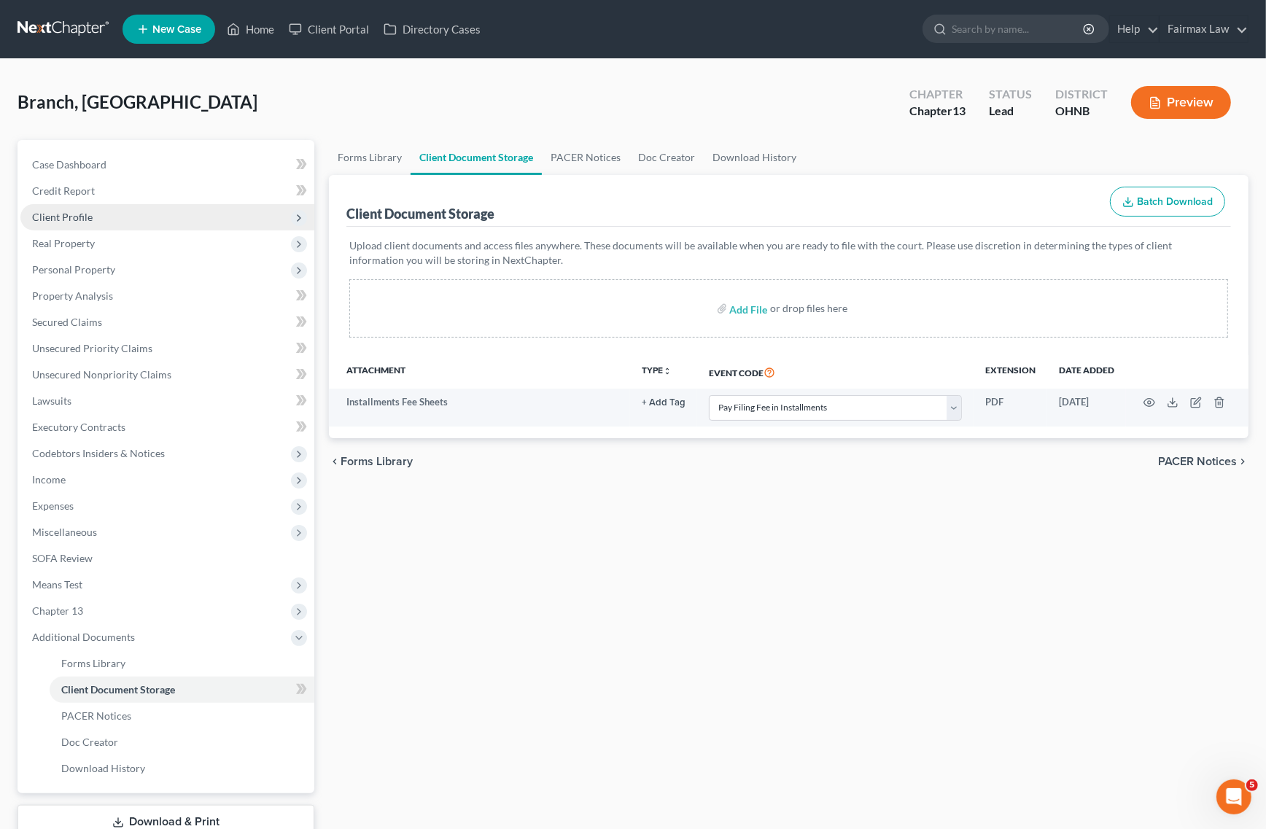
click at [136, 225] on span "Client Profile" at bounding box center [167, 217] width 294 height 26
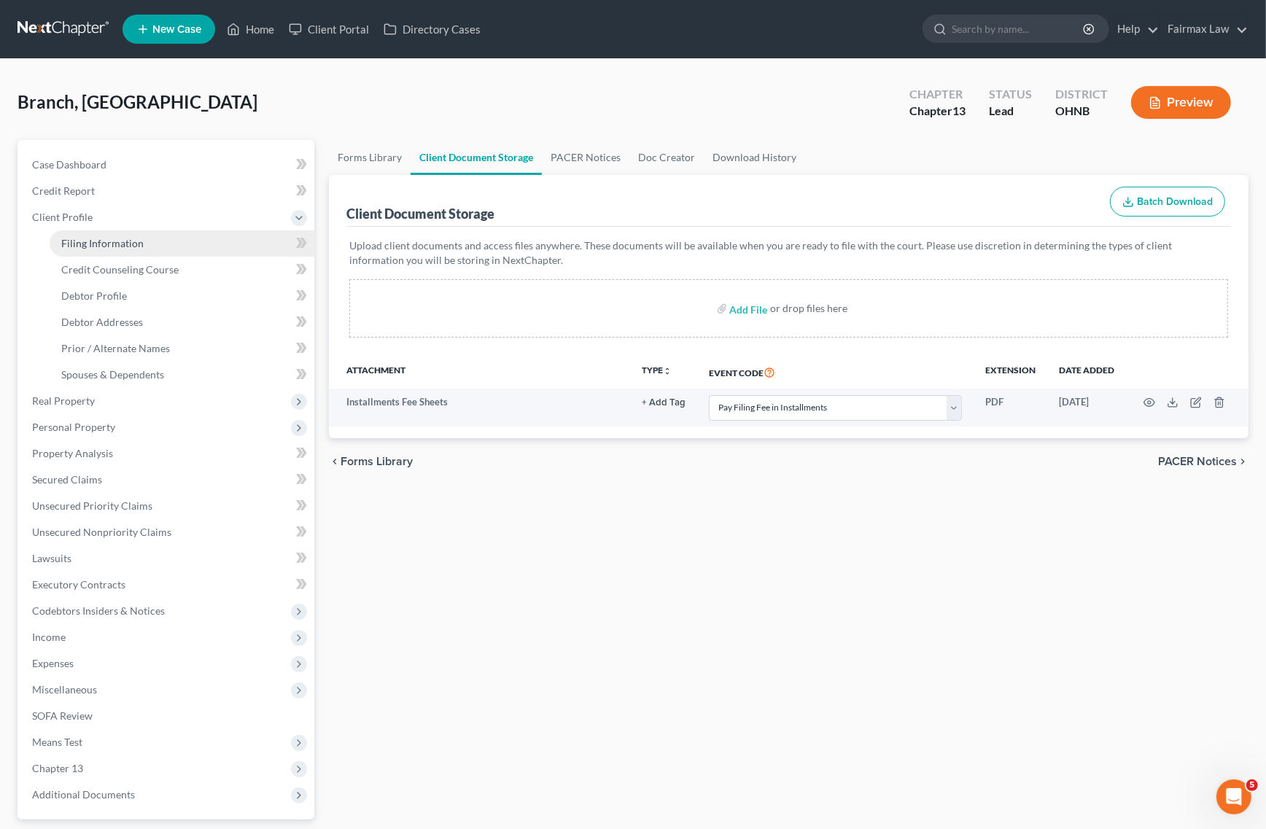
click at [129, 253] on link "Filing Information" at bounding box center [182, 244] width 265 height 26
select select "1"
select select "0"
select select "3"
select select "61"
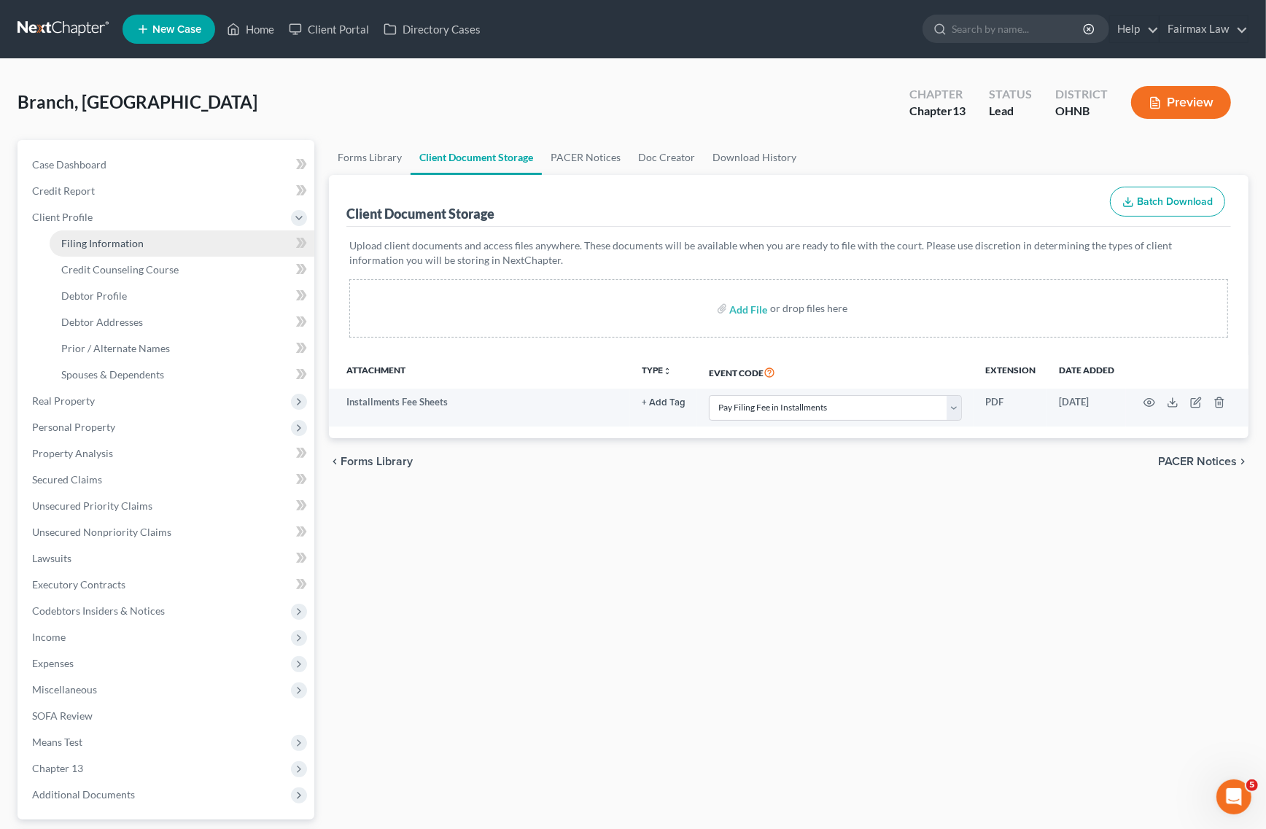
select select "11"
select select "0"
select select "36"
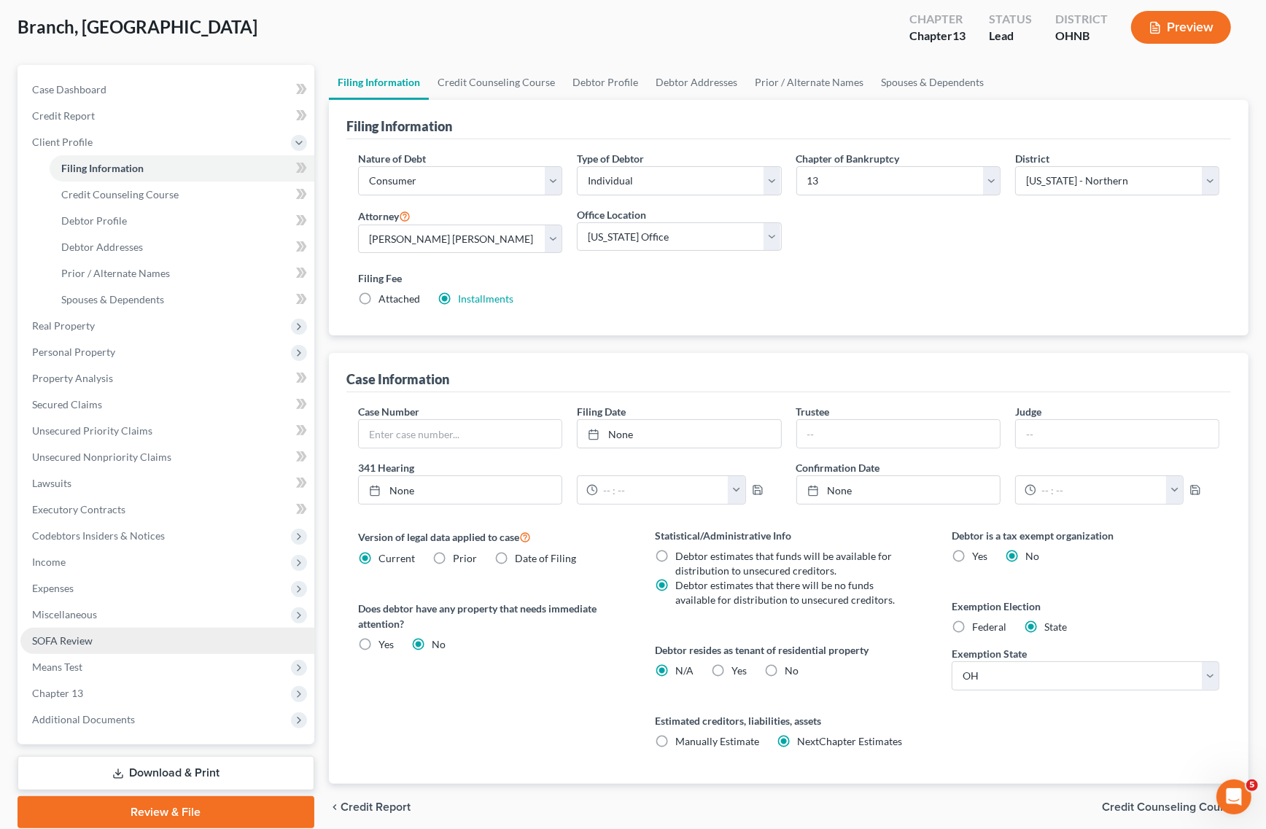
scroll to position [132, 0]
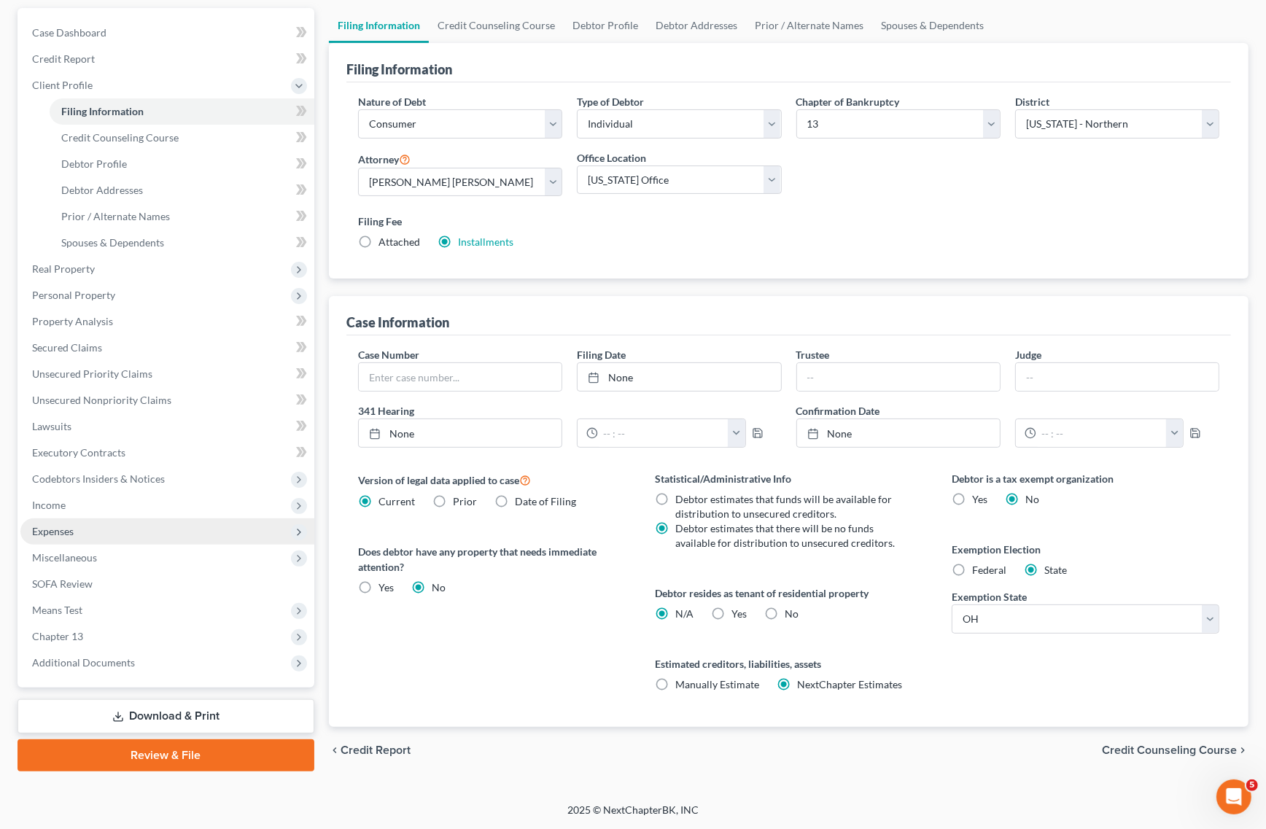
click at [137, 532] on span "Expenses" at bounding box center [167, 532] width 294 height 26
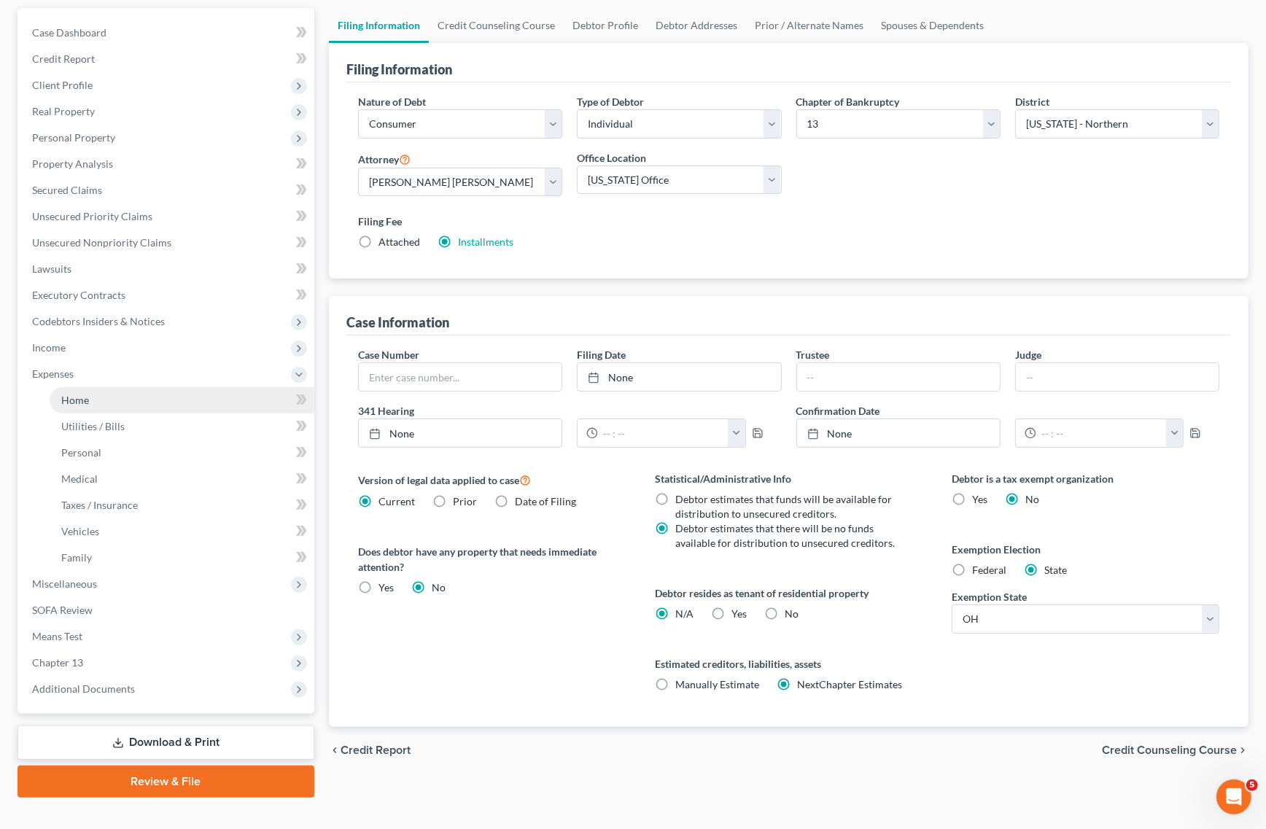
click at [171, 411] on link "Home" at bounding box center [182, 400] width 265 height 26
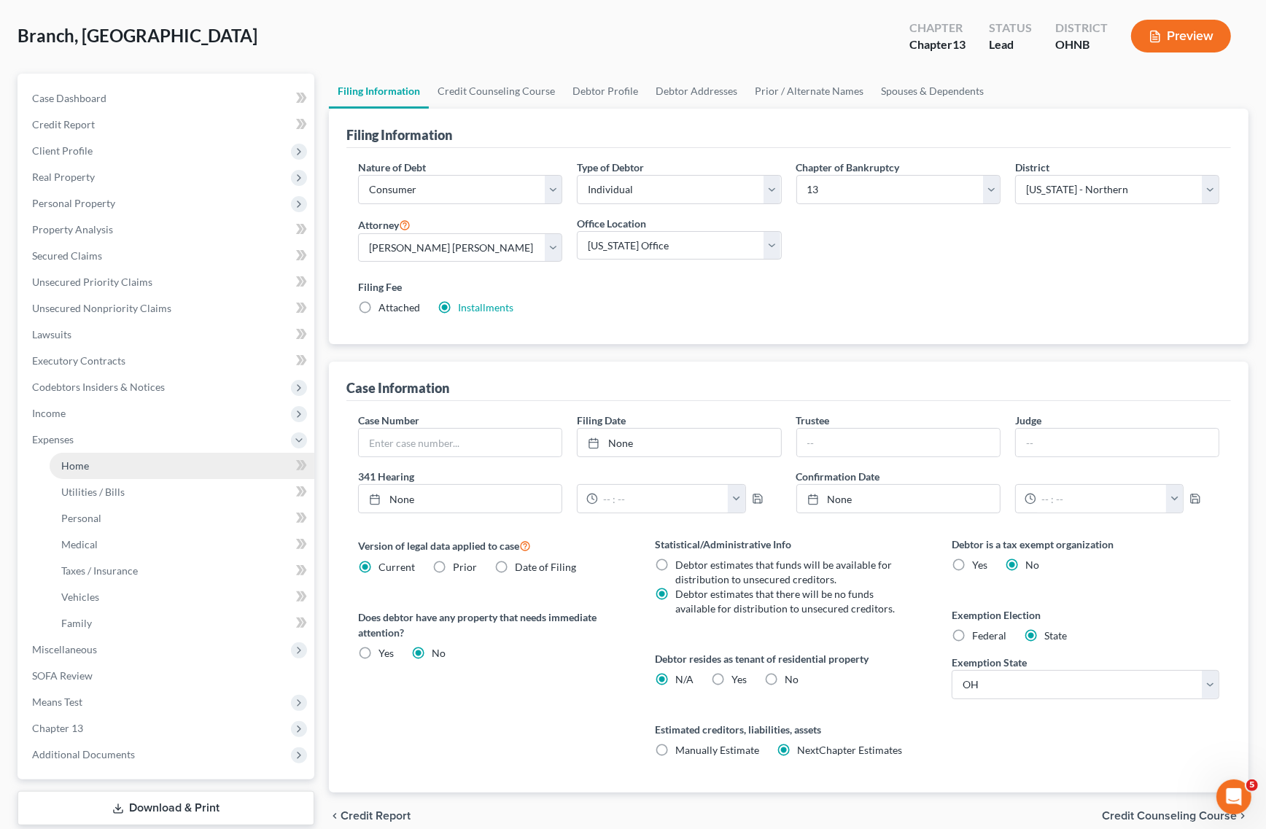
scroll to position [0, 0]
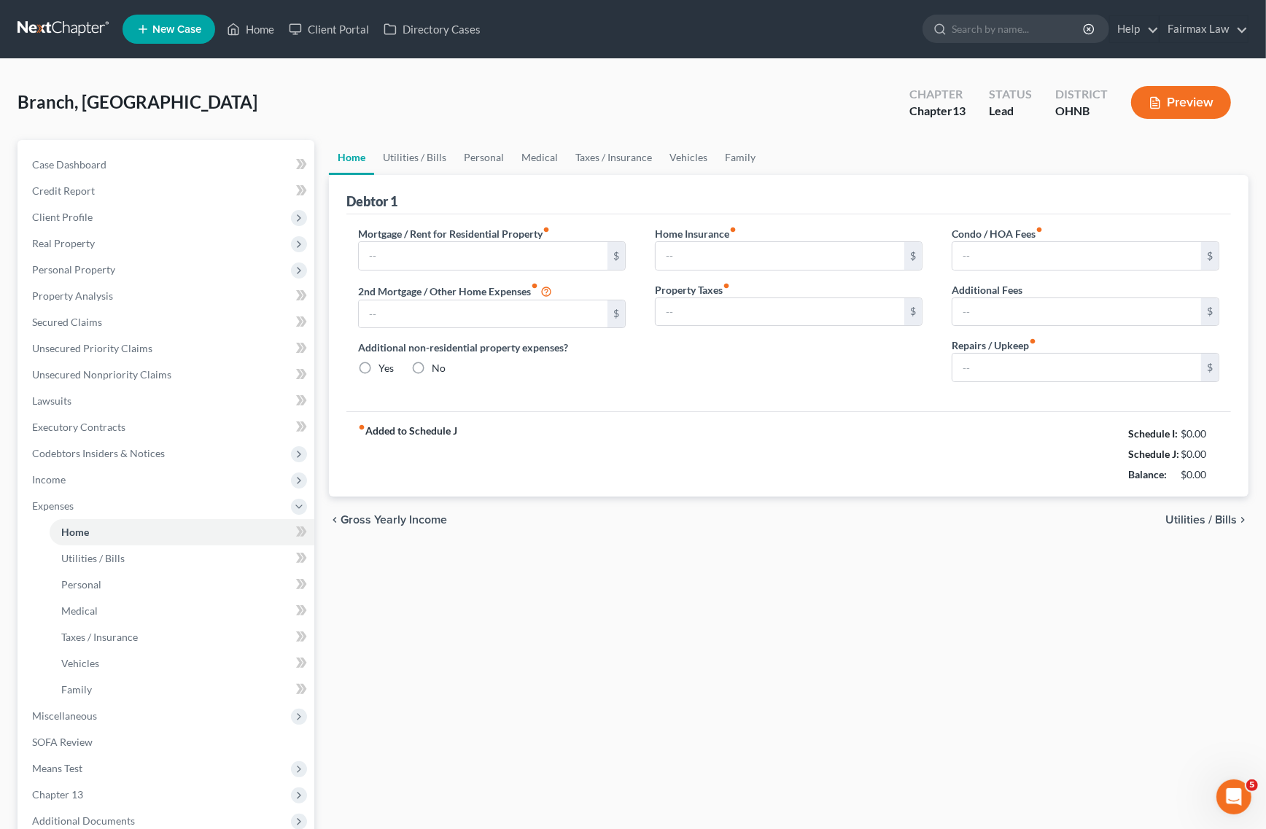
type input "535.00"
type input "0.00"
radio input "true"
type input "125.00"
type input "100.00"
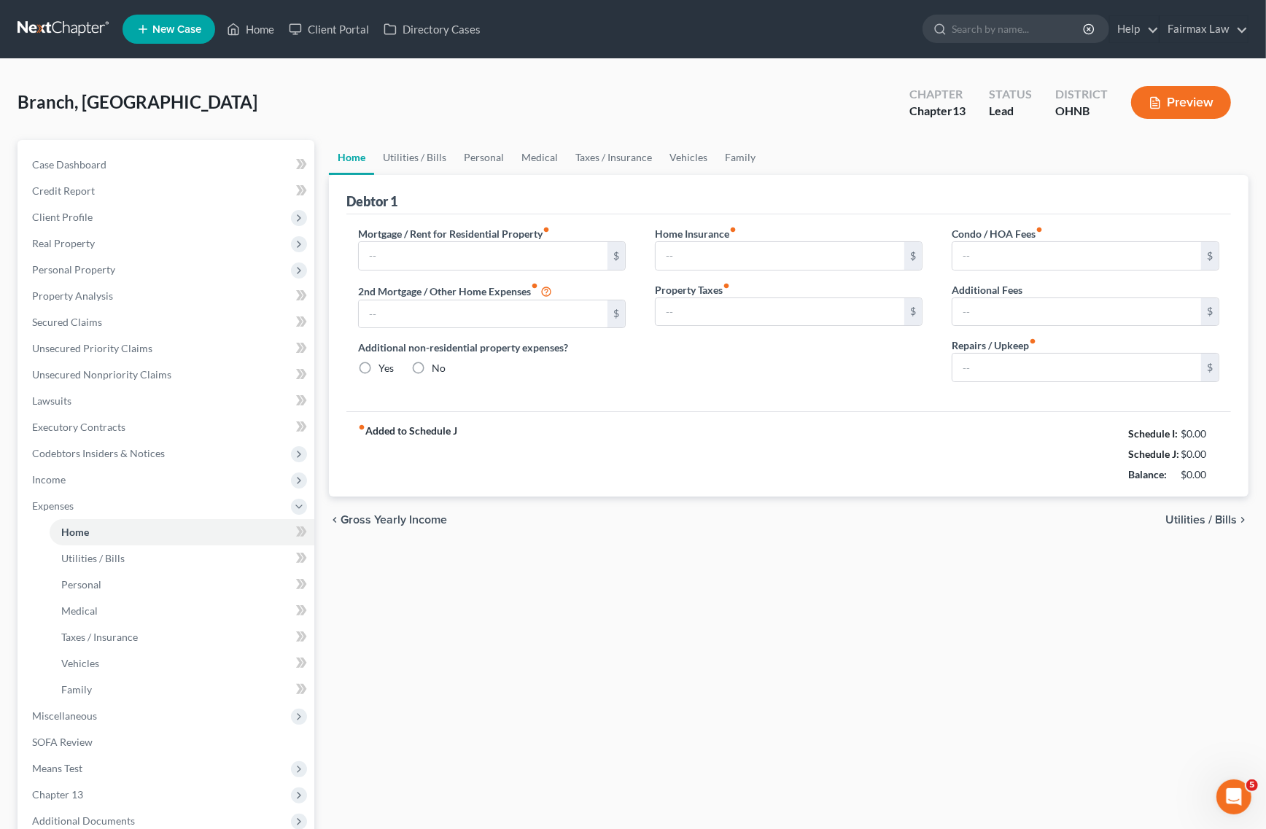
type input "0.00"
type input "50.00"
click at [1011, 370] on input "50.00" at bounding box center [1077, 368] width 249 height 28
click at [400, 142] on link "Utilities / Bills" at bounding box center [414, 157] width 81 height 35
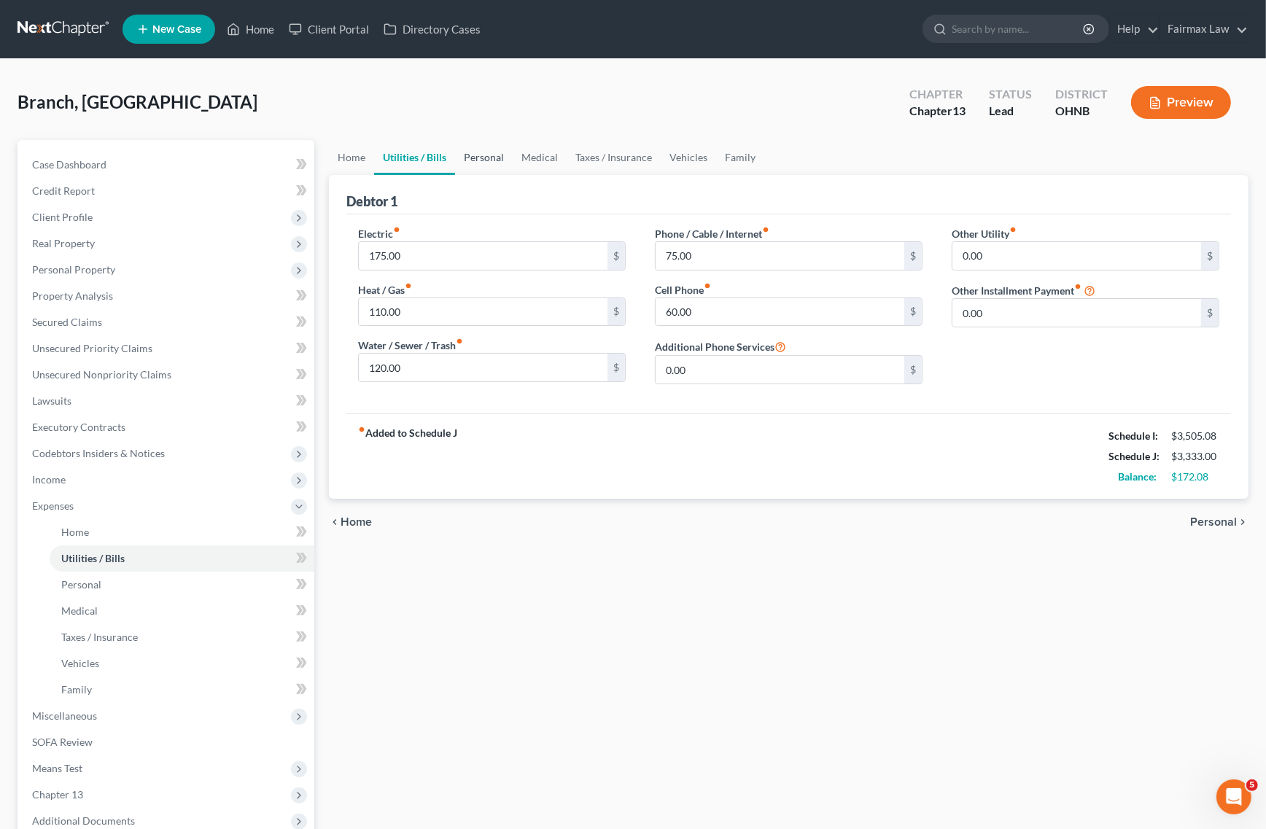
click at [501, 144] on link "Personal" at bounding box center [484, 157] width 58 height 35
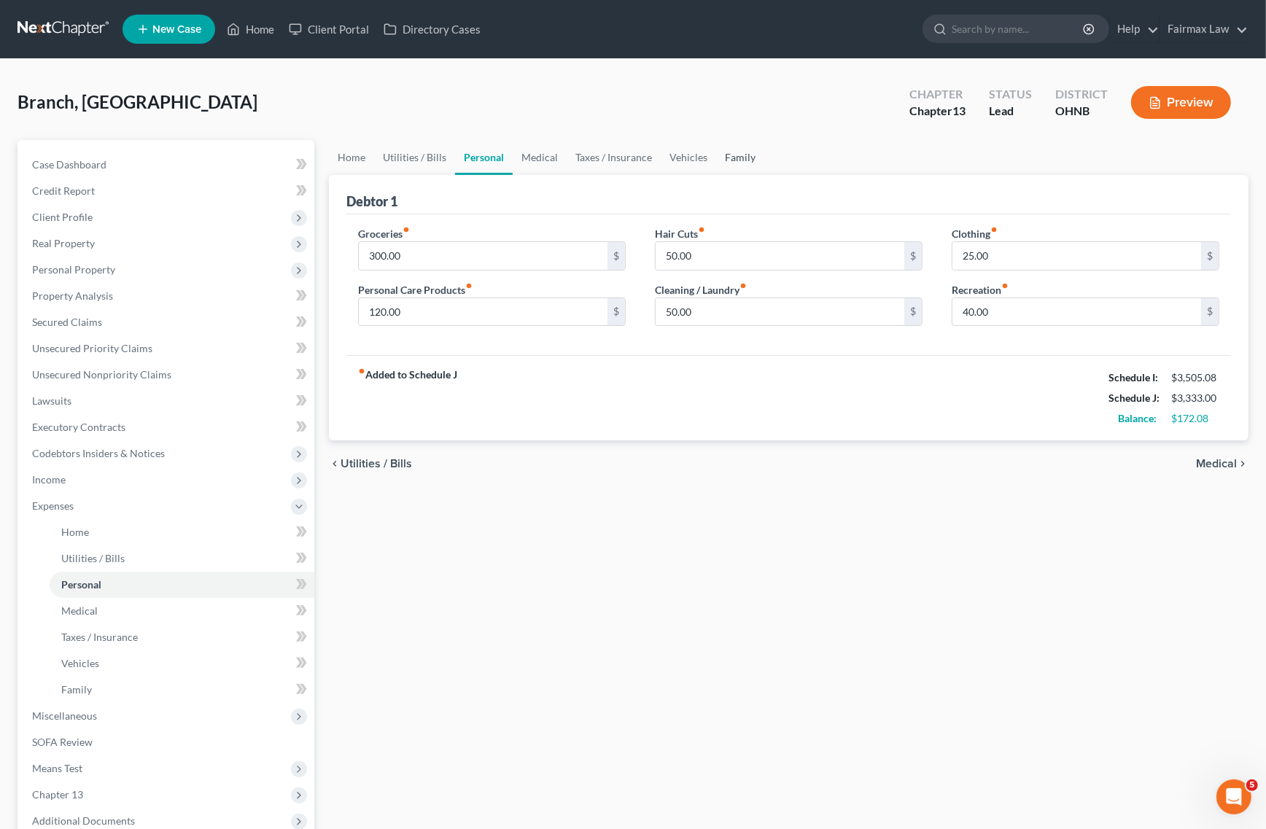
click at [742, 158] on link "Family" at bounding box center [740, 157] width 48 height 35
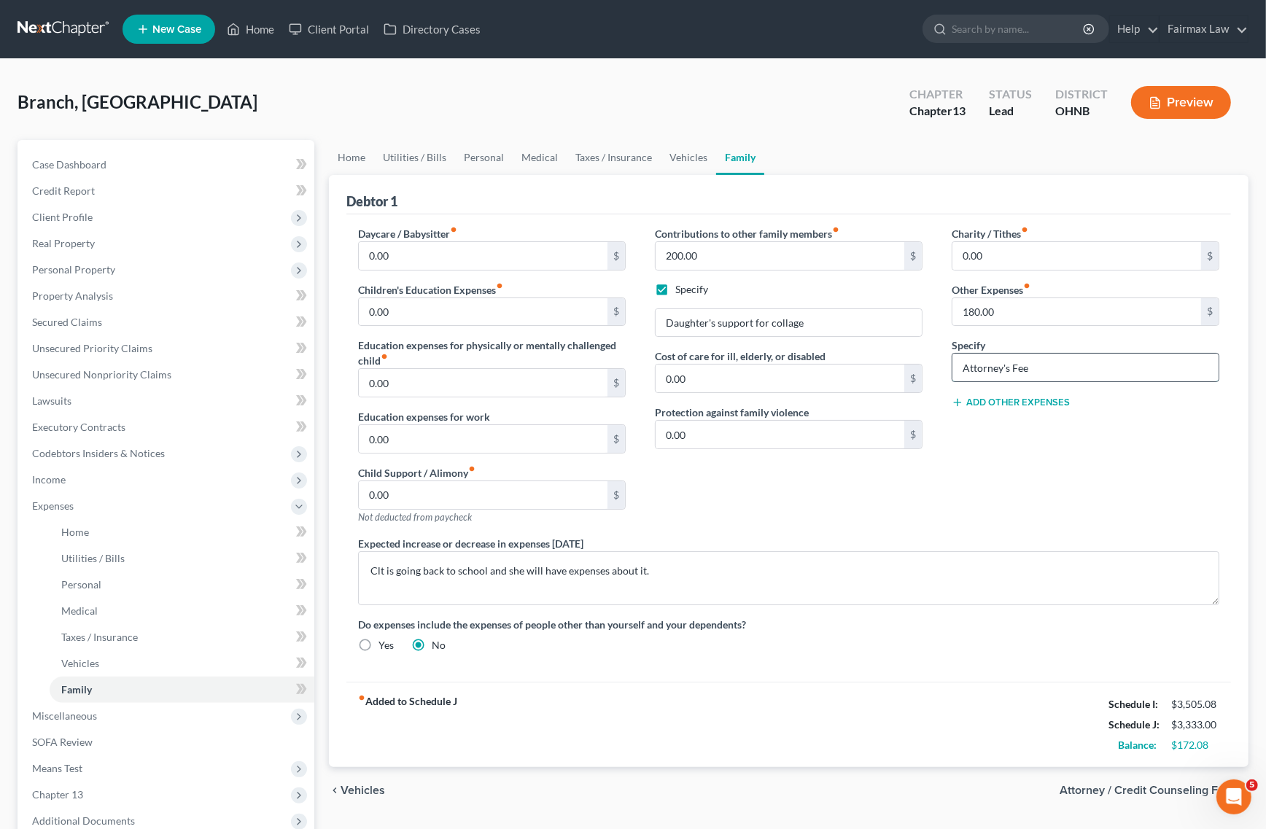
click at [1037, 373] on input "Attorney's Fee" at bounding box center [1086, 368] width 266 height 28
click at [1044, 299] on input "180.00" at bounding box center [1077, 312] width 249 height 28
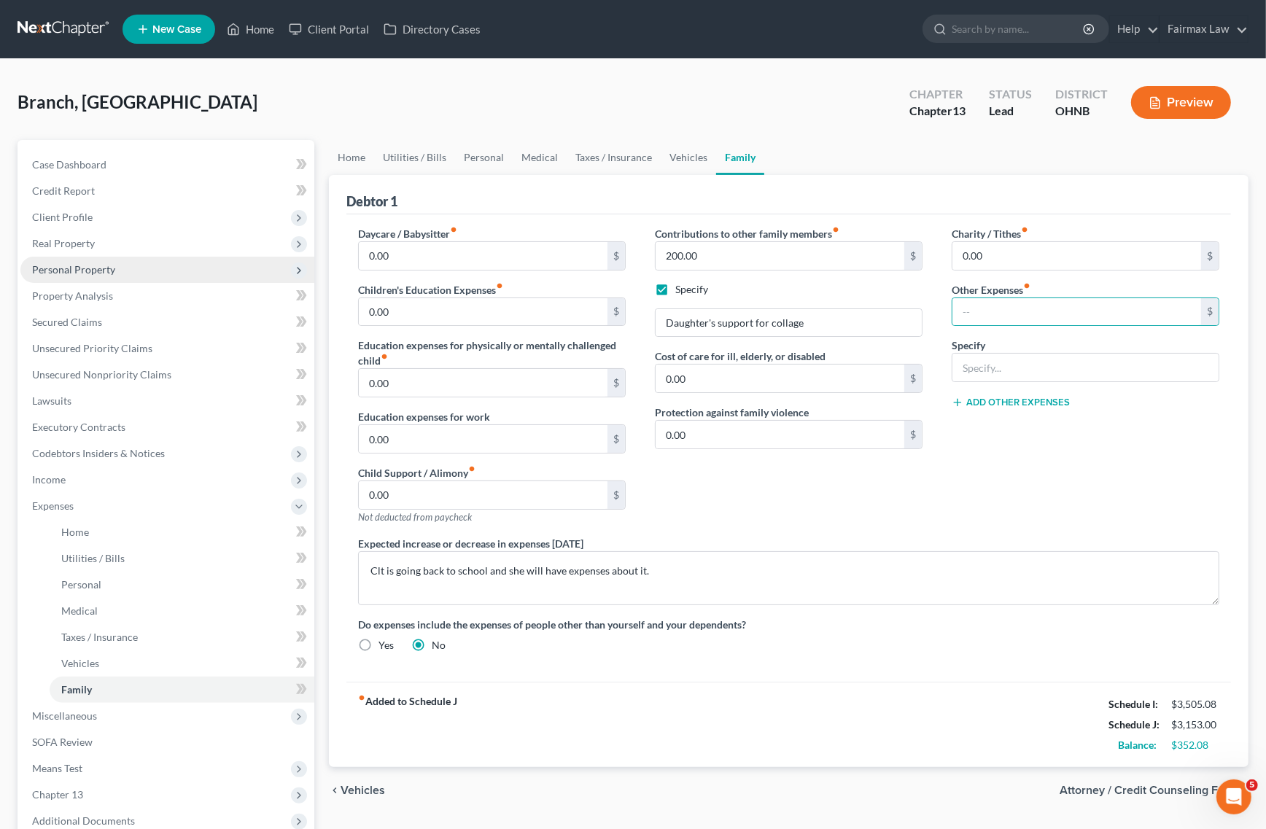
click at [179, 274] on span "Personal Property" at bounding box center [167, 270] width 294 height 26
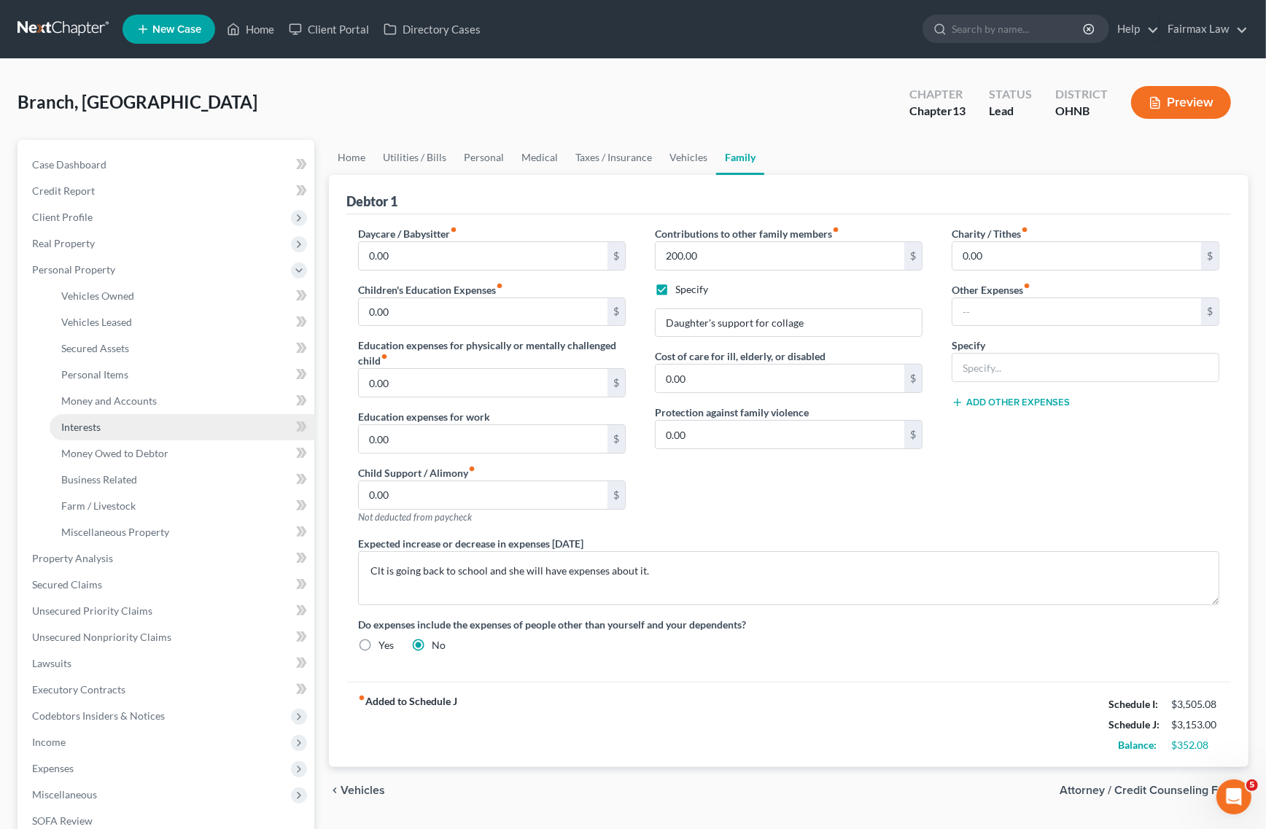
click at [165, 429] on link "Interests" at bounding box center [182, 427] width 265 height 26
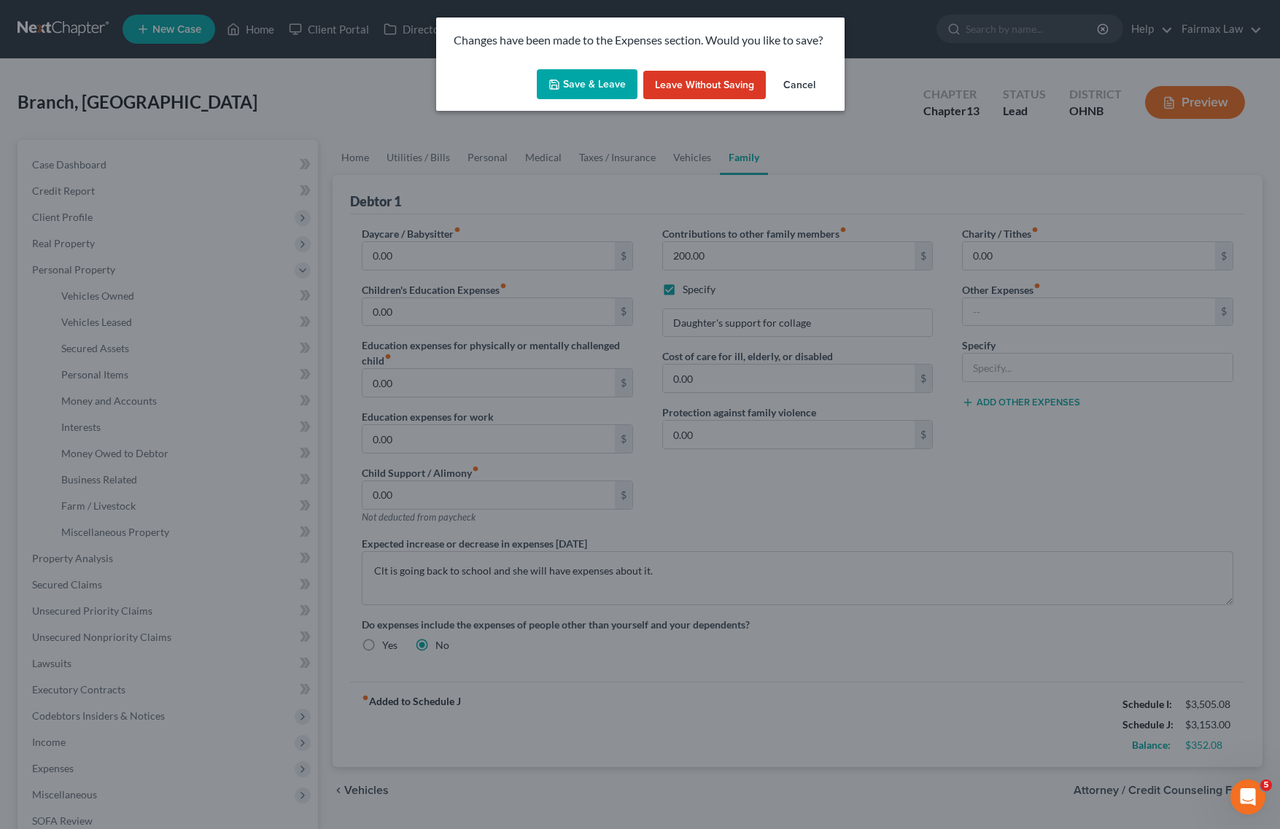
click at [157, 443] on div "Changes have been made to the Expenses section. Would you like to save? Save & …" at bounding box center [640, 414] width 1280 height 829
click at [613, 91] on button "Save & Leave" at bounding box center [587, 84] width 101 height 31
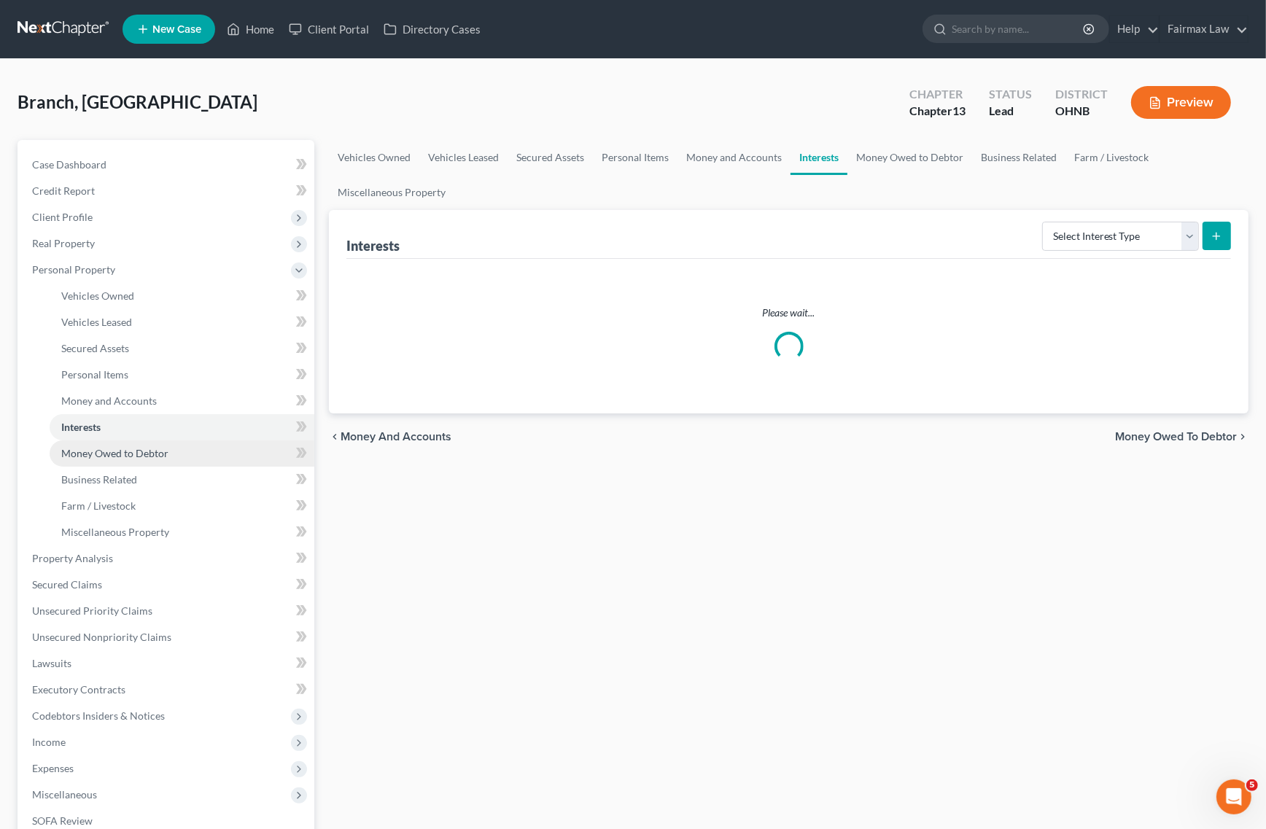
click at [157, 452] on span "Money Owed to Debtor" at bounding box center [114, 453] width 107 height 12
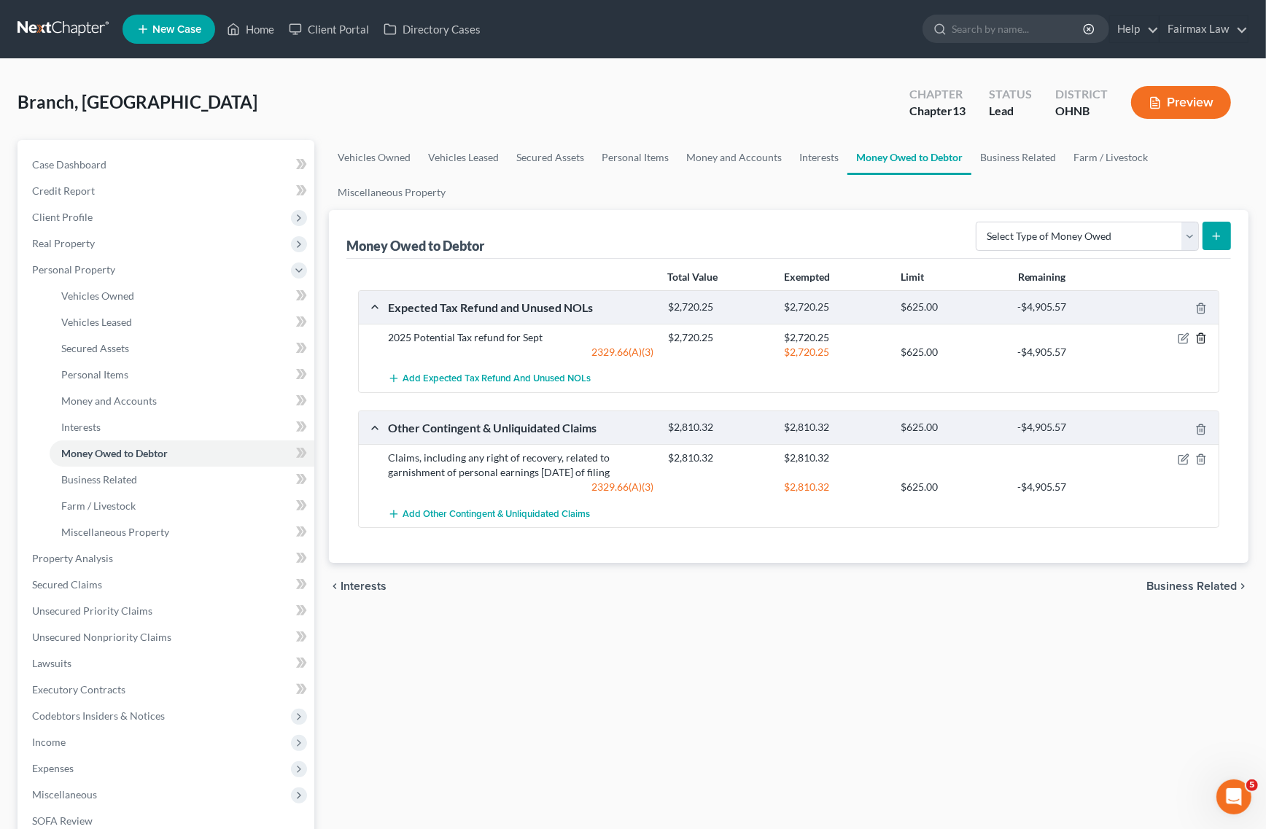
click at [1206, 334] on icon "button" at bounding box center [1202, 339] width 12 height 12
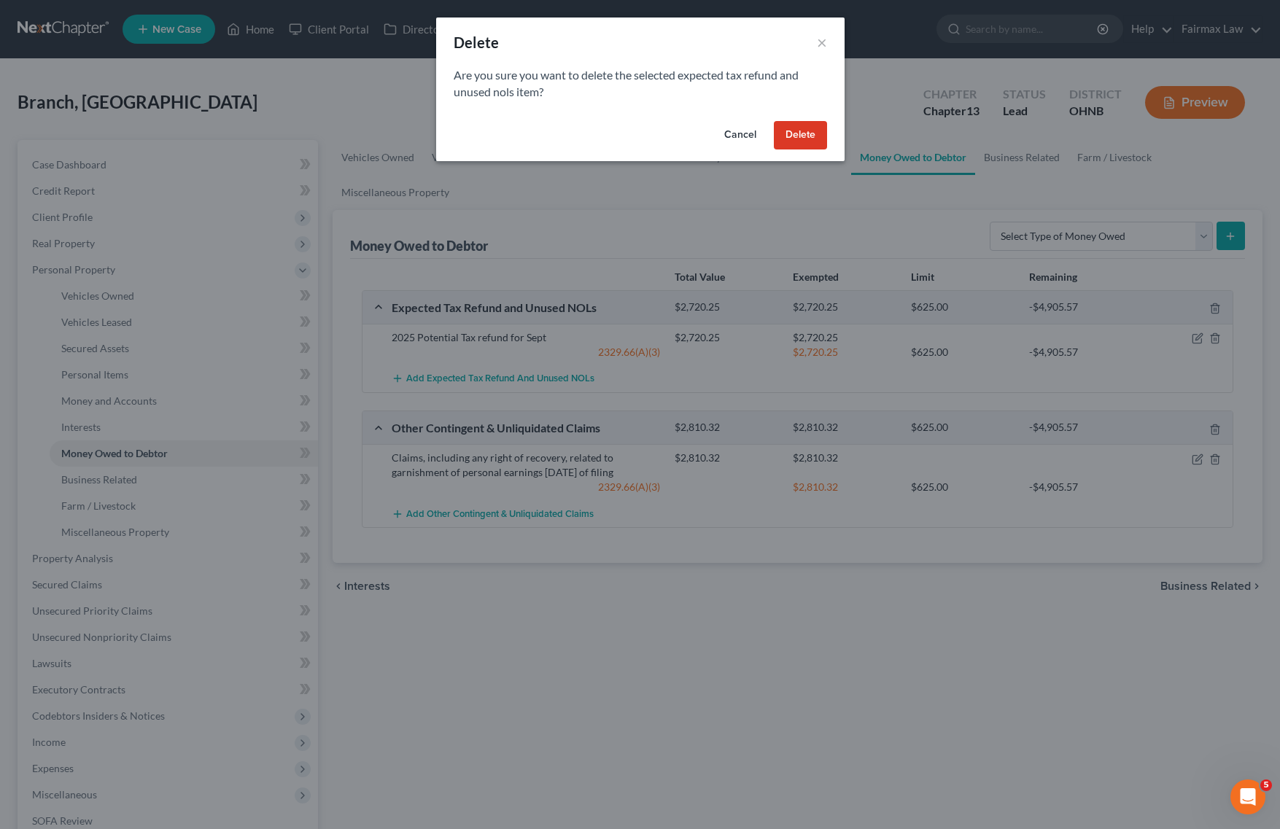
click at [779, 130] on button "Delete" at bounding box center [800, 135] width 53 height 29
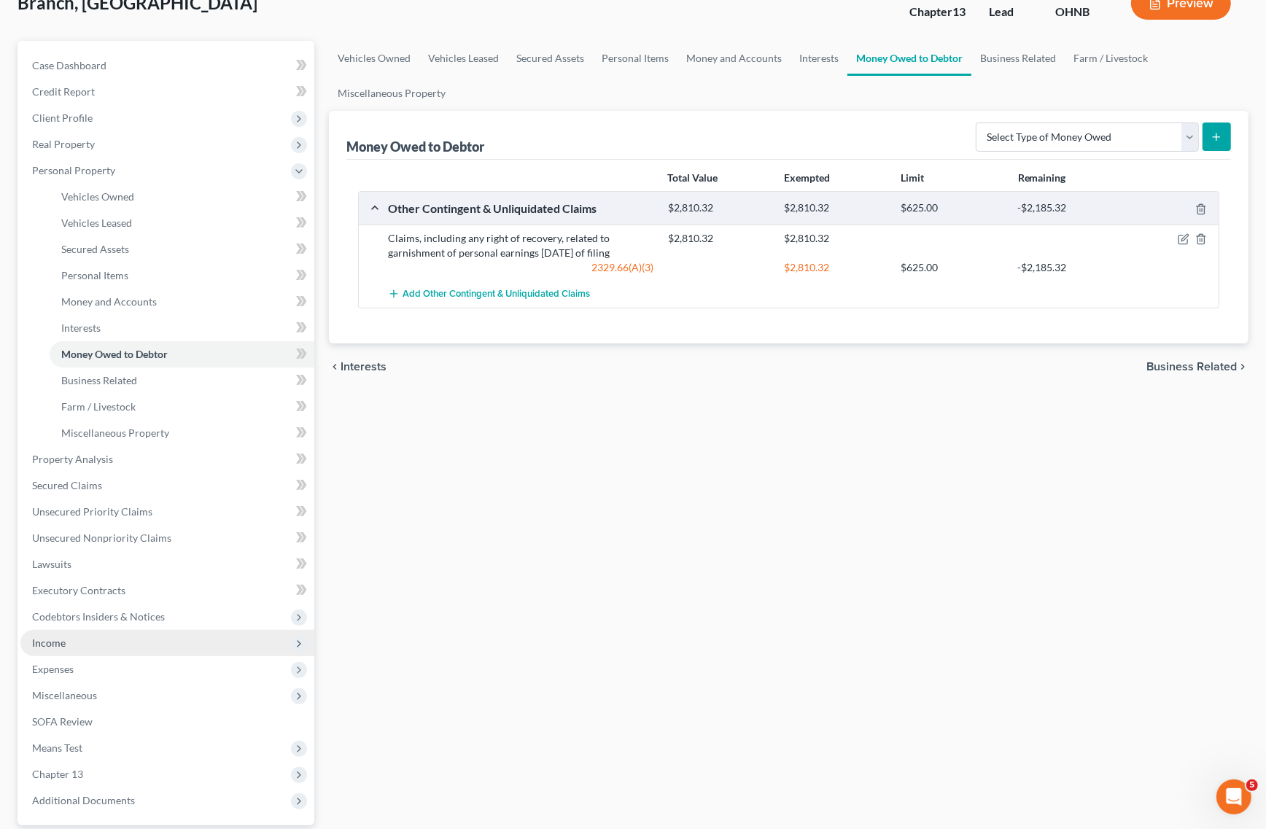
scroll to position [233, 0]
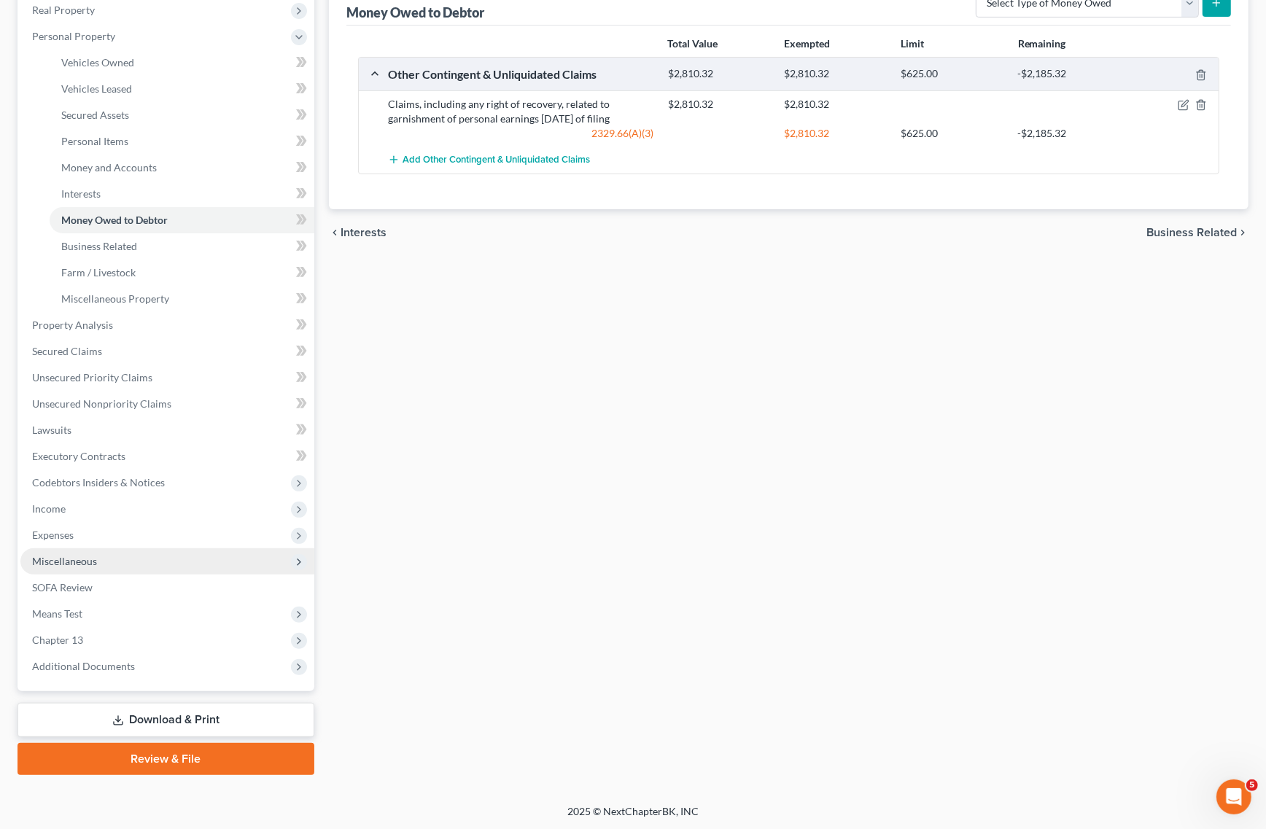
click at [93, 549] on span "Miscellaneous" at bounding box center [167, 562] width 294 height 26
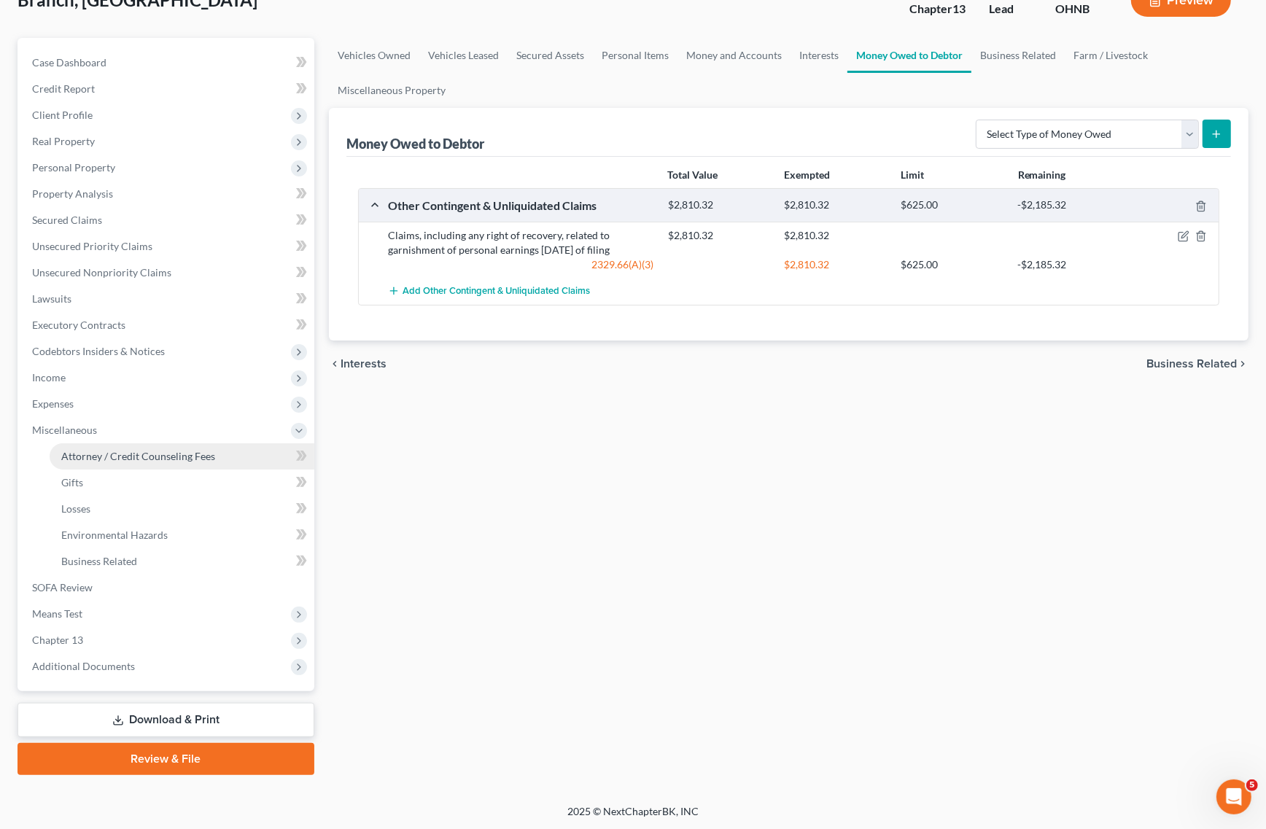
click at [190, 445] on link "Attorney / Credit Counseling Fees" at bounding box center [182, 456] width 265 height 26
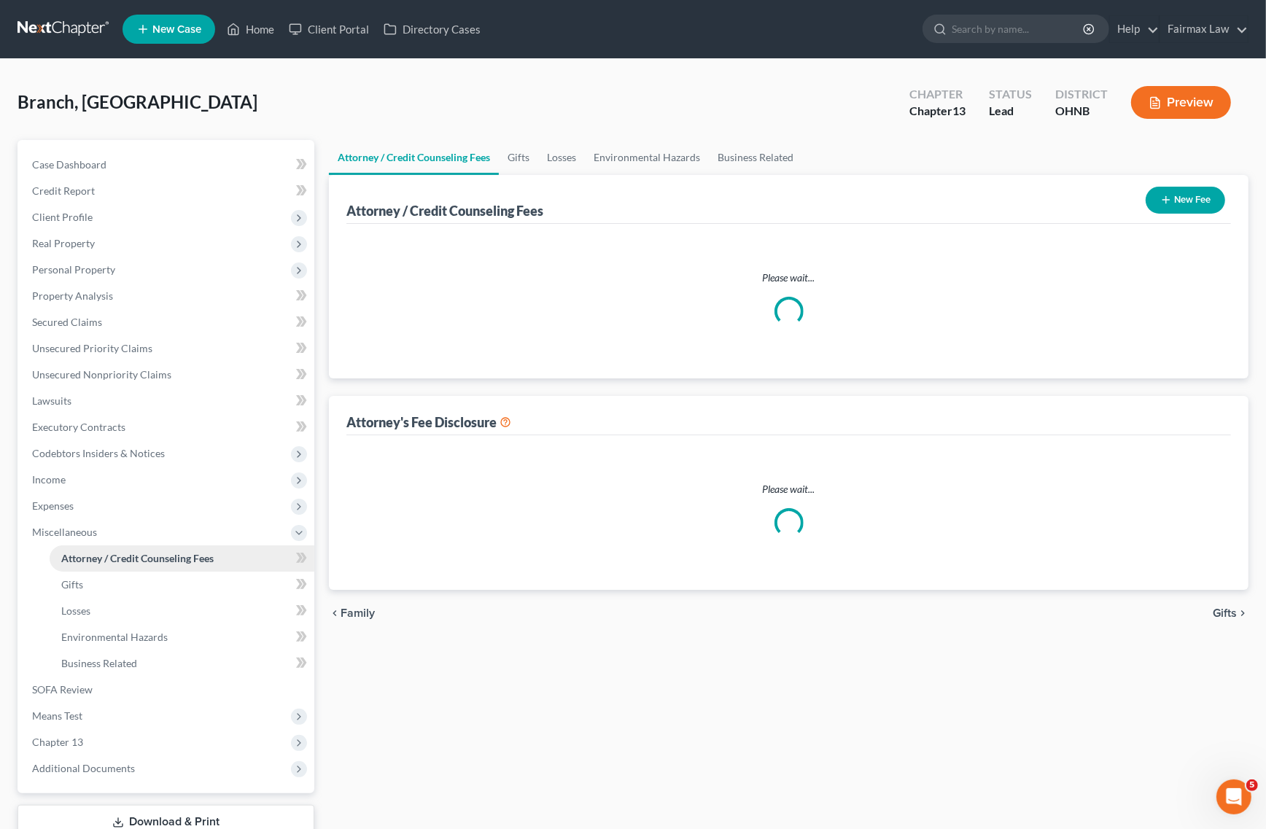
select select "5"
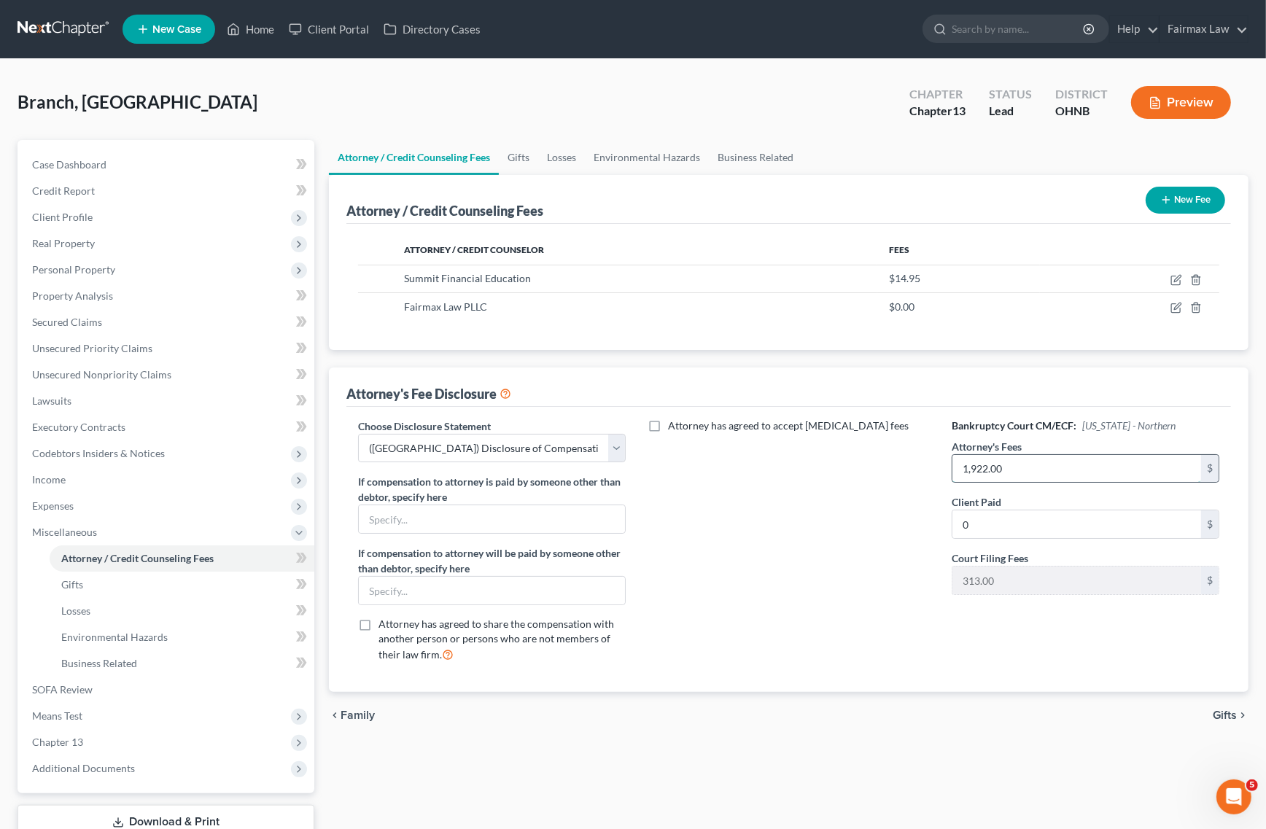
click at [1066, 467] on input "1,922.00" at bounding box center [1077, 469] width 249 height 28
type input "3,500"
click at [1171, 276] on icon "button" at bounding box center [1177, 280] width 12 height 12
select select "3"
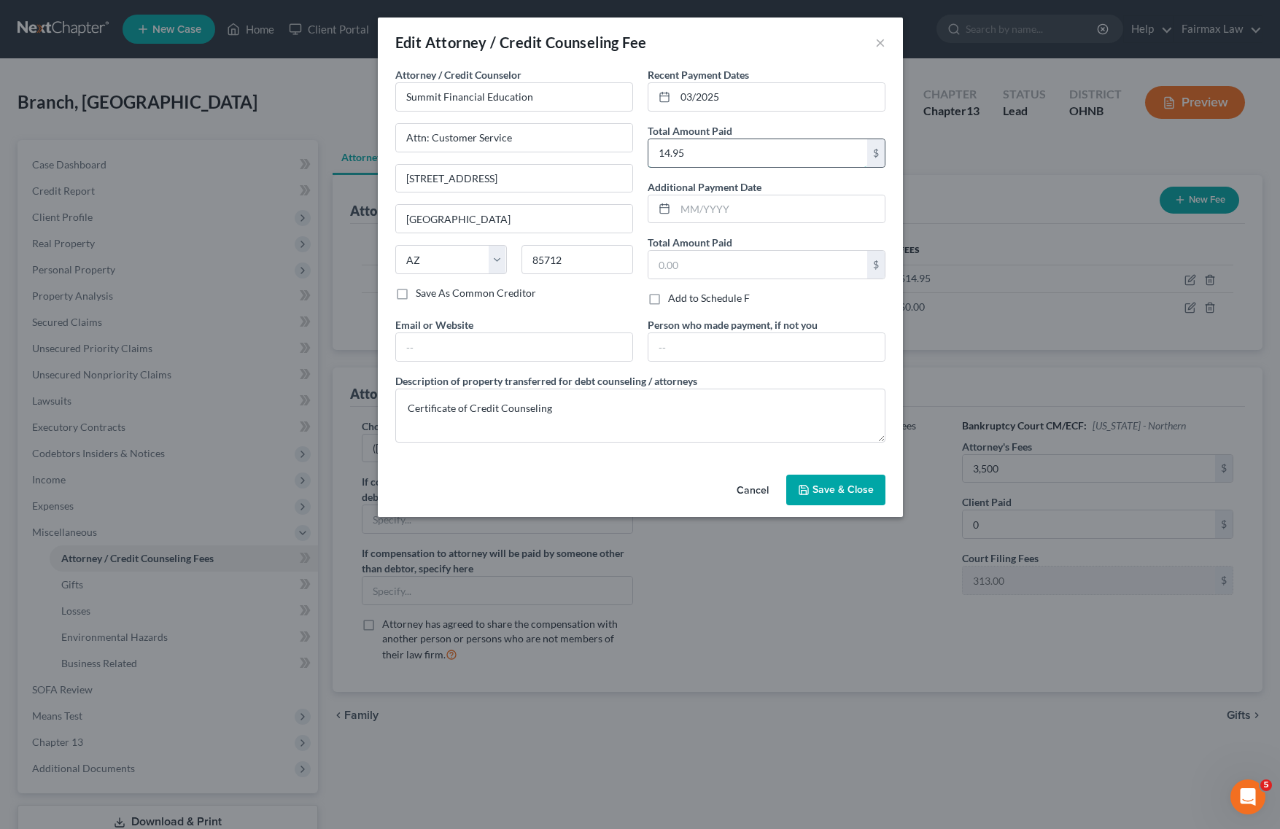
click at [732, 153] on input "14.95" at bounding box center [757, 153] width 219 height 28
type input "15.00"
click at [857, 494] on span "Save & Close" at bounding box center [843, 490] width 61 height 12
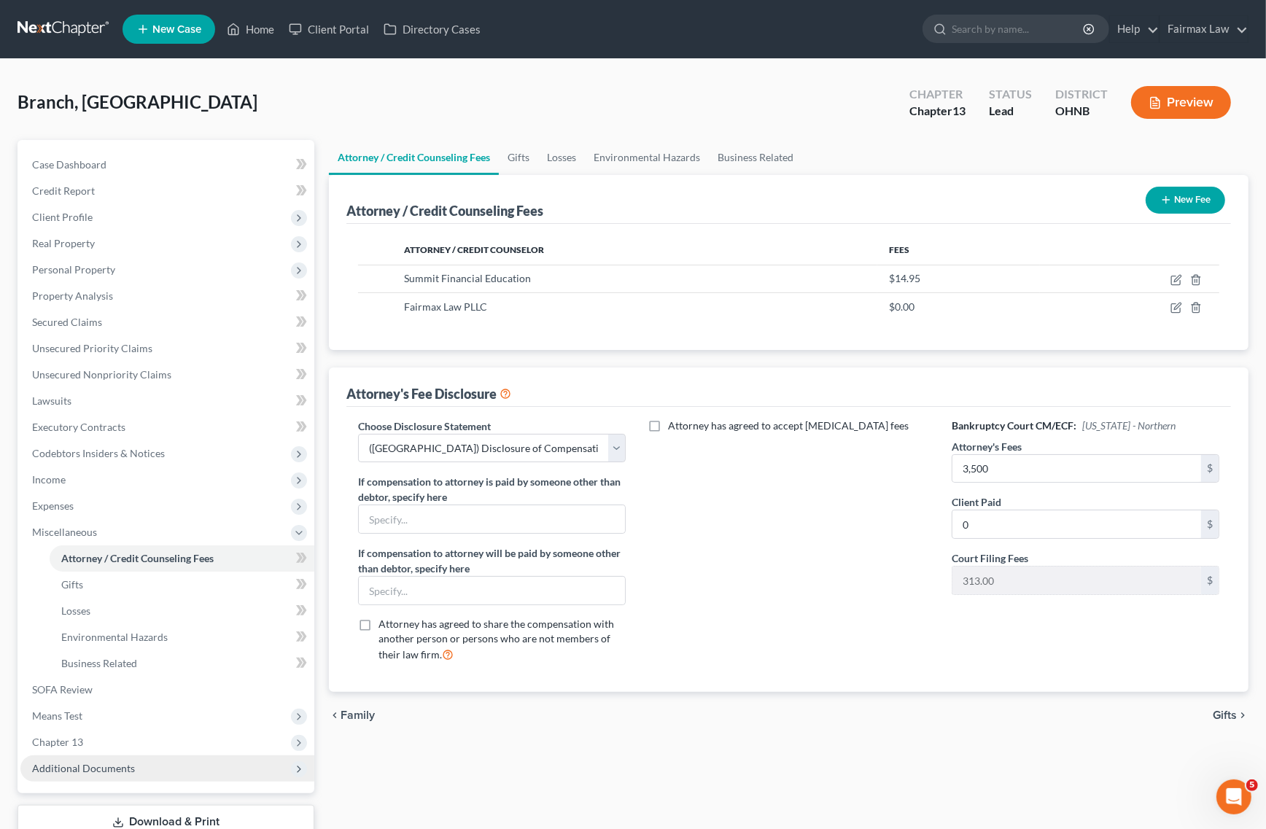
drag, startPoint x: 86, startPoint y: 762, endPoint x: 96, endPoint y: 760, distance: 10.4
click at [86, 762] on span "Additional Documents" at bounding box center [83, 768] width 103 height 12
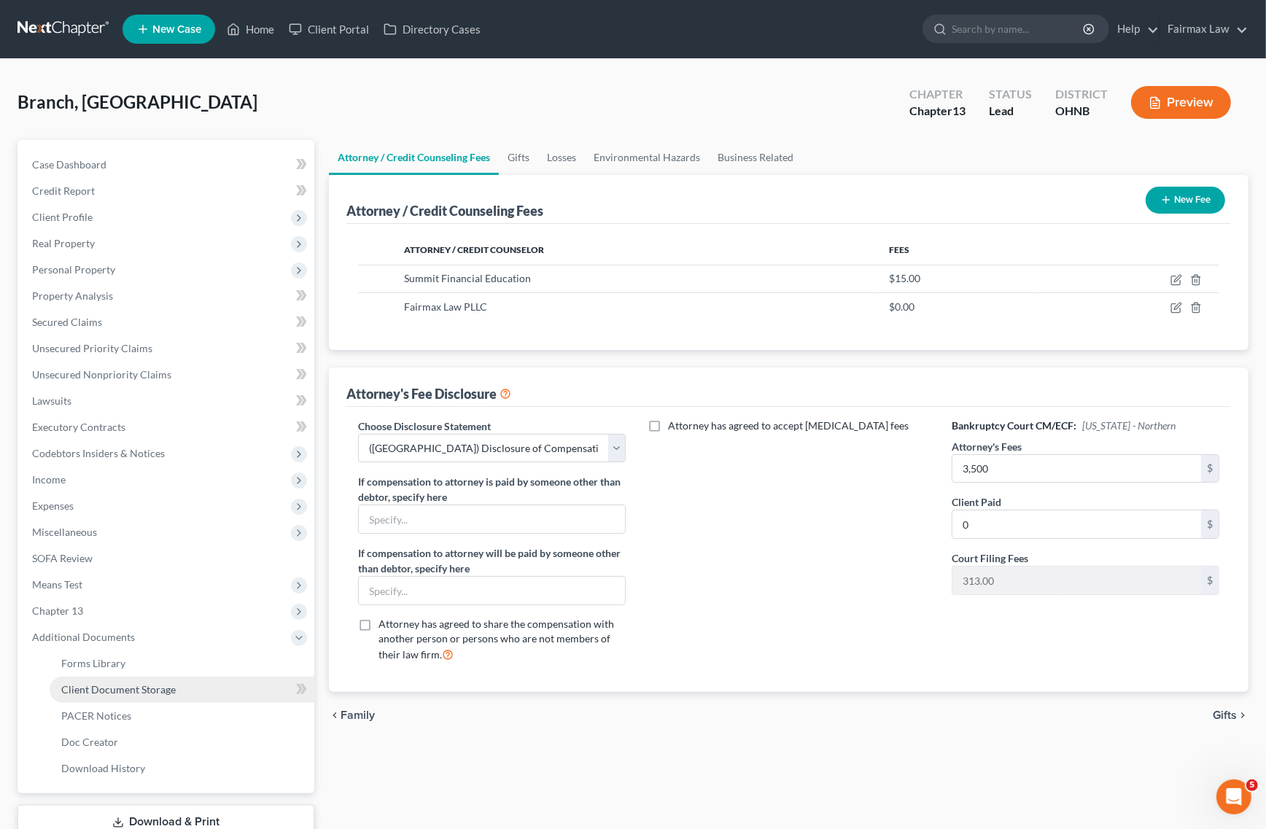
click at [176, 677] on link "Client Document Storage" at bounding box center [182, 690] width 265 height 26
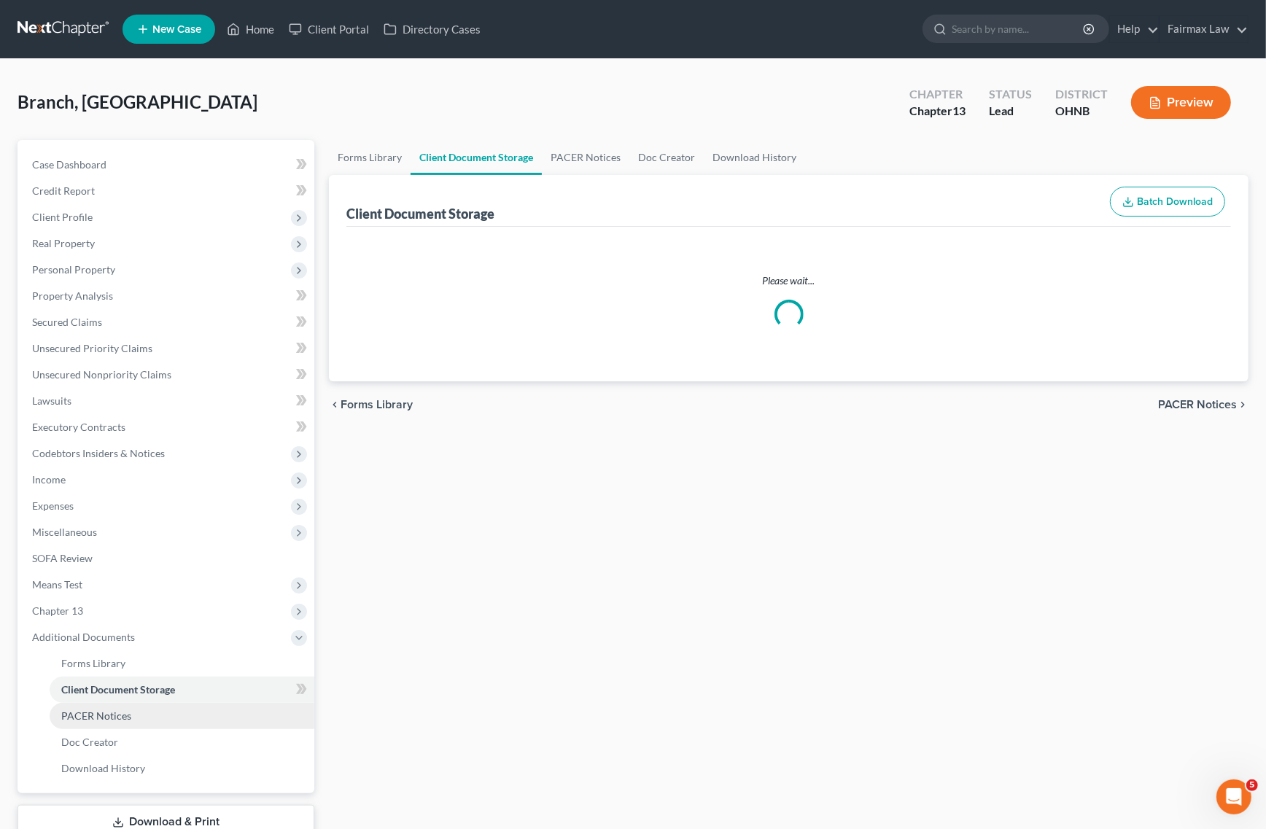
select select "24"
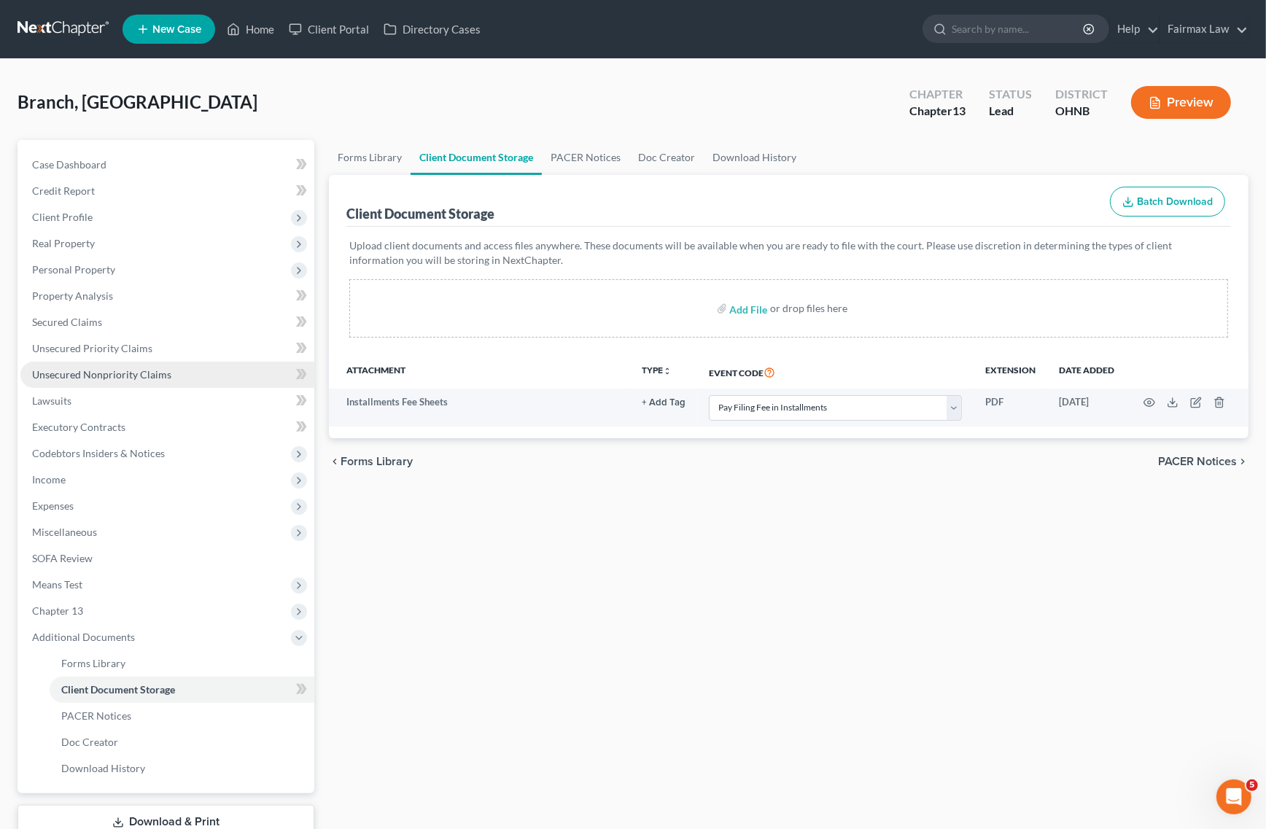
click at [173, 372] on link "Unsecured Nonpriority Claims" at bounding box center [167, 375] width 294 height 26
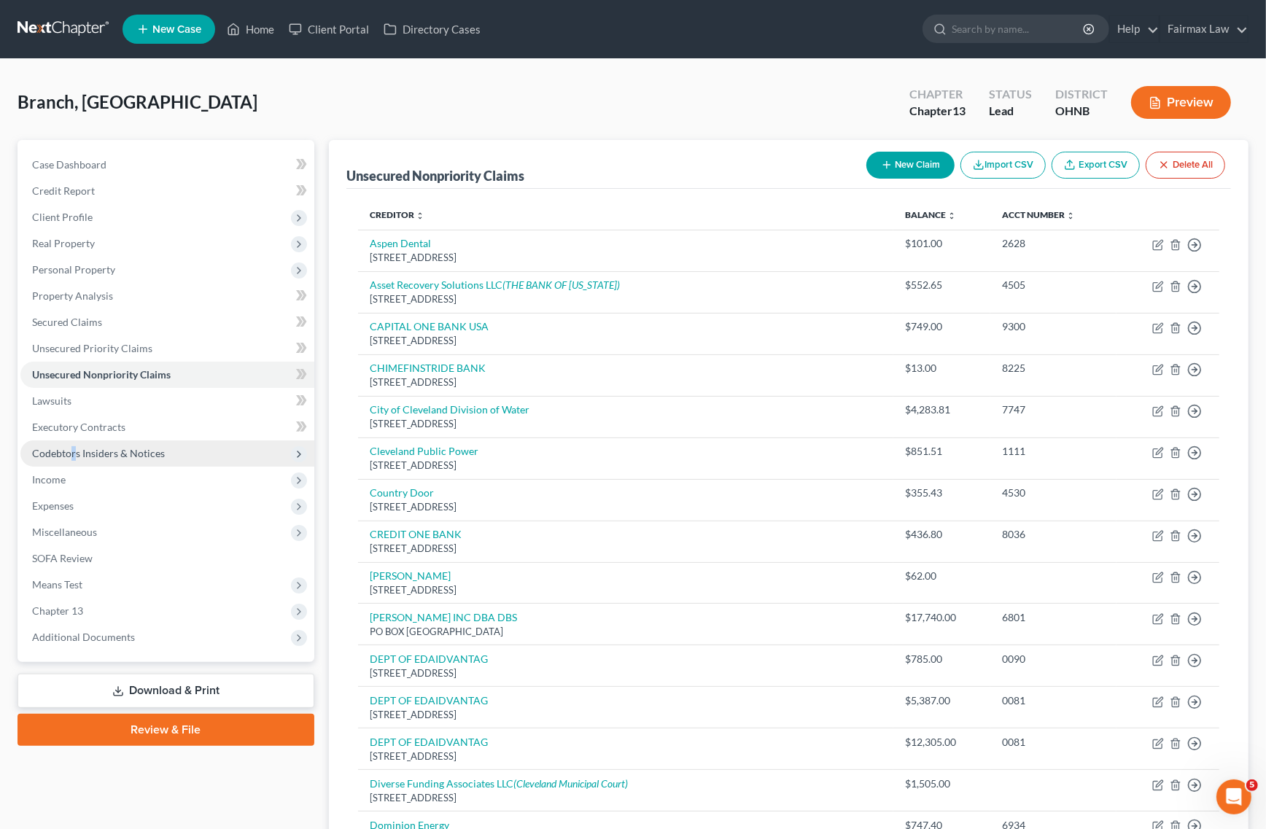
click at [74, 464] on span "Codebtors Insiders & Notices" at bounding box center [167, 454] width 294 height 26
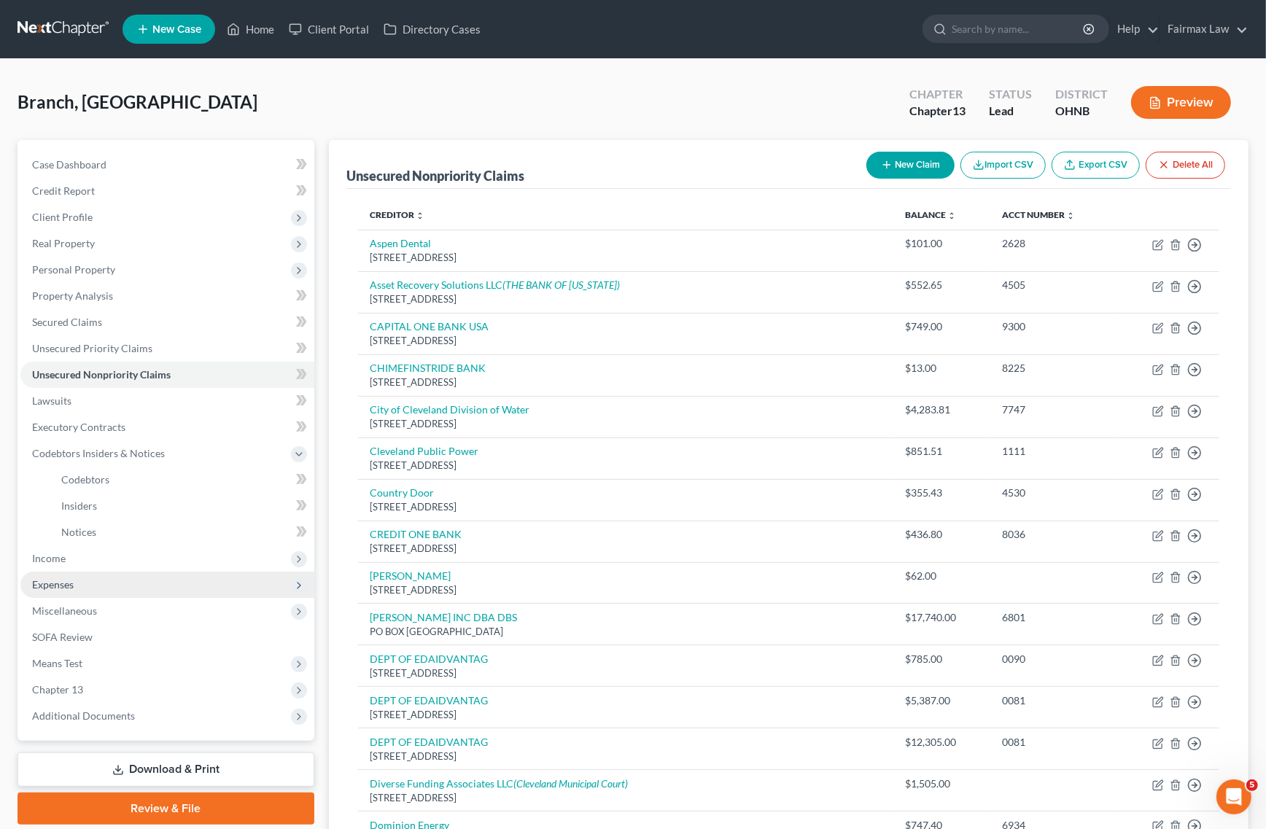
click at [44, 572] on span "Expenses" at bounding box center [167, 585] width 294 height 26
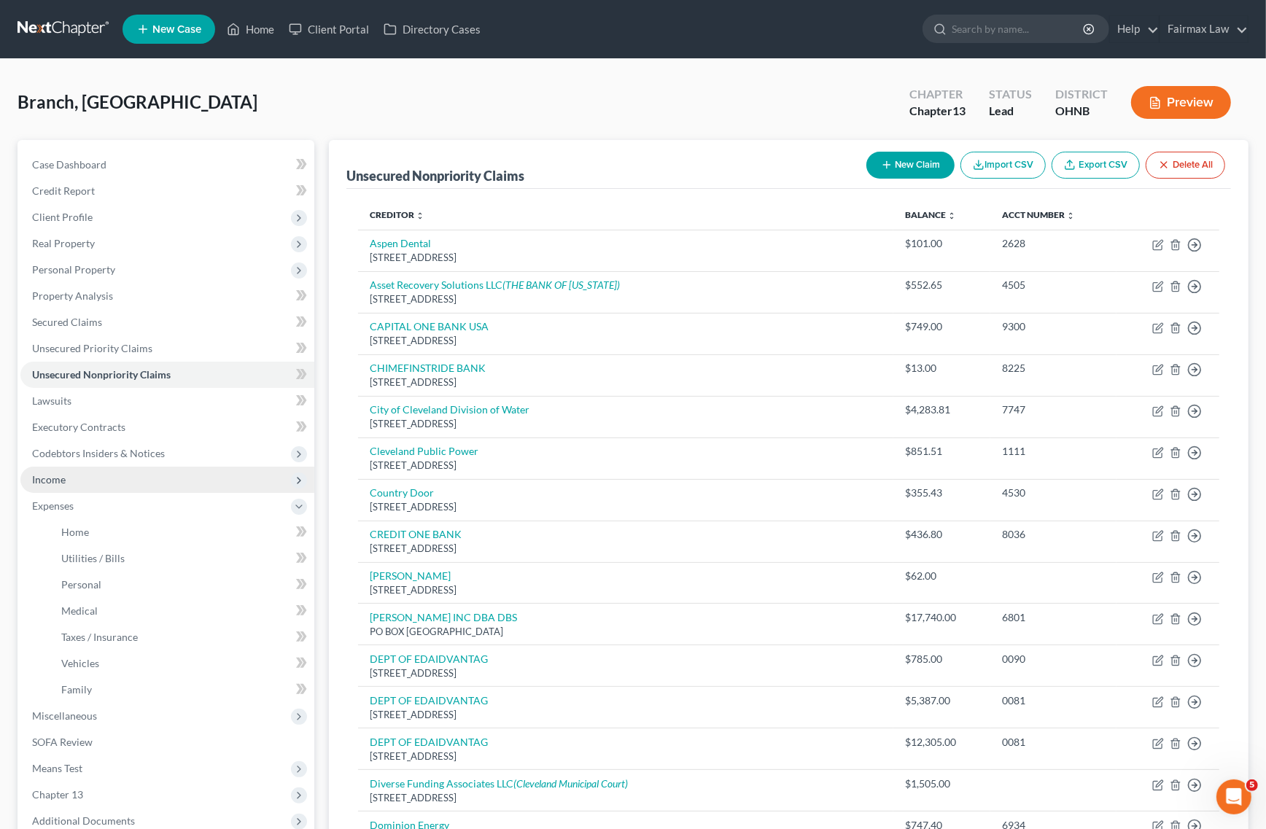
click at [131, 480] on span "Income" at bounding box center [167, 480] width 294 height 26
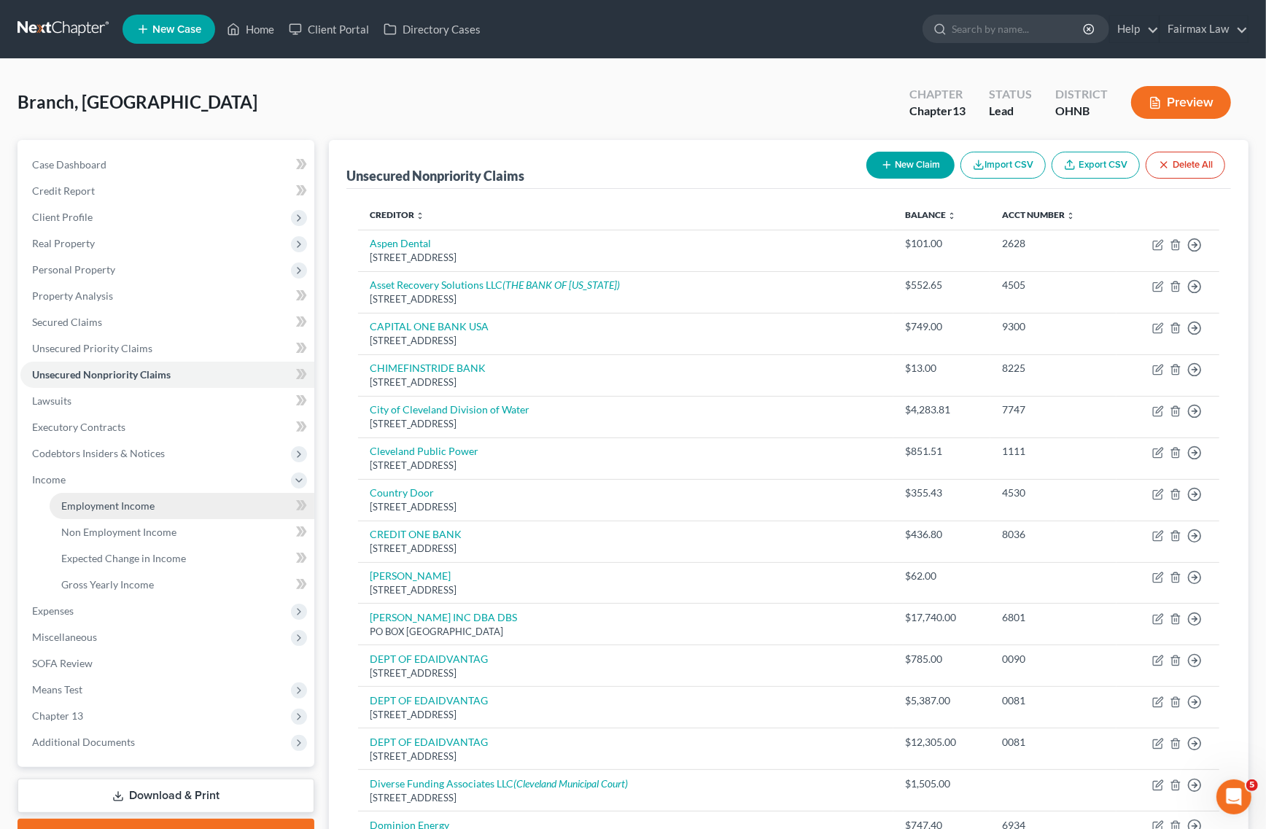
click at [146, 500] on span "Employment Income" at bounding box center [107, 506] width 93 height 12
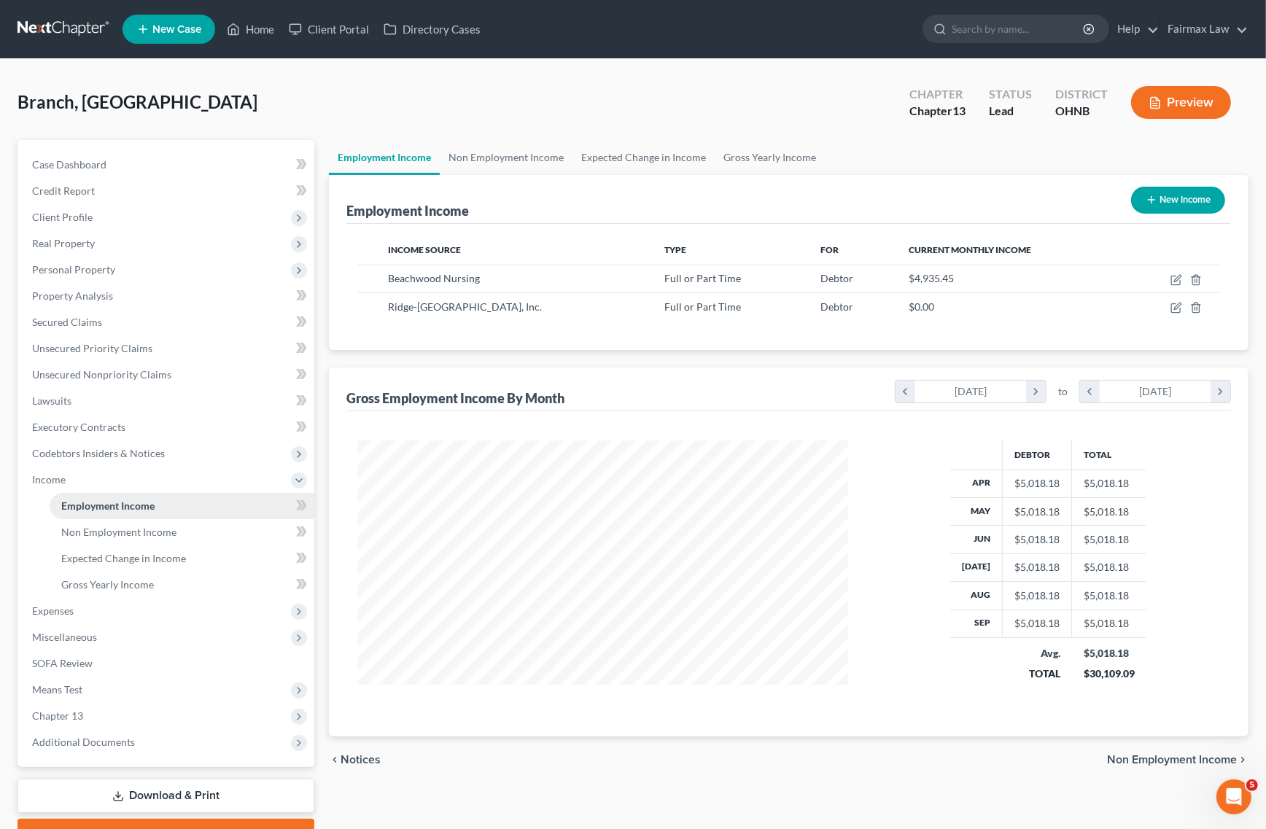
scroll to position [263, 519]
click at [108, 225] on span "Client Profile" at bounding box center [167, 217] width 294 height 26
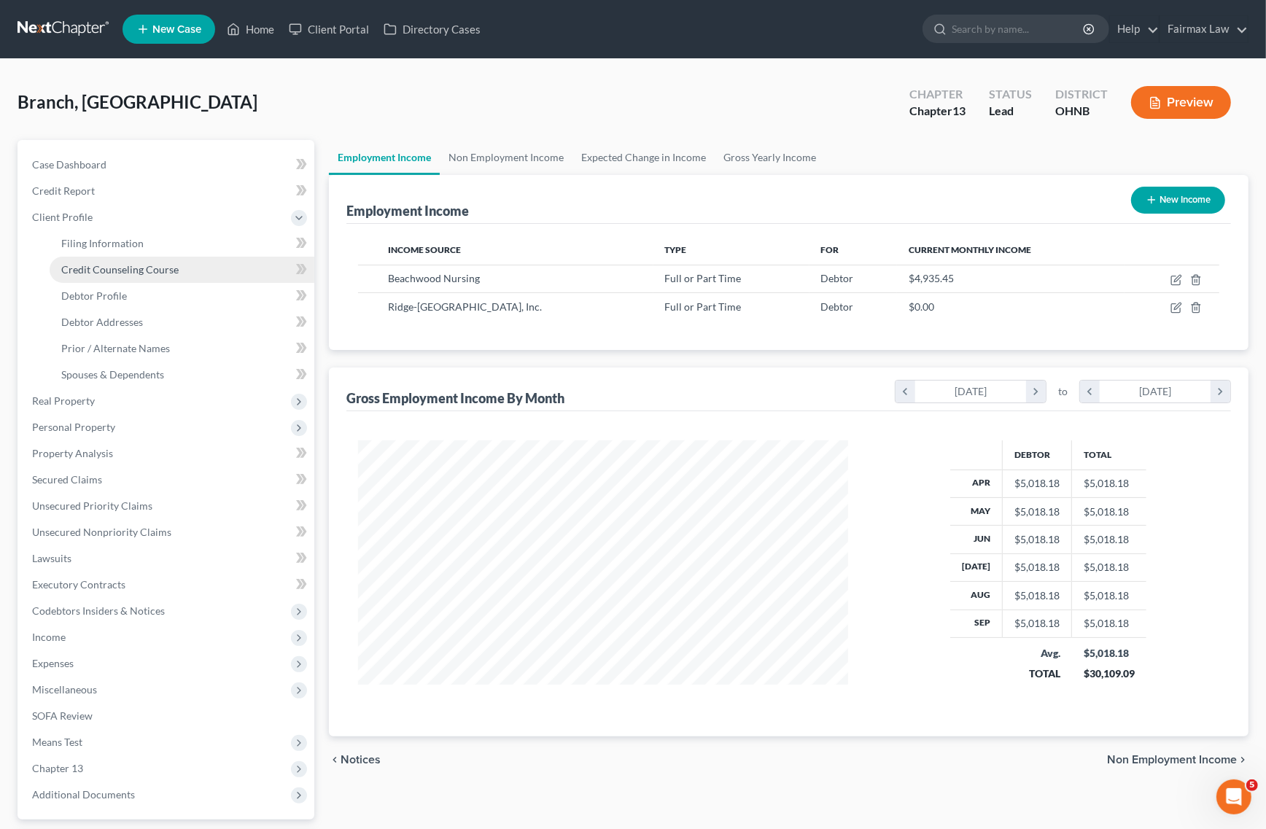
click at [107, 268] on span "Credit Counseling Course" at bounding box center [119, 269] width 117 height 12
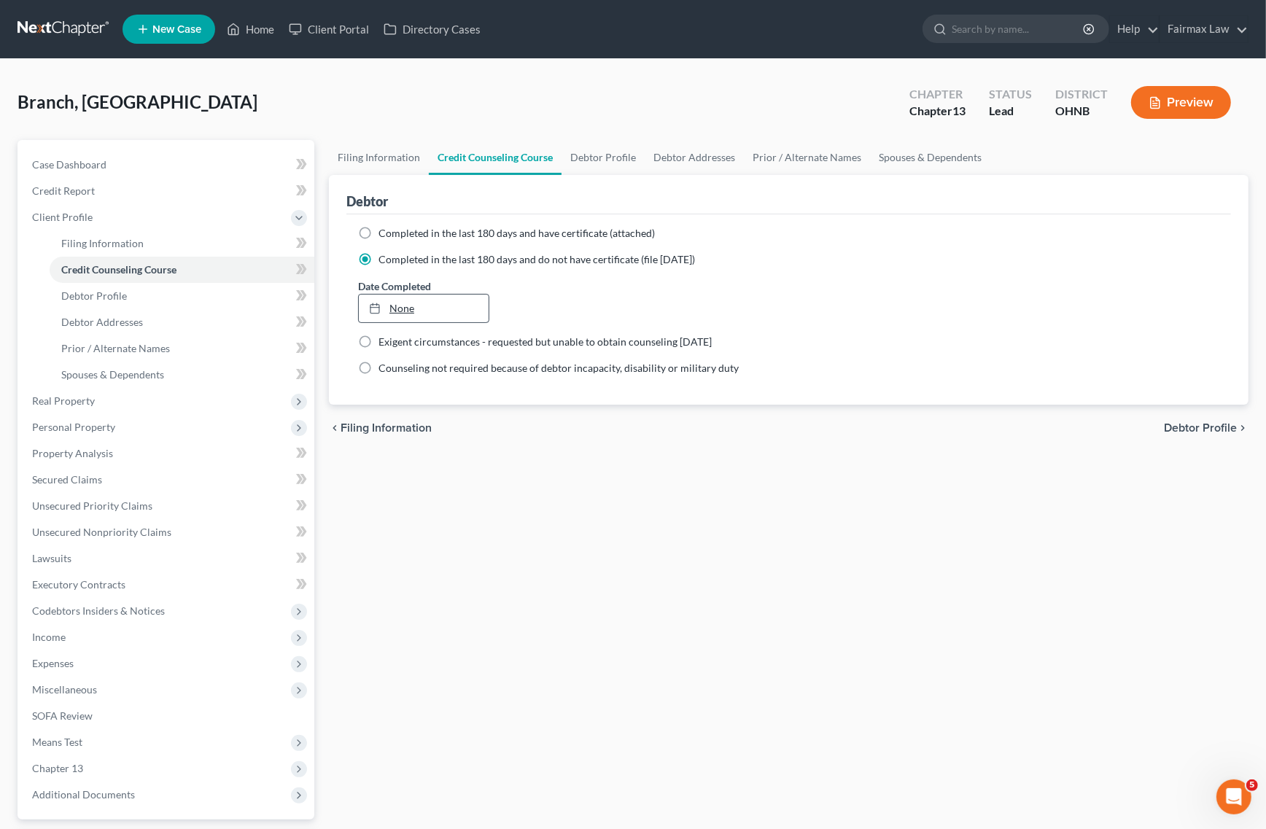
click at [392, 299] on link "None" at bounding box center [424, 309] width 130 height 28
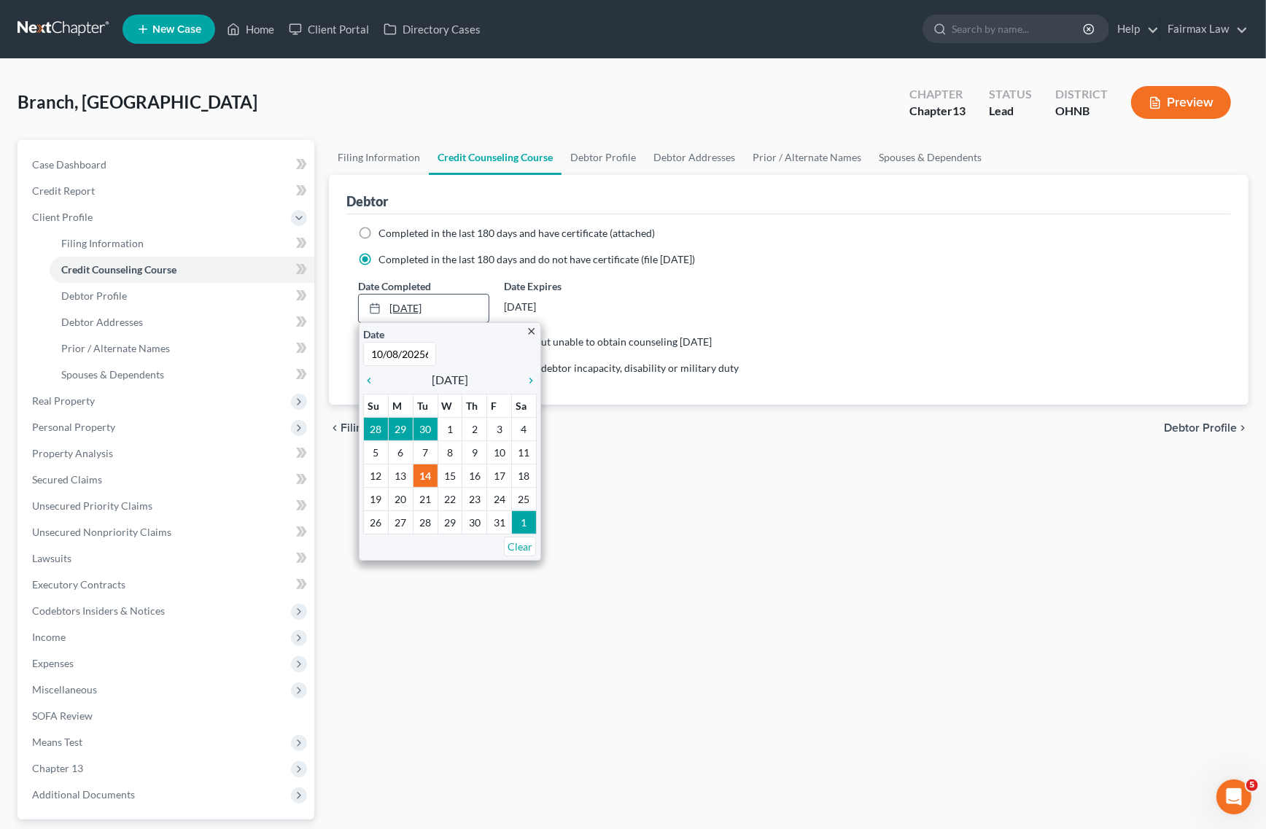
scroll to position [0, 4]
type input "[DATE]"
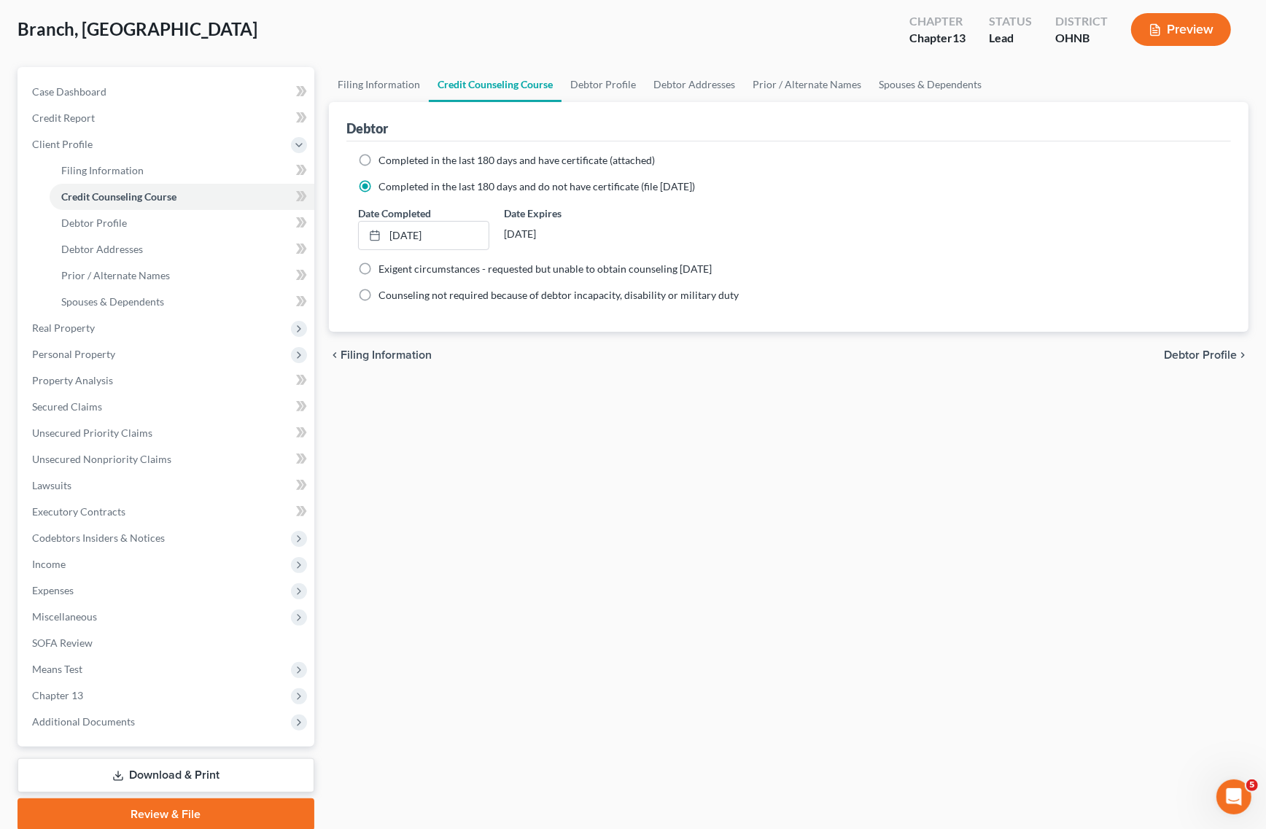
scroll to position [128, 0]
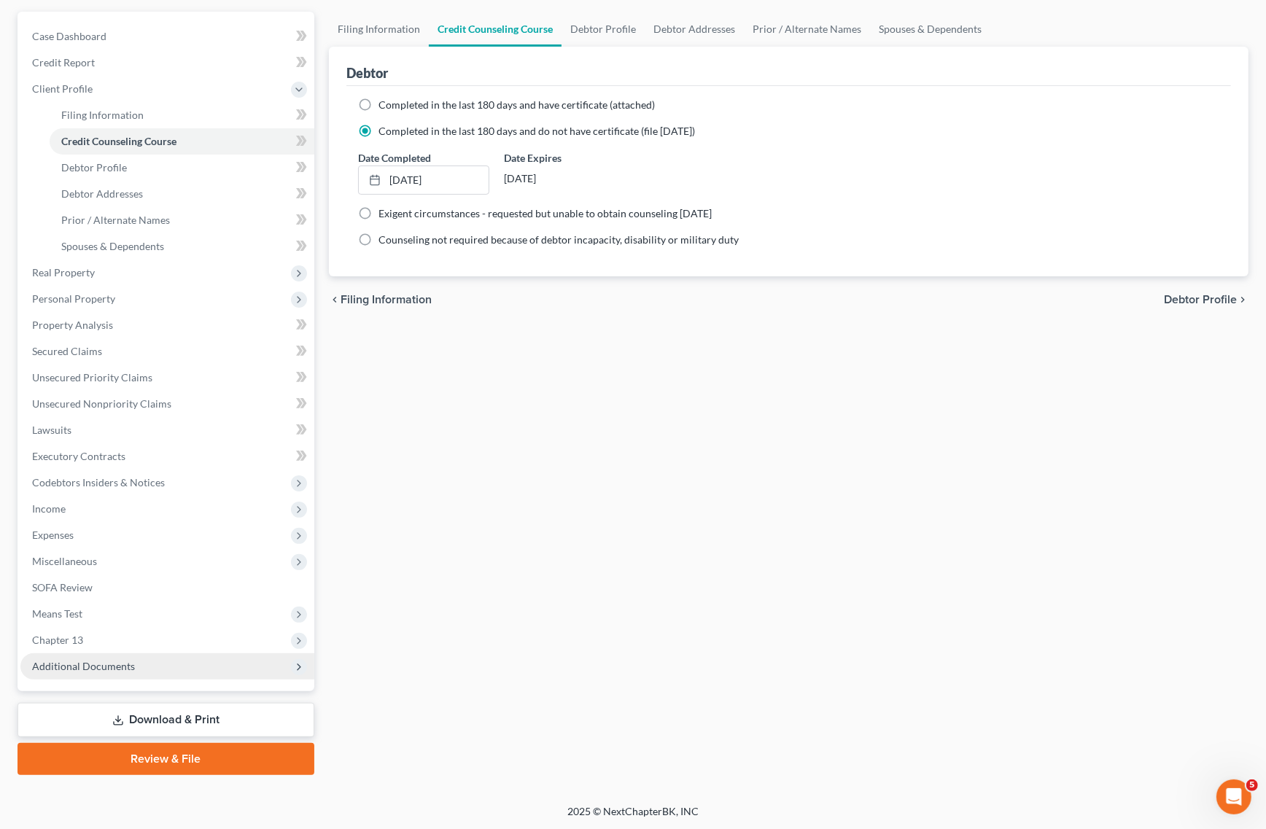
drag, startPoint x: 128, startPoint y: 672, endPoint x: 136, endPoint y: 669, distance: 7.9
click at [130, 672] on span "Additional Documents" at bounding box center [167, 667] width 294 height 26
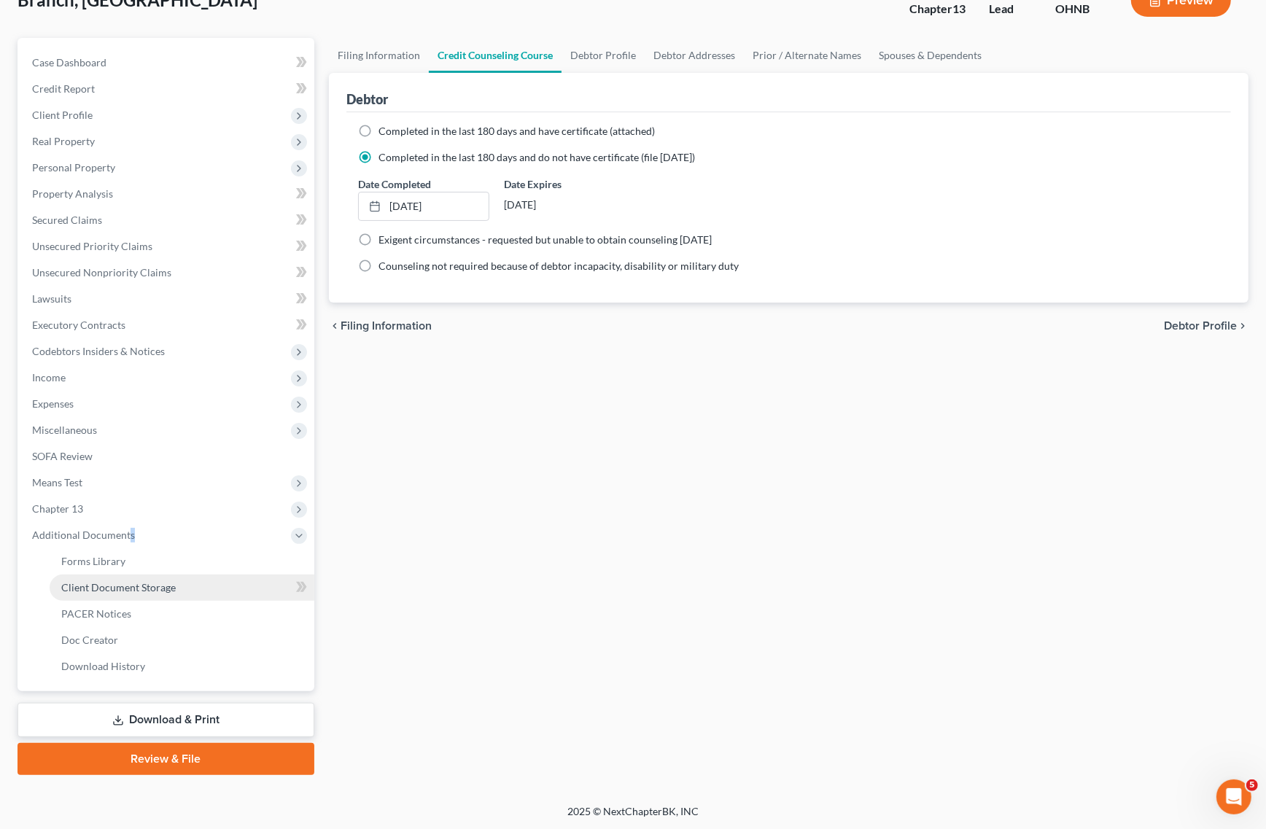
click at [197, 585] on link "Client Document Storage" at bounding box center [182, 588] width 265 height 26
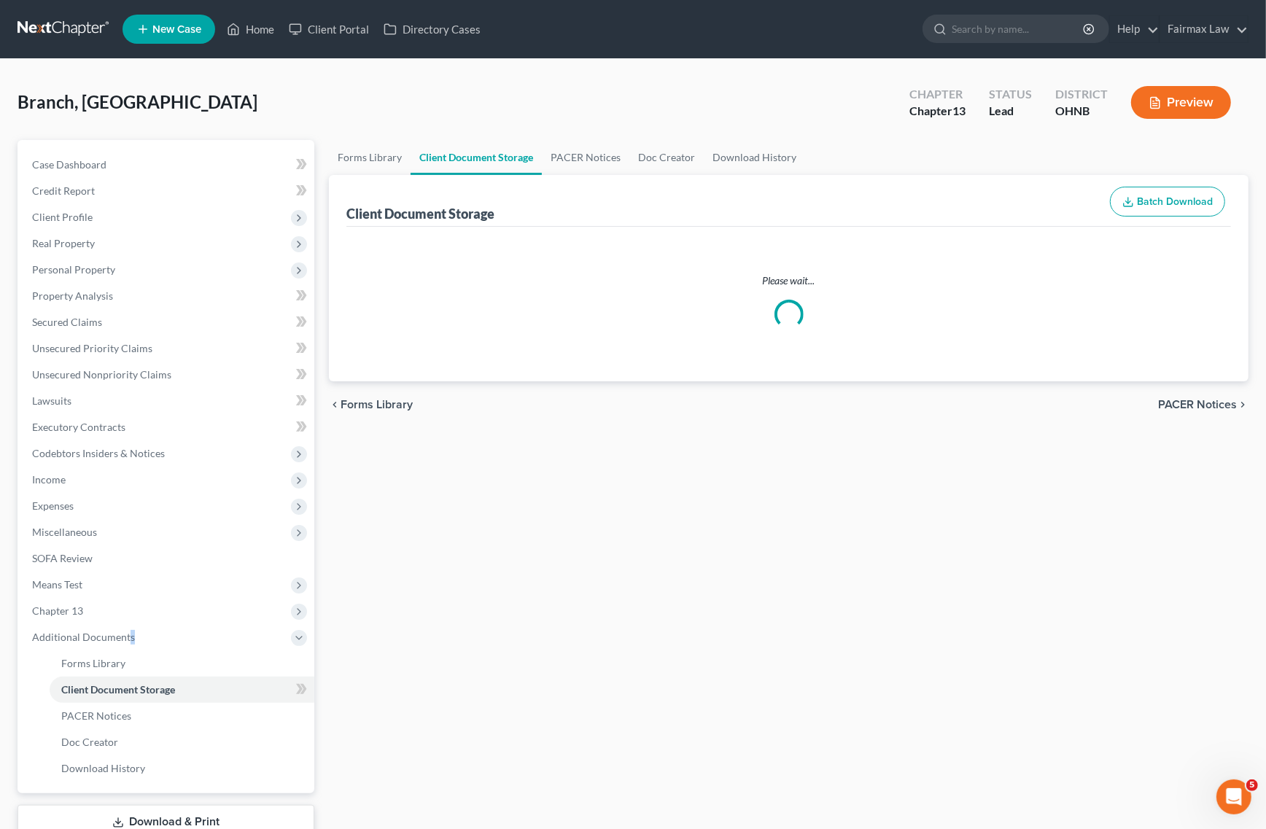
select select "24"
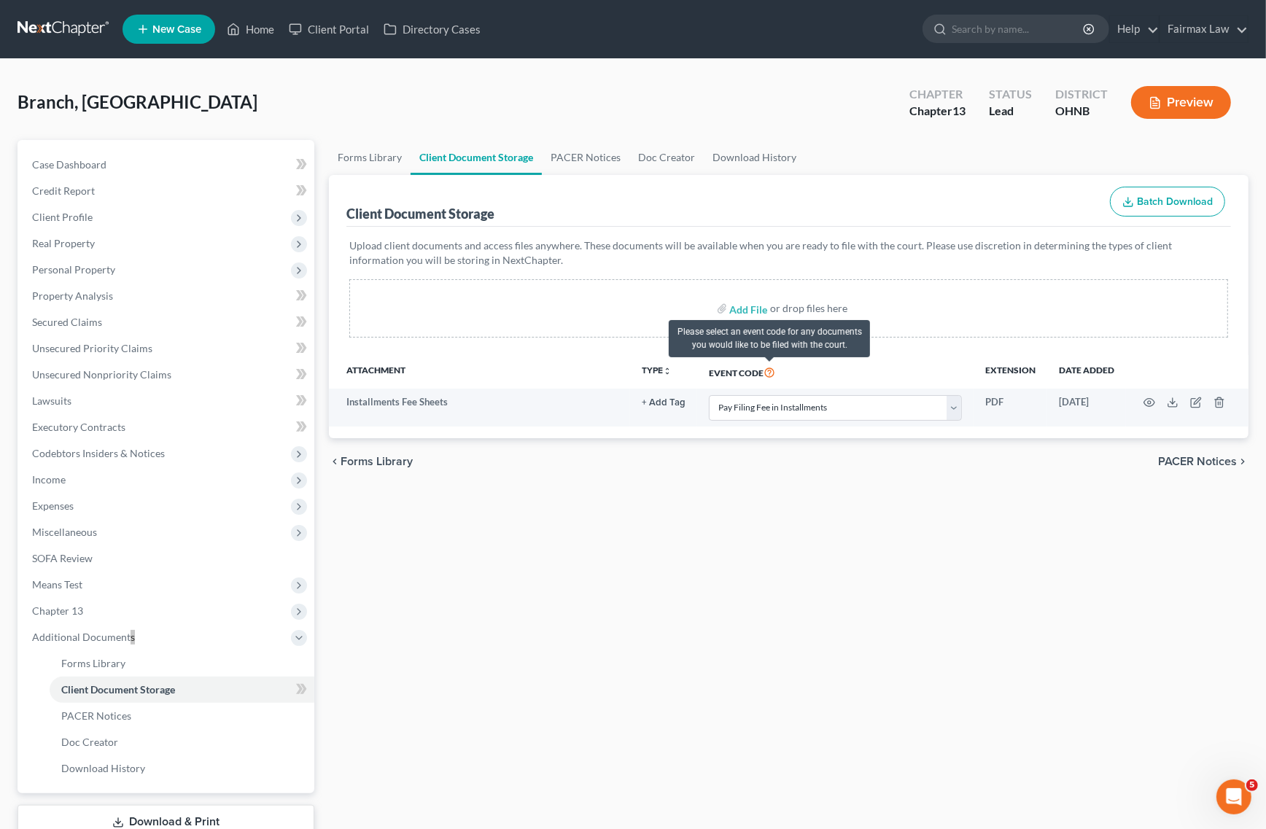
select select "24"
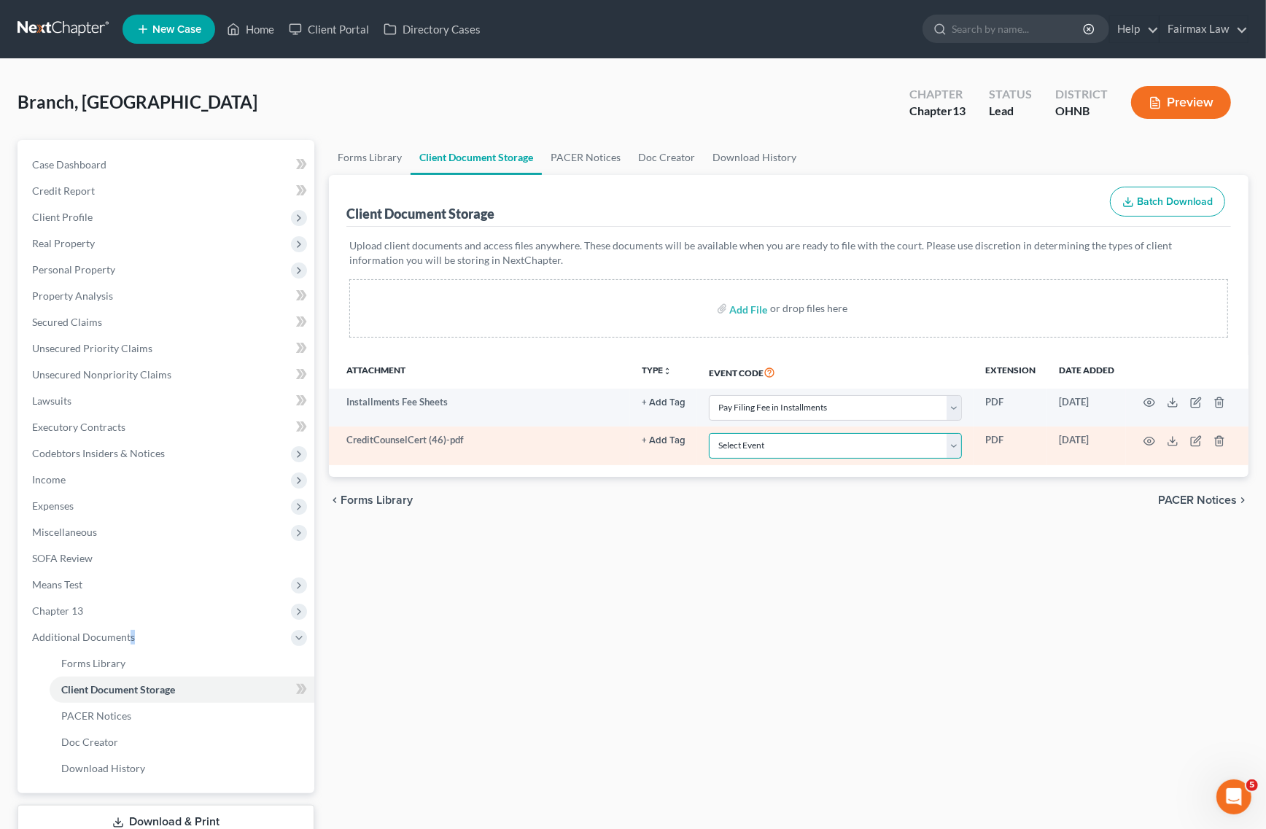
click at [764, 446] on select "Select Event 20 Largest Unsecured Creditors Amended List of Creditors (Fee) Ame…" at bounding box center [835, 446] width 253 height 26
select select "5"
click at [709, 433] on select "Select Event 20 Largest Unsecured Creditors Amended List of Creditors (Fee) Ame…" at bounding box center [835, 446] width 253 height 26
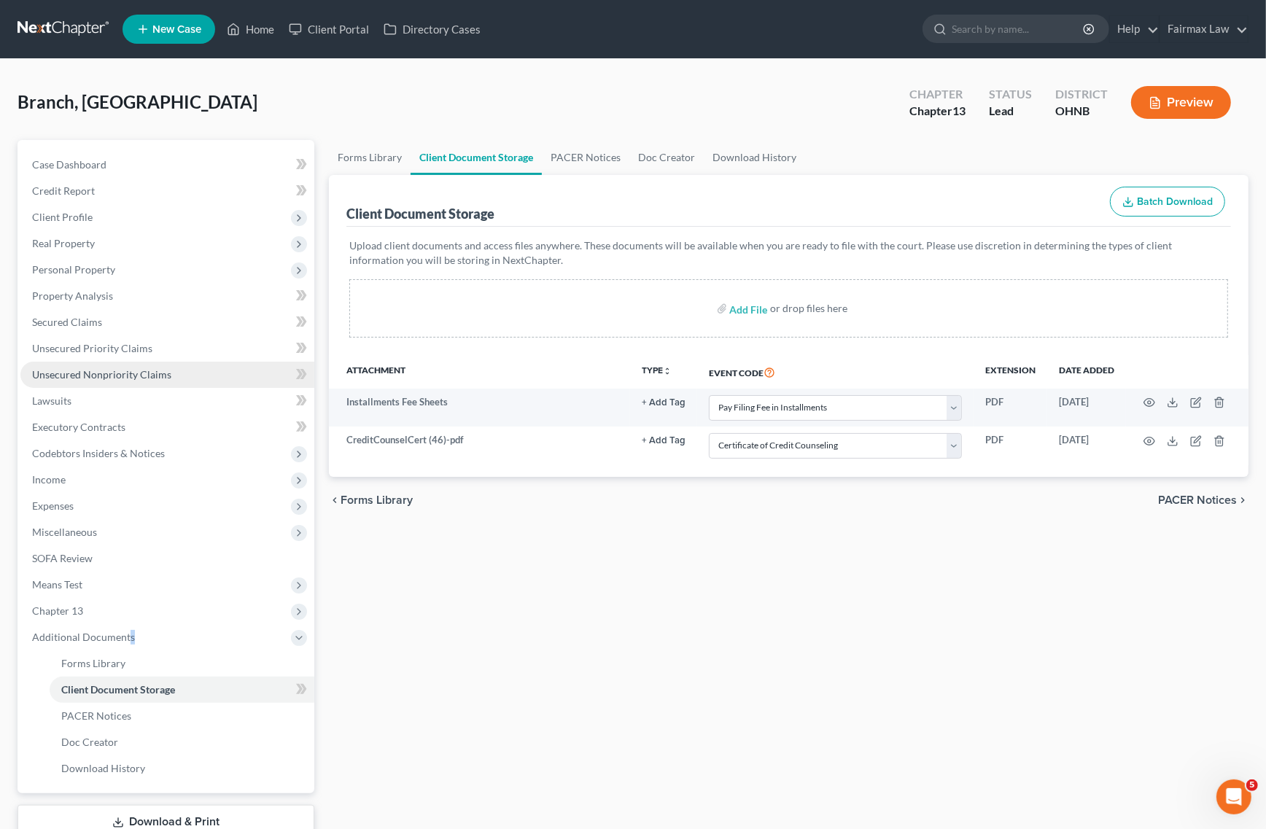
click at [143, 381] on link "Unsecured Nonpriority Claims" at bounding box center [167, 375] width 294 height 26
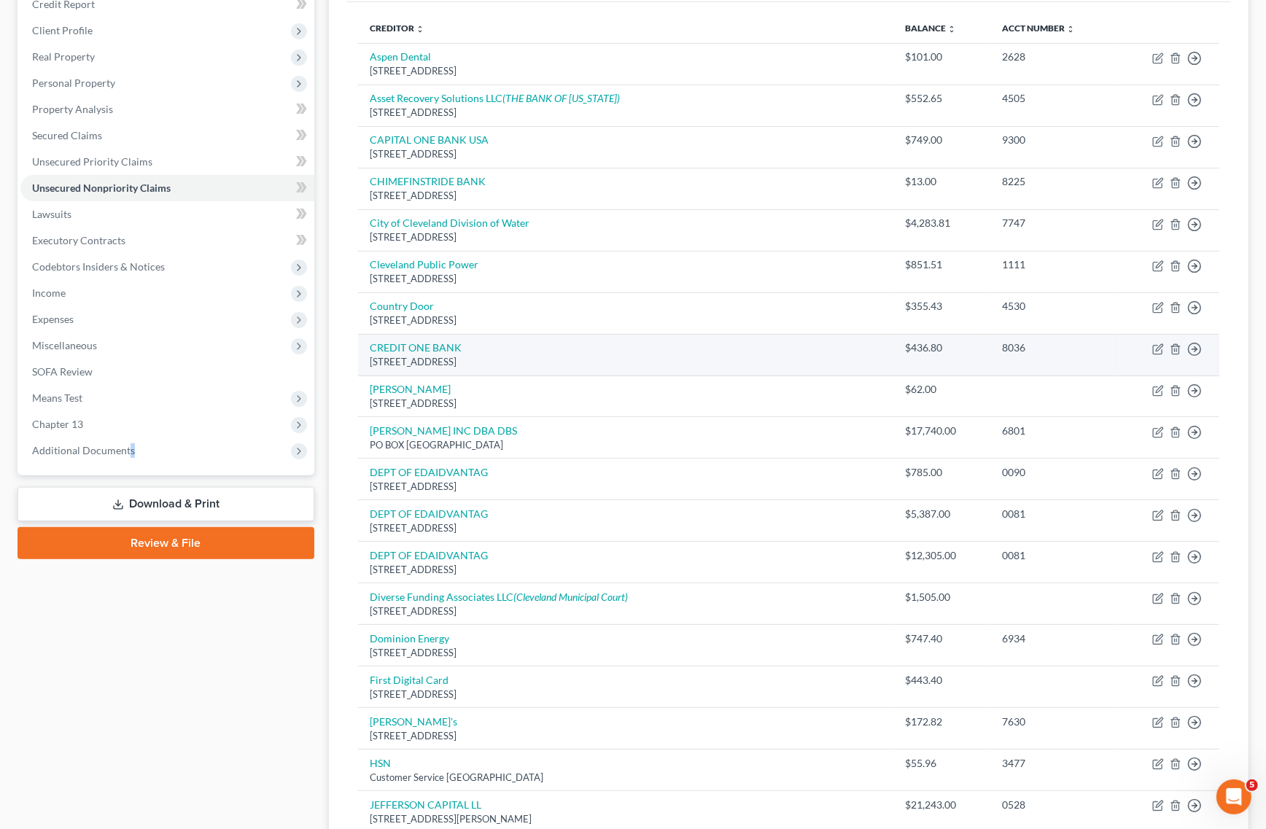
scroll to position [91, 0]
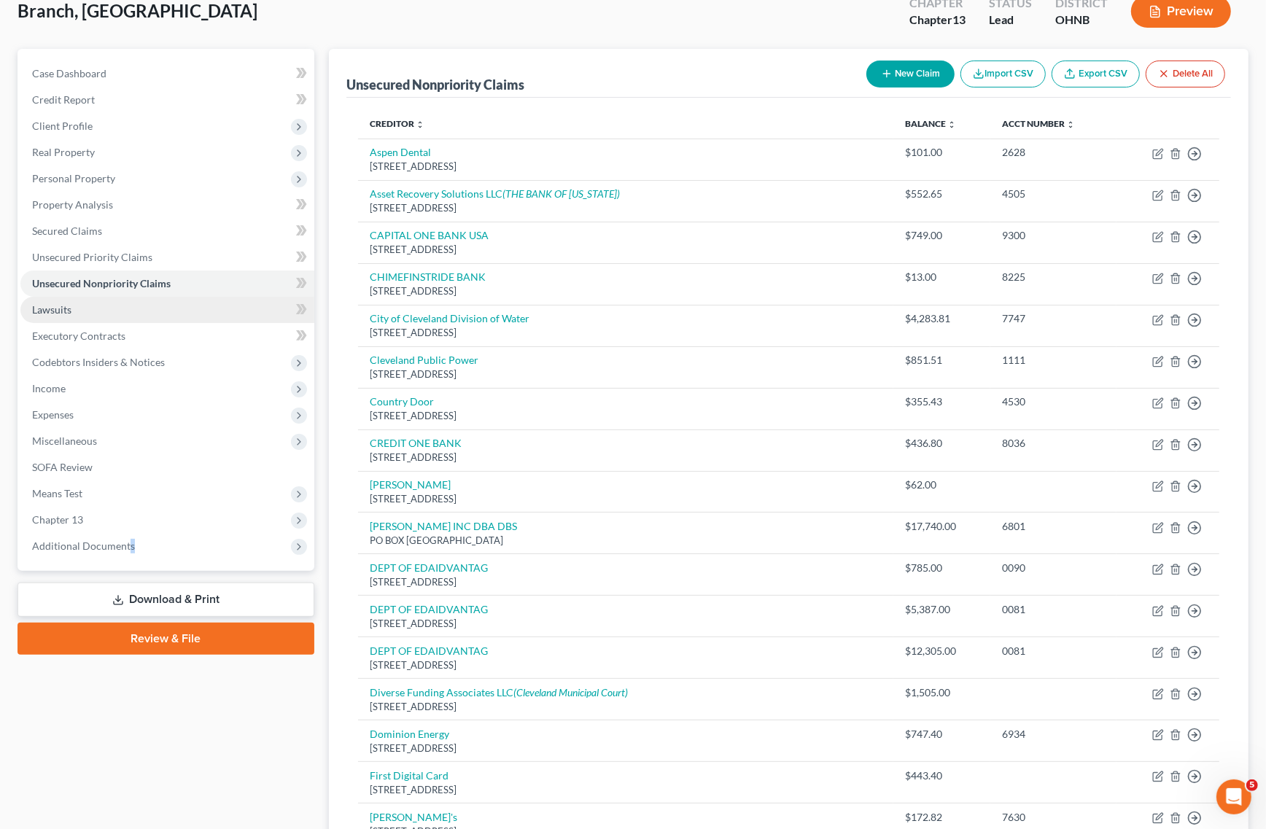
click at [70, 311] on span "Lawsuits" at bounding box center [51, 309] width 39 height 12
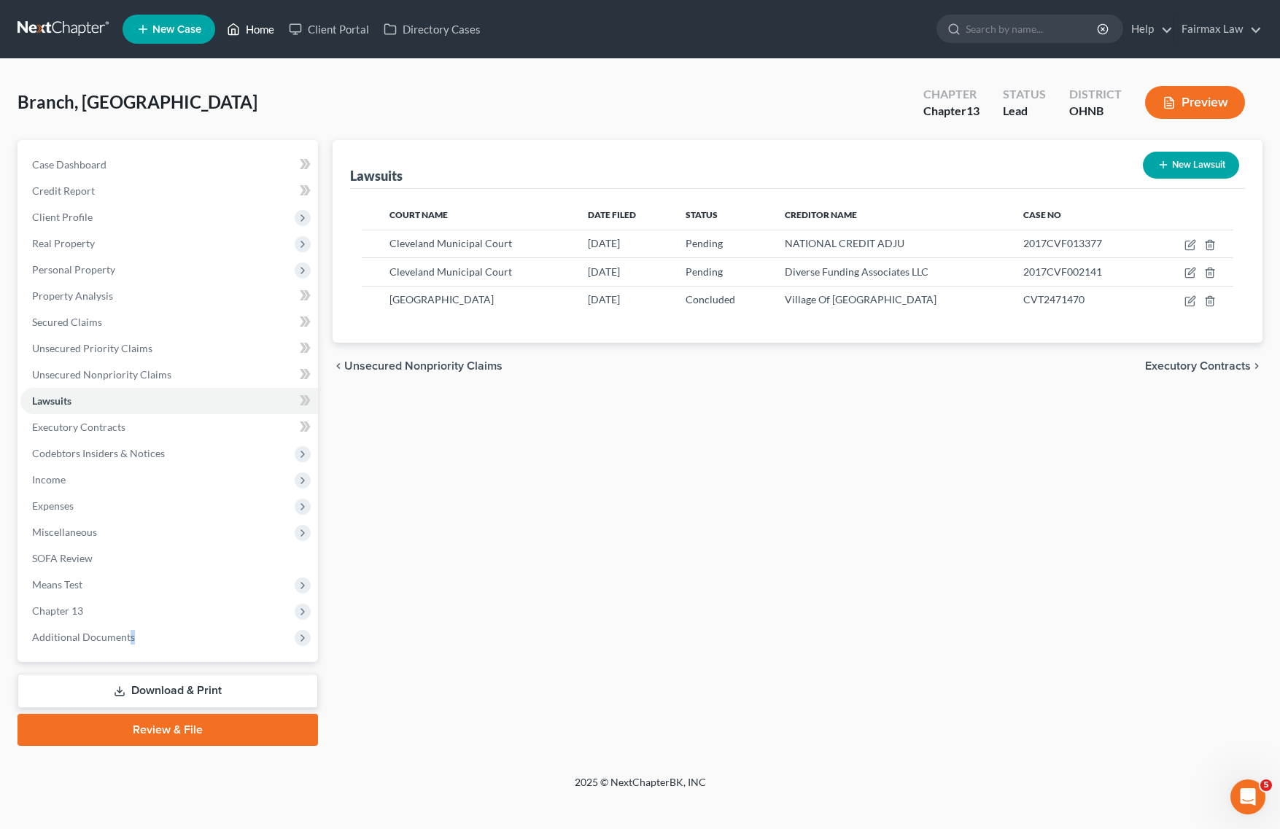
click at [263, 16] on link "Home" at bounding box center [251, 29] width 62 height 26
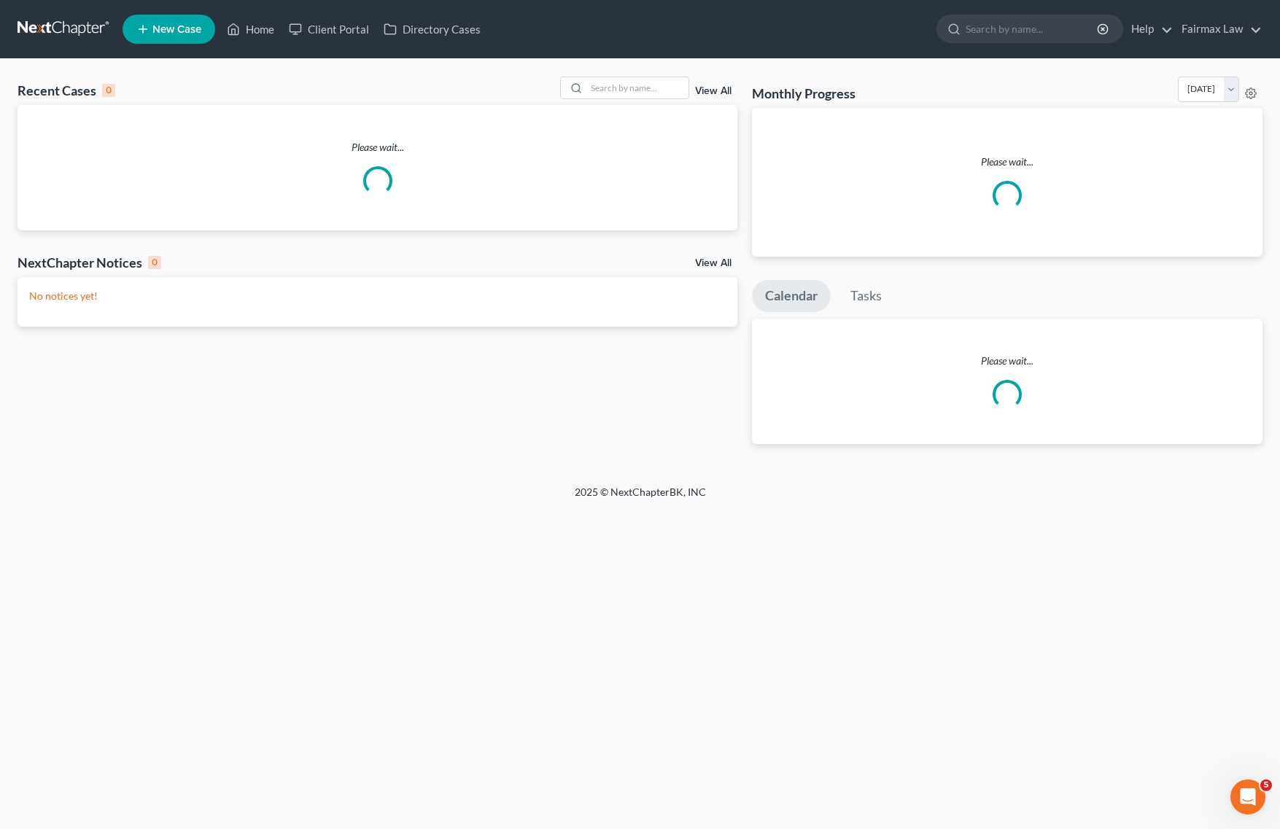
click at [201, 34] on span "New Case" at bounding box center [176, 29] width 49 height 11
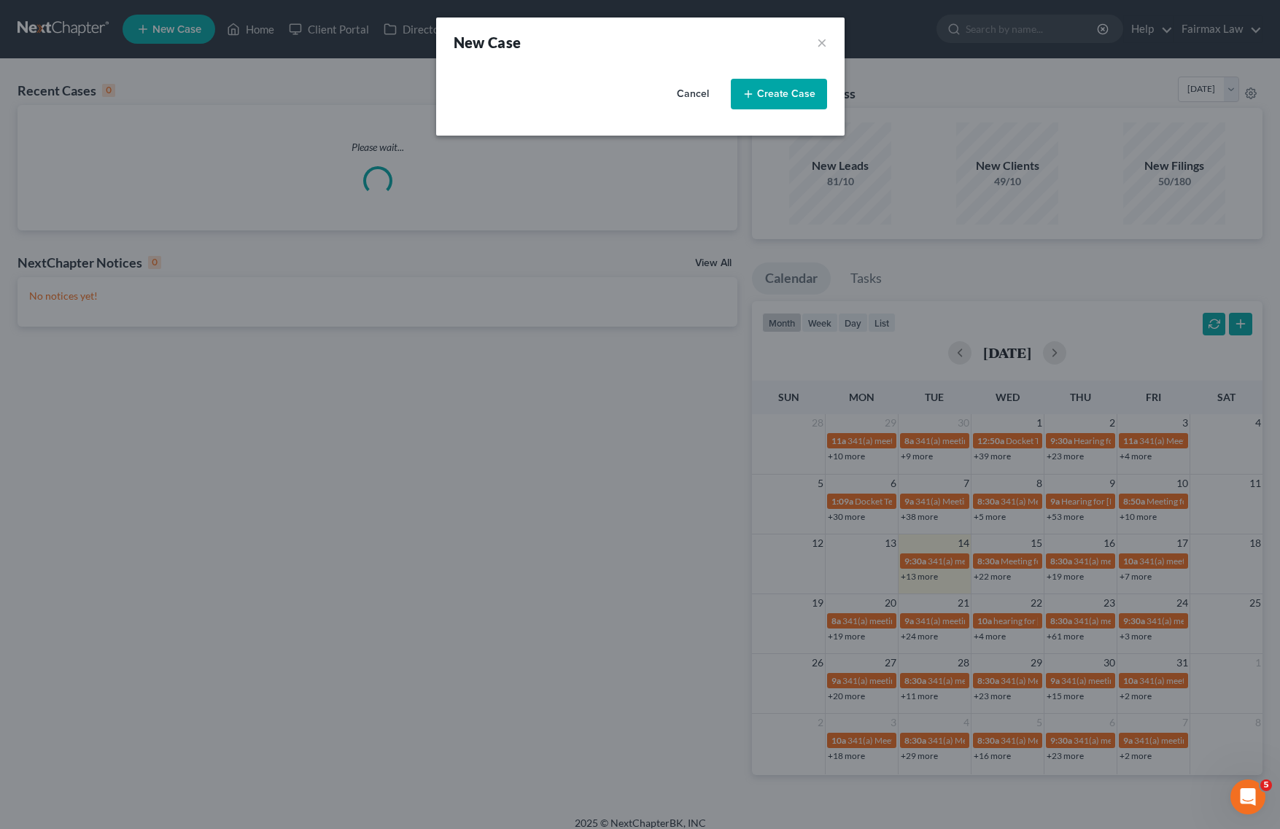
select select "40"
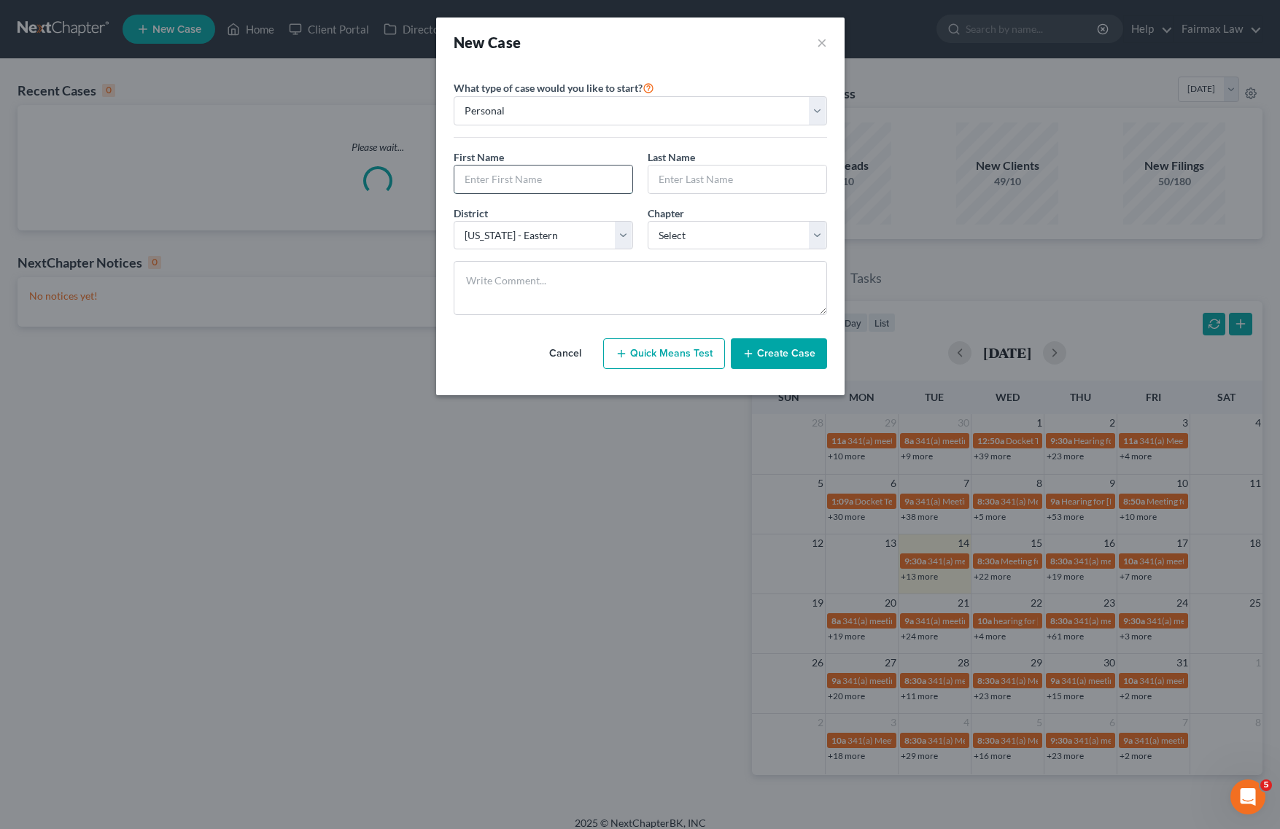
click at [530, 166] on input "text" at bounding box center [543, 180] width 178 height 28
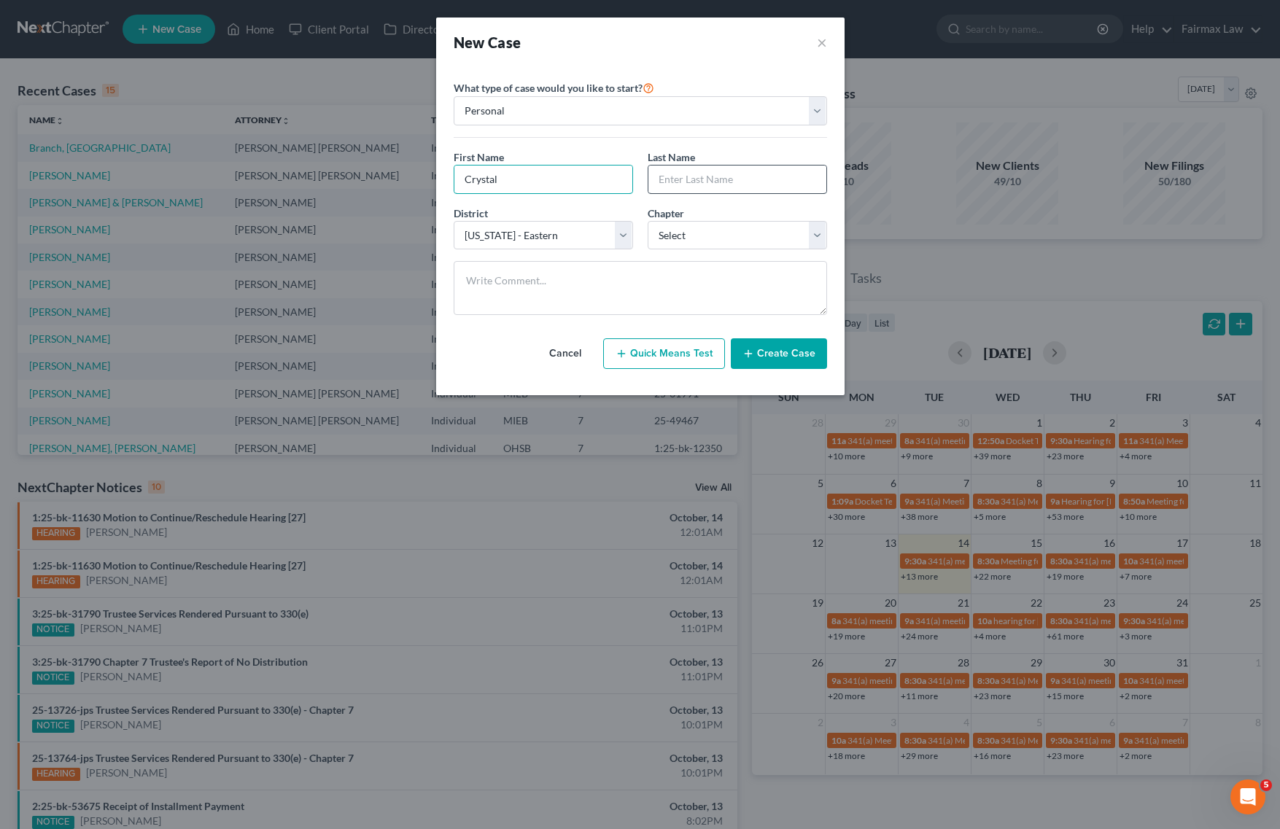
type input "Crystal"
click at [737, 187] on input "text" at bounding box center [737, 180] width 178 height 28
type input "Painter"
click at [713, 241] on select "Select 7 11 12 13" at bounding box center [737, 235] width 179 height 29
select select "0"
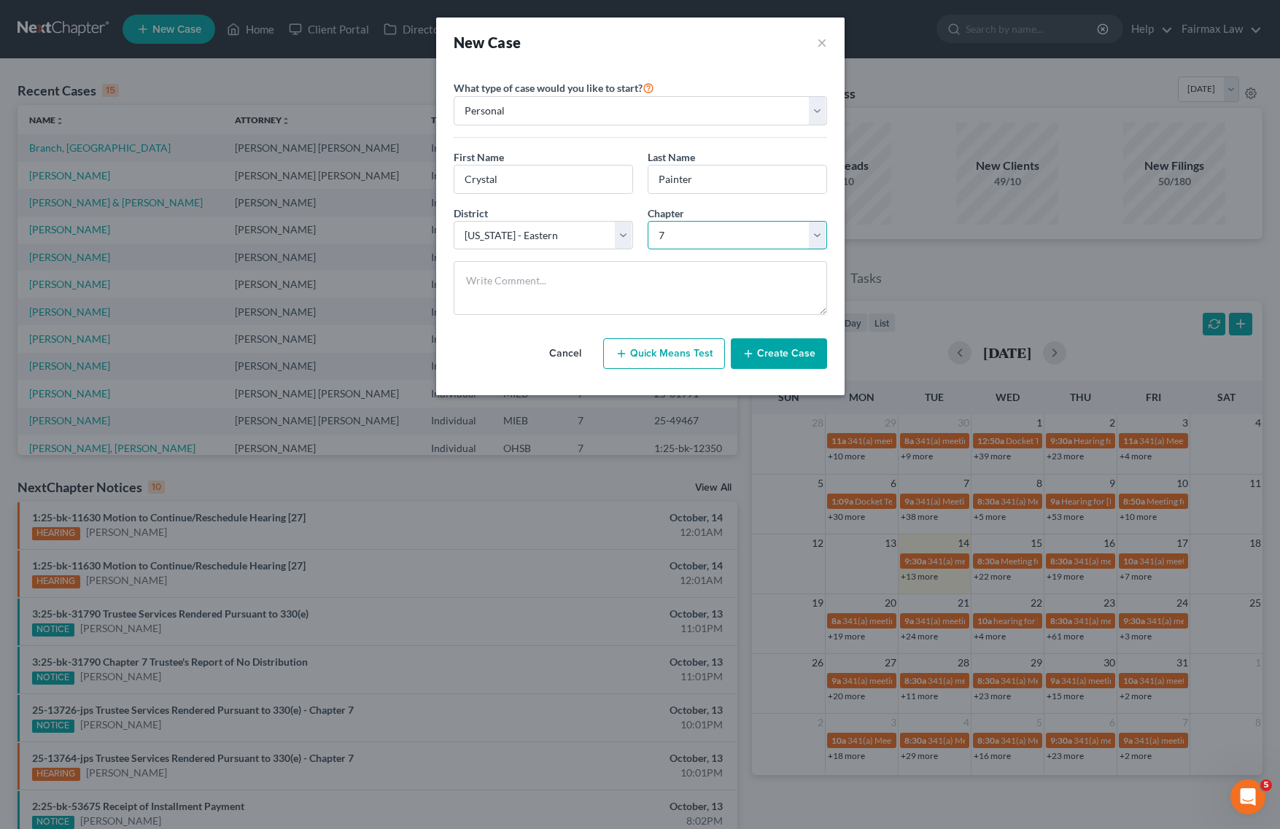
click at [648, 221] on select "Select 7 11 12 13" at bounding box center [737, 235] width 179 height 29
click at [767, 362] on button "Create Case" at bounding box center [779, 353] width 96 height 31
